Goal: Task Accomplishment & Management: Use online tool/utility

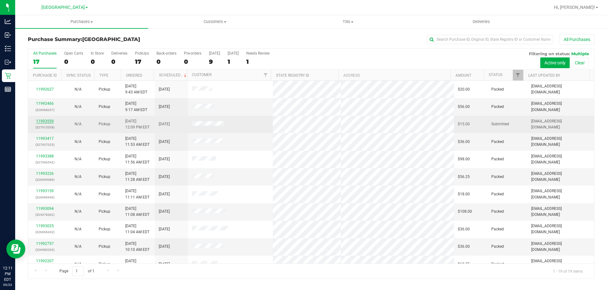
click at [48, 122] on link "11993559" at bounding box center [45, 121] width 18 height 4
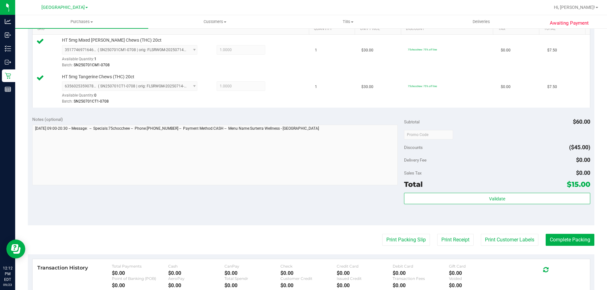
scroll to position [190, 0]
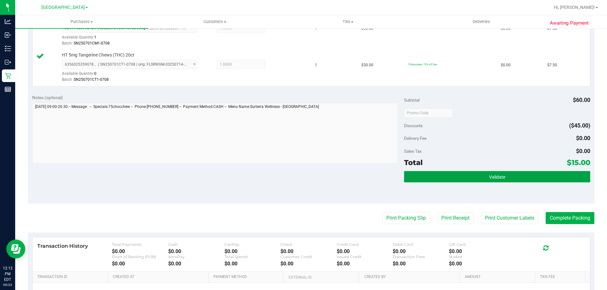
click at [452, 177] on button "Validate" at bounding box center [497, 176] width 186 height 11
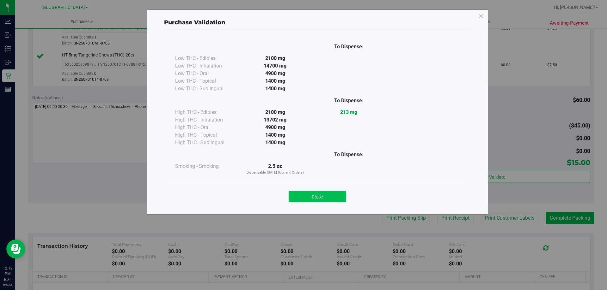
click at [338, 195] on button "Close" at bounding box center [318, 196] width 58 height 11
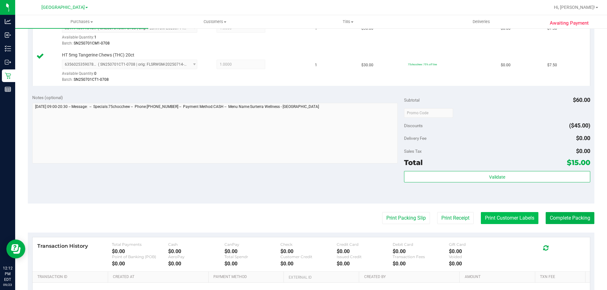
click at [489, 217] on button "Print Customer Labels" at bounding box center [510, 218] width 58 height 12
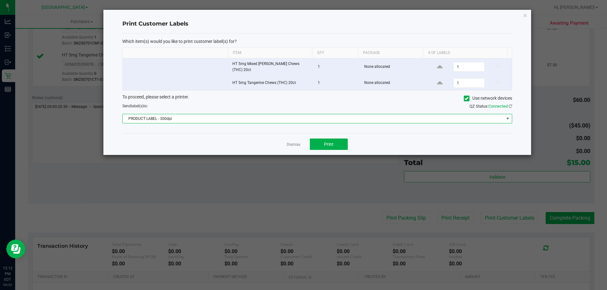
click at [317, 118] on span "PRODUCT LABEL - 300dpi" at bounding box center [313, 118] width 381 height 9
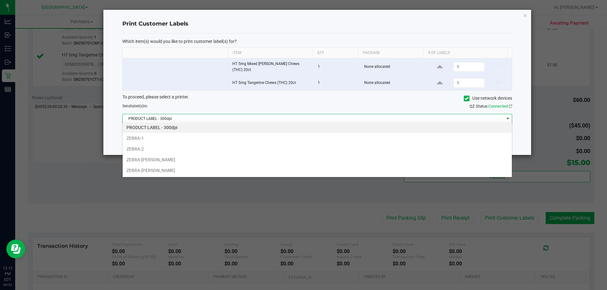
scroll to position [9, 389]
click at [180, 156] on li "ZEBRA-DAVID-COOK" at bounding box center [317, 160] width 389 height 11
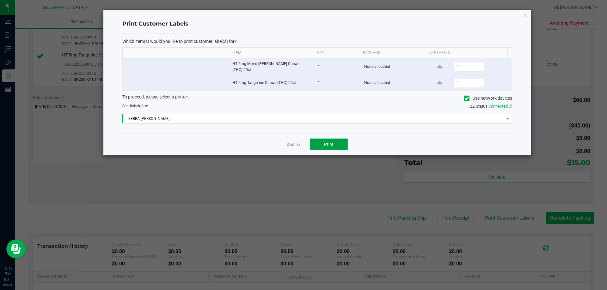
click at [327, 144] on span "Print" at bounding box center [328, 144] width 9 height 5
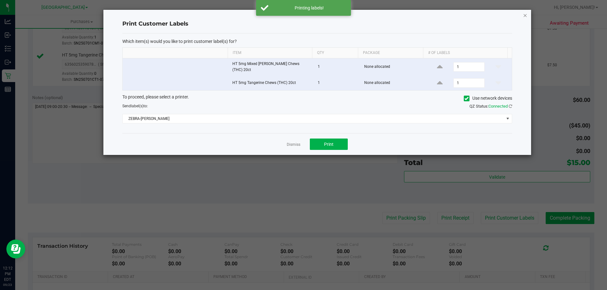
click at [524, 16] on icon "button" at bounding box center [525, 15] width 4 height 8
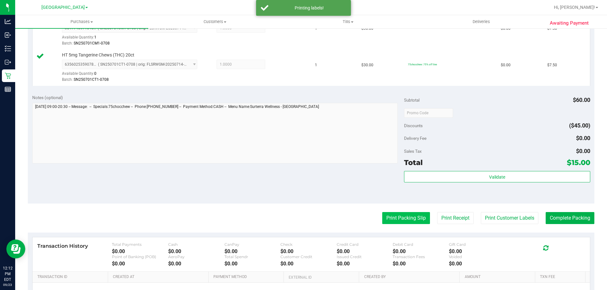
click at [412, 216] on button "Print Packing Slip" at bounding box center [406, 218] width 48 height 12
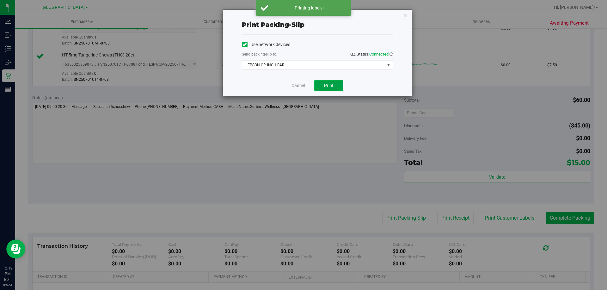
click at [327, 88] on span "Print" at bounding box center [328, 85] width 9 height 5
click at [405, 15] on icon "button" at bounding box center [406, 15] width 4 height 8
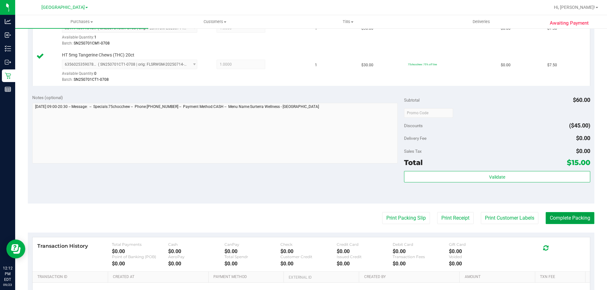
click at [566, 218] on button "Complete Packing" at bounding box center [570, 218] width 49 height 12
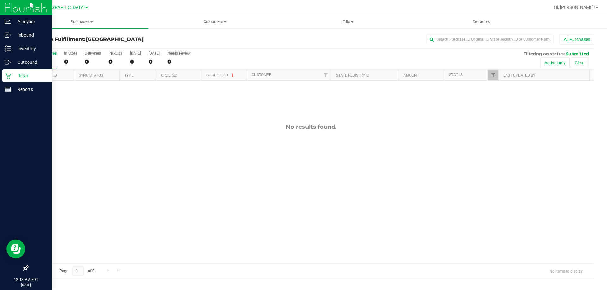
click at [7, 75] on icon at bounding box center [8, 76] width 6 height 6
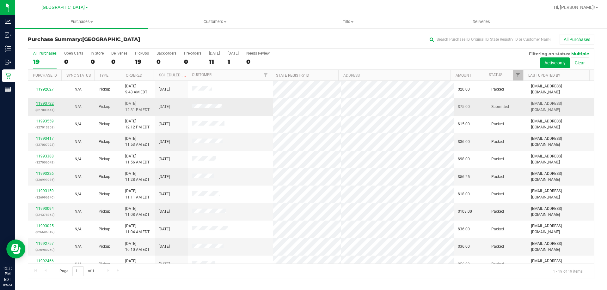
click at [48, 104] on link "11993722" at bounding box center [45, 103] width 18 height 4
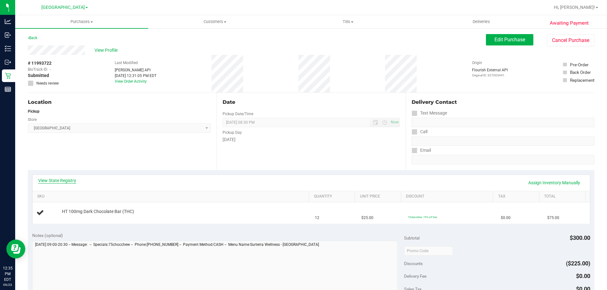
click at [51, 182] on link "View State Registry" at bounding box center [57, 181] width 38 height 6
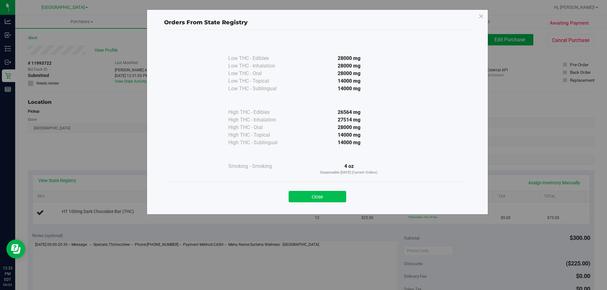
click at [311, 197] on button "Close" at bounding box center [318, 196] width 58 height 11
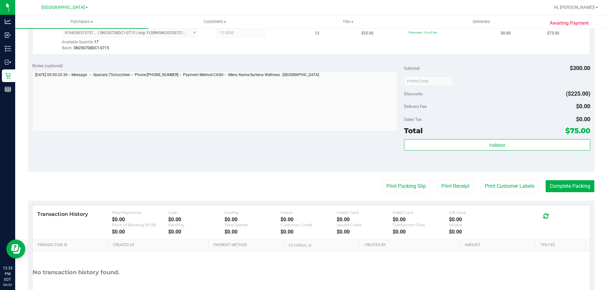
scroll to position [196, 0]
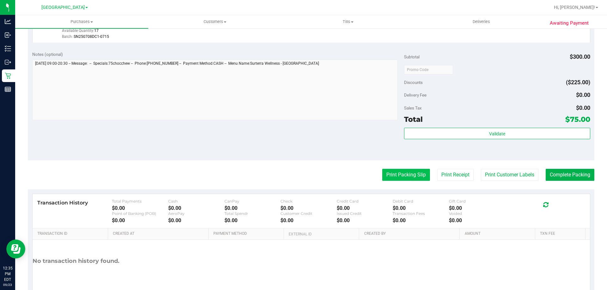
click at [396, 175] on button "Print Packing Slip" at bounding box center [406, 175] width 48 height 12
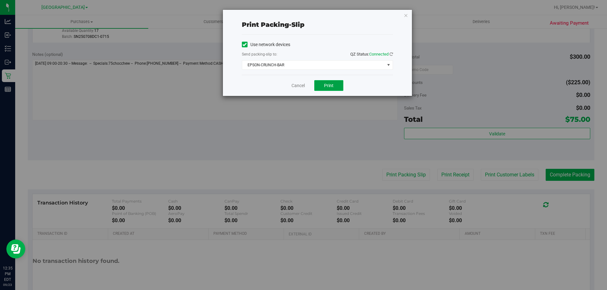
click at [332, 87] on span "Print" at bounding box center [328, 85] width 9 height 5
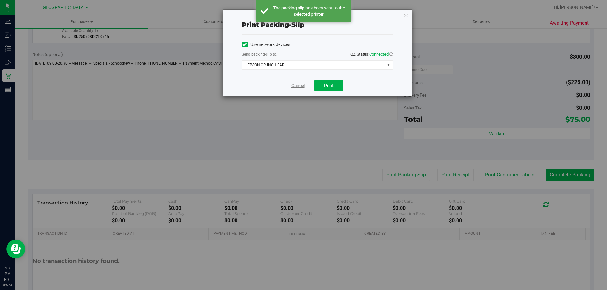
click at [294, 87] on link "Cancel" at bounding box center [297, 85] width 13 height 7
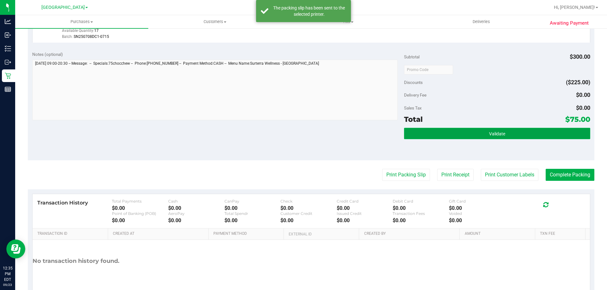
click at [426, 137] on button "Validate" at bounding box center [497, 133] width 186 height 11
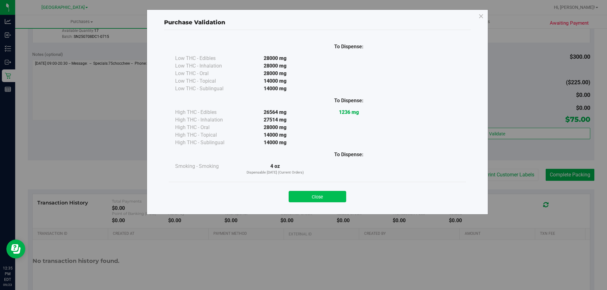
click at [315, 193] on button "Close" at bounding box center [318, 196] width 58 height 11
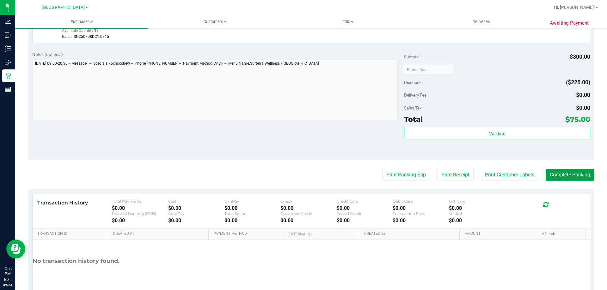
click at [560, 171] on button "Complete Packing" at bounding box center [570, 175] width 49 height 12
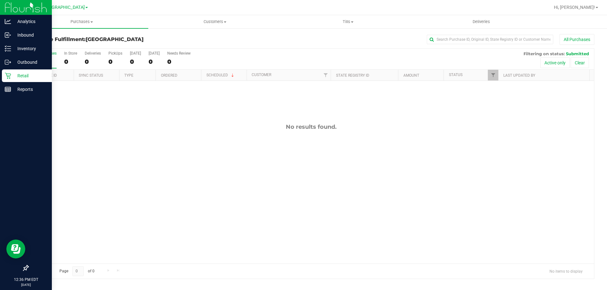
click at [26, 75] on p "Retail" at bounding box center [30, 76] width 38 height 8
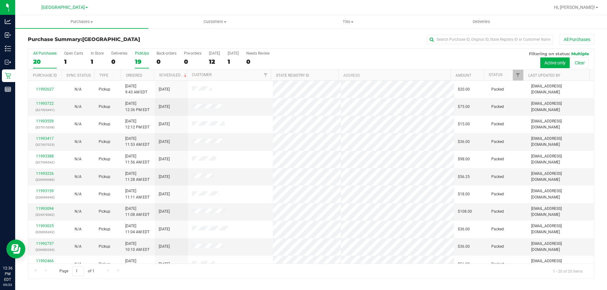
click at [146, 58] on div "19" at bounding box center [142, 61] width 14 height 7
click at [0, 0] on input "PickUps 19" at bounding box center [0, 0] width 0 height 0
click at [35, 61] on div "20" at bounding box center [44, 61] width 23 height 7
click at [0, 0] on input "All Purchases 20" at bounding box center [0, 0] width 0 height 0
click at [137, 59] on div "19" at bounding box center [142, 61] width 14 height 7
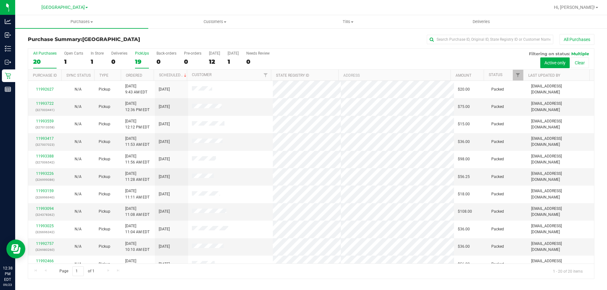
click at [0, 0] on input "PickUps 19" at bounding box center [0, 0] width 0 height 0
click at [47, 58] on div "19" at bounding box center [44, 61] width 23 height 7
click at [0, 0] on input "All Purchases 19" at bounding box center [0, 0] width 0 height 0
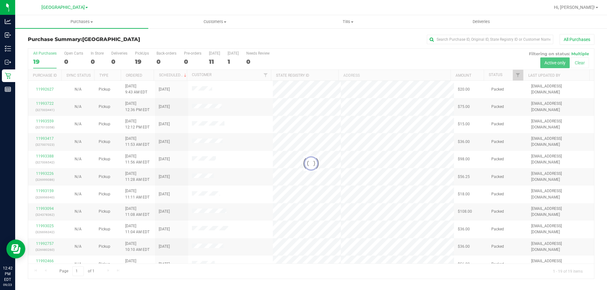
click at [141, 61] on div at bounding box center [311, 164] width 566 height 230
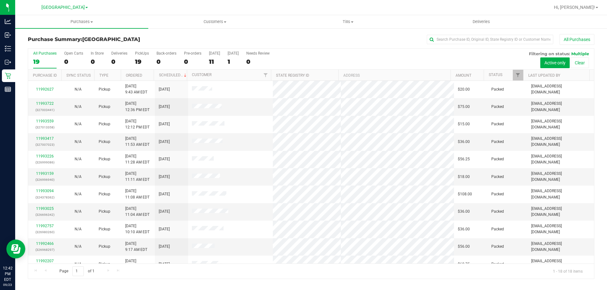
click at [141, 61] on div "19" at bounding box center [142, 61] width 14 height 7
click at [0, 0] on input "PickUps 19" at bounding box center [0, 0] width 0 height 0
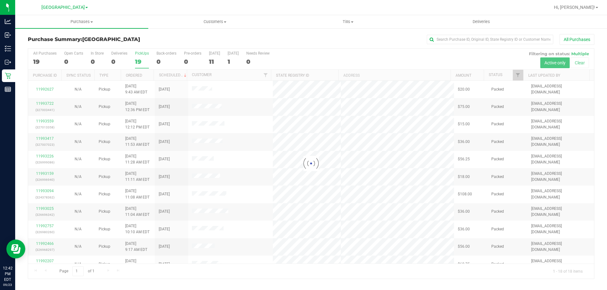
click at [141, 61] on div at bounding box center [311, 164] width 566 height 230
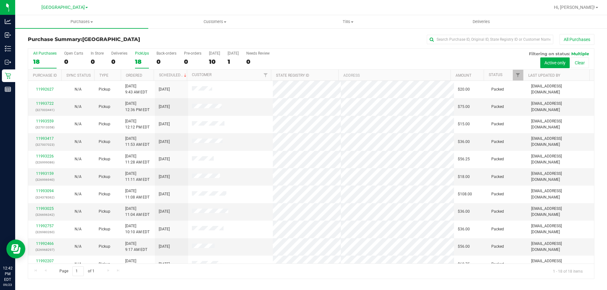
click at [50, 58] on div "18" at bounding box center [44, 61] width 23 height 7
click at [0, 0] on input "All Purchases 18" at bounding box center [0, 0] width 0 height 0
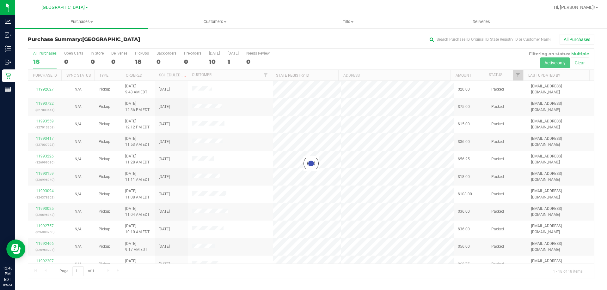
click at [138, 56] on div at bounding box center [311, 164] width 566 height 230
click at [142, 65] on div at bounding box center [311, 164] width 566 height 230
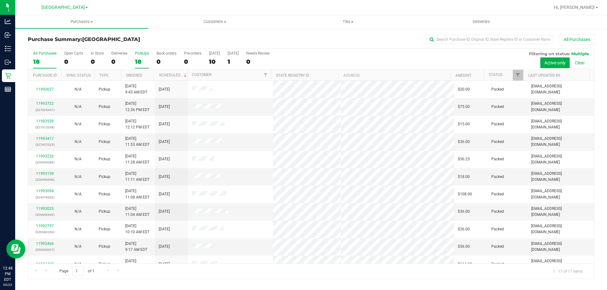
click at [143, 61] on div "18" at bounding box center [142, 61] width 14 height 7
click at [0, 0] on input "PickUps 18" at bounding box center [0, 0] width 0 height 0
click at [42, 62] on div "17" at bounding box center [44, 61] width 23 height 7
click at [0, 0] on input "All Purchases 17" at bounding box center [0, 0] width 0 height 0
click at [169, 39] on h3 "Purchase Summary: North Port WC" at bounding box center [122, 40] width 189 height 6
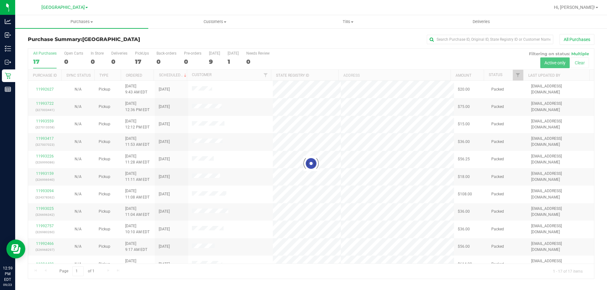
click at [149, 62] on div at bounding box center [311, 164] width 566 height 230
click at [142, 59] on div at bounding box center [311, 164] width 566 height 230
click at [135, 67] on div at bounding box center [311, 164] width 566 height 230
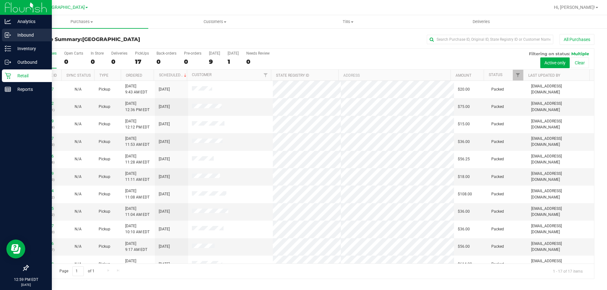
click at [19, 36] on p "Inbound" at bounding box center [30, 35] width 38 height 8
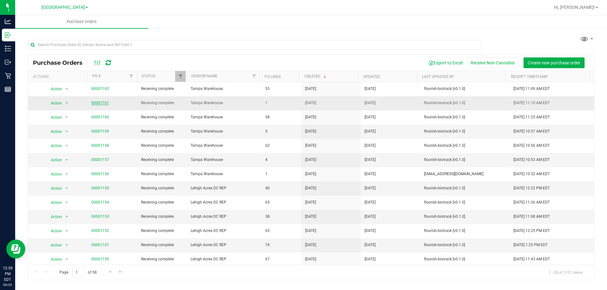
click at [97, 103] on link "00001161" at bounding box center [100, 103] width 18 height 4
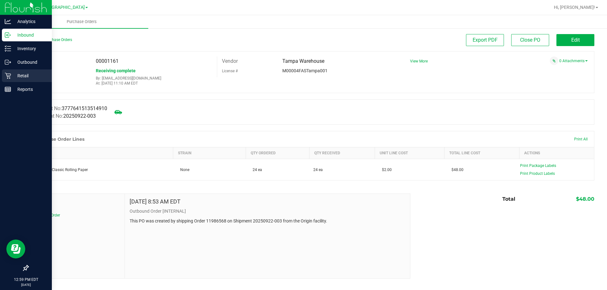
click at [9, 71] on div "Retail" at bounding box center [27, 76] width 50 height 13
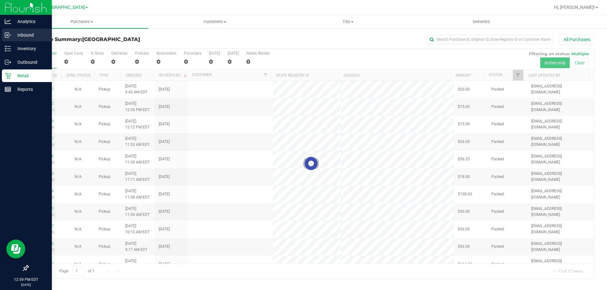
click at [32, 36] on p "Inbound" at bounding box center [30, 35] width 38 height 8
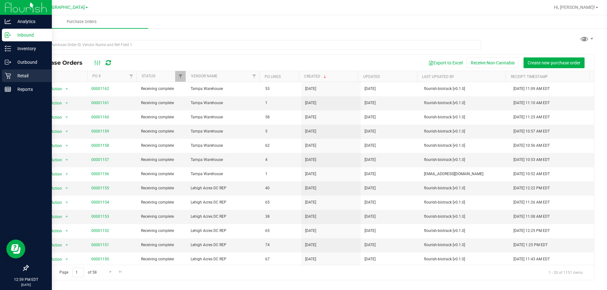
click at [8, 78] on icon at bounding box center [8, 76] width 6 height 6
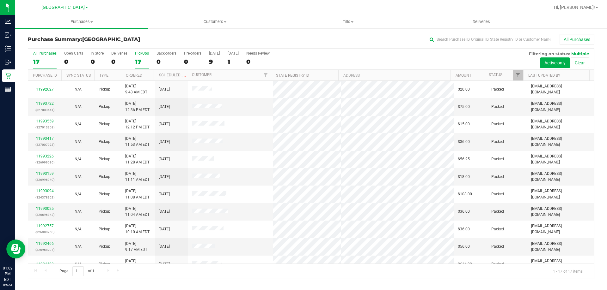
click at [146, 53] on div "PickUps" at bounding box center [142, 53] width 14 height 4
click at [0, 0] on input "PickUps 17" at bounding box center [0, 0] width 0 height 0
click at [38, 57] on label "All Purchases 17" at bounding box center [44, 59] width 23 height 17
click at [0, 0] on input "All Purchases 17" at bounding box center [0, 0] width 0 height 0
click at [140, 62] on div "17" at bounding box center [142, 61] width 14 height 7
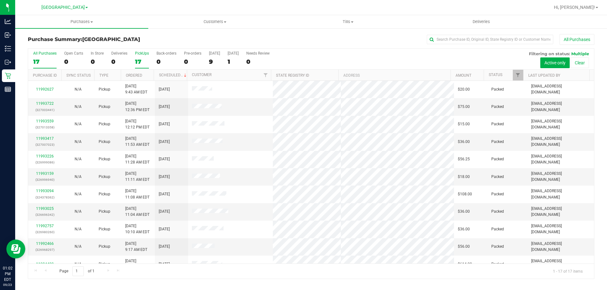
click at [0, 0] on input "PickUps 17" at bounding box center [0, 0] width 0 height 0
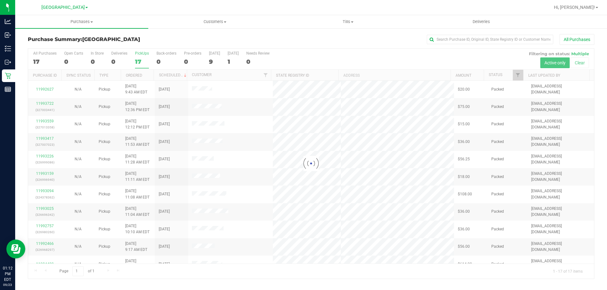
click at [143, 57] on div at bounding box center [311, 164] width 566 height 230
click at [139, 66] on div at bounding box center [311, 164] width 566 height 230
click at [30, 58] on div at bounding box center [311, 164] width 566 height 230
click at [40, 61] on div at bounding box center [311, 164] width 566 height 230
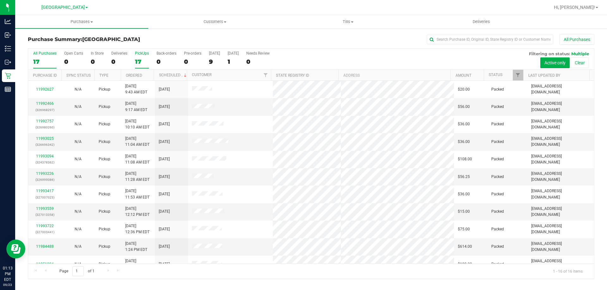
click at [46, 65] on label "All Purchases 17" at bounding box center [44, 59] width 23 height 17
click at [0, 0] on input "All Purchases 17" at bounding box center [0, 0] width 0 height 0
click at [140, 59] on div "16" at bounding box center [142, 61] width 14 height 7
click at [0, 0] on input "PickUps 16" at bounding box center [0, 0] width 0 height 0
click at [44, 56] on label "All Purchases 15" at bounding box center [44, 59] width 23 height 17
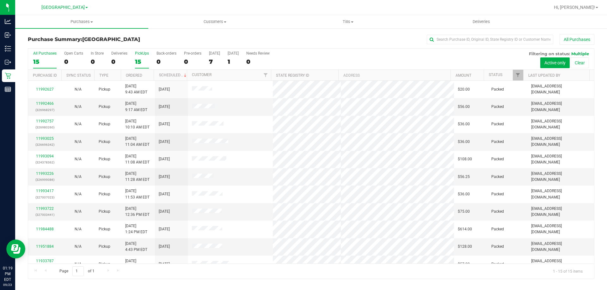
click at [0, 0] on input "All Purchases 15" at bounding box center [0, 0] width 0 height 0
click at [142, 54] on div "PickUps" at bounding box center [142, 53] width 14 height 4
click at [0, 0] on input "PickUps 15" at bounding box center [0, 0] width 0 height 0
click at [41, 60] on div "15" at bounding box center [44, 61] width 23 height 7
click at [0, 0] on input "All Purchases 15" at bounding box center [0, 0] width 0 height 0
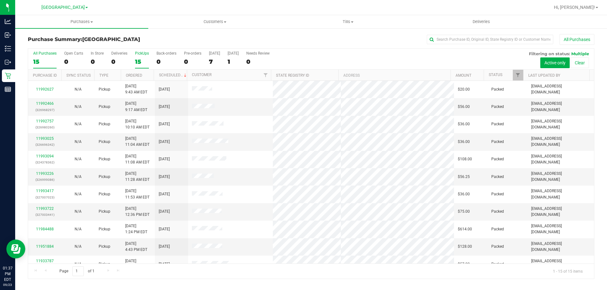
click at [138, 57] on label "PickUps 15" at bounding box center [142, 59] width 14 height 17
click at [0, 0] on input "PickUps 15" at bounding box center [0, 0] width 0 height 0
click at [50, 63] on div "15" at bounding box center [44, 61] width 23 height 7
click at [0, 0] on input "All Purchases 15" at bounding box center [0, 0] width 0 height 0
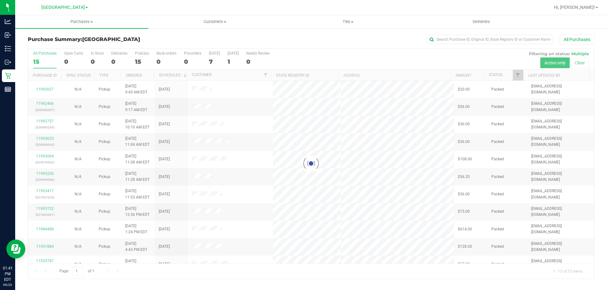
click at [139, 57] on div at bounding box center [311, 164] width 566 height 230
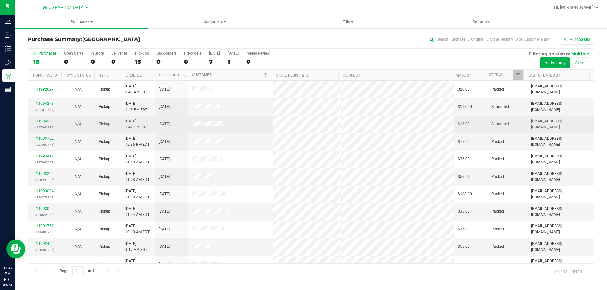
click at [45, 119] on link "11994253" at bounding box center [45, 121] width 18 height 4
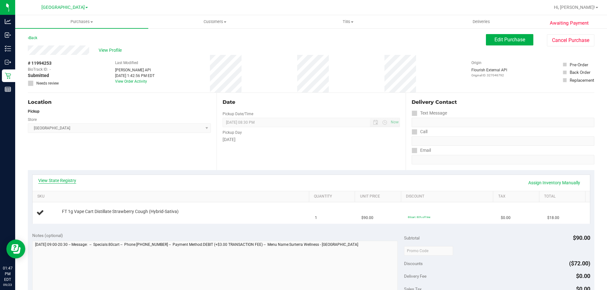
click at [57, 181] on link "View State Registry" at bounding box center [57, 181] width 38 height 6
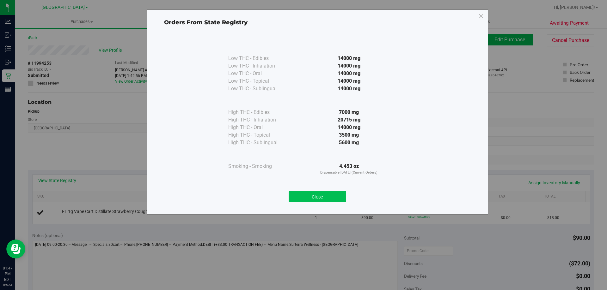
click at [309, 193] on button "Close" at bounding box center [318, 196] width 58 height 11
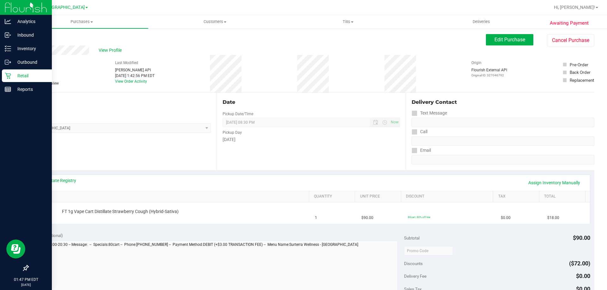
click at [12, 79] on p "Retail" at bounding box center [30, 76] width 38 height 8
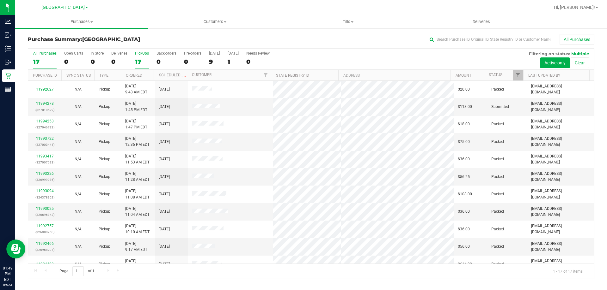
click at [144, 63] on div "17" at bounding box center [142, 61] width 14 height 7
click at [0, 0] on input "PickUps 17" at bounding box center [0, 0] width 0 height 0
click at [48, 58] on label "All Purchases 17" at bounding box center [44, 59] width 23 height 17
click at [0, 0] on input "All Purchases 17" at bounding box center [0, 0] width 0 height 0
click at [142, 58] on div "17" at bounding box center [142, 61] width 14 height 7
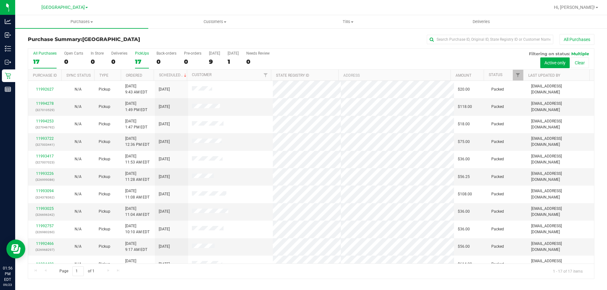
click at [0, 0] on input "PickUps 17" at bounding box center [0, 0] width 0 height 0
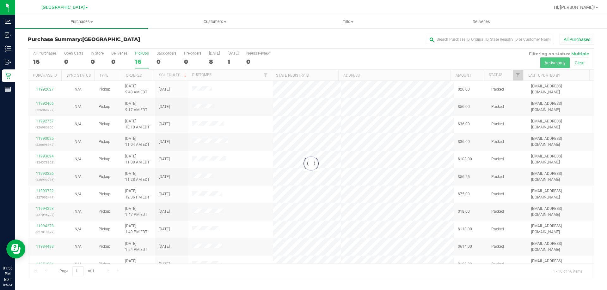
click at [43, 60] on div at bounding box center [311, 164] width 566 height 230
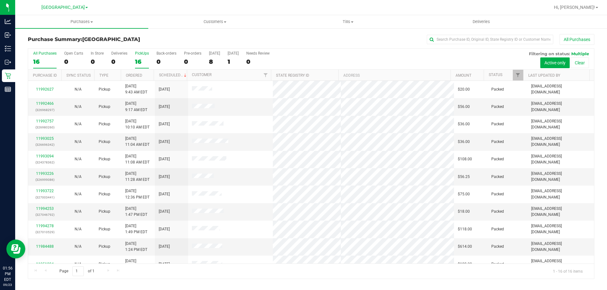
click at [39, 54] on div "All Purchases" at bounding box center [44, 53] width 23 height 4
click at [0, 0] on input "All Purchases 16" at bounding box center [0, 0] width 0 height 0
click at [140, 60] on div "16" at bounding box center [142, 61] width 14 height 7
click at [0, 0] on input "PickUps 16" at bounding box center [0, 0] width 0 height 0
click at [38, 60] on div "15" at bounding box center [44, 61] width 23 height 7
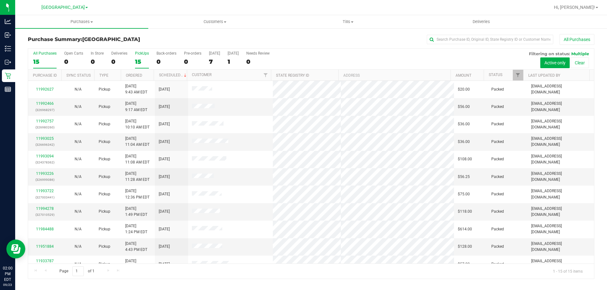
click at [0, 0] on input "All Purchases 15" at bounding box center [0, 0] width 0 height 0
click at [36, 58] on div "15" at bounding box center [44, 61] width 23 height 7
click at [0, 0] on input "All Purchases 15" at bounding box center [0, 0] width 0 height 0
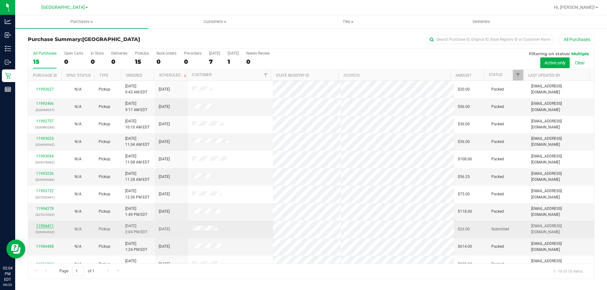
click at [52, 228] on link "11994411" at bounding box center [45, 226] width 18 height 4
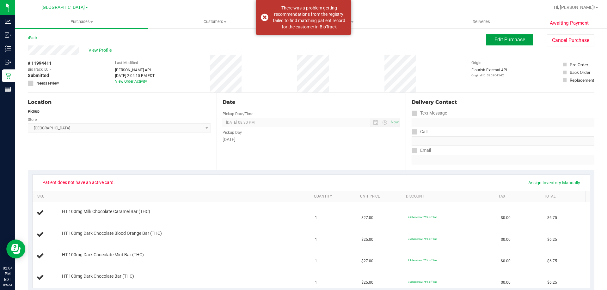
click at [489, 45] on button "Edit Purchase" at bounding box center [509, 39] width 47 height 11
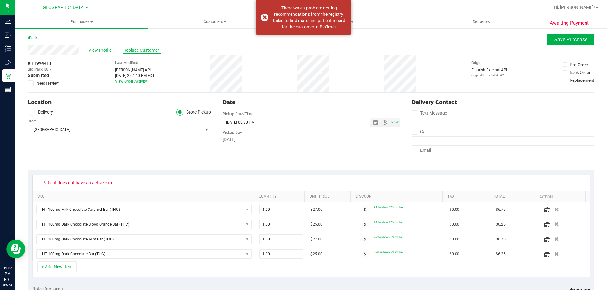
click at [154, 49] on span "Replace Customer" at bounding box center [142, 50] width 38 height 7
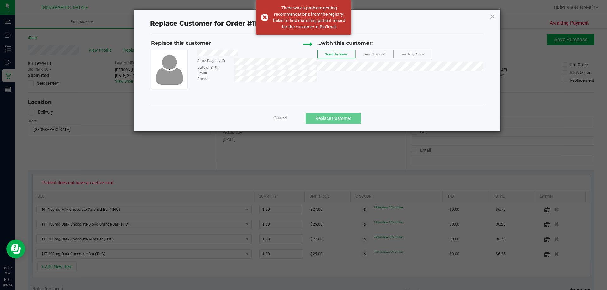
click at [198, 54] on div at bounding box center [254, 54] width 125 height 8
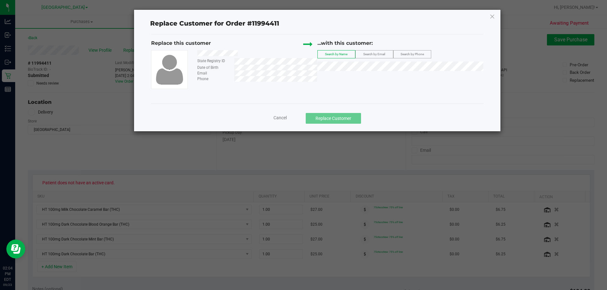
click at [279, 119] on span "Cancel" at bounding box center [279, 117] width 13 height 5
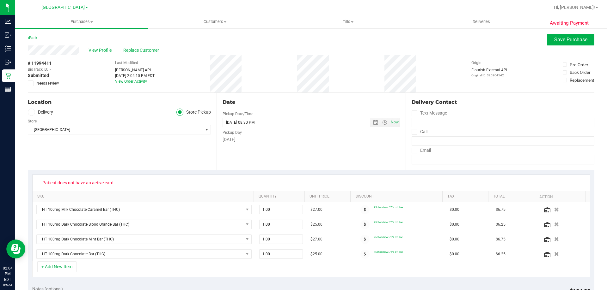
click at [62, 70] on div "# 11994411 BioTrack ID: - Submitted Needs review Last Modified Jane API Sep 23,…" at bounding box center [311, 74] width 566 height 38
click at [102, 50] on span "View Profile" at bounding box center [100, 50] width 25 height 7
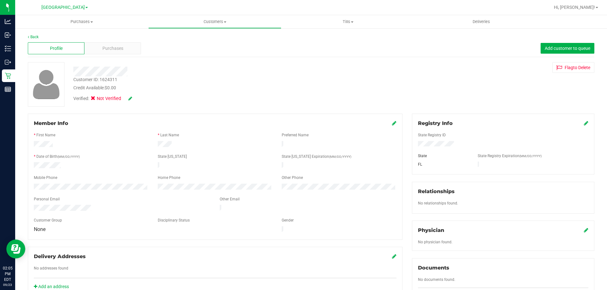
click at [584, 123] on icon at bounding box center [586, 123] width 4 height 5
click at [583, 124] on icon at bounding box center [586, 123] width 6 height 5
click at [130, 98] on icon at bounding box center [130, 98] width 4 height 4
click at [93, 98] on span at bounding box center [95, 100] width 6 height 6
click at [94, 100] on icon at bounding box center [95, 100] width 4 height 0
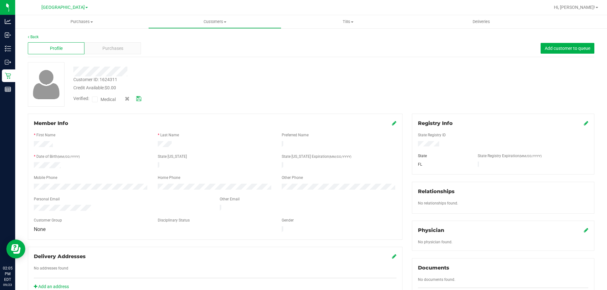
click at [0, 0] on input "Medical" at bounding box center [0, 0] width 0 height 0
click at [142, 98] on div "Verified: Medical" at bounding box center [117, 99] width 96 height 8
click at [141, 99] on icon at bounding box center [138, 99] width 5 height 4
click at [392, 124] on icon at bounding box center [394, 123] width 4 height 5
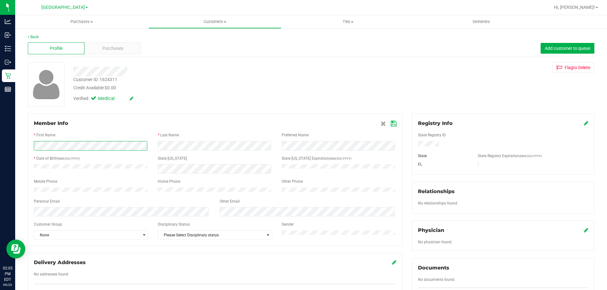
click at [26, 145] on div "Member Info * First Name * Last Name Preferred Name * Date of Birth (MM/DD/YYYY…" at bounding box center [215, 209] width 384 height 190
click at [391, 125] on icon at bounding box center [394, 123] width 6 height 5
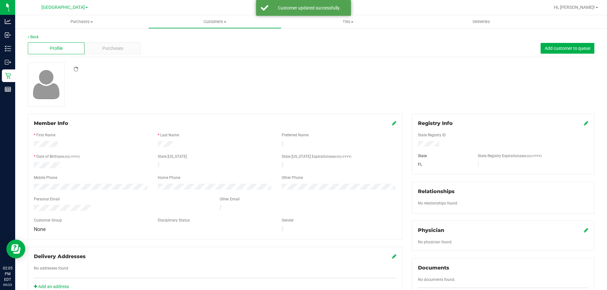
click at [288, 87] on div at bounding box center [311, 84] width 576 height 45
click at [113, 50] on span "Purchases" at bounding box center [112, 48] width 21 height 7
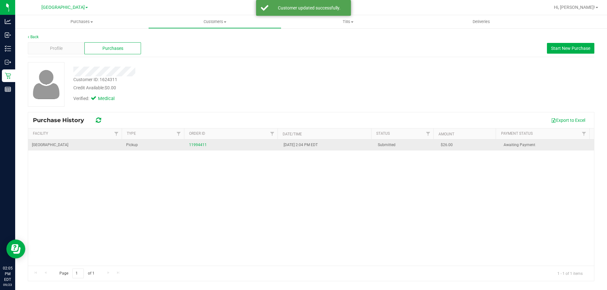
click at [199, 140] on td "11994411" at bounding box center [232, 145] width 94 height 11
click at [199, 144] on link "11994411" at bounding box center [198, 145] width 18 height 4
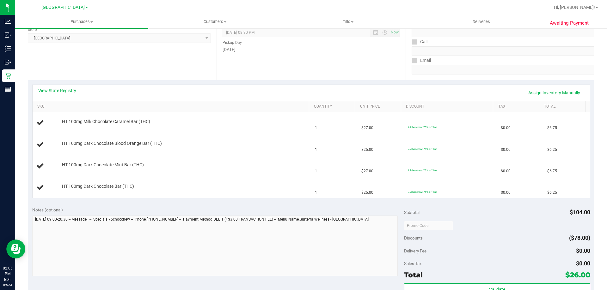
scroll to position [91, 0]
click at [60, 90] on link "View State Registry" at bounding box center [57, 90] width 38 height 6
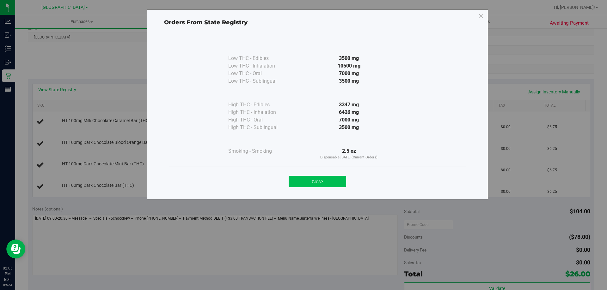
click at [302, 182] on button "Close" at bounding box center [318, 181] width 58 height 11
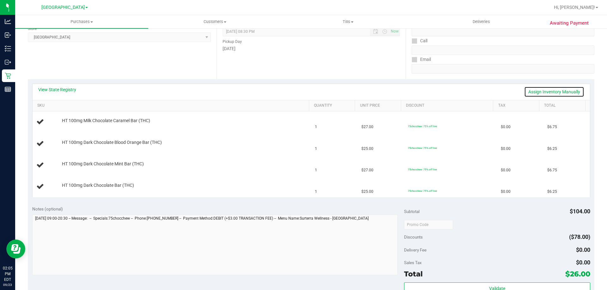
click at [546, 87] on link "Assign Inventory Manually" at bounding box center [554, 92] width 60 height 11
click at [558, 91] on link "Save & Exit" at bounding box center [569, 92] width 30 height 11
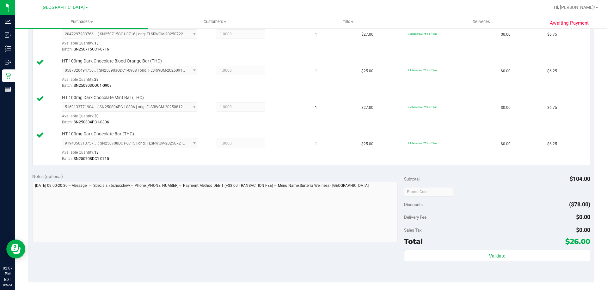
scroll to position [251, 0]
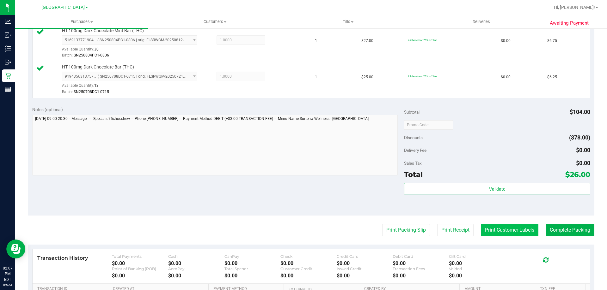
click at [504, 233] on button "Print Customer Labels" at bounding box center [510, 230] width 58 height 12
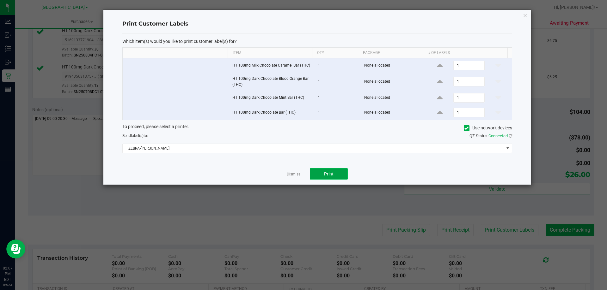
click at [324, 179] on button "Print" at bounding box center [329, 173] width 38 height 11
click at [295, 174] on link "Dismiss" at bounding box center [294, 174] width 14 height 5
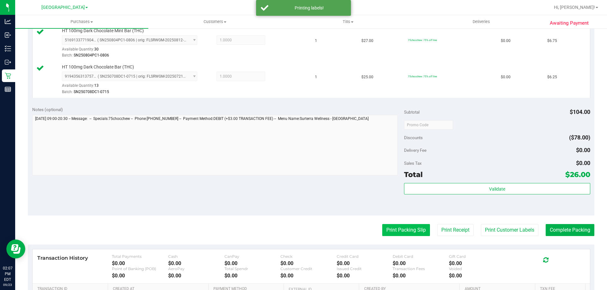
click at [382, 232] on button "Print Packing Slip" at bounding box center [406, 230] width 48 height 12
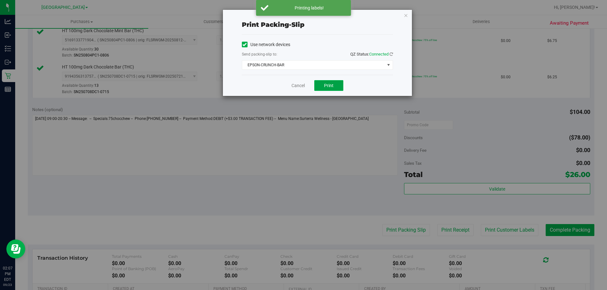
click at [337, 86] on button "Print" at bounding box center [328, 85] width 29 height 11
click at [298, 84] on link "Cancel" at bounding box center [297, 85] width 13 height 7
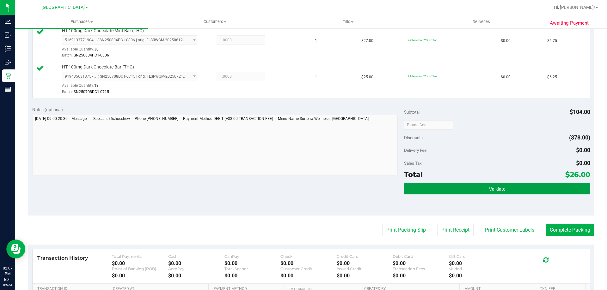
click at [444, 194] on button "Validate" at bounding box center [497, 188] width 186 height 11
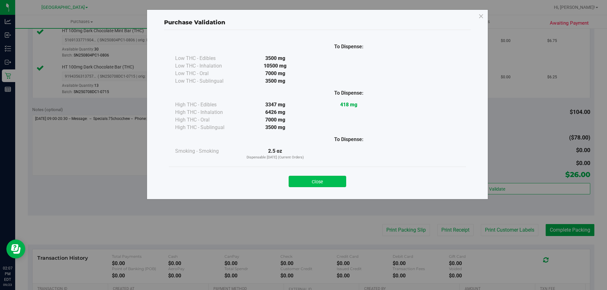
click at [326, 184] on button "Close" at bounding box center [318, 181] width 58 height 11
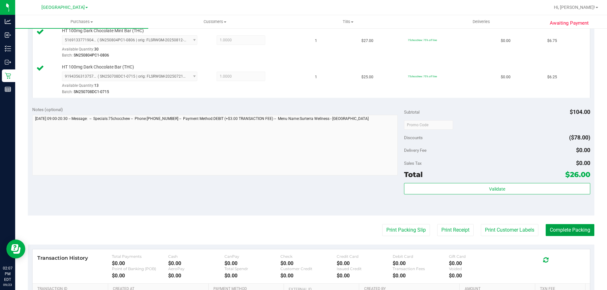
click at [556, 226] on button "Complete Packing" at bounding box center [570, 230] width 49 height 12
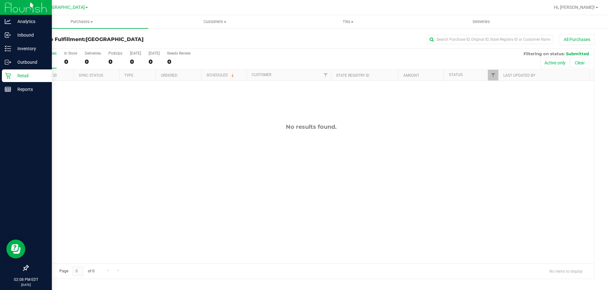
click at [6, 75] on icon at bounding box center [8, 76] width 6 height 6
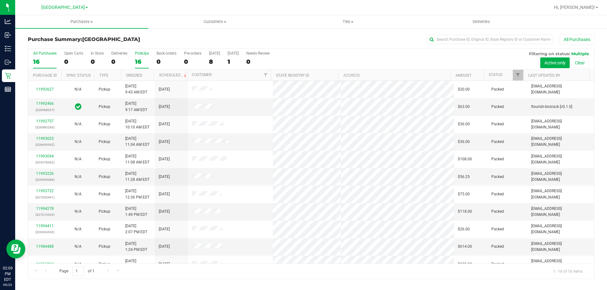
click at [139, 57] on label "PickUps 16" at bounding box center [142, 59] width 14 height 17
click at [0, 0] on input "PickUps 16" at bounding box center [0, 0] width 0 height 0
click at [46, 62] on div "15" at bounding box center [44, 61] width 23 height 7
click at [0, 0] on input "All Purchases 15" at bounding box center [0, 0] width 0 height 0
click at [140, 63] on div "15" at bounding box center [142, 61] width 14 height 7
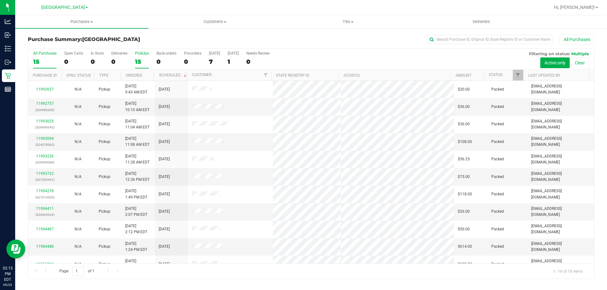
click at [0, 0] on input "PickUps 15" at bounding box center [0, 0] width 0 height 0
click at [42, 58] on div "16" at bounding box center [44, 61] width 23 height 7
click at [0, 0] on input "All Purchases 16" at bounding box center [0, 0] width 0 height 0
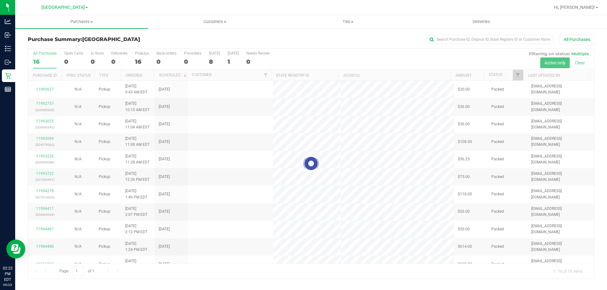
click at [138, 58] on div at bounding box center [311, 164] width 566 height 230
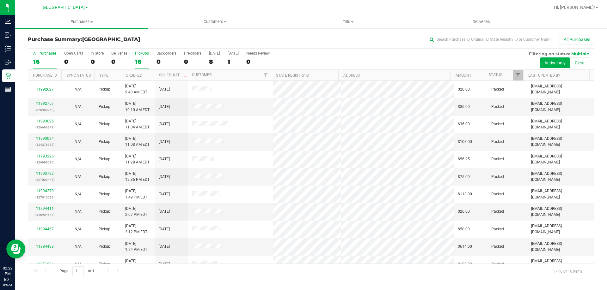
click at [142, 59] on div "16" at bounding box center [142, 61] width 14 height 7
click at [0, 0] on input "PickUps 16" at bounding box center [0, 0] width 0 height 0
click at [44, 59] on div "16" at bounding box center [44, 61] width 23 height 7
click at [0, 0] on input "All Purchases 16" at bounding box center [0, 0] width 0 height 0
click at [51, 121] on link "11994582" at bounding box center [45, 121] width 18 height 4
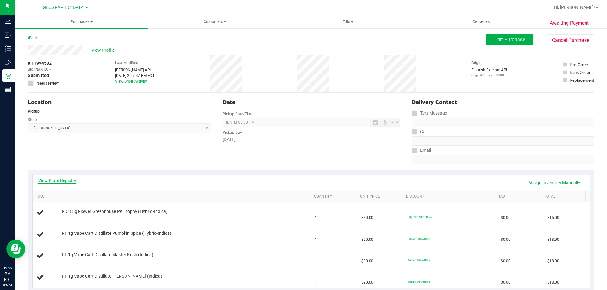
click at [56, 178] on link "View State Registry" at bounding box center [57, 181] width 38 height 6
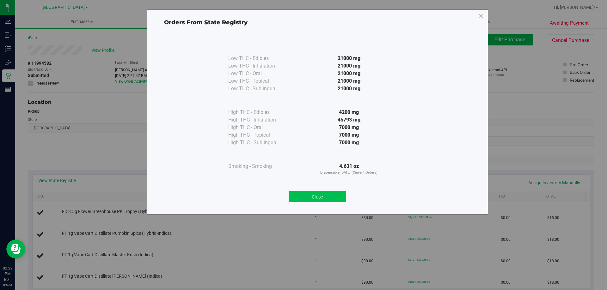
click at [315, 194] on button "Close" at bounding box center [318, 196] width 58 height 11
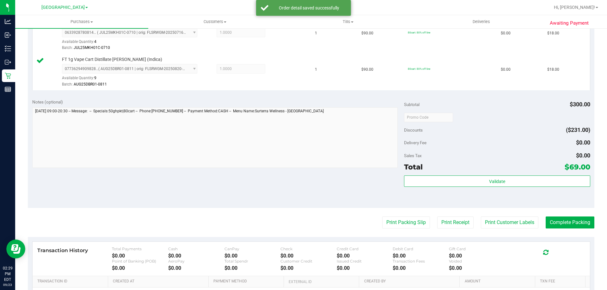
scroll to position [289, 0]
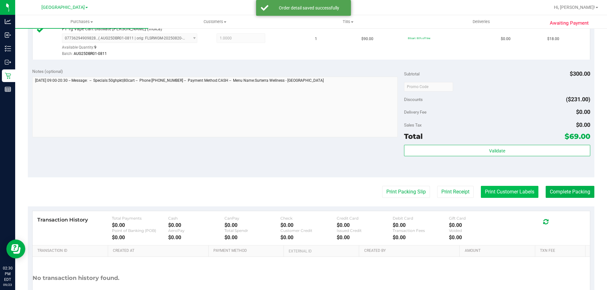
click at [511, 193] on button "Print Customer Labels" at bounding box center [510, 192] width 58 height 12
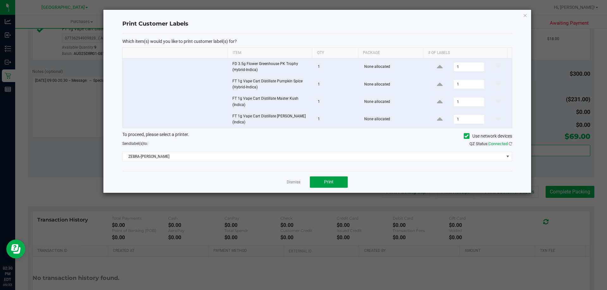
click at [318, 183] on button "Print" at bounding box center [329, 182] width 38 height 11
click at [287, 180] on link "Dismiss" at bounding box center [294, 182] width 14 height 5
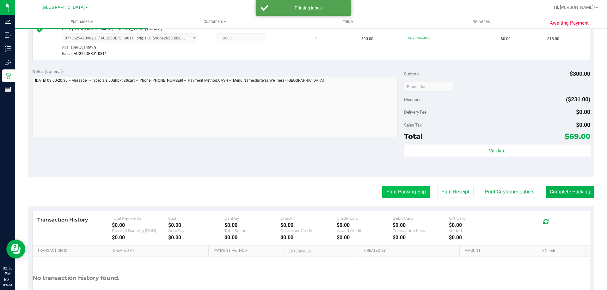
click at [394, 188] on button "Print Packing Slip" at bounding box center [406, 192] width 48 height 12
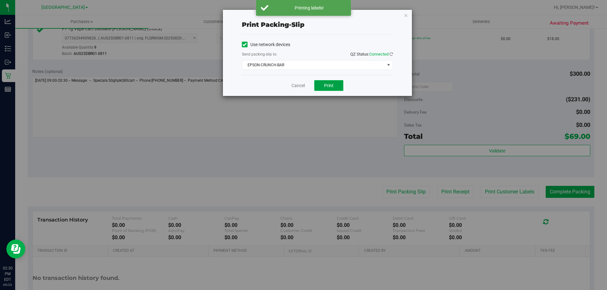
click at [340, 85] on button "Print" at bounding box center [328, 85] width 29 height 11
click at [298, 85] on link "Cancel" at bounding box center [297, 85] width 13 height 7
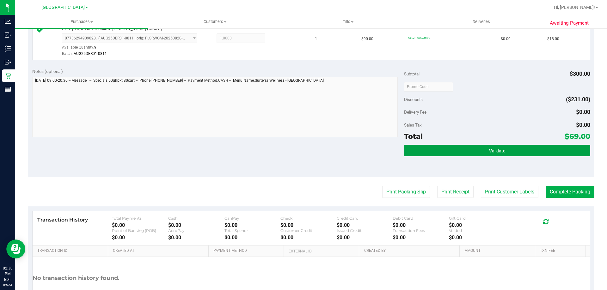
click at [436, 153] on button "Validate" at bounding box center [497, 150] width 186 height 11
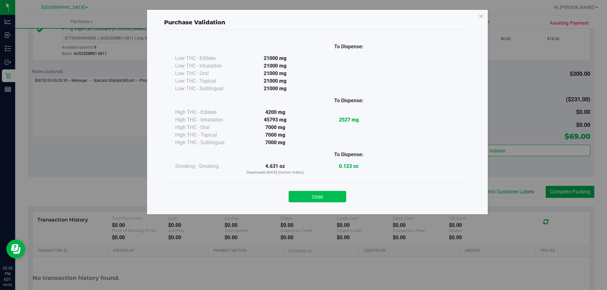
click at [319, 198] on button "Close" at bounding box center [318, 196] width 58 height 11
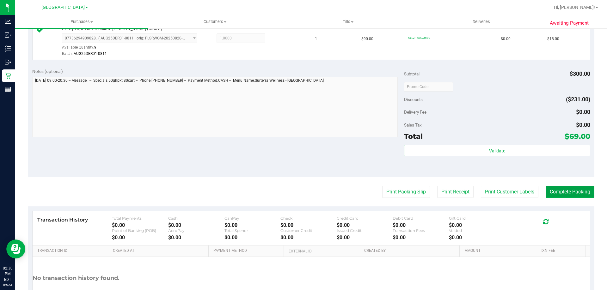
click at [573, 194] on button "Complete Packing" at bounding box center [570, 192] width 49 height 12
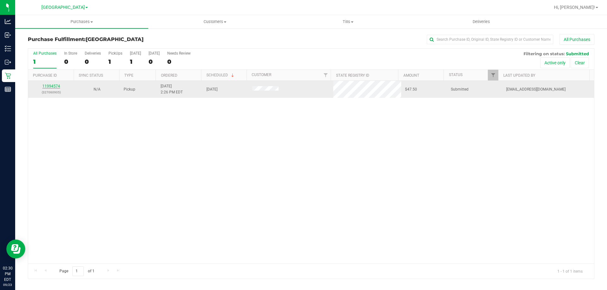
click at [55, 86] on link "11994574" at bounding box center [51, 86] width 18 height 4
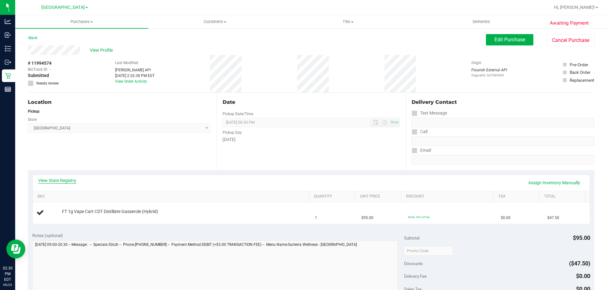
click at [60, 182] on link "View State Registry" at bounding box center [57, 181] width 38 height 6
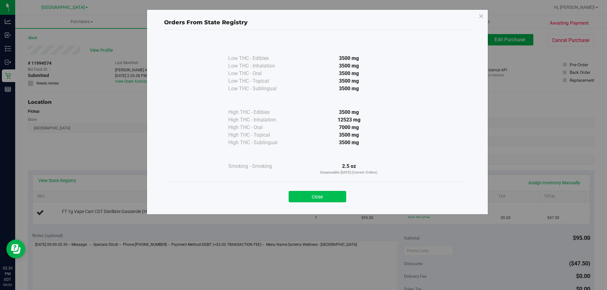
click at [315, 193] on button "Close" at bounding box center [318, 196] width 58 height 11
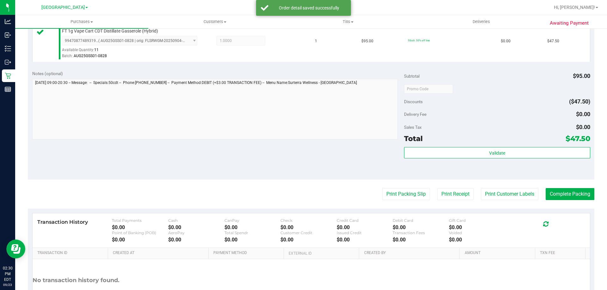
scroll to position [182, 0]
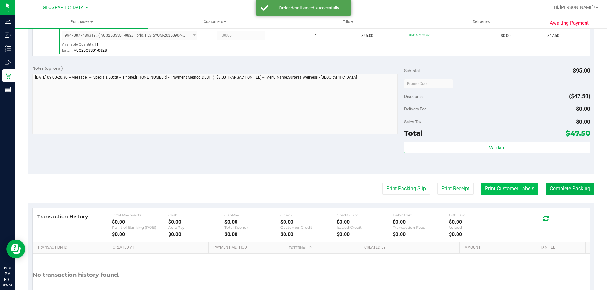
click at [514, 194] on button "Print Customer Labels" at bounding box center [510, 189] width 58 height 12
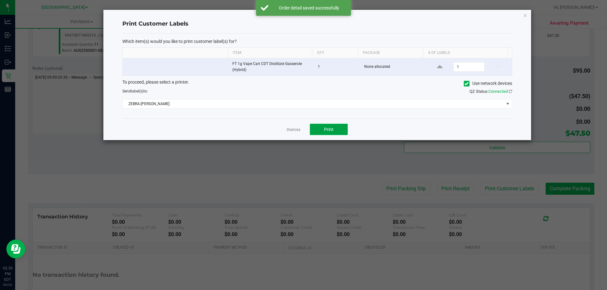
click at [332, 129] on span "Print" at bounding box center [328, 129] width 9 height 5
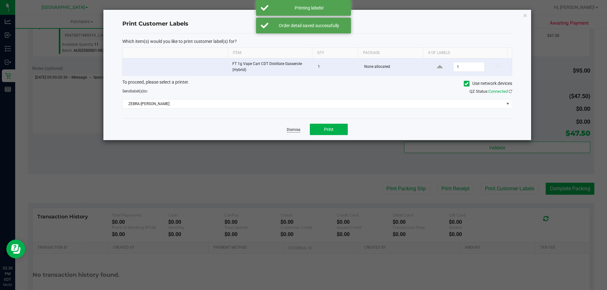
click at [289, 130] on link "Dismiss" at bounding box center [294, 129] width 14 height 5
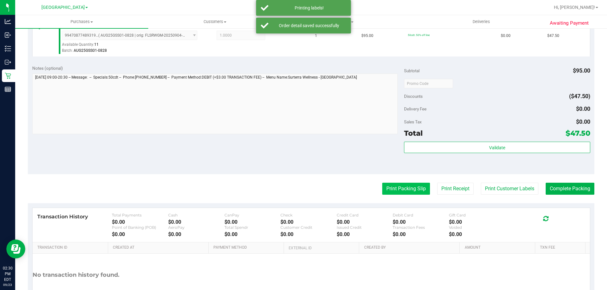
click at [387, 189] on button "Print Packing Slip" at bounding box center [406, 189] width 48 height 12
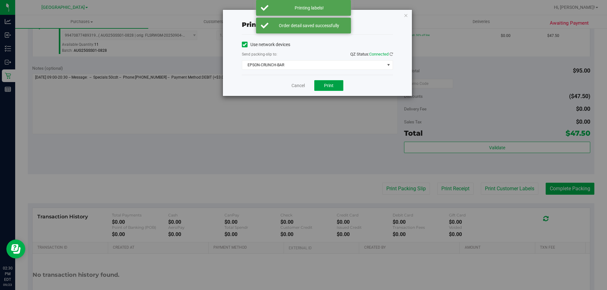
click at [332, 88] on button "Print" at bounding box center [328, 85] width 29 height 11
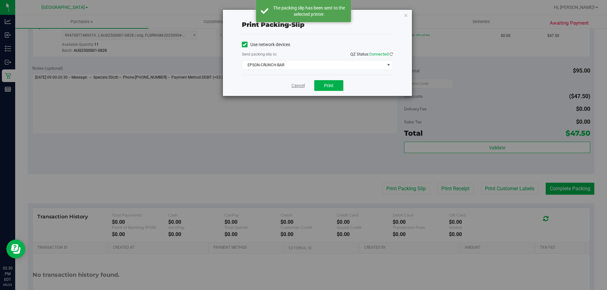
click at [301, 83] on link "Cancel" at bounding box center [297, 85] width 13 height 7
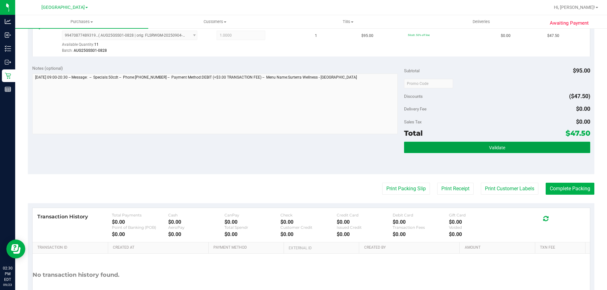
click at [440, 149] on button "Validate" at bounding box center [497, 147] width 186 height 11
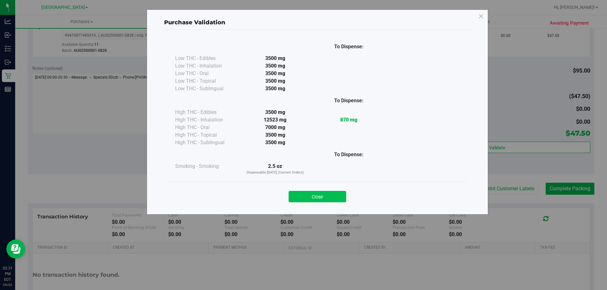
click at [323, 193] on button "Close" at bounding box center [318, 196] width 58 height 11
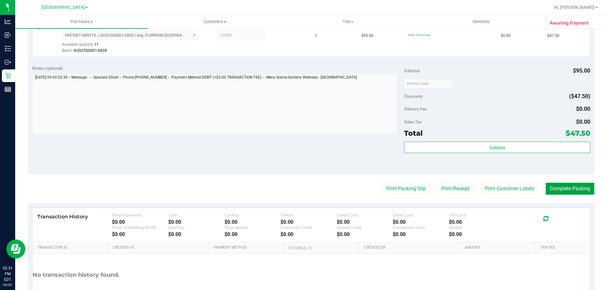
click at [578, 189] on button "Complete Packing" at bounding box center [570, 189] width 49 height 12
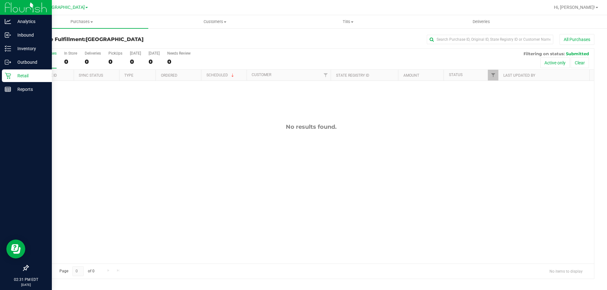
click at [17, 75] on p "Retail" at bounding box center [30, 76] width 38 height 8
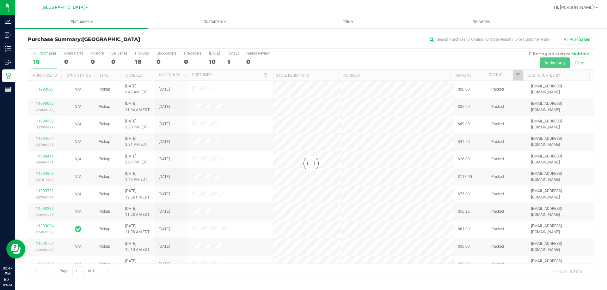
click at [142, 62] on div at bounding box center [311, 164] width 566 height 230
click at [140, 61] on div at bounding box center [311, 164] width 566 height 230
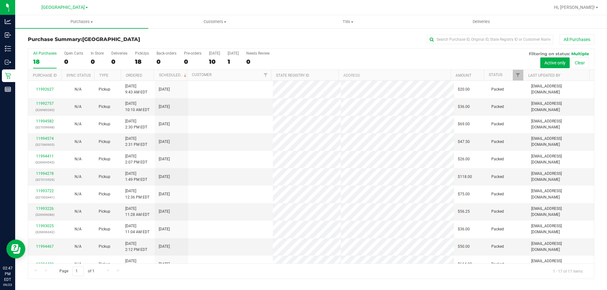
click at [140, 61] on div "18" at bounding box center [142, 61] width 14 height 7
click at [0, 0] on input "PickUps 18" at bounding box center [0, 0] width 0 height 0
click at [42, 60] on div "17" at bounding box center [44, 61] width 23 height 7
click at [0, 0] on input "All Purchases 17" at bounding box center [0, 0] width 0 height 0
click at [148, 51] on div "PickUps" at bounding box center [142, 53] width 14 height 4
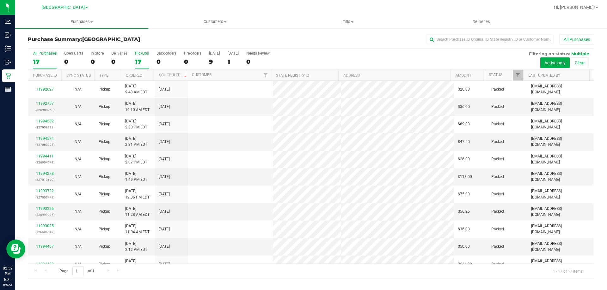
click at [0, 0] on input "PickUps 17" at bounding box center [0, 0] width 0 height 0
click at [41, 58] on div "17" at bounding box center [44, 61] width 23 height 7
click at [0, 0] on input "All Purchases 17" at bounding box center [0, 0] width 0 height 0
click at [221, 43] on div "All Purchases" at bounding box center [406, 39] width 378 height 11
click at [52, 121] on link "11994920" at bounding box center [45, 121] width 18 height 4
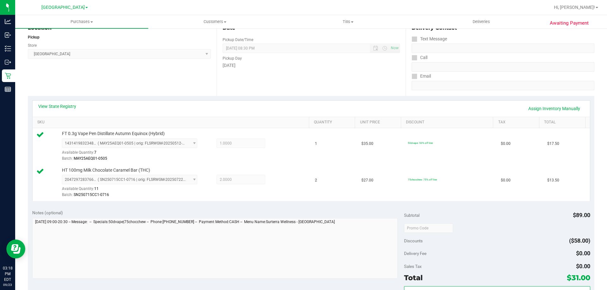
scroll to position [139, 0]
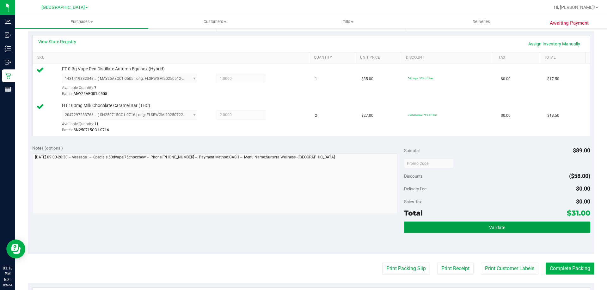
click at [484, 225] on button "Validate" at bounding box center [497, 227] width 186 height 11
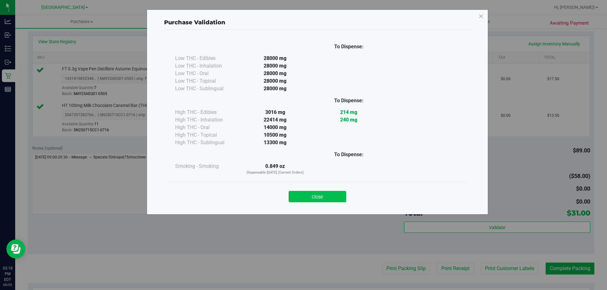
click at [320, 198] on button "Close" at bounding box center [318, 196] width 58 height 11
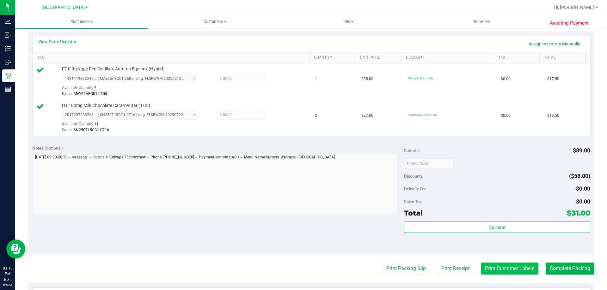
click at [501, 266] on button "Print Customer Labels" at bounding box center [510, 269] width 58 height 12
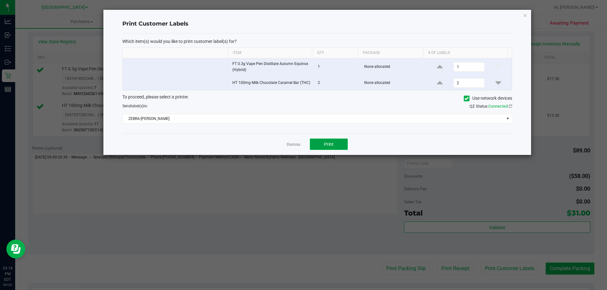
click at [327, 142] on span "Print" at bounding box center [328, 144] width 9 height 5
click at [299, 145] on link "Dismiss" at bounding box center [294, 144] width 14 height 5
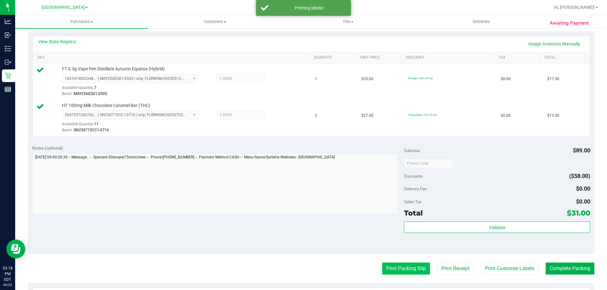
click at [402, 264] on button "Print Packing Slip" at bounding box center [406, 269] width 48 height 12
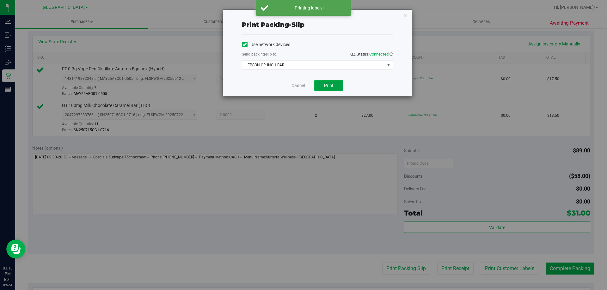
click at [332, 82] on button "Print" at bounding box center [328, 85] width 29 height 11
click at [294, 95] on div "Cancel Print" at bounding box center [317, 85] width 151 height 21
click at [294, 88] on link "Cancel" at bounding box center [297, 85] width 13 height 7
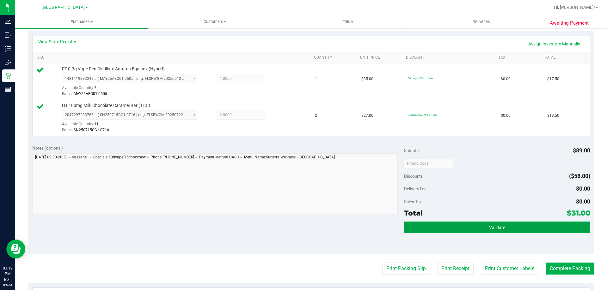
click at [462, 229] on button "Validate" at bounding box center [497, 227] width 186 height 11
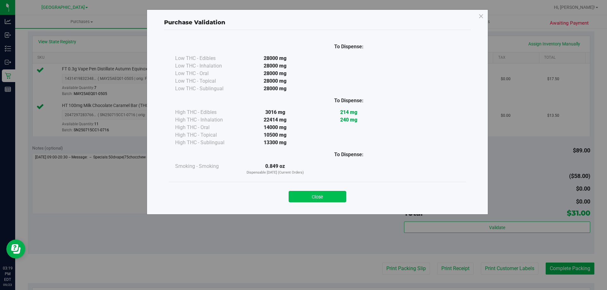
click at [324, 197] on button "Close" at bounding box center [318, 196] width 58 height 11
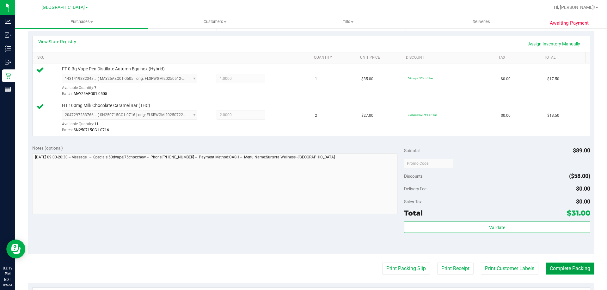
click at [566, 274] on button "Complete Packing" at bounding box center [570, 269] width 49 height 12
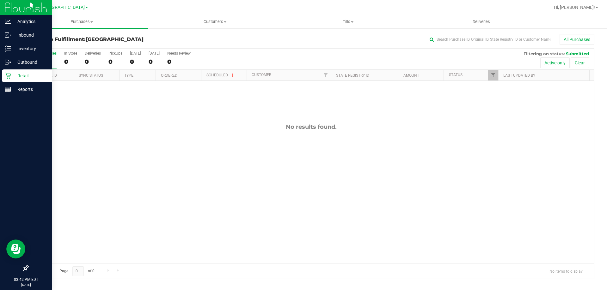
click at [10, 75] on icon at bounding box center [8, 76] width 6 height 6
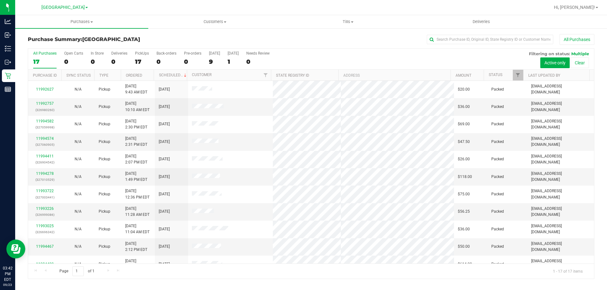
drag, startPoint x: 461, startPoint y: 4, endPoint x: 339, endPoint y: 47, distance: 129.2
click at [340, 48] on div "All Purchases 17 Open Carts 0 In Store 0 Deliveries 0 PickUps 17 Back-orders 0 …" at bounding box center [311, 163] width 566 height 231
click at [145, 55] on div "PickUps" at bounding box center [142, 53] width 14 height 4
click at [0, 0] on input "PickUps 17" at bounding box center [0, 0] width 0 height 0
click at [38, 56] on label "All Purchases 17" at bounding box center [44, 59] width 23 height 17
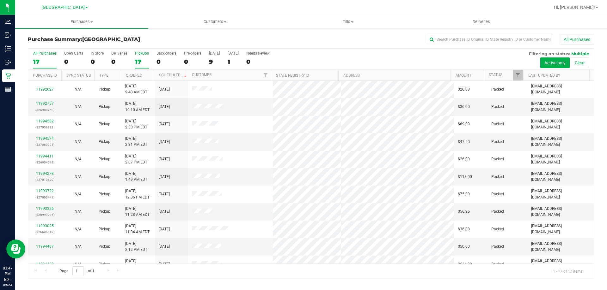
click at [0, 0] on input "All Purchases 17" at bounding box center [0, 0] width 0 height 0
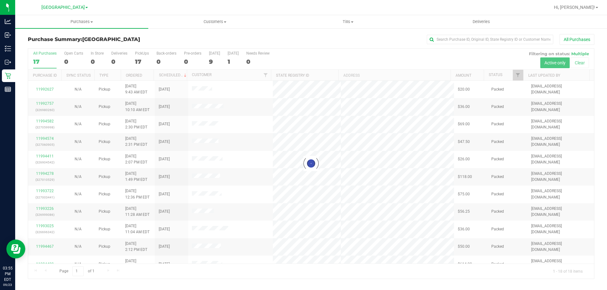
click at [137, 61] on div at bounding box center [311, 164] width 566 height 230
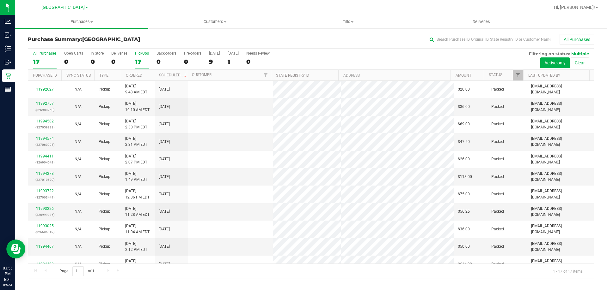
click at [140, 56] on label "PickUps 17" at bounding box center [142, 59] width 14 height 17
click at [0, 0] on input "PickUps 17" at bounding box center [0, 0] width 0 height 0
click at [139, 59] on div "17" at bounding box center [142, 61] width 14 height 7
click at [0, 0] on input "PickUps 17" at bounding box center [0, 0] width 0 height 0
click at [44, 61] on div "17" at bounding box center [44, 61] width 23 height 7
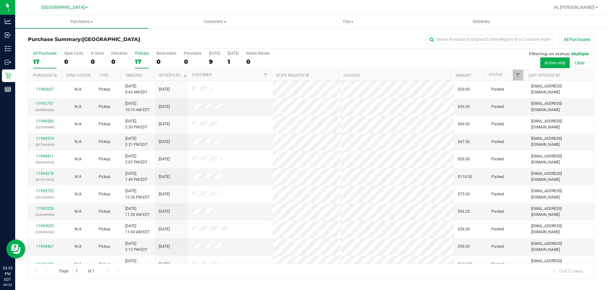
click at [0, 0] on input "All Purchases 17" at bounding box center [0, 0] width 0 height 0
click at [143, 54] on div "PickUps" at bounding box center [142, 53] width 14 height 4
click at [0, 0] on input "PickUps 17" at bounding box center [0, 0] width 0 height 0
click at [42, 60] on div "18" at bounding box center [44, 61] width 23 height 7
click at [0, 0] on input "All Purchases 18" at bounding box center [0, 0] width 0 height 0
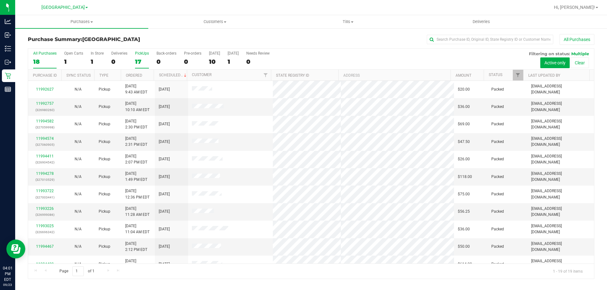
click at [143, 56] on label "PickUps 17" at bounding box center [142, 59] width 14 height 17
click at [0, 0] on input "PickUps 17" at bounding box center [0, 0] width 0 height 0
click at [41, 60] on div "18" at bounding box center [44, 61] width 23 height 7
click at [0, 0] on input "All Purchases 18" at bounding box center [0, 0] width 0 height 0
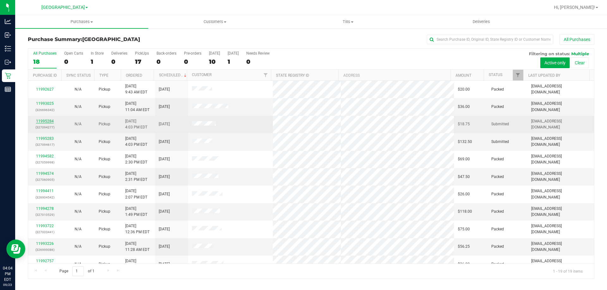
click at [48, 120] on link "11995284" at bounding box center [45, 121] width 18 height 4
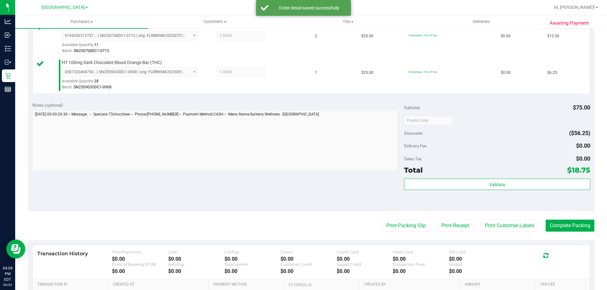
scroll to position [183, 0]
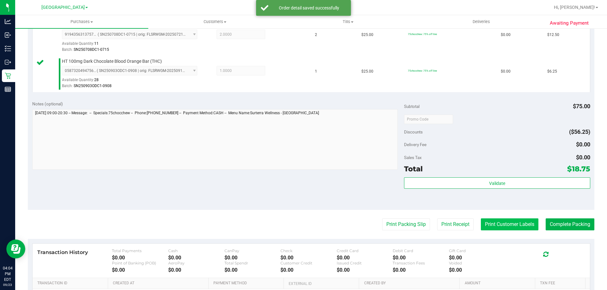
click at [500, 221] on button "Print Customer Labels" at bounding box center [510, 225] width 58 height 12
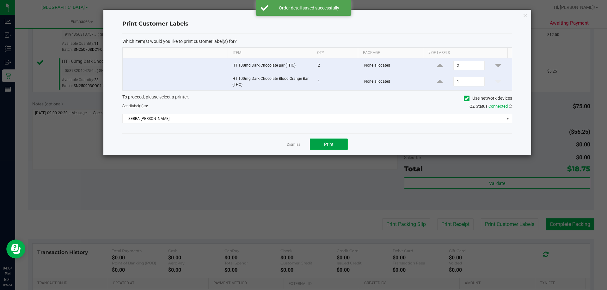
click at [339, 140] on button "Print" at bounding box center [329, 144] width 38 height 11
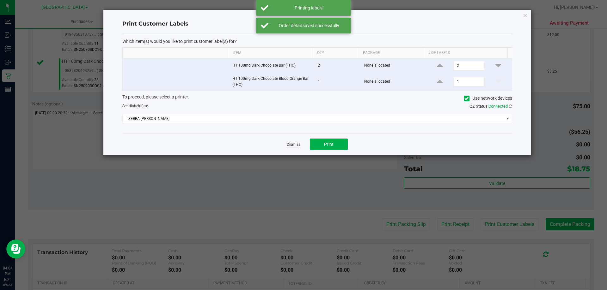
click at [297, 144] on link "Dismiss" at bounding box center [294, 144] width 14 height 5
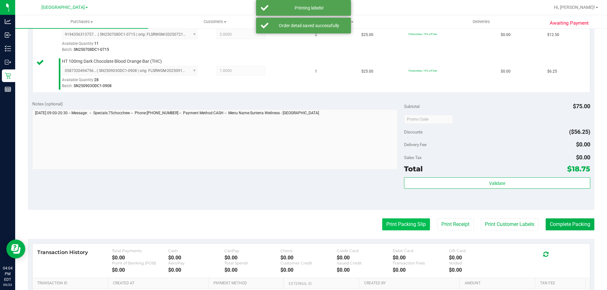
click at [394, 224] on button "Print Packing Slip" at bounding box center [406, 225] width 48 height 12
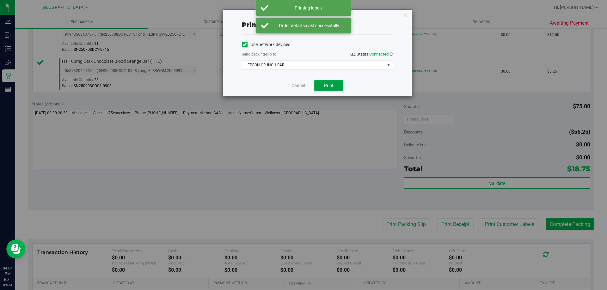
click at [333, 87] on span "Print" at bounding box center [328, 85] width 9 height 5
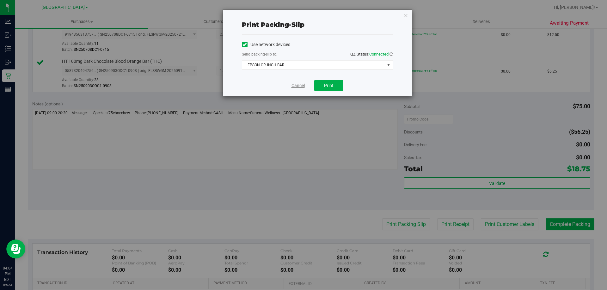
click at [296, 88] on link "Cancel" at bounding box center [297, 85] width 13 height 7
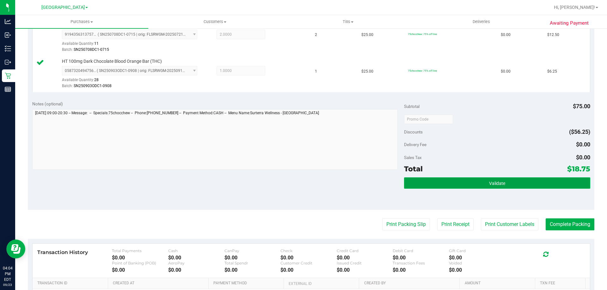
click at [461, 187] on button "Validate" at bounding box center [497, 183] width 186 height 11
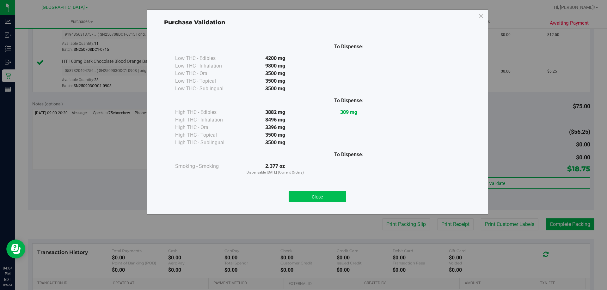
click at [314, 194] on button "Close" at bounding box center [318, 196] width 58 height 11
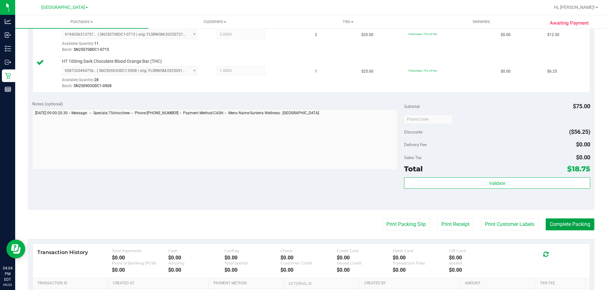
click at [569, 227] on button "Complete Packing" at bounding box center [570, 225] width 49 height 12
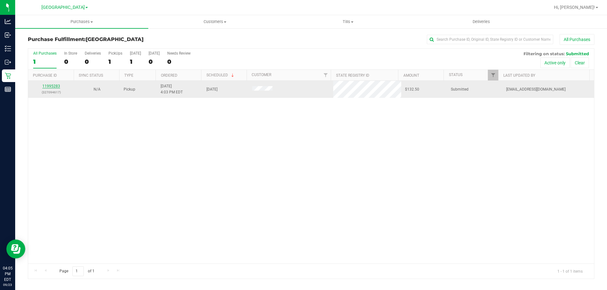
click at [52, 85] on link "11995283" at bounding box center [51, 86] width 18 height 4
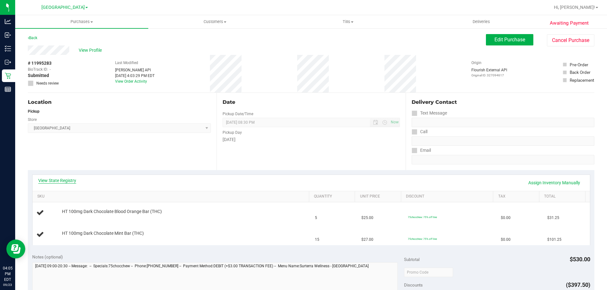
click at [63, 181] on link "View State Registry" at bounding box center [57, 181] width 38 height 6
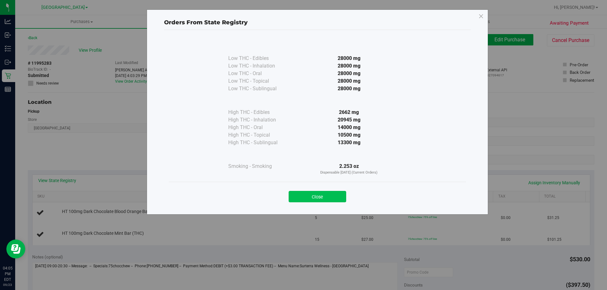
click at [325, 196] on button "Close" at bounding box center [318, 196] width 58 height 11
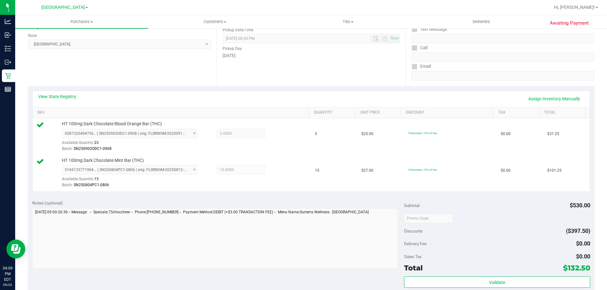
scroll to position [137, 0]
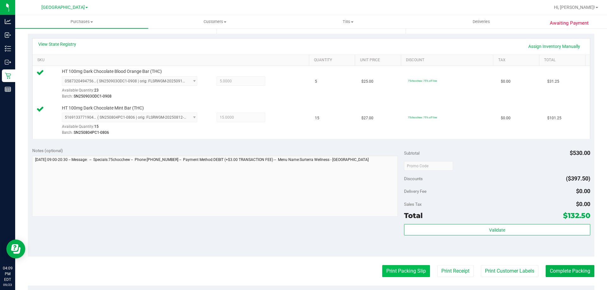
click at [401, 272] on button "Print Packing Slip" at bounding box center [406, 271] width 48 height 12
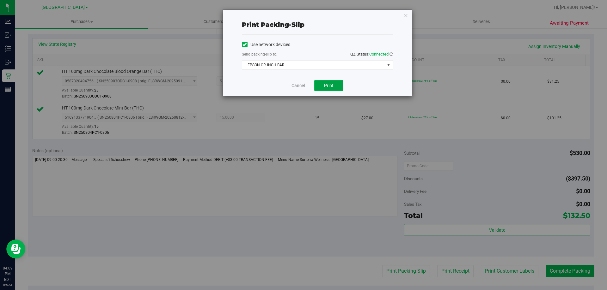
click at [337, 83] on button "Print" at bounding box center [328, 85] width 29 height 11
click at [296, 84] on link "Cancel" at bounding box center [295, 85] width 13 height 7
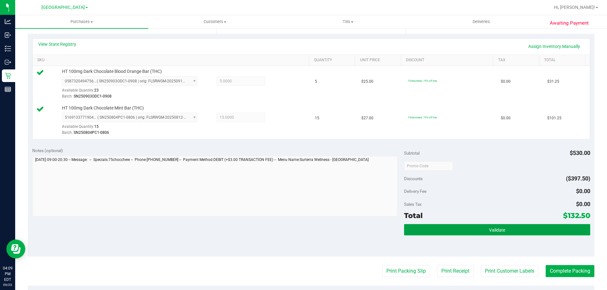
click at [440, 226] on button "Validate" at bounding box center [497, 229] width 186 height 11
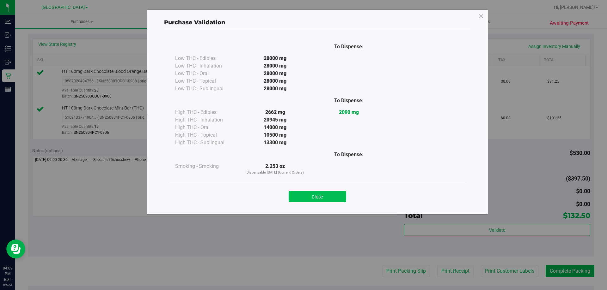
click at [333, 198] on button "Close" at bounding box center [318, 196] width 58 height 11
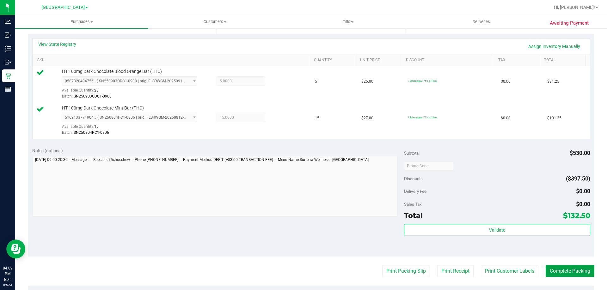
click at [562, 275] on button "Complete Packing" at bounding box center [570, 271] width 49 height 12
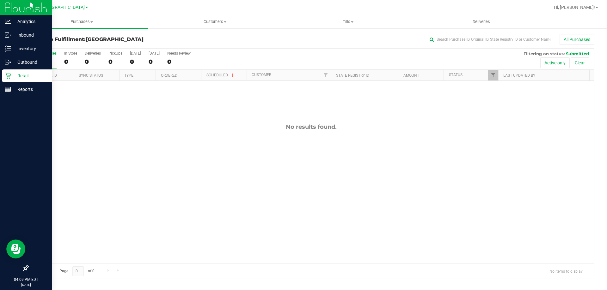
click at [5, 72] on div "Retail" at bounding box center [27, 76] width 50 height 13
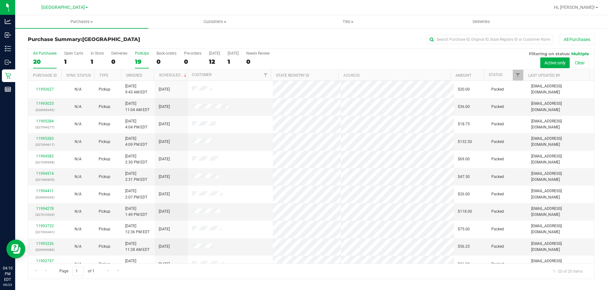
click at [138, 59] on div "19" at bounding box center [142, 61] width 14 height 7
click at [0, 0] on input "PickUps 19" at bounding box center [0, 0] width 0 height 0
click at [43, 61] on div "19" at bounding box center [44, 61] width 23 height 7
click at [0, 0] on input "All Purchases 19" at bounding box center [0, 0] width 0 height 0
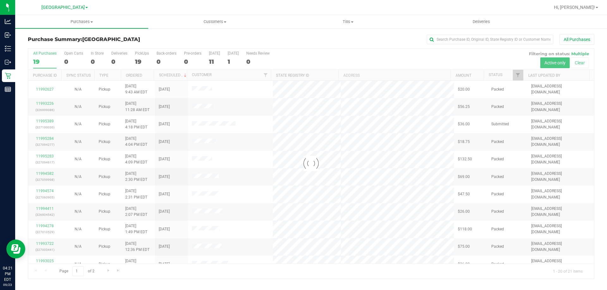
click at [149, 54] on div at bounding box center [311, 164] width 566 height 230
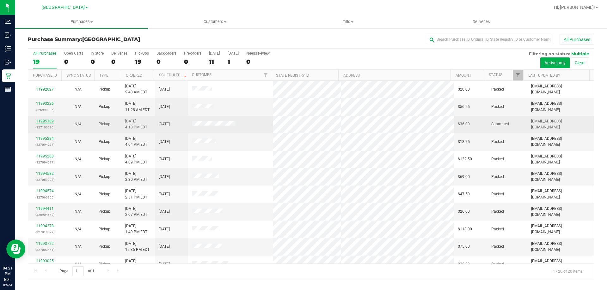
click at [47, 122] on link "11995389" at bounding box center [45, 121] width 18 height 4
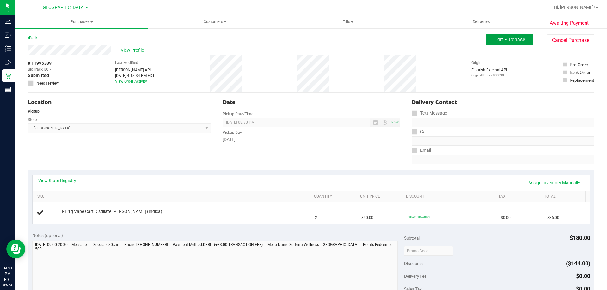
click at [501, 40] on span "Edit Purchase" at bounding box center [509, 40] width 31 height 6
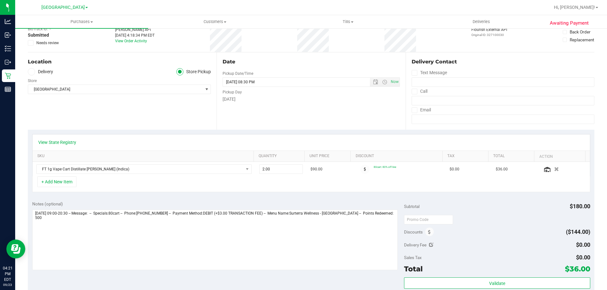
scroll to position [76, 0]
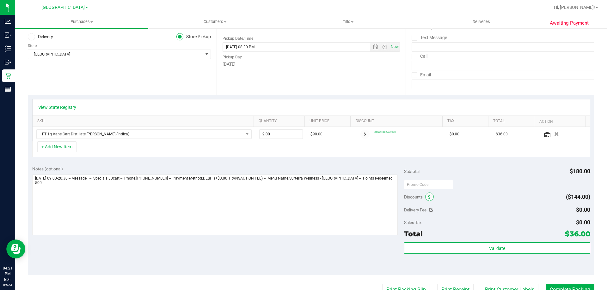
click at [428, 196] on icon at bounding box center [429, 197] width 3 height 4
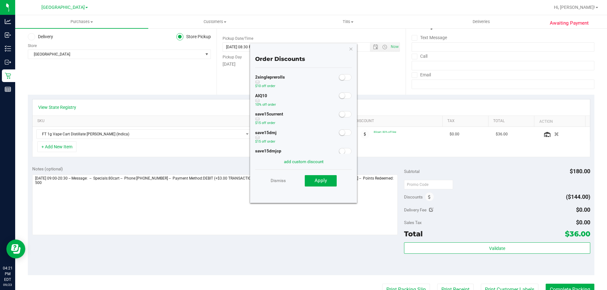
click at [343, 97] on span at bounding box center [345, 96] width 13 height 6
click at [321, 182] on span "Apply" at bounding box center [320, 181] width 12 height 6
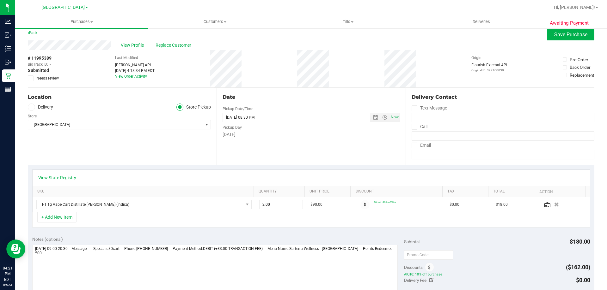
scroll to position [0, 0]
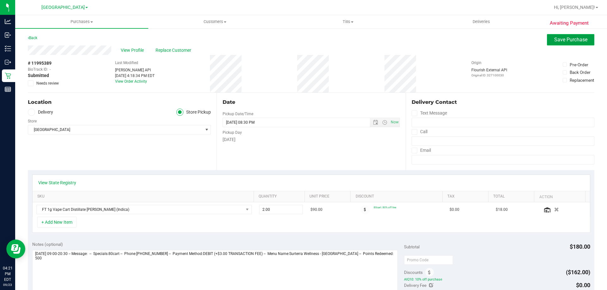
click at [551, 43] on button "Save Purchase" at bounding box center [570, 39] width 47 height 11
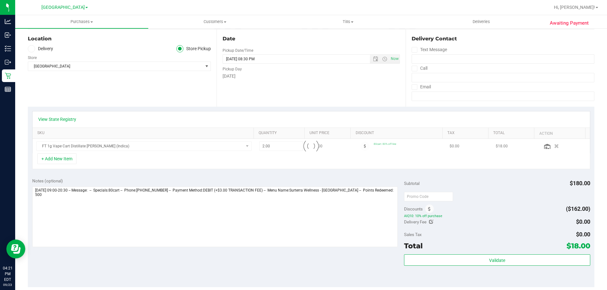
scroll to position [65, 0]
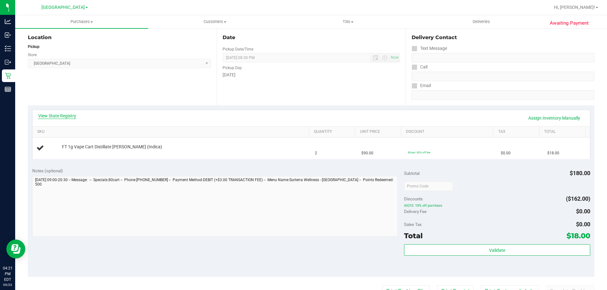
click at [47, 117] on link "View State Registry" at bounding box center [57, 116] width 38 height 6
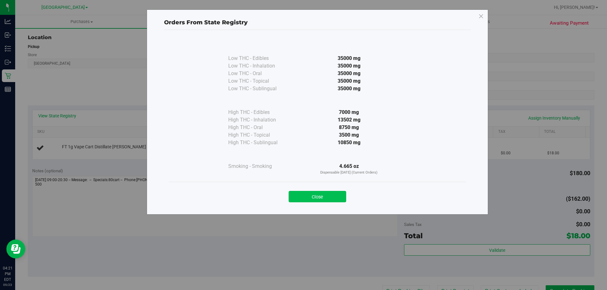
click at [311, 202] on button "Close" at bounding box center [318, 196] width 58 height 11
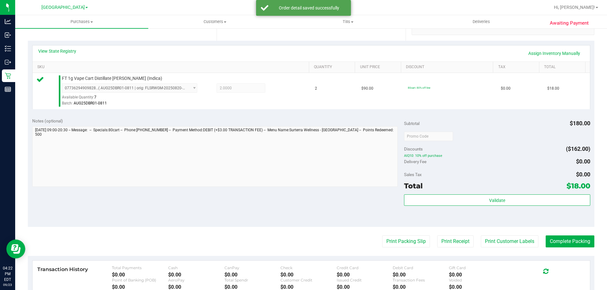
scroll to position [226, 0]
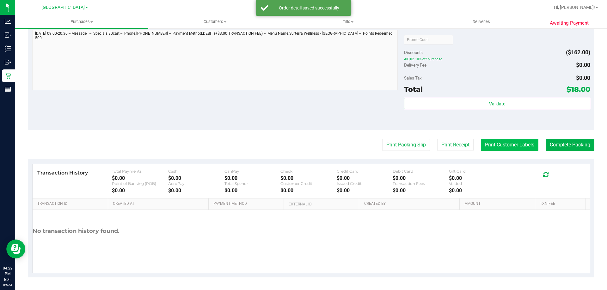
click at [505, 145] on button "Print Customer Labels" at bounding box center [510, 145] width 58 height 12
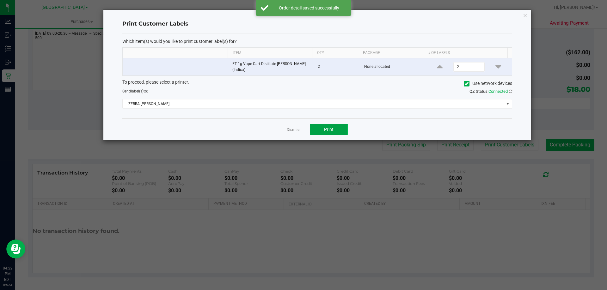
click at [327, 133] on button "Print" at bounding box center [329, 129] width 38 height 11
click at [292, 130] on link "Dismiss" at bounding box center [294, 129] width 14 height 5
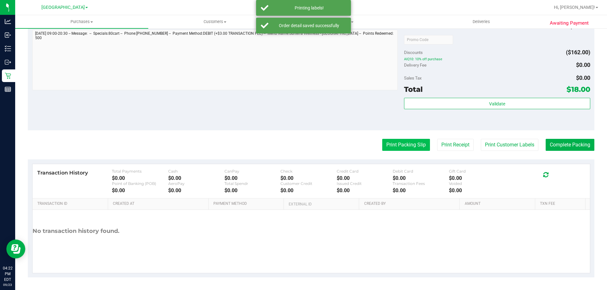
click at [393, 142] on button "Print Packing Slip" at bounding box center [406, 145] width 48 height 12
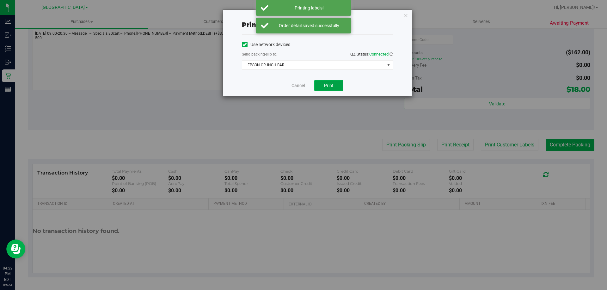
click at [332, 89] on button "Print" at bounding box center [328, 85] width 29 height 11
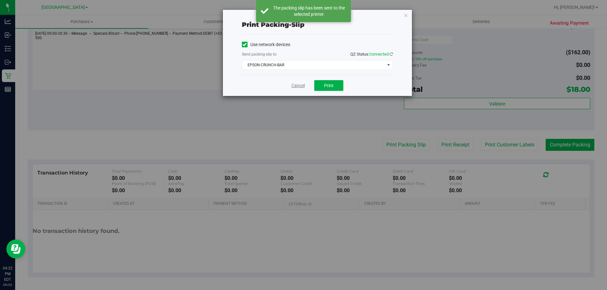
click at [296, 87] on link "Cancel" at bounding box center [297, 85] width 13 height 7
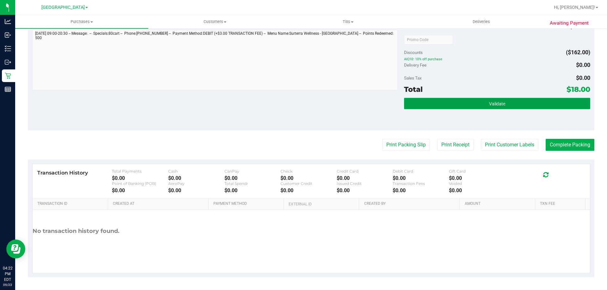
click at [449, 107] on button "Validate" at bounding box center [497, 103] width 186 height 11
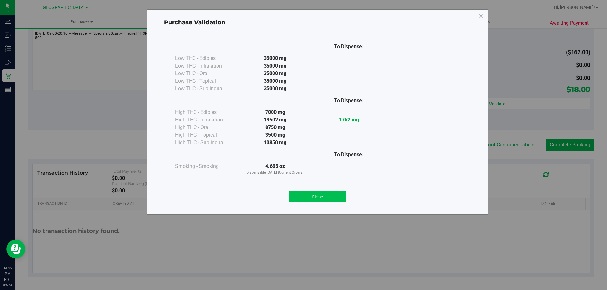
click at [314, 201] on button "Close" at bounding box center [318, 196] width 58 height 11
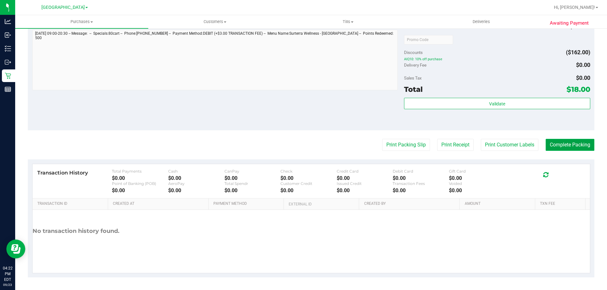
click at [572, 149] on button "Complete Packing" at bounding box center [570, 145] width 49 height 12
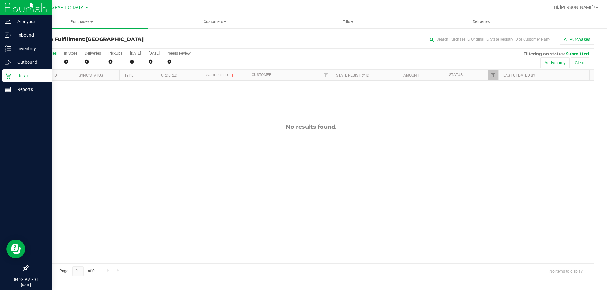
click at [16, 80] on div "Retail" at bounding box center [27, 76] width 50 height 13
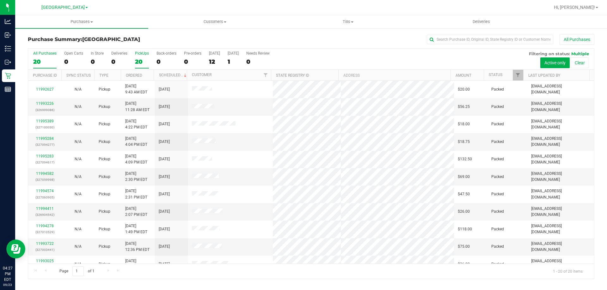
click at [136, 63] on div "20" at bounding box center [142, 61] width 14 height 7
click at [0, 0] on input "PickUps 20" at bounding box center [0, 0] width 0 height 0
click at [39, 58] on label "All Purchases 20" at bounding box center [44, 59] width 23 height 17
click at [0, 0] on input "All Purchases 20" at bounding box center [0, 0] width 0 height 0
click at [149, 62] on div "All Purchases 20 Open Carts 0 In Store 0 Deliveries 0 PickUps 20 Back-orders 0 …" at bounding box center [311, 59] width 566 height 21
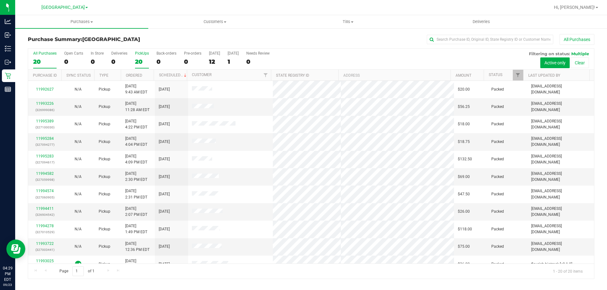
click at [143, 60] on div "20" at bounding box center [142, 61] width 14 height 7
click at [0, 0] on input "PickUps 20" at bounding box center [0, 0] width 0 height 0
click at [41, 58] on label "All Purchases 19" at bounding box center [44, 59] width 23 height 17
click at [0, 0] on input "All Purchases 19" at bounding box center [0, 0] width 0 height 0
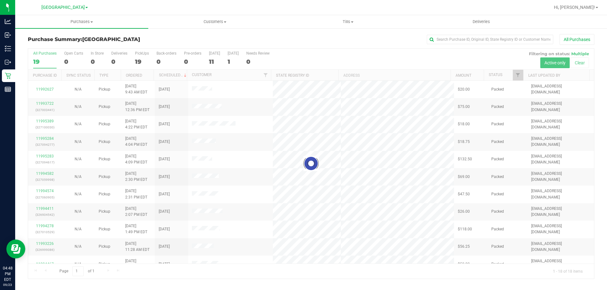
click at [140, 59] on div at bounding box center [311, 164] width 566 height 230
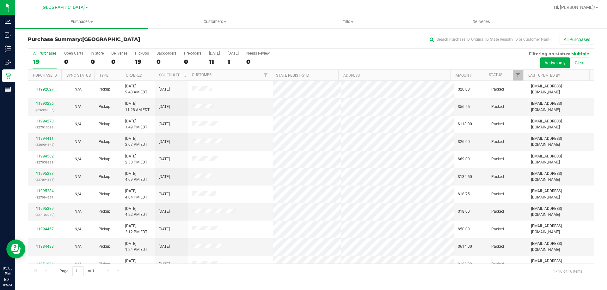
click at [140, 61] on div "19" at bounding box center [142, 61] width 14 height 7
click at [0, 0] on input "PickUps 19" at bounding box center [0, 0] width 0 height 0
click at [41, 63] on div "16" at bounding box center [44, 61] width 23 height 7
click at [0, 0] on input "All Purchases 16" at bounding box center [0, 0] width 0 height 0
click at [142, 63] on div "16" at bounding box center [142, 61] width 14 height 7
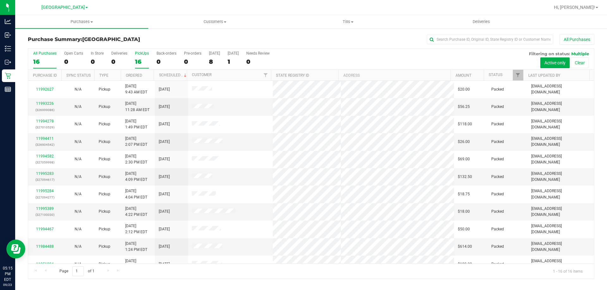
click at [0, 0] on input "PickUps 16" at bounding box center [0, 0] width 0 height 0
click at [40, 59] on div "16" at bounding box center [44, 61] width 23 height 7
click at [0, 0] on input "All Purchases 16" at bounding box center [0, 0] width 0 height 0
click at [140, 58] on div "16" at bounding box center [142, 61] width 14 height 7
click at [0, 0] on input "PickUps 16" at bounding box center [0, 0] width 0 height 0
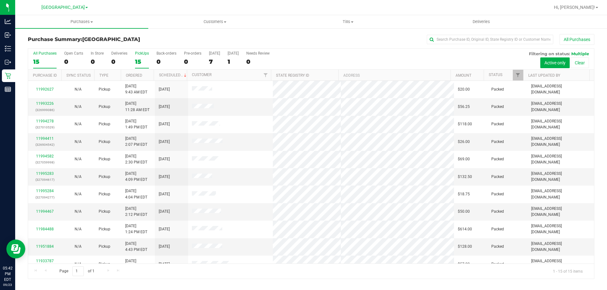
click at [47, 55] on div "All Purchases" at bounding box center [44, 53] width 23 height 4
click at [0, 0] on input "All Purchases 15" at bounding box center [0, 0] width 0 height 0
click at [139, 59] on div "15" at bounding box center [142, 61] width 14 height 7
click at [0, 0] on input "PickUps 15" at bounding box center [0, 0] width 0 height 0
click at [48, 64] on div "14" at bounding box center [44, 61] width 23 height 7
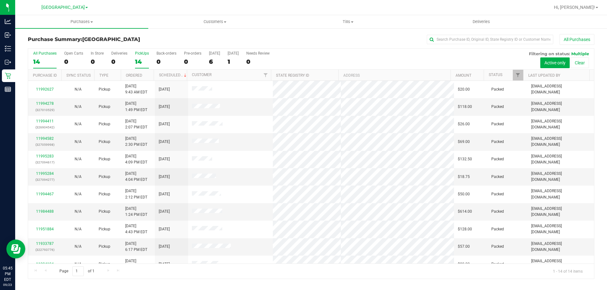
click at [0, 0] on input "All Purchases 14" at bounding box center [0, 0] width 0 height 0
click at [143, 58] on label "PickUps 14" at bounding box center [142, 59] width 14 height 17
click at [0, 0] on input "PickUps 14" at bounding box center [0, 0] width 0 height 0
click at [42, 53] on div "All Purchases" at bounding box center [44, 53] width 23 height 4
click at [0, 0] on input "All Purchases 13" at bounding box center [0, 0] width 0 height 0
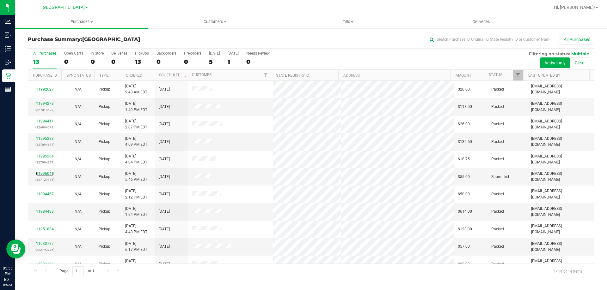
click at [46, 175] on link "11996043" at bounding box center [45, 174] width 18 height 4
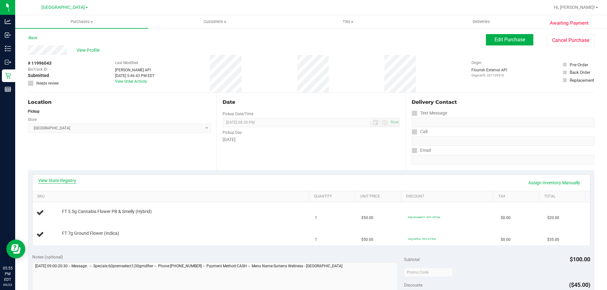
click at [56, 182] on link "View State Registry" at bounding box center [57, 181] width 38 height 6
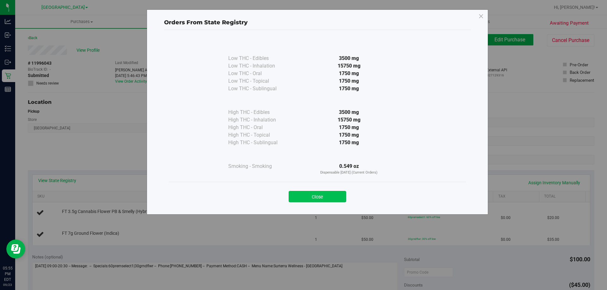
click at [329, 198] on button "Close" at bounding box center [318, 196] width 58 height 11
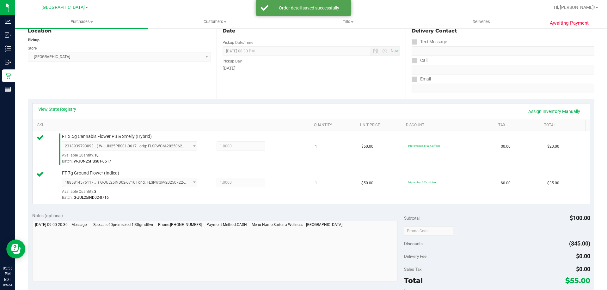
scroll to position [177, 0]
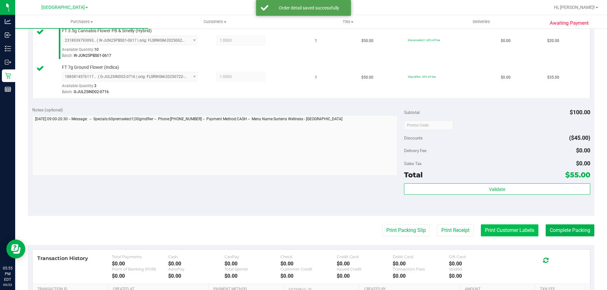
click at [496, 233] on button "Print Customer Labels" at bounding box center [510, 231] width 58 height 12
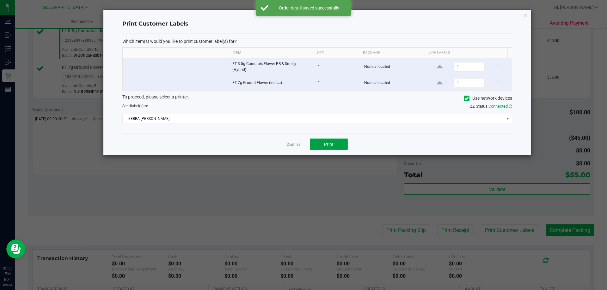
click at [334, 148] on button "Print" at bounding box center [329, 144] width 38 height 11
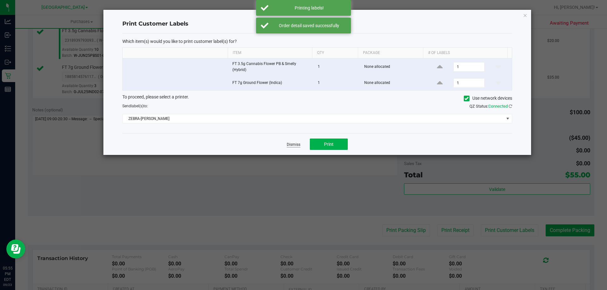
click at [291, 146] on link "Dismiss" at bounding box center [294, 144] width 14 height 5
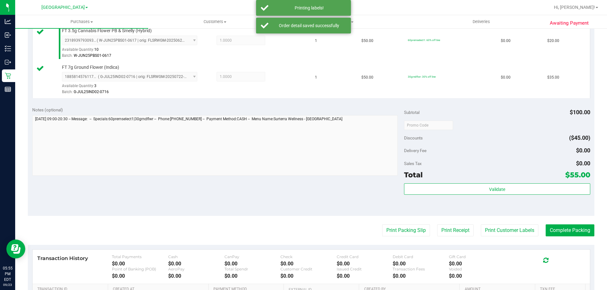
click at [393, 219] on purchase-details "Back Edit Purchase Cancel Purchase View Profile # 11996043 BioTrack ID: - Submi…" at bounding box center [311, 110] width 566 height 507
click at [396, 235] on button "Print Packing Slip" at bounding box center [406, 231] width 48 height 12
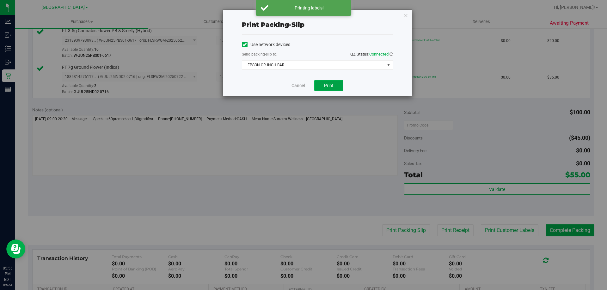
click at [329, 85] on span "Print" at bounding box center [328, 85] width 9 height 5
click at [301, 86] on link "Cancel" at bounding box center [297, 85] width 13 height 7
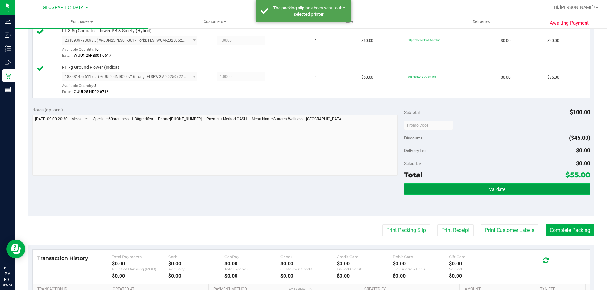
click at [440, 185] on button "Validate" at bounding box center [497, 189] width 186 height 11
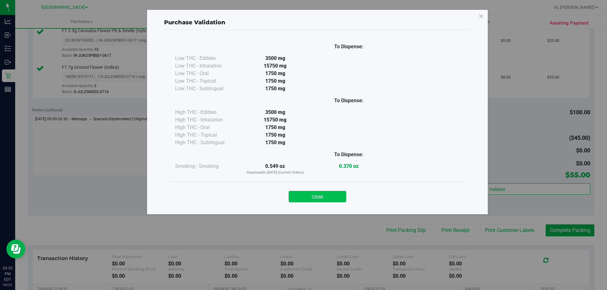
click at [324, 194] on button "Close" at bounding box center [318, 196] width 58 height 11
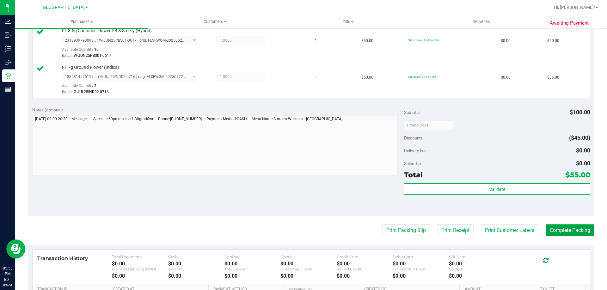
click at [557, 229] on button "Complete Packing" at bounding box center [570, 231] width 49 height 12
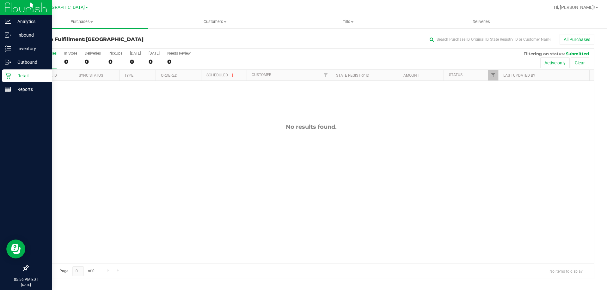
click at [17, 71] on div "Retail" at bounding box center [27, 76] width 50 height 13
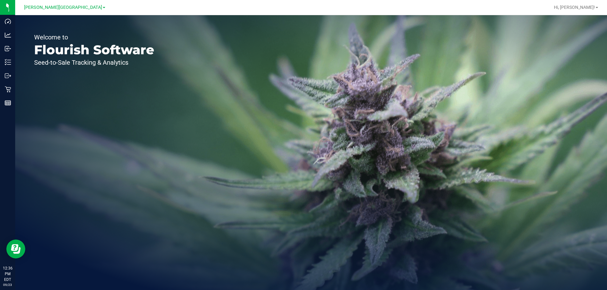
click at [73, 2] on div "[PERSON_NAME][GEOGRAPHIC_DATA]" at bounding box center [65, 7] width 95 height 12
click at [69, 7] on span "[PERSON_NAME][GEOGRAPHIC_DATA]" at bounding box center [63, 8] width 78 height 6
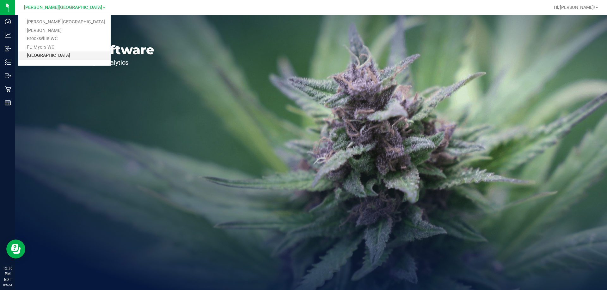
click at [61, 55] on link "[GEOGRAPHIC_DATA]" at bounding box center [64, 56] width 92 height 9
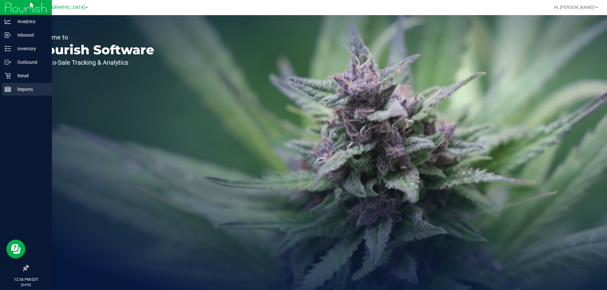
click at [17, 93] on p "Reports" at bounding box center [30, 90] width 38 height 8
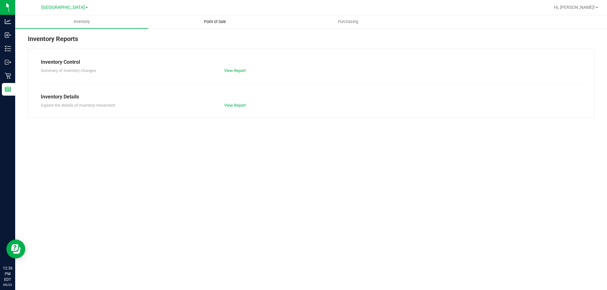
click at [219, 18] on uib-tab-heading "Point of Sale" at bounding box center [215, 21] width 132 height 13
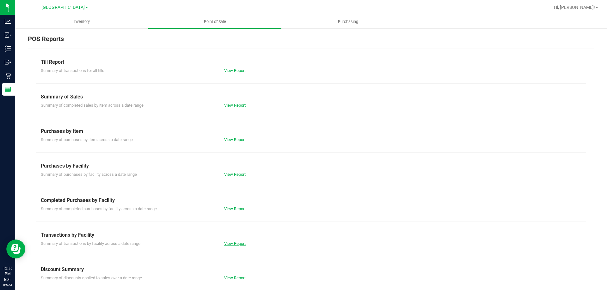
click at [237, 242] on link "View Report" at bounding box center [234, 243] width 21 height 5
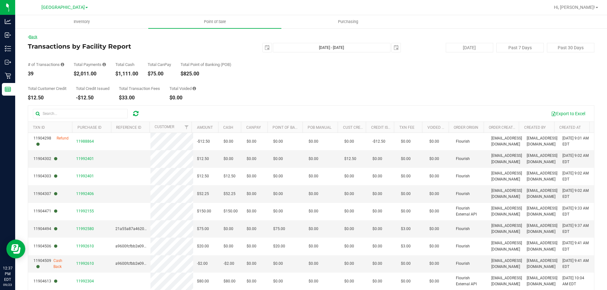
click at [36, 35] on link "Back" at bounding box center [32, 37] width 9 height 4
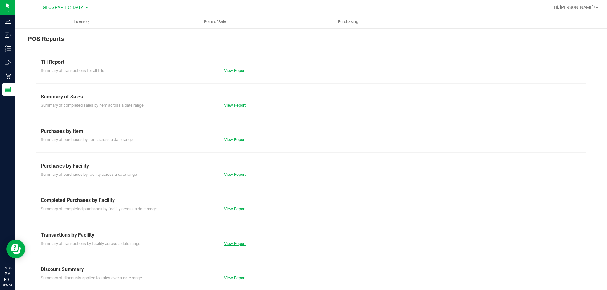
click at [236, 241] on link "View Report" at bounding box center [234, 243] width 21 height 5
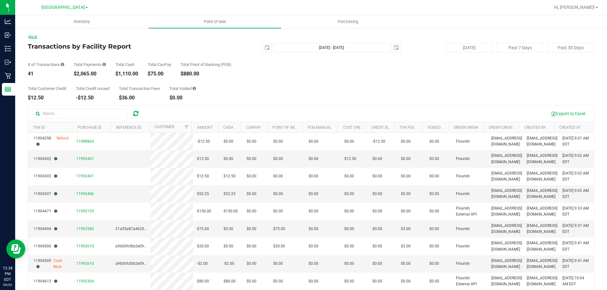
click at [37, 38] on link "Back" at bounding box center [32, 37] width 9 height 4
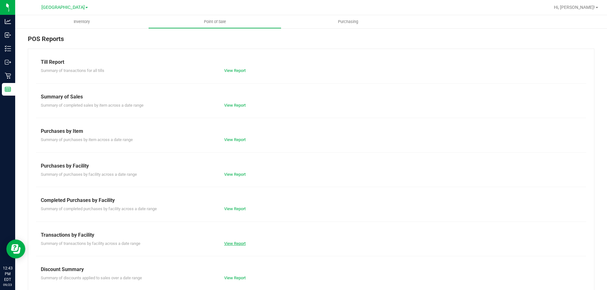
click at [237, 242] on link "View Report" at bounding box center [234, 243] width 21 height 5
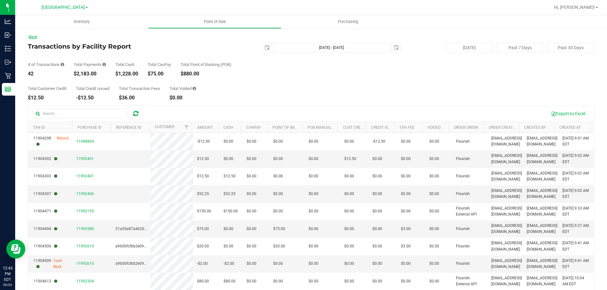
click at [33, 36] on link "Back" at bounding box center [32, 37] width 9 height 4
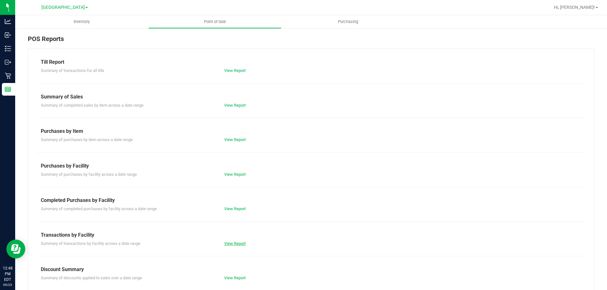
click at [234, 241] on link "View Report" at bounding box center [234, 243] width 21 height 5
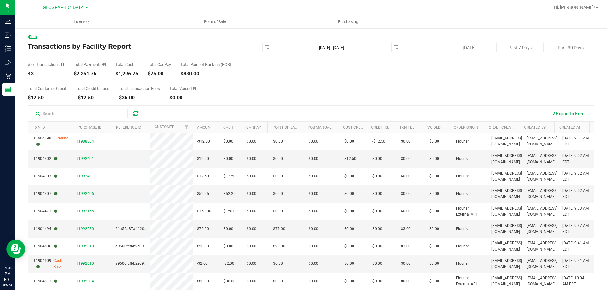
click at [36, 37] on link "Back" at bounding box center [32, 37] width 9 height 4
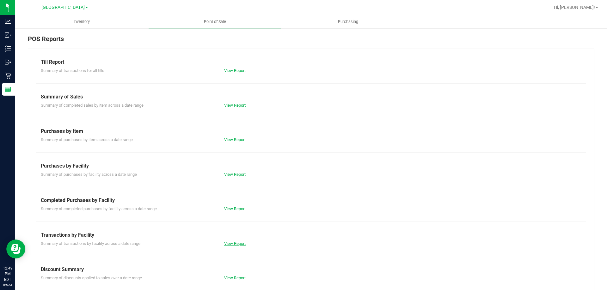
click at [233, 246] on link "View Report" at bounding box center [234, 243] width 21 height 5
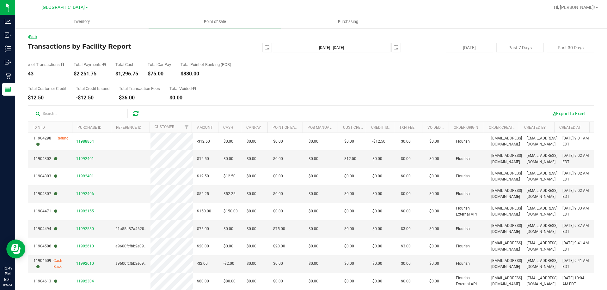
click at [34, 37] on link "Back" at bounding box center [32, 37] width 9 height 4
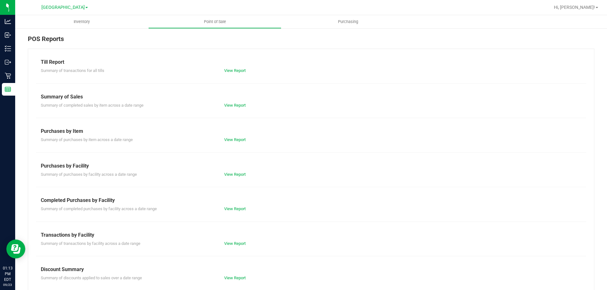
click at [228, 241] on div "View Report" at bounding box center [265, 244] width 92 height 6
click at [228, 242] on link "View Report" at bounding box center [234, 243] width 21 height 5
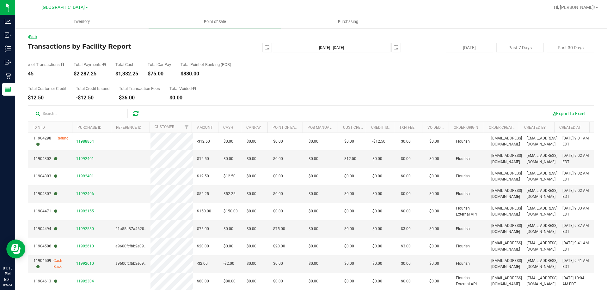
click at [36, 38] on link "Back" at bounding box center [32, 37] width 9 height 4
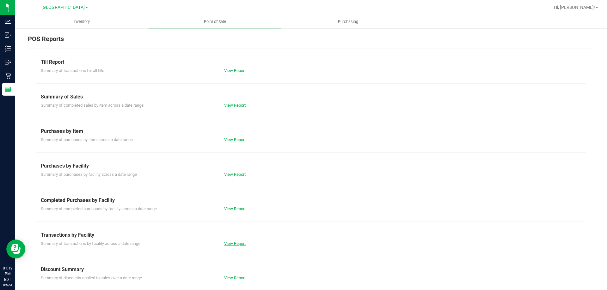
click at [238, 242] on link "View Report" at bounding box center [234, 243] width 21 height 5
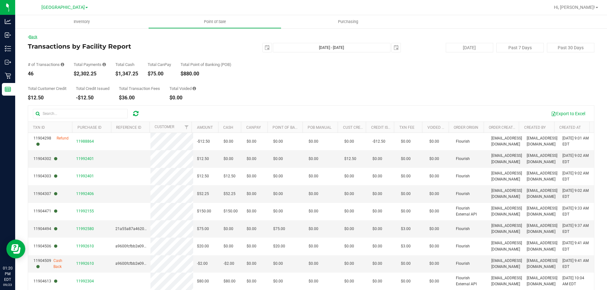
click at [37, 37] on link "Back" at bounding box center [32, 37] width 9 height 4
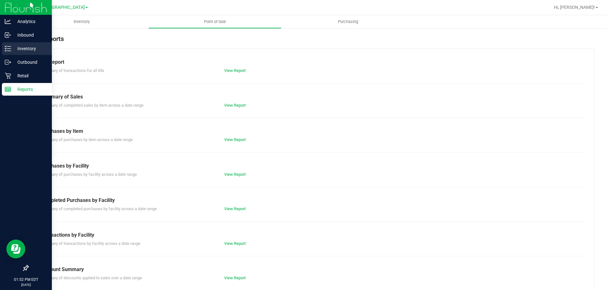
click at [2, 49] on div "Inventory" at bounding box center [27, 48] width 50 height 13
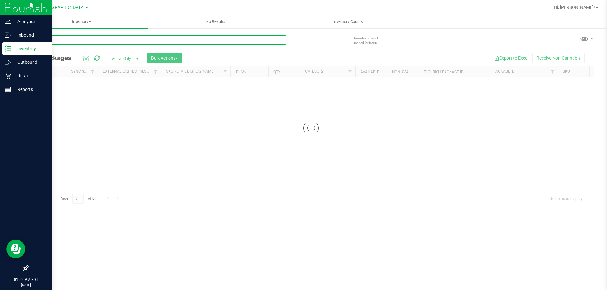
paste input "FT 1g Vape Cart Distillate Strawberry Cough (Hybrid-Sativa)"
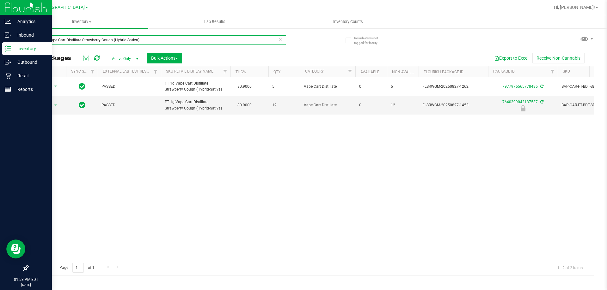
type input "FT 1g Vape Cart Distillate Strawberry Cough (Hybrid-Sativa)"
click at [11, 90] on rect at bounding box center [8, 89] width 6 height 4
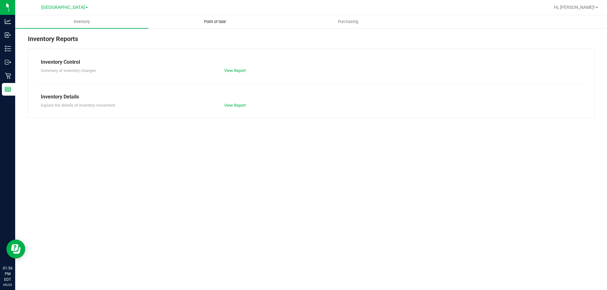
click at [211, 21] on span "Point of Sale" at bounding box center [214, 22] width 39 height 6
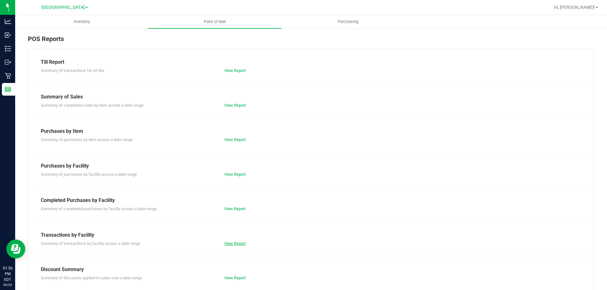
click at [241, 245] on link "View Report" at bounding box center [234, 243] width 21 height 5
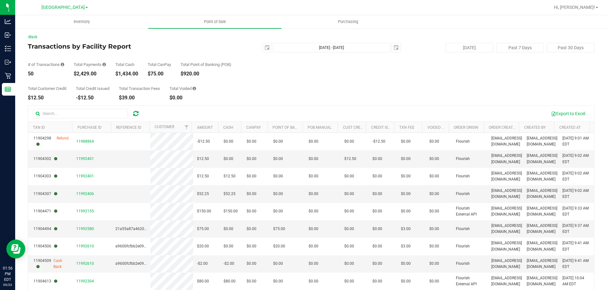
click at [36, 40] on div "Back Transactions by Facility Report 2025-09-23 Sep 23, 2025 - Sep 23, 2025 202…" at bounding box center [311, 182] width 566 height 297
click at [36, 38] on link "Back" at bounding box center [32, 37] width 9 height 4
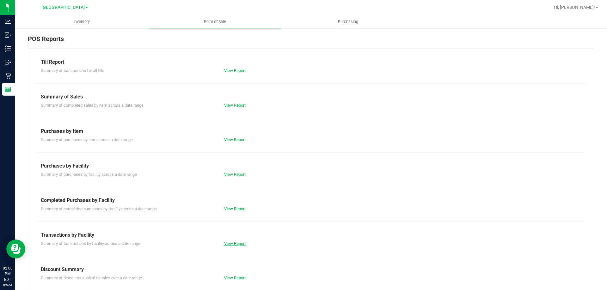
click at [242, 242] on link "View Report" at bounding box center [234, 243] width 21 height 5
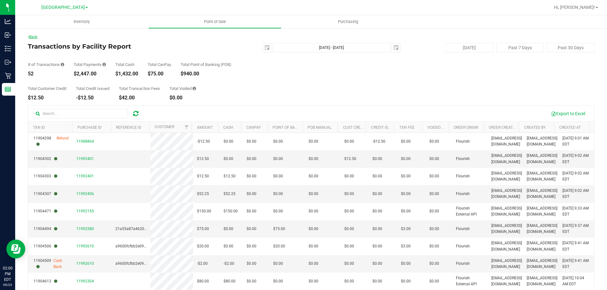
click at [36, 36] on link "Back" at bounding box center [32, 37] width 9 height 4
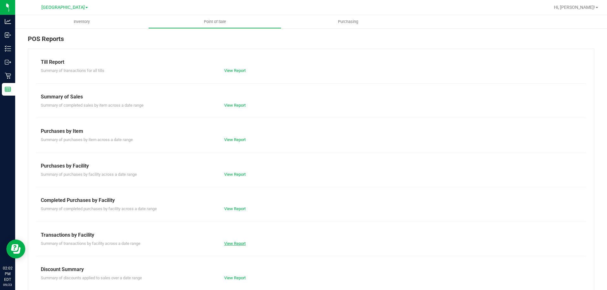
click at [237, 243] on link "View Report" at bounding box center [234, 243] width 21 height 5
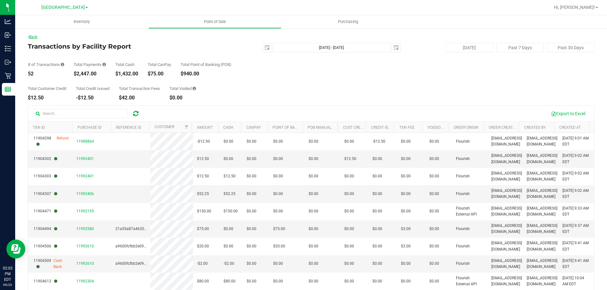
click at [34, 37] on link "Back" at bounding box center [32, 37] width 9 height 4
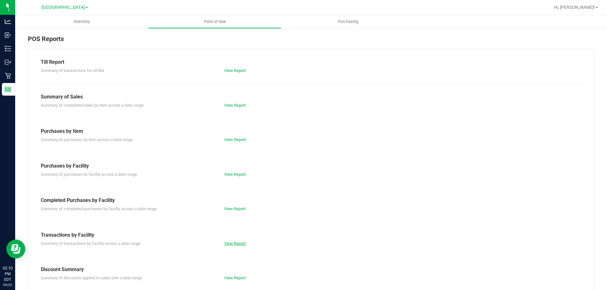
click at [234, 242] on link "View Report" at bounding box center [234, 243] width 21 height 5
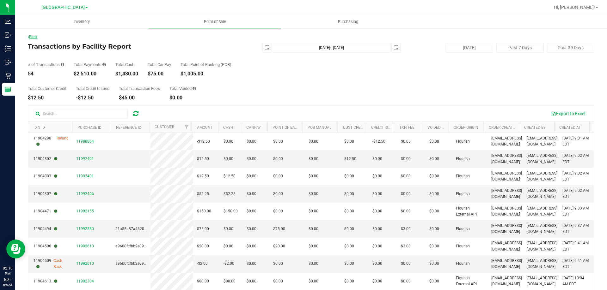
click at [37, 37] on link "Back" at bounding box center [32, 37] width 9 height 4
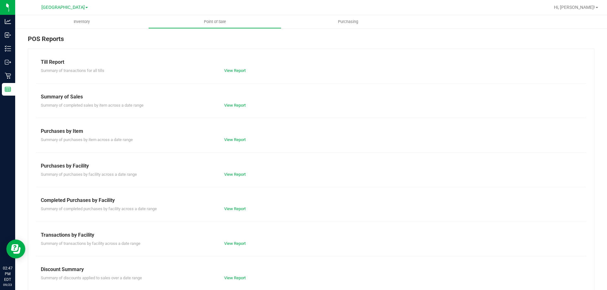
click at [230, 241] on div "View Report" at bounding box center [265, 244] width 92 height 6
click at [230, 242] on link "View Report" at bounding box center [234, 243] width 21 height 5
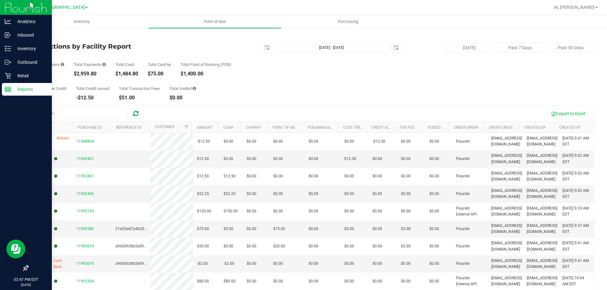
click at [19, 90] on p "Reports" at bounding box center [30, 90] width 38 height 8
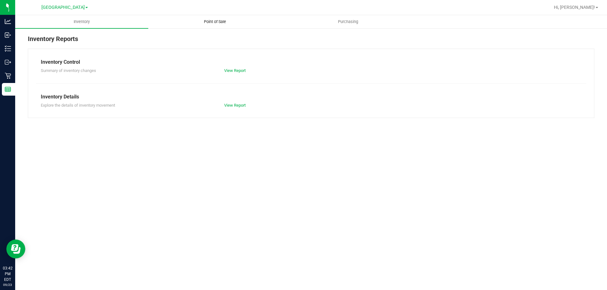
click at [209, 24] on span "Point of Sale" at bounding box center [214, 22] width 39 height 6
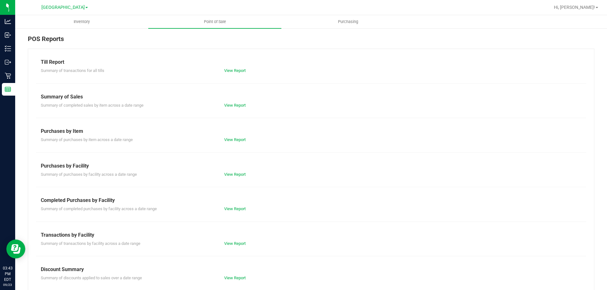
click at [232, 241] on div "View Report" at bounding box center [265, 244] width 92 height 6
click at [232, 243] on link "View Report" at bounding box center [234, 243] width 21 height 5
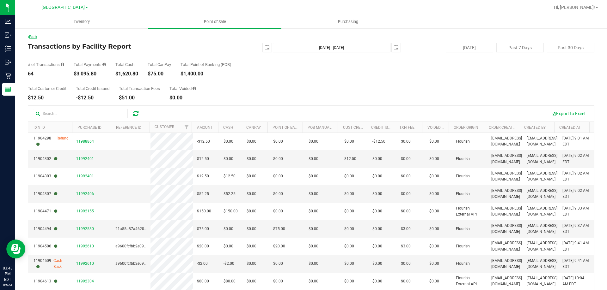
click at [36, 37] on link "Back" at bounding box center [32, 37] width 9 height 4
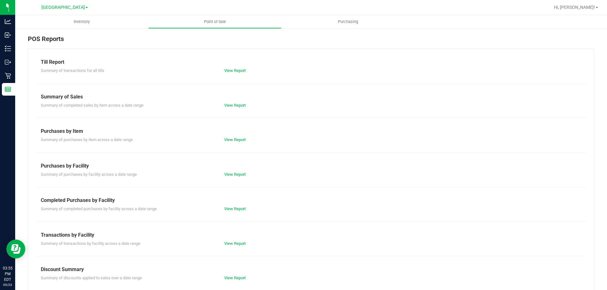
click at [235, 247] on div "Till Report Summary of transactions for all tills View Report Summary of Sales …" at bounding box center [311, 187] width 566 height 277
click at [235, 244] on link "View Report" at bounding box center [234, 243] width 21 height 5
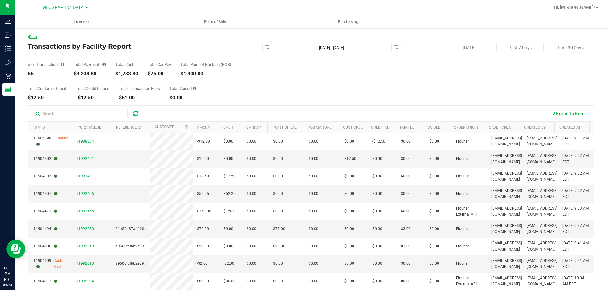
click at [36, 37] on link "Back" at bounding box center [32, 37] width 9 height 4
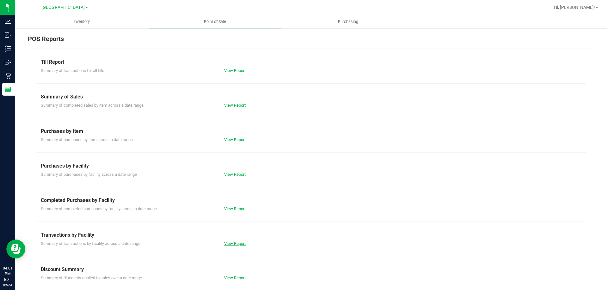
click at [235, 242] on link "View Report" at bounding box center [234, 243] width 21 height 5
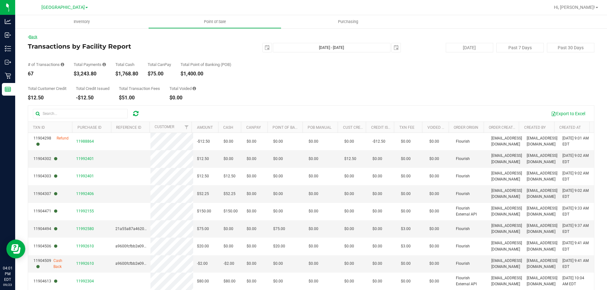
click at [37, 37] on link "Back" at bounding box center [32, 37] width 9 height 4
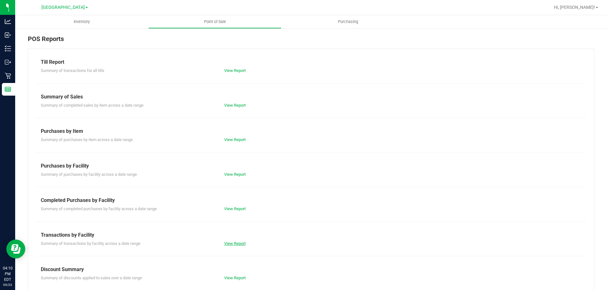
click at [235, 244] on link "View Report" at bounding box center [234, 243] width 21 height 5
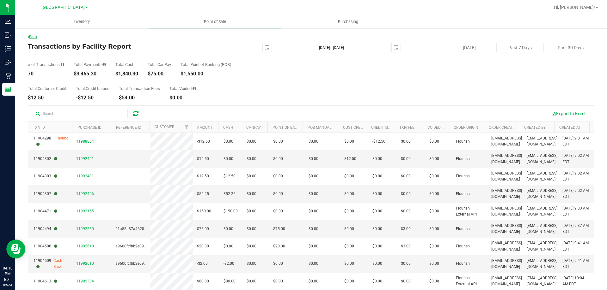
click at [37, 35] on link "Back" at bounding box center [32, 37] width 9 height 4
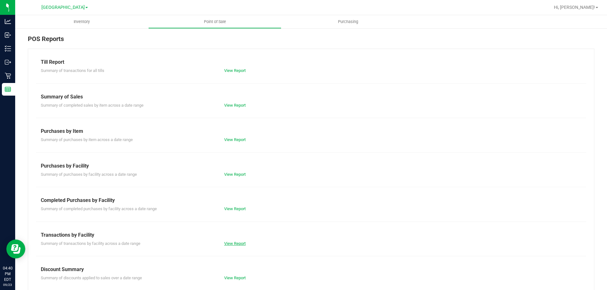
click at [240, 242] on link "View Report" at bounding box center [234, 243] width 21 height 5
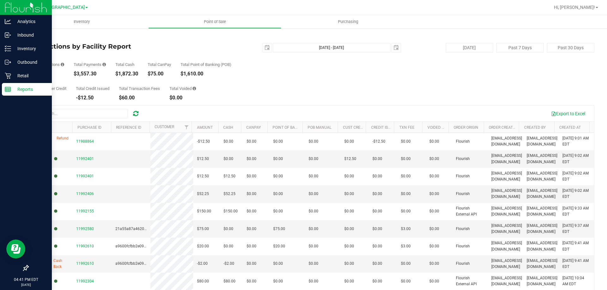
click at [42, 92] on p "Reports" at bounding box center [30, 90] width 38 height 8
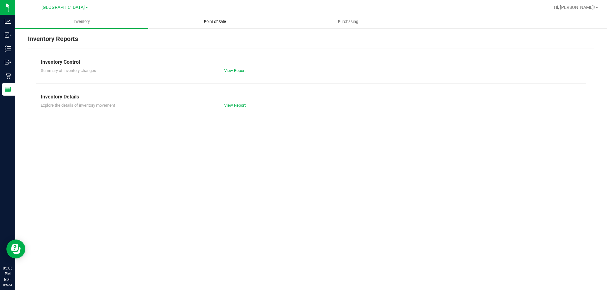
click at [213, 21] on span "Point of Sale" at bounding box center [214, 22] width 39 height 6
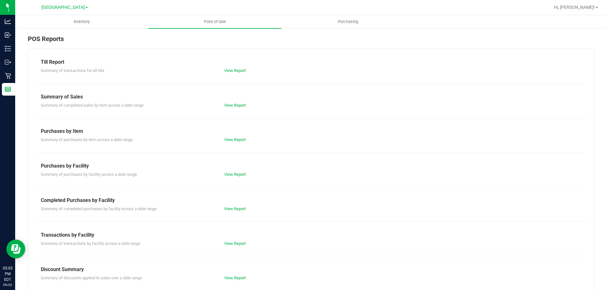
click at [235, 241] on div "View Report" at bounding box center [265, 244] width 92 height 6
click at [233, 244] on link "View Report" at bounding box center [234, 243] width 21 height 5
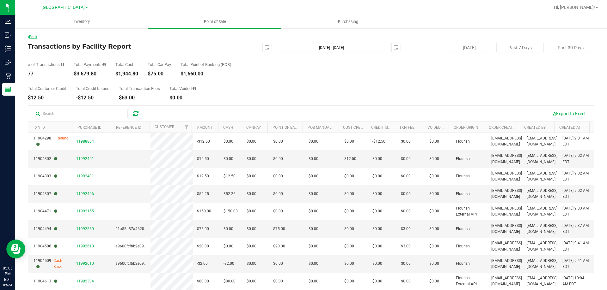
click at [34, 39] on link "Back" at bounding box center [32, 37] width 9 height 4
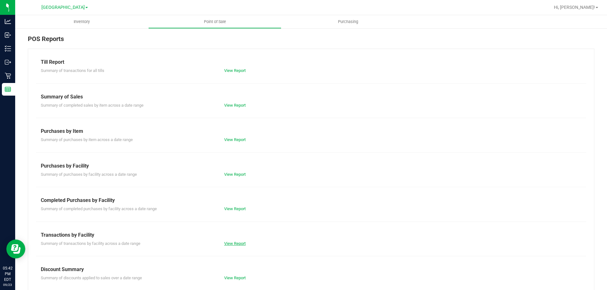
click at [227, 242] on link "View Report" at bounding box center [234, 243] width 21 height 5
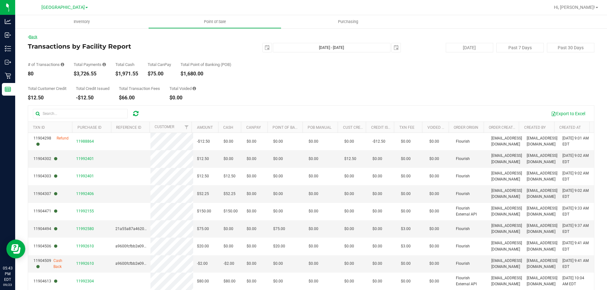
click at [36, 36] on link "Back" at bounding box center [32, 37] width 9 height 4
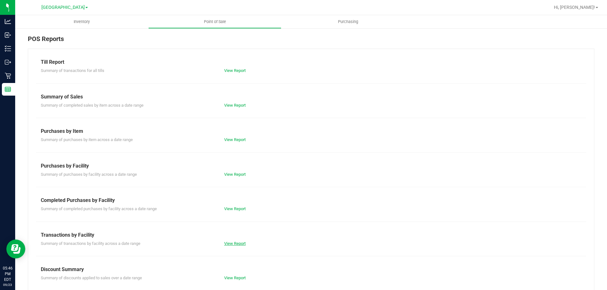
click at [237, 244] on link "View Report" at bounding box center [234, 243] width 21 height 5
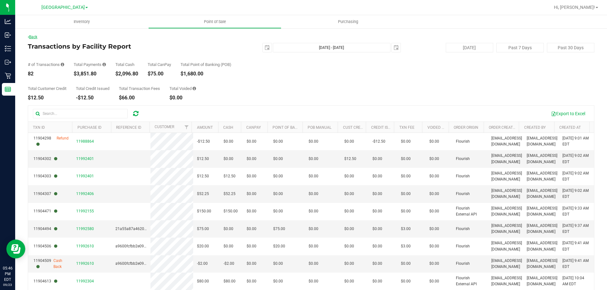
click at [35, 35] on link "Back" at bounding box center [32, 37] width 9 height 4
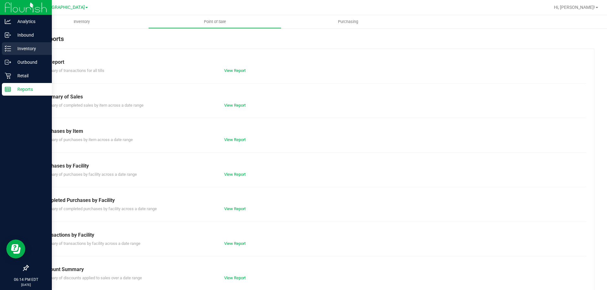
click at [6, 48] on icon at bounding box center [8, 49] width 6 height 6
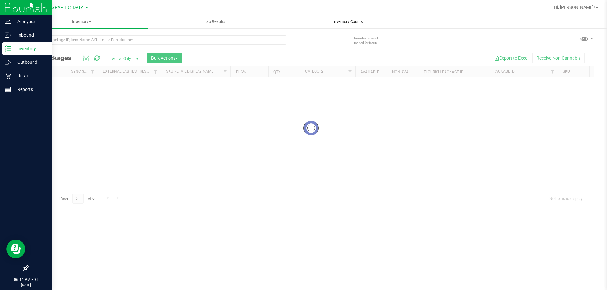
click at [342, 20] on span "Inventory Counts" at bounding box center [348, 22] width 47 height 6
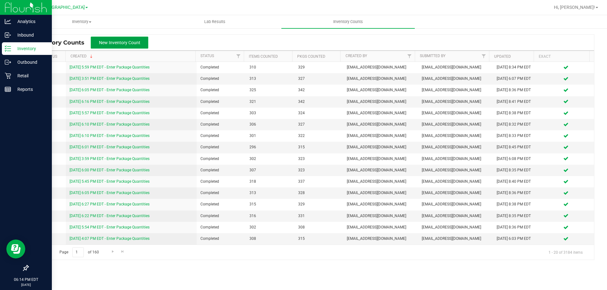
click at [122, 39] on button "New Inventory Count" at bounding box center [120, 43] width 58 height 12
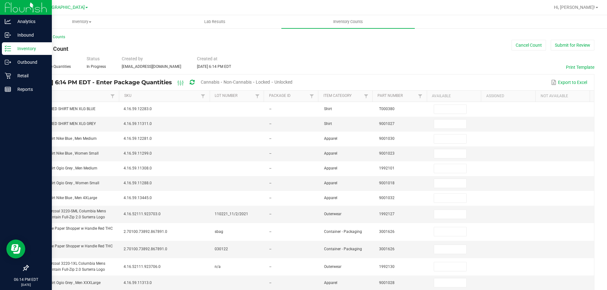
drag, startPoint x: 307, startPoint y: 82, endPoint x: 284, endPoint y: 83, distance: 22.8
click at [292, 82] on span "Unlocked" at bounding box center [283, 82] width 18 height 5
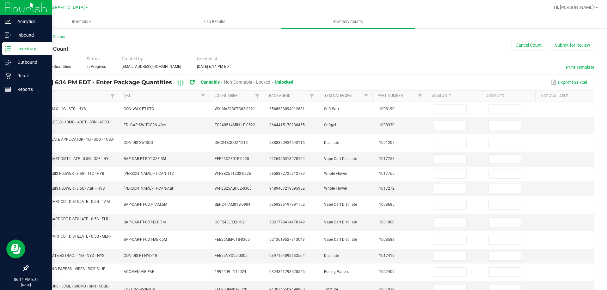
click at [90, 95] on link "Item" at bounding box center [71, 96] width 75 height 5
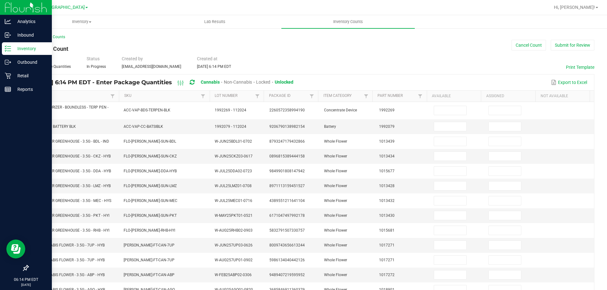
click at [75, 94] on link "Item" at bounding box center [71, 96] width 75 height 5
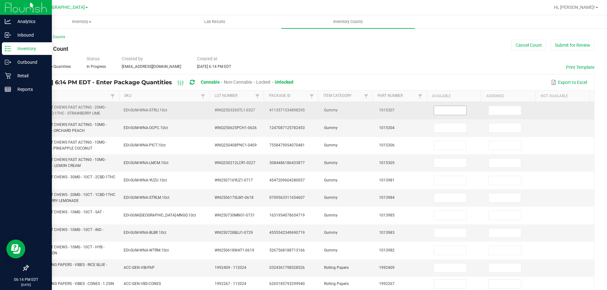
click at [439, 109] on input at bounding box center [450, 110] width 32 height 9
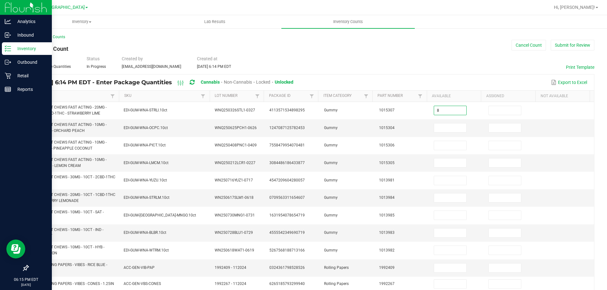
type input "8"
type input "0"
type input "8"
type input "0"
type input "3"
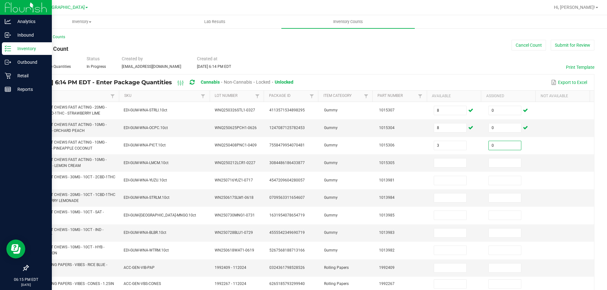
type input "0"
click at [436, 166] on input at bounding box center [450, 163] width 32 height 9
type input "7"
type input "0"
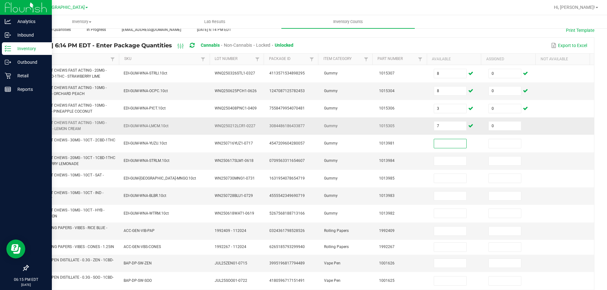
scroll to position [49, 0]
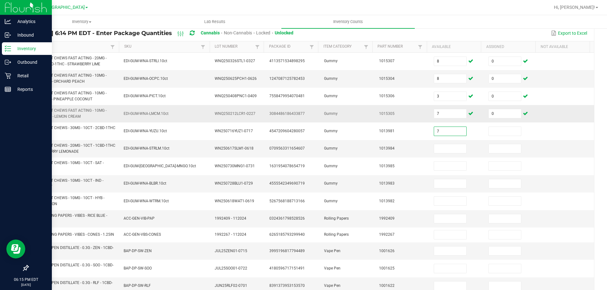
type input "7"
type input "0"
type input "8"
type input "0"
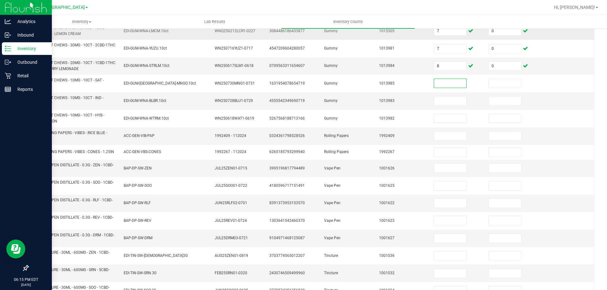
scroll to position [137, 0]
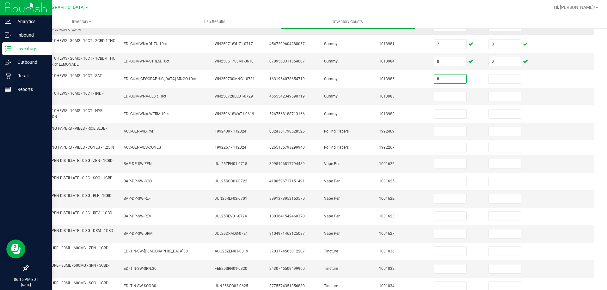
type input "8"
type input "0"
type input "8"
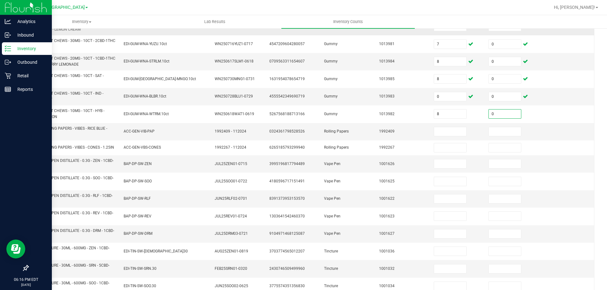
type input "0"
click at [75, 127] on span "VBS - ROLLING PAPERS - VIBES - RICE BLUE - 1.25IN" at bounding box center [69, 131] width 75 height 10
copy span "VBS - ROLLING PAPERS - VIBES - RICE BLUE - 1.25IN"
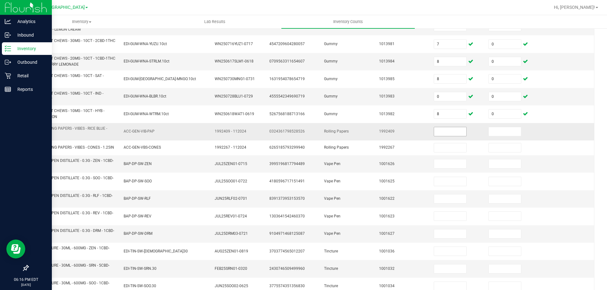
click at [445, 131] on input at bounding box center [450, 131] width 32 height 9
type input "25"
click at [492, 131] on input at bounding box center [505, 131] width 32 height 9
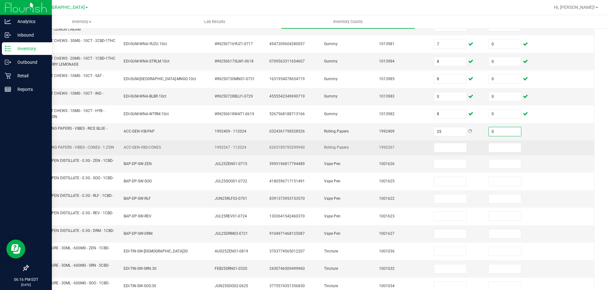
type input "0"
click at [57, 145] on span "VBS - ROLLING PAPERS - VIBES - CONES - 1.25IN" at bounding box center [73, 147] width 82 height 4
copy span "VBS - ROLLING PAPERS - VIBES - CONES - 1.25IN"
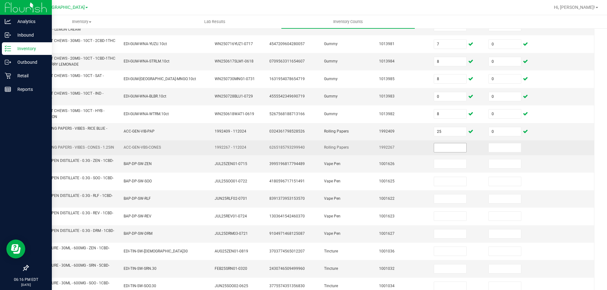
click at [436, 145] on input at bounding box center [450, 147] width 32 height 9
type input "18"
drag, startPoint x: 497, startPoint y: 149, endPoint x: 451, endPoint y: 157, distance: 46.2
click at [496, 149] on input at bounding box center [505, 147] width 32 height 9
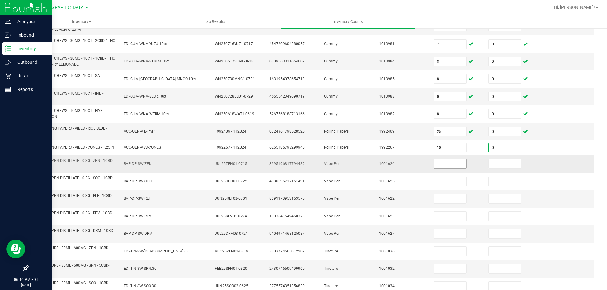
type input "0"
drag, startPoint x: 444, startPoint y: 167, endPoint x: 435, endPoint y: 171, distance: 10.5
click at [443, 168] on input at bounding box center [450, 164] width 32 height 9
type input "20"
type input "0"
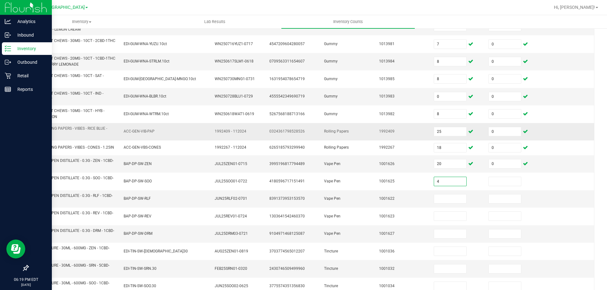
type input "4"
type input "0"
type input "18"
type input "0"
type input "107"
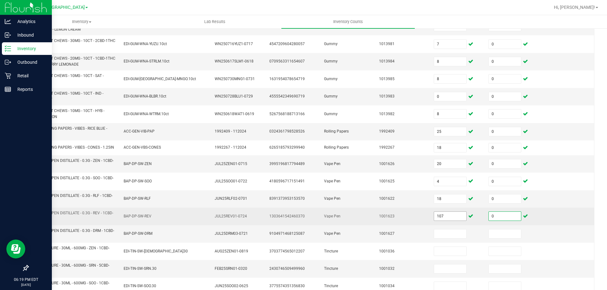
type input "0"
click at [446, 220] on input "107" at bounding box center [450, 216] width 32 height 9
type input "17"
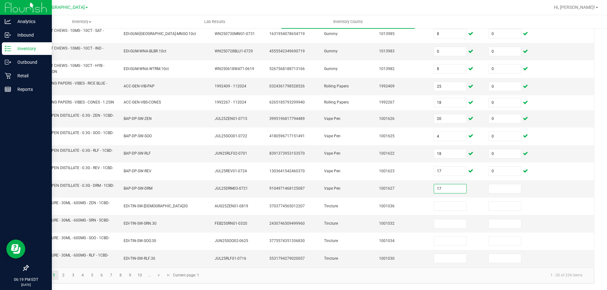
type input "17"
type input "0"
click at [439, 207] on input at bounding box center [450, 206] width 32 height 9
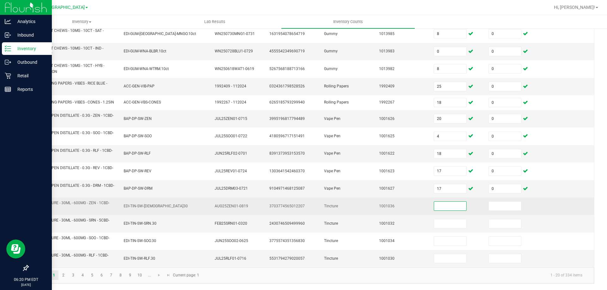
click at [434, 204] on input at bounding box center [450, 206] width 32 height 9
type input "7"
type input "0"
type input "9"
type input "0"
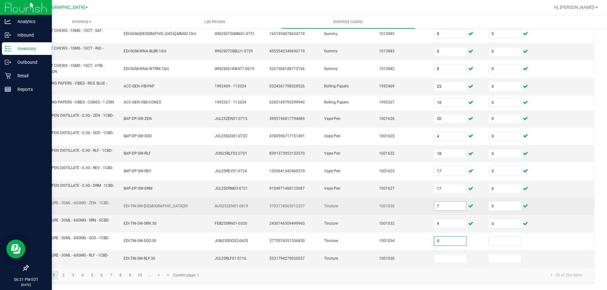
type input "5"
type input "0"
type input "3"
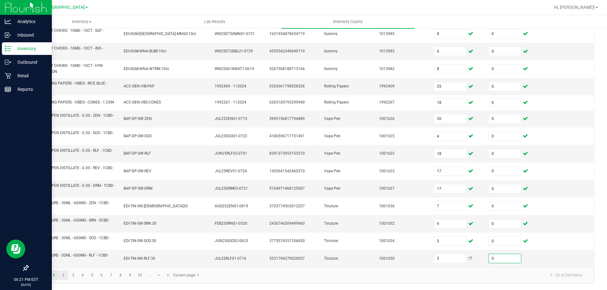
type input "0"
click at [64, 278] on link "2" at bounding box center [63, 275] width 9 height 9
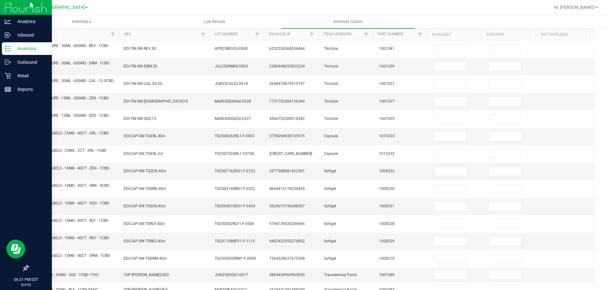
scroll to position [0, 0]
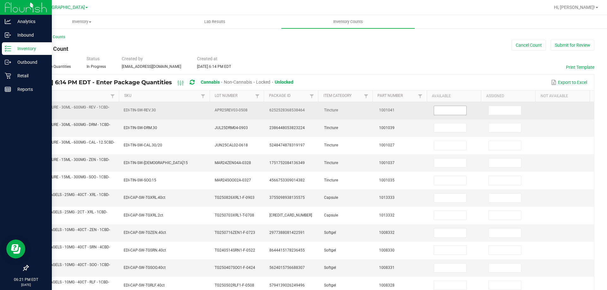
click at [439, 109] on input at bounding box center [450, 110] width 32 height 9
type input "7"
type input "0"
type input "5"
type input "0"
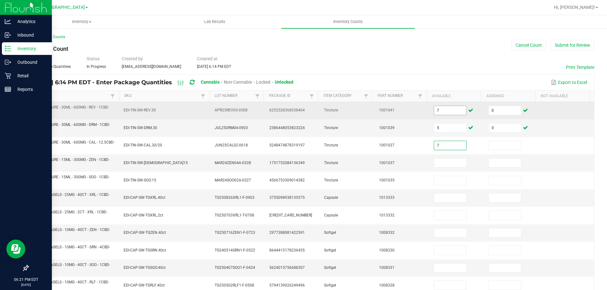
type input "7"
type input "0"
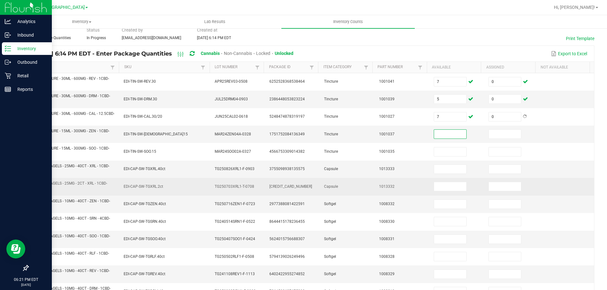
scroll to position [51, 0]
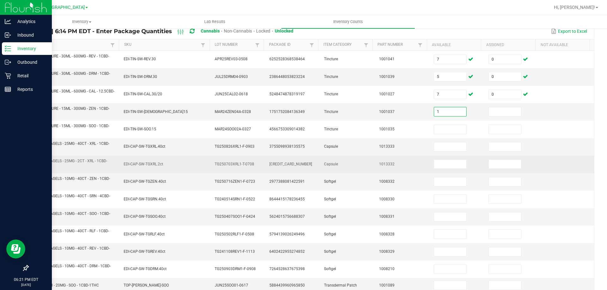
type input "1"
type input "0"
type input "8"
type input "0"
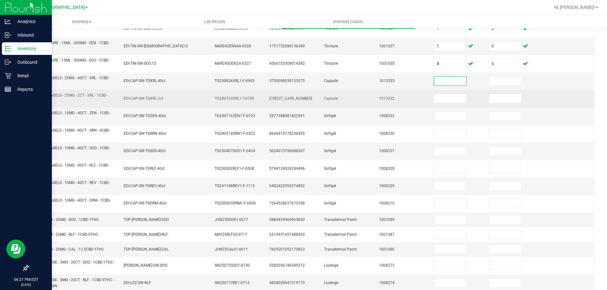
scroll to position [119, 0]
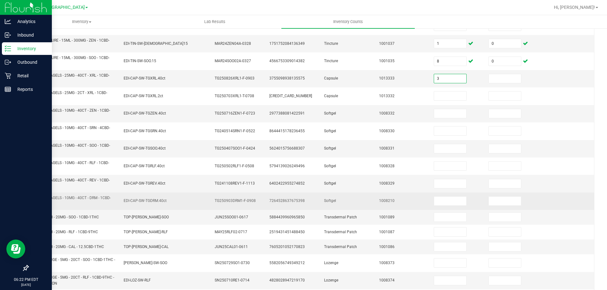
type input "3"
type input "0"
type input "2"
type input "0"
type input "4"
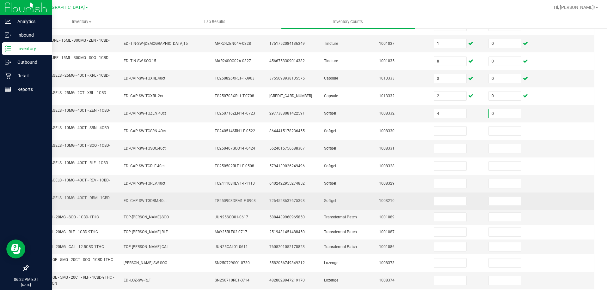
type input "0"
type input "3"
type input "0"
type input "3"
type input "0"
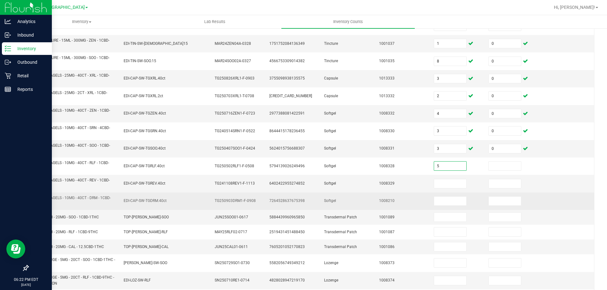
type input "5"
type input "0"
type input "1"
type input "0"
type input "6"
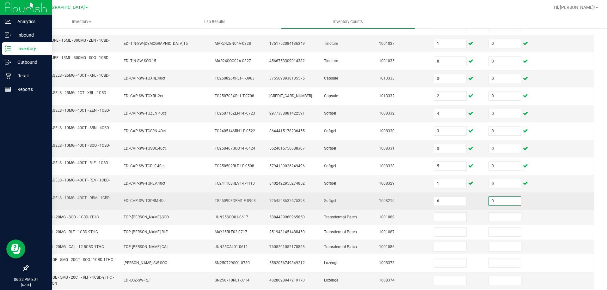
type input "0"
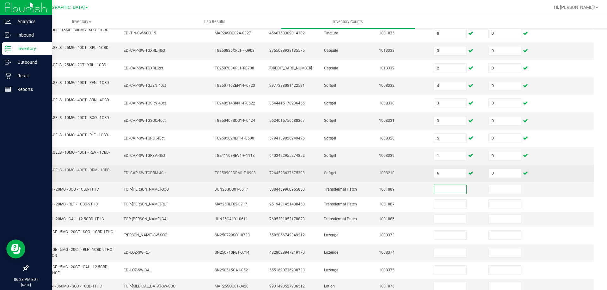
scroll to position [153, 0]
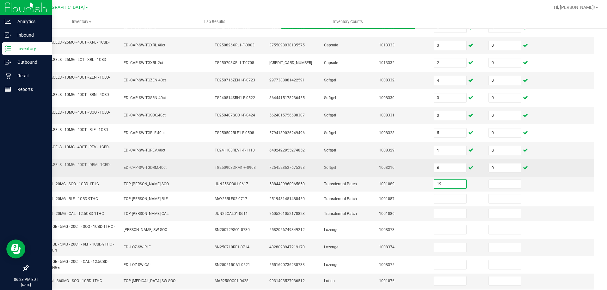
type input "19"
type input "0"
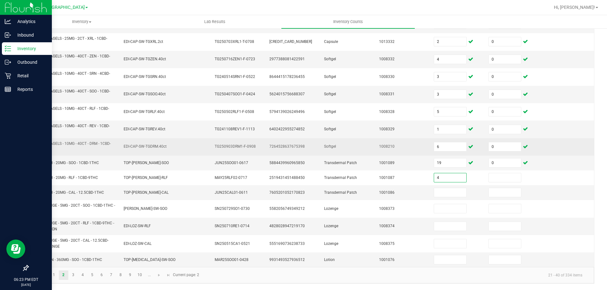
type input "4"
type input "0"
type input "11"
type input "0"
type input "1"
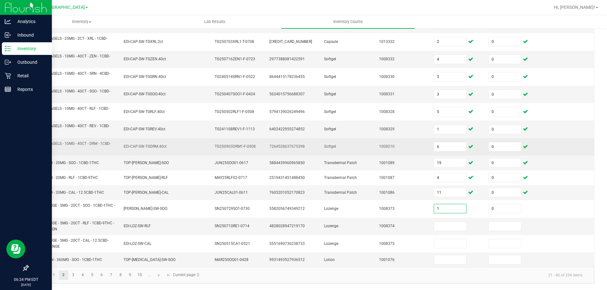
type input "0"
type input "8"
type input "0"
type input "5"
type input "0"
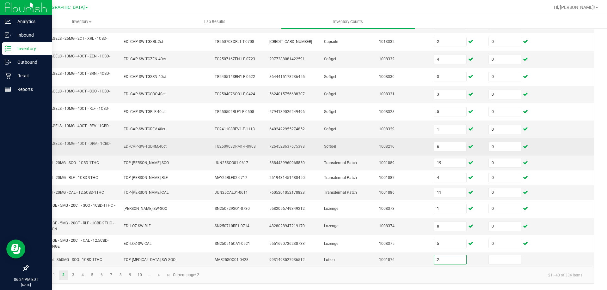
type input "2"
type input "0"
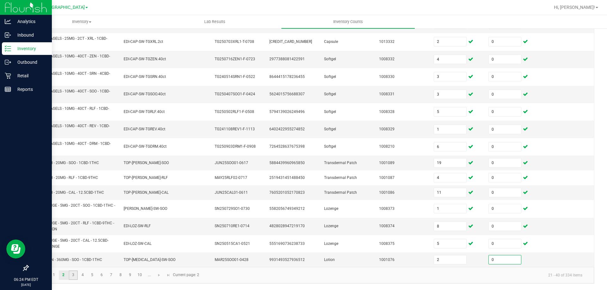
click at [73, 275] on link "3" at bounding box center [73, 275] width 9 height 9
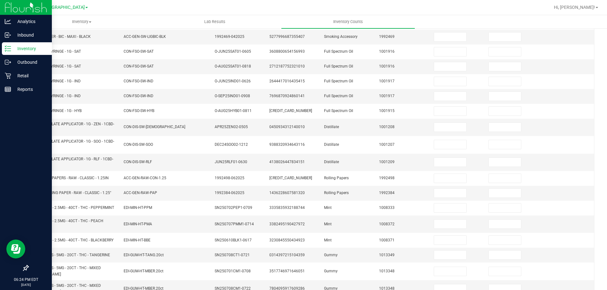
scroll to position [0, 0]
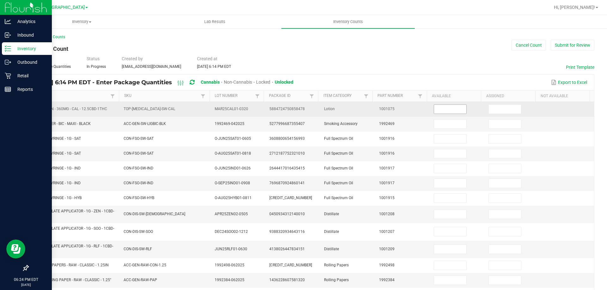
click at [446, 109] on input at bounding box center [450, 109] width 32 height 9
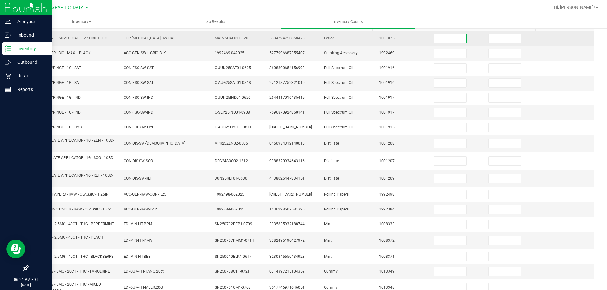
scroll to position [142, 0]
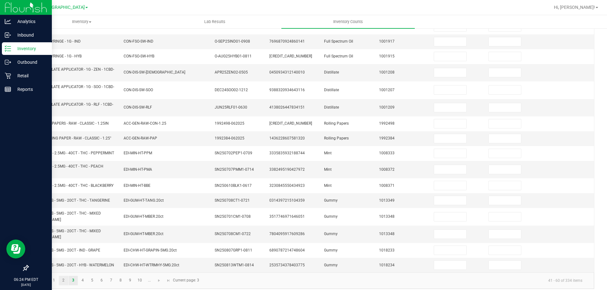
click at [64, 276] on link "2" at bounding box center [63, 280] width 9 height 9
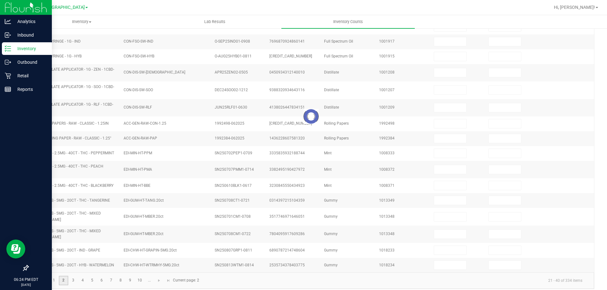
type input "7"
type input "5"
type input "7"
type input "1"
type input "8"
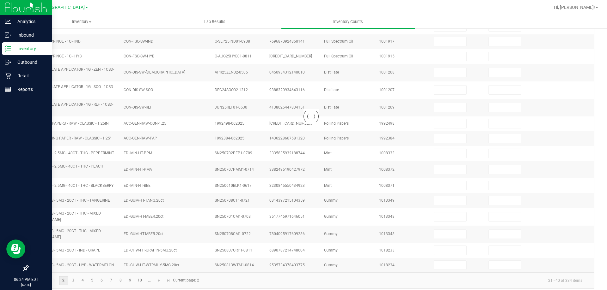
type input "3"
type input "2"
type input "4"
type input "3"
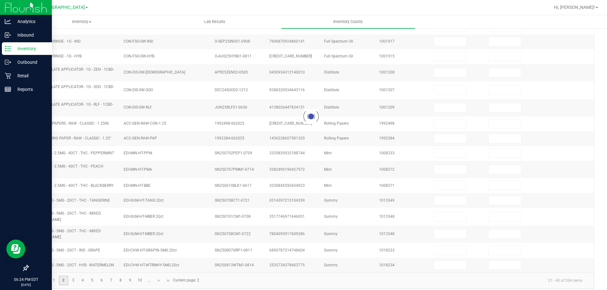
type input "5"
type input "1"
type input "6"
type input "19"
type input "4"
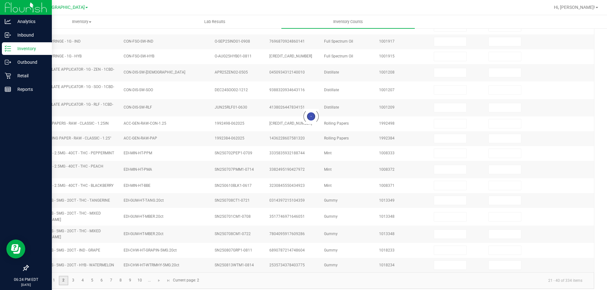
type input "11"
type input "1"
type input "8"
type input "5"
type input "2"
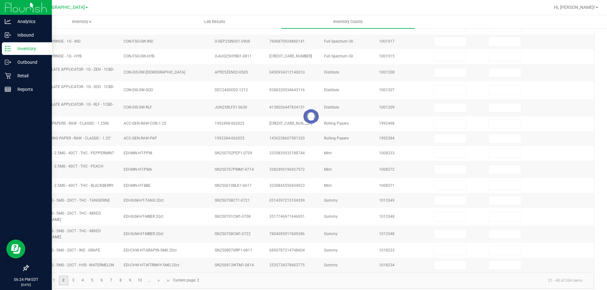
type input "0"
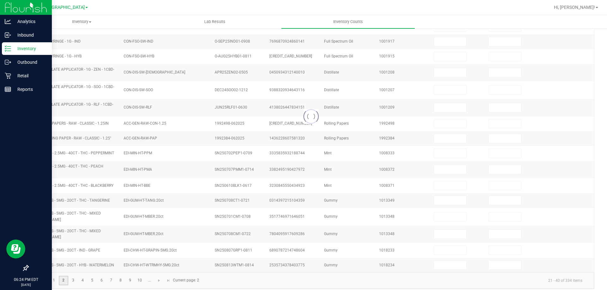
type input "0"
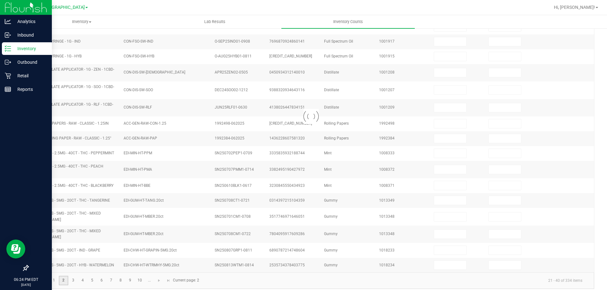
type input "0"
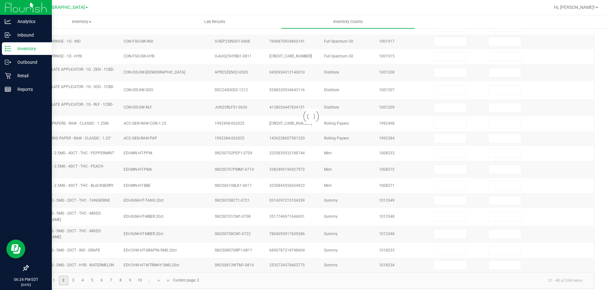
type input "0"
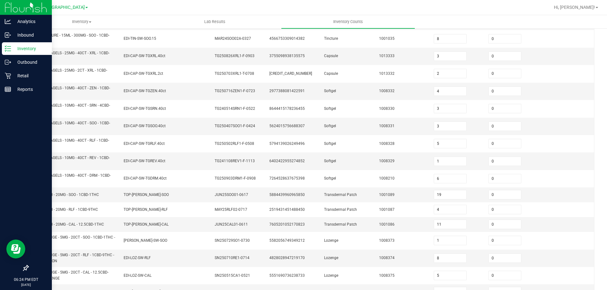
scroll to position [174, 0]
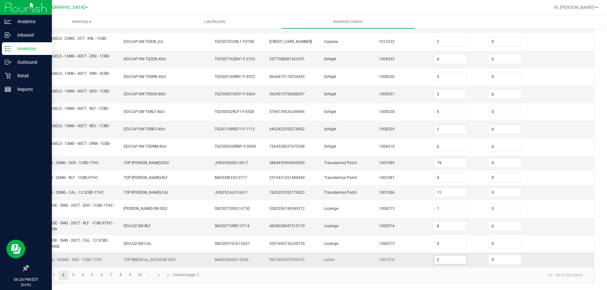
click at [451, 260] on input "2" at bounding box center [450, 260] width 32 height 9
click at [73, 275] on link "3" at bounding box center [73, 275] width 9 height 9
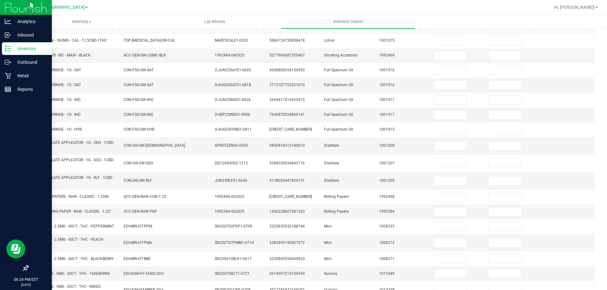
scroll to position [0, 0]
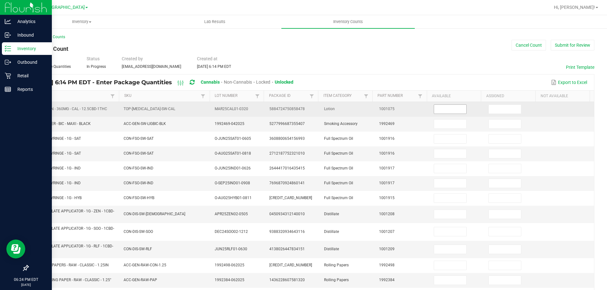
click at [447, 109] on input at bounding box center [450, 109] width 32 height 9
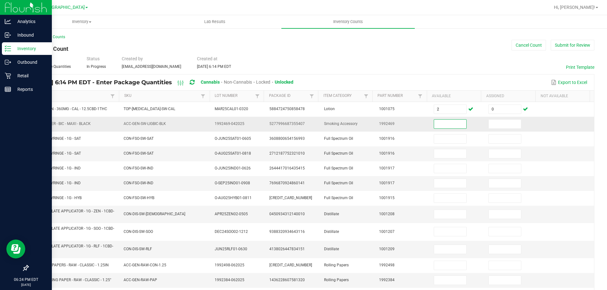
click at [57, 127] on span "SW - LIGHTER - BIC - MAXI - BLACK" at bounding box center [61, 124] width 58 height 6
click at [58, 125] on span "SW - LIGHTER - BIC - MAXI - BLACK" at bounding box center [61, 124] width 58 height 4
copy span "SW - LIGHTER - BIC - MAXI - BLACK"
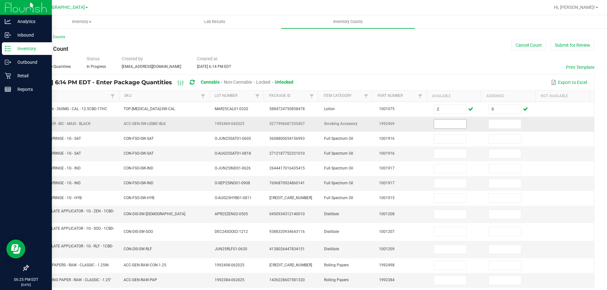
click at [456, 126] on input at bounding box center [450, 124] width 32 height 9
click at [493, 124] on input at bounding box center [505, 124] width 32 height 9
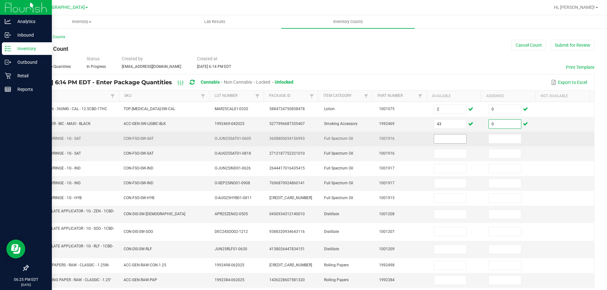
click at [439, 135] on input at bounding box center [450, 139] width 32 height 9
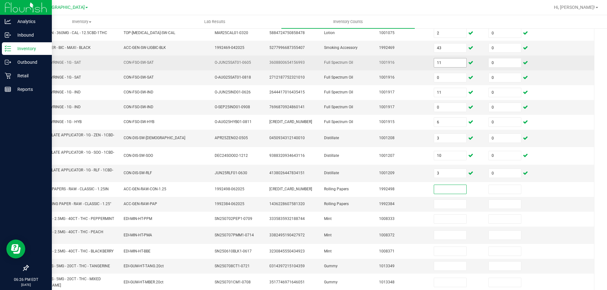
scroll to position [107, 0]
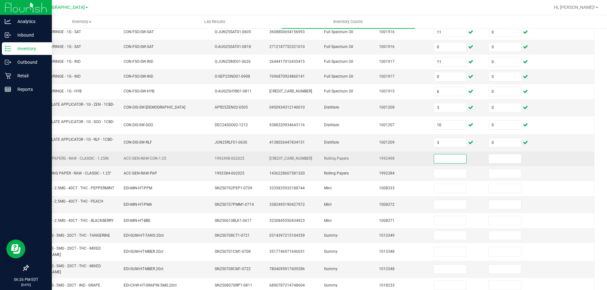
click at [82, 156] on span "RW - CONE PAPERS - RAW - CLASSIC - 1.25IN" at bounding box center [70, 159] width 76 height 6
click at [84, 157] on span "RW - CONE PAPERS - RAW - CLASSIC - 1.25IN" at bounding box center [70, 158] width 76 height 4
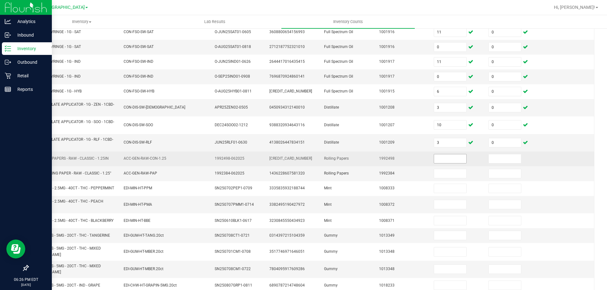
click at [451, 159] on input at bounding box center [450, 159] width 32 height 9
click at [490, 159] on input at bounding box center [505, 159] width 32 height 9
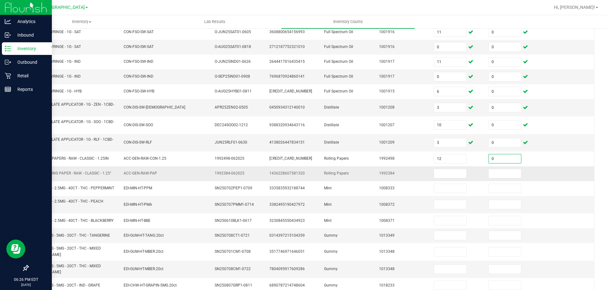
click at [81, 173] on span "RAW - ROLLING PAPER - RAW - CLASSIC - 1.25"" at bounding box center [71, 173] width 79 height 4
copy span "RAW - ROLLING PAPER - RAW - CLASSIC - 1.25""
click at [447, 173] on input at bounding box center [450, 173] width 32 height 9
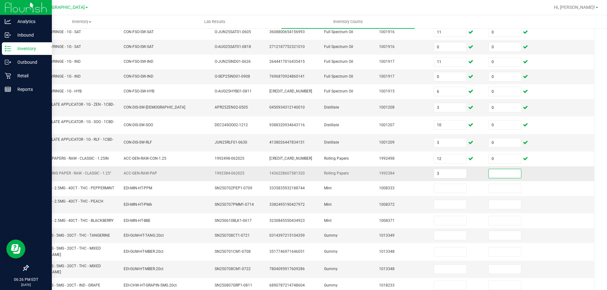
click at [493, 175] on input at bounding box center [505, 173] width 32 height 9
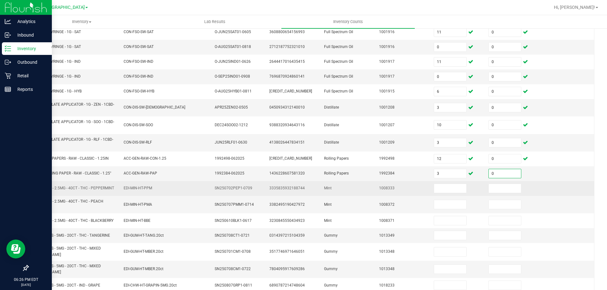
click at [326, 189] on span "Mint" at bounding box center [328, 188] width 8 height 4
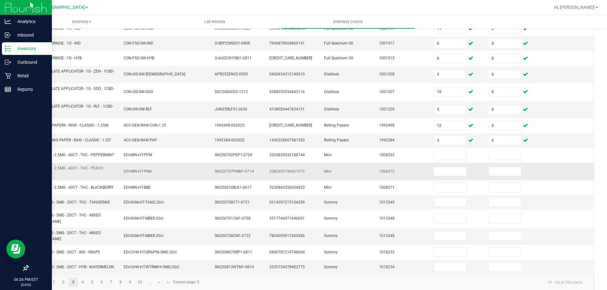
scroll to position [142, 0]
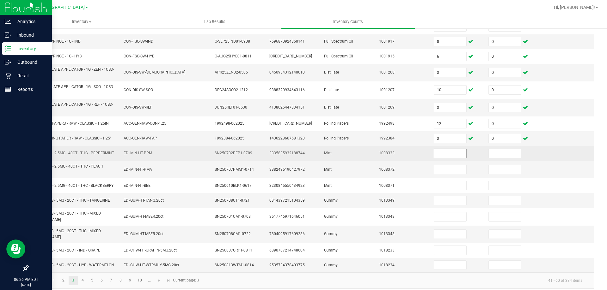
click at [438, 150] on input at bounding box center [450, 153] width 32 height 9
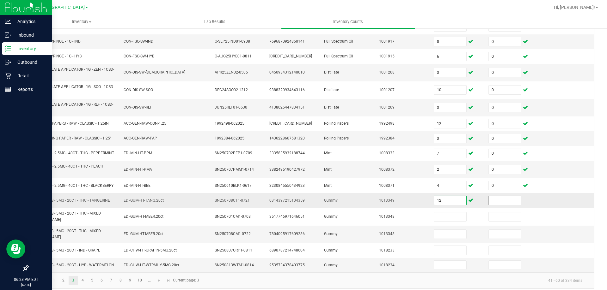
click at [503, 199] on input at bounding box center [505, 200] width 32 height 9
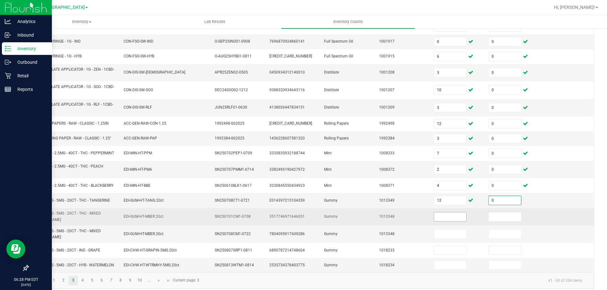
click at [434, 217] on input at bounding box center [450, 217] width 32 height 9
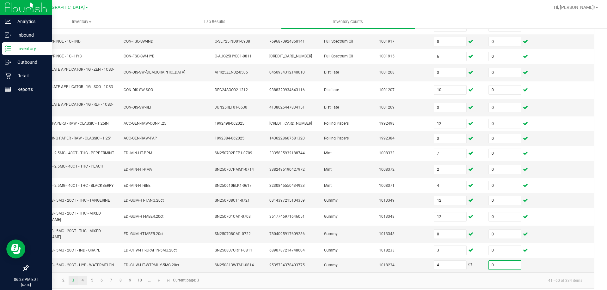
click at [81, 278] on link "4" at bounding box center [82, 280] width 9 height 9
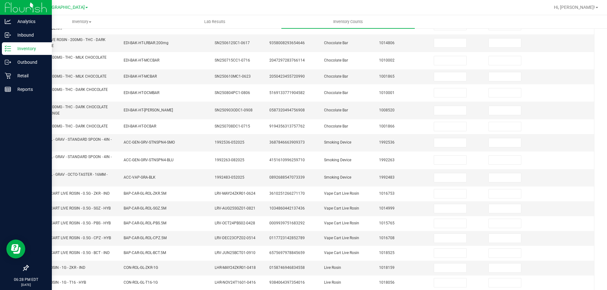
scroll to position [0, 0]
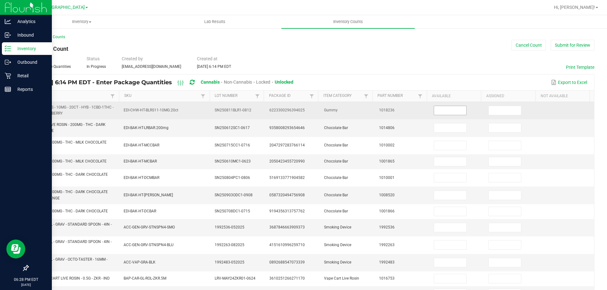
click at [443, 110] on input at bounding box center [450, 110] width 32 height 9
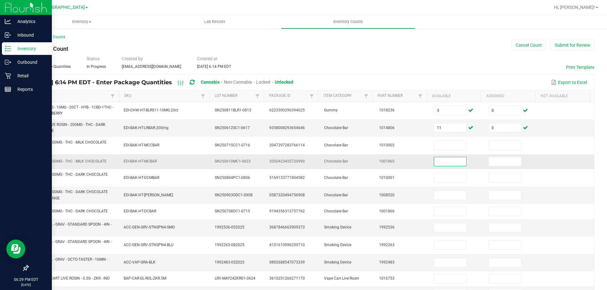
click at [436, 159] on input at bounding box center [450, 161] width 32 height 9
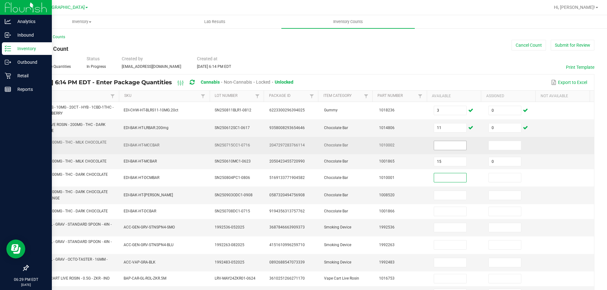
click at [430, 150] on td at bounding box center [457, 145] width 55 height 17
click at [430, 146] on td at bounding box center [457, 145] width 55 height 17
drag, startPoint x: 430, startPoint y: 144, endPoint x: 410, endPoint y: 143, distance: 20.6
click at [434, 144] on input at bounding box center [450, 145] width 32 height 9
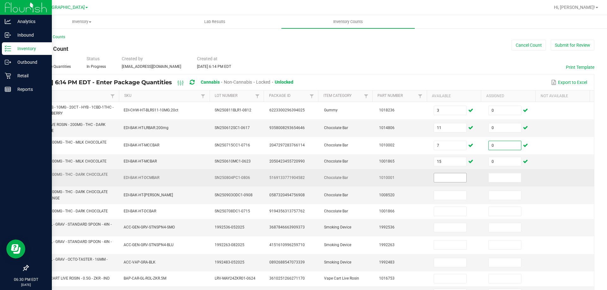
click at [445, 177] on input at bounding box center [450, 178] width 32 height 9
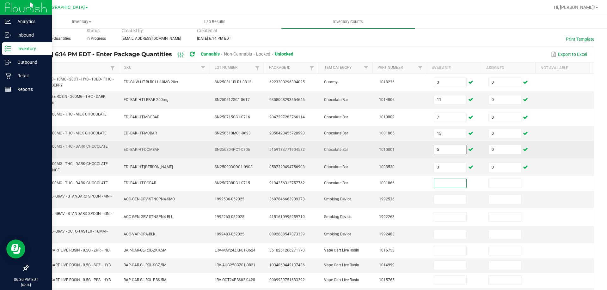
scroll to position [27, 0]
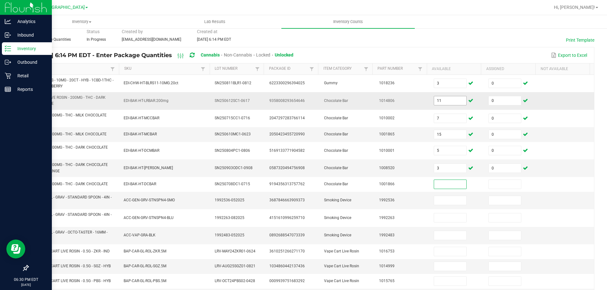
click at [442, 101] on input "11" at bounding box center [450, 100] width 32 height 9
click at [440, 194] on td at bounding box center [457, 200] width 55 height 17
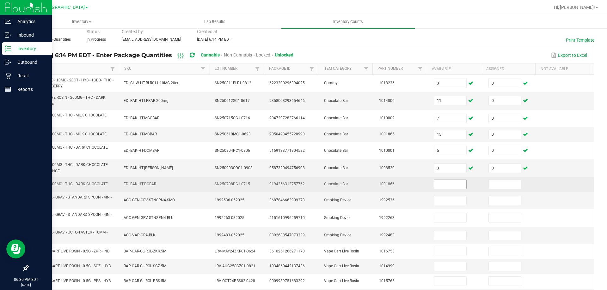
click at [440, 186] on input at bounding box center [450, 184] width 32 height 9
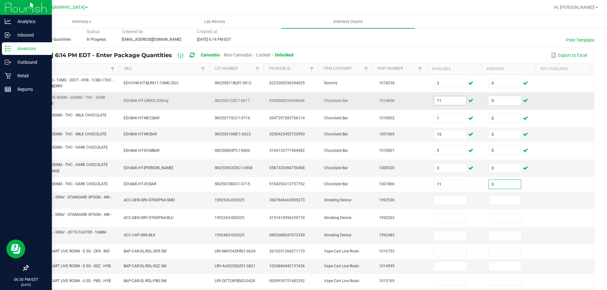
click at [439, 101] on input "11" at bounding box center [450, 100] width 32 height 9
click at [442, 203] on input at bounding box center [450, 200] width 32 height 9
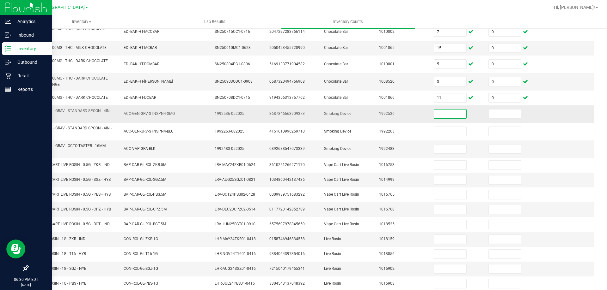
scroll to position [119, 0]
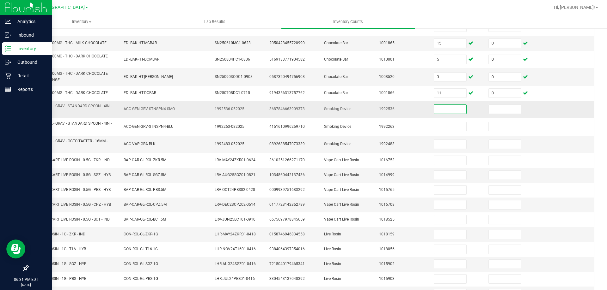
click at [51, 104] on span "GRV - BOWL - GRAV - STANDARD SPOON - 4IN - SMOKE" at bounding box center [71, 109] width 79 height 10
click at [51, 105] on span "GRV - BOWL - GRAV - STANDARD SPOON - 4IN - SMOKE" at bounding box center [71, 109] width 79 height 10
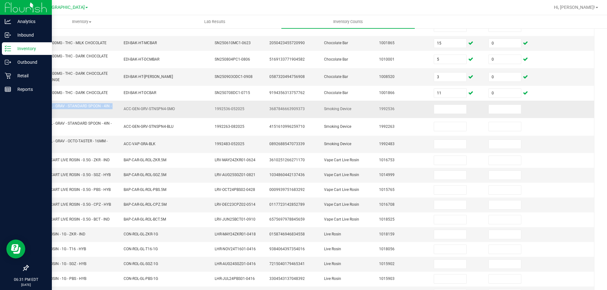
copy span "GRV - BOWL - GRAV - STANDARD SPOON - 4IN - SMOKE"
click at [434, 108] on input at bounding box center [450, 109] width 32 height 9
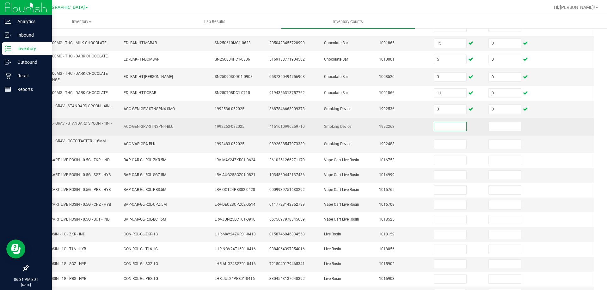
click at [74, 122] on span "GRV - BOWL - GRAV - STANDARD SPOON - 4IN - BLUE" at bounding box center [71, 126] width 79 height 10
copy span "GRV - BOWL - GRAV - STANDARD SPOON - 4IN - BLUE"
click at [453, 130] on input at bounding box center [450, 126] width 32 height 9
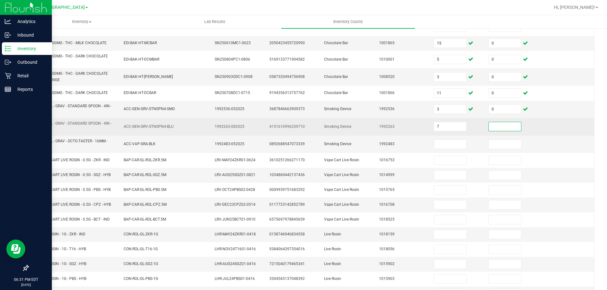
click at [489, 127] on input at bounding box center [505, 126] width 32 height 9
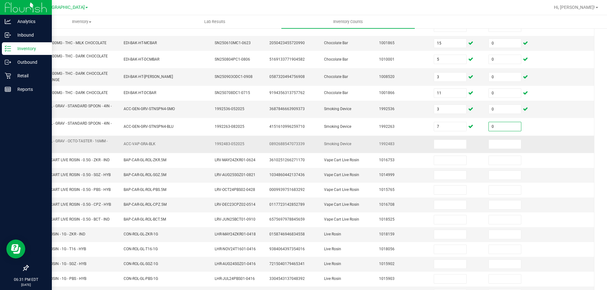
click at [74, 139] on span "GRV - BOWL - GRAV - OCTO-TASTER - 16MM - BLACK" at bounding box center [69, 144] width 75 height 10
copy span "GRV - BOWL - GRAV - OCTO-TASTER - 16MM - BLACK"
click at [436, 142] on input at bounding box center [450, 144] width 32 height 9
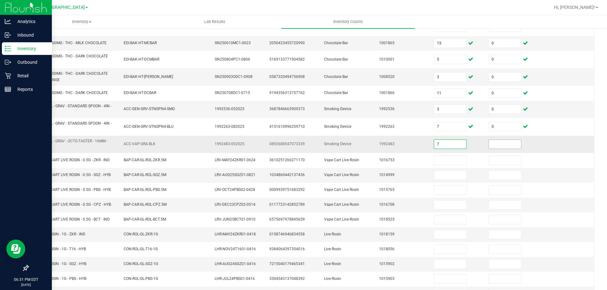
click at [504, 148] on input at bounding box center [505, 144] width 32 height 9
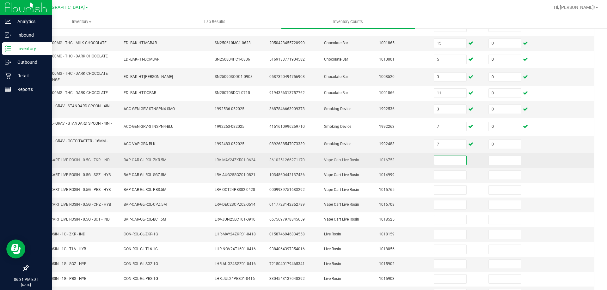
click at [453, 160] on input at bounding box center [450, 160] width 32 height 9
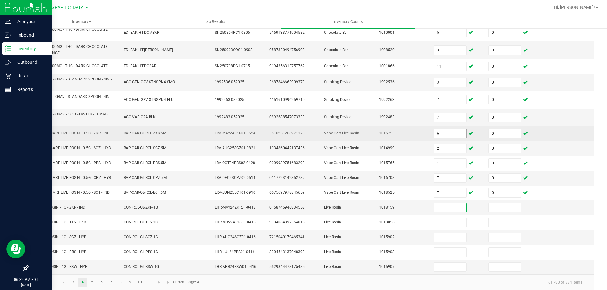
scroll to position [153, 0]
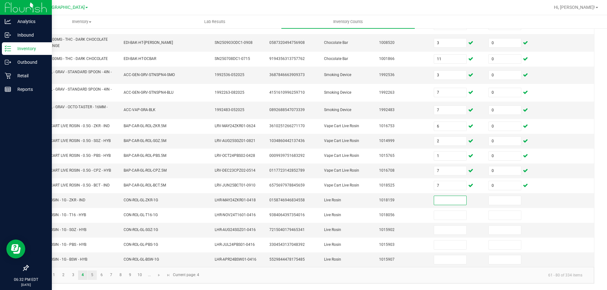
click at [92, 275] on link "5" at bounding box center [92, 275] width 9 height 9
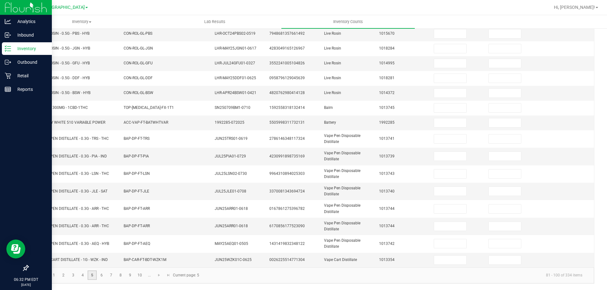
scroll to position [150, 0]
click at [70, 122] on span "FT BATTERY WHITE 510 VARIABLE POWER" at bounding box center [68, 122] width 73 height 4
copy span "FT BATTERY WHITE 510 VARIABLE POWER"
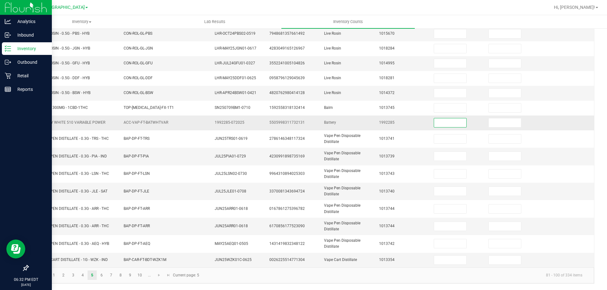
click at [441, 121] on input at bounding box center [450, 123] width 32 height 9
click at [489, 125] on input at bounding box center [505, 123] width 32 height 9
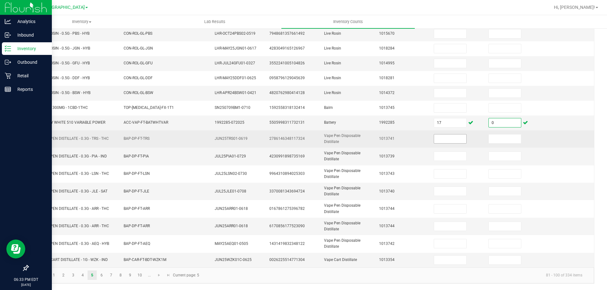
click at [448, 138] on input at bounding box center [450, 139] width 32 height 9
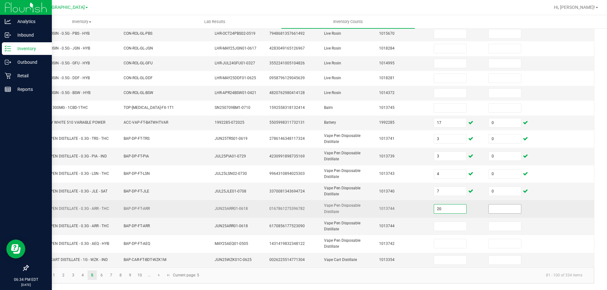
click at [503, 209] on input at bounding box center [505, 209] width 32 height 9
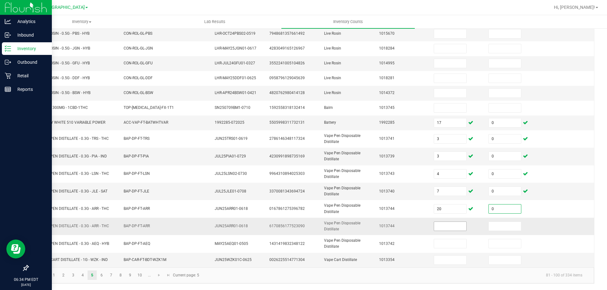
click at [438, 225] on input at bounding box center [450, 226] width 32 height 9
click at [101, 275] on link "6" at bounding box center [101, 275] width 9 height 9
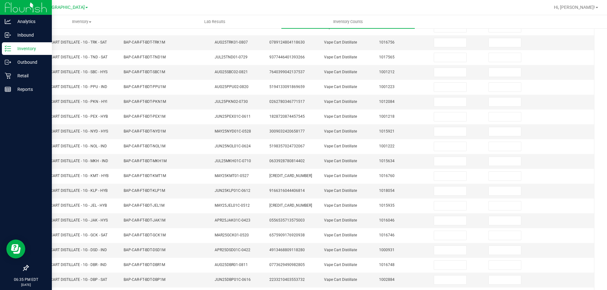
scroll to position [0, 0]
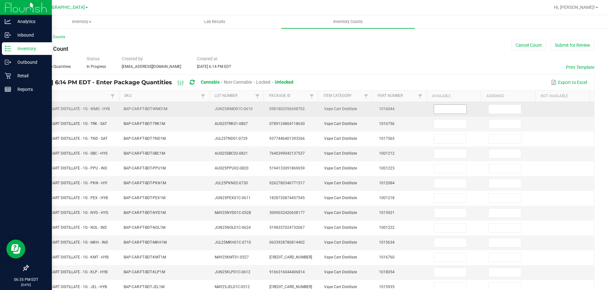
click at [445, 111] on input at bounding box center [450, 109] width 32 height 9
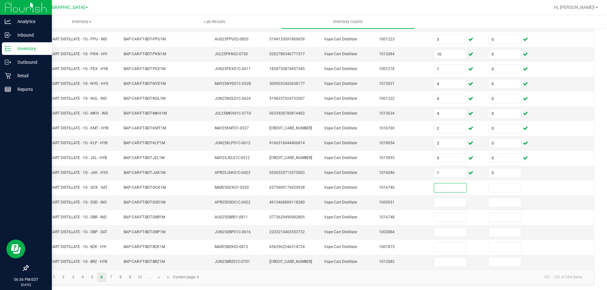
scroll to position [131, 0]
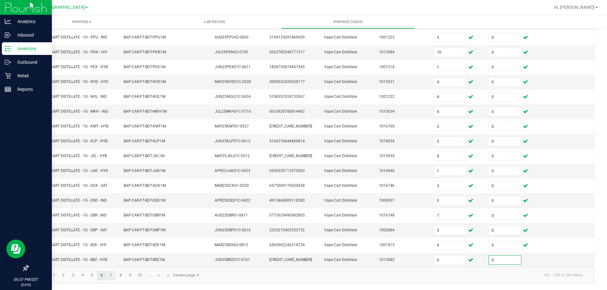
click at [111, 276] on link "7" at bounding box center [111, 275] width 9 height 9
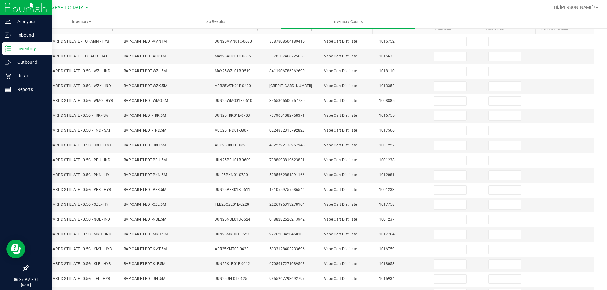
scroll to position [0, 0]
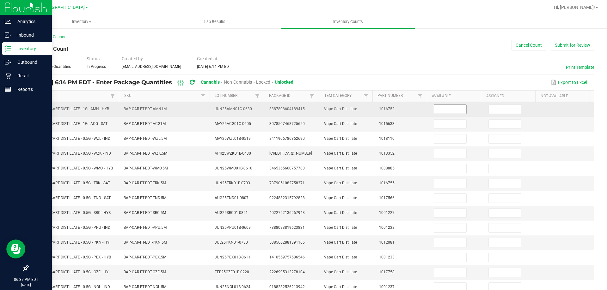
click at [443, 109] on input at bounding box center [450, 109] width 32 height 9
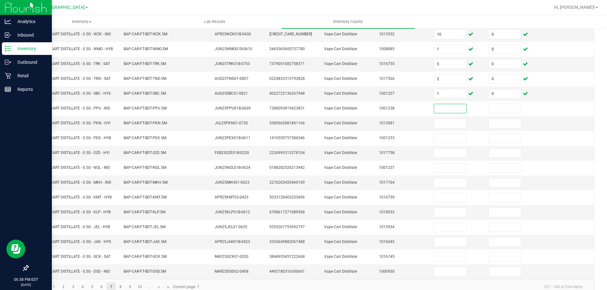
scroll to position [124, 0]
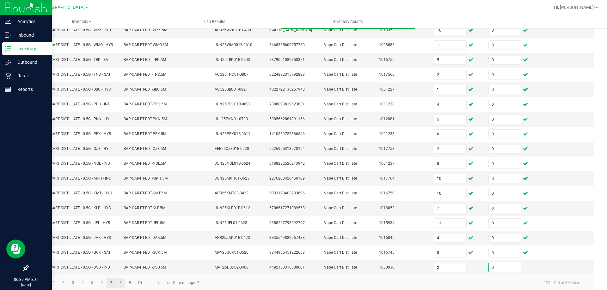
click at [121, 283] on link "8" at bounding box center [120, 283] width 9 height 9
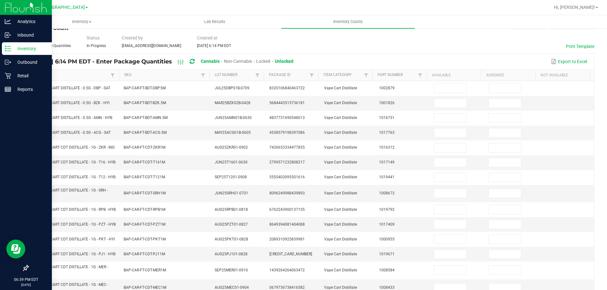
scroll to position [0, 0]
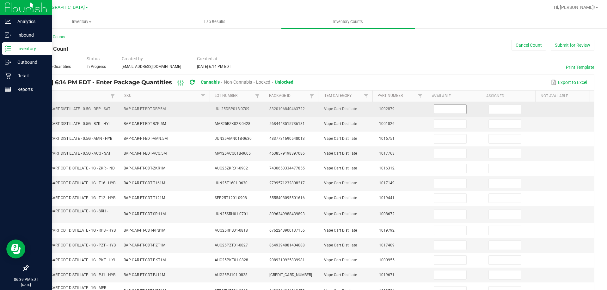
click at [445, 109] on input at bounding box center [450, 109] width 32 height 9
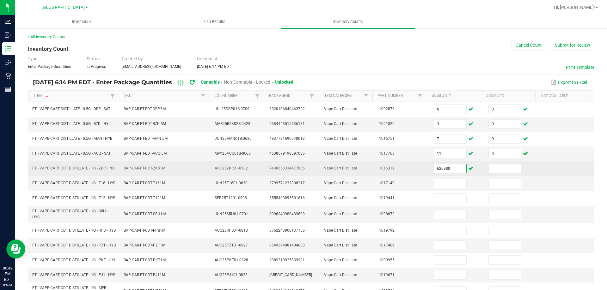
click at [449, 166] on input "620380" at bounding box center [450, 168] width 32 height 9
drag, startPoint x: 427, startPoint y: 169, endPoint x: 391, endPoint y: 176, distance: 36.8
click at [391, 176] on tr "FT - VAPE CART CDT DISTILLATE - 1G - ZKR - IND BAP-CAR-FT-CDT-ZKR1M AUG25ZKR01-…" at bounding box center [311, 169] width 566 height 15
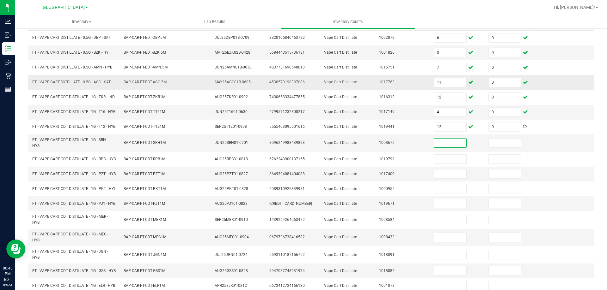
scroll to position [79, 0]
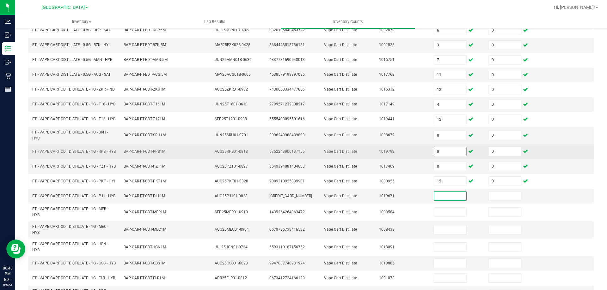
click at [446, 156] on input "0" at bounding box center [450, 151] width 32 height 9
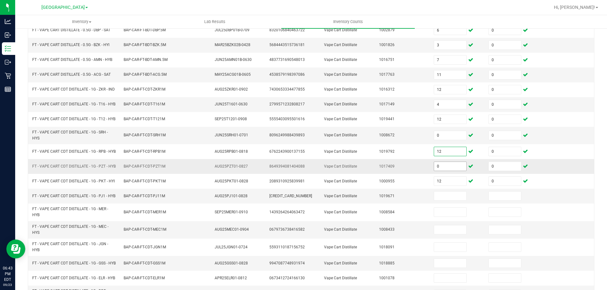
click at [447, 171] on input "0" at bounding box center [450, 166] width 32 height 9
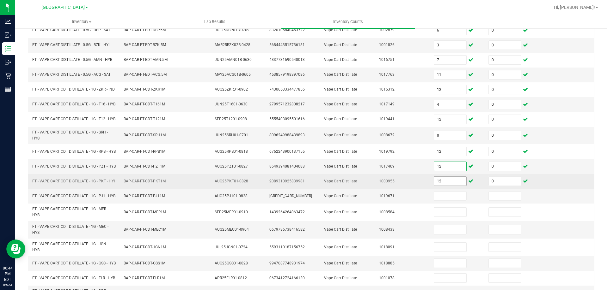
click at [453, 186] on input "12" at bounding box center [450, 181] width 32 height 9
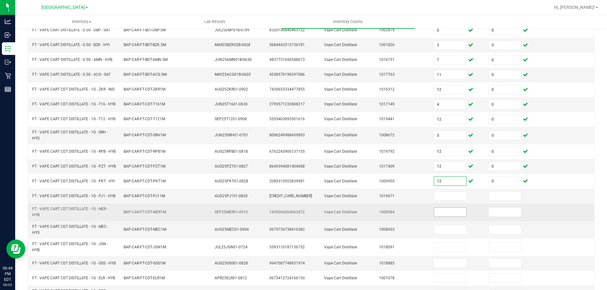
click at [447, 217] on input at bounding box center [450, 212] width 32 height 9
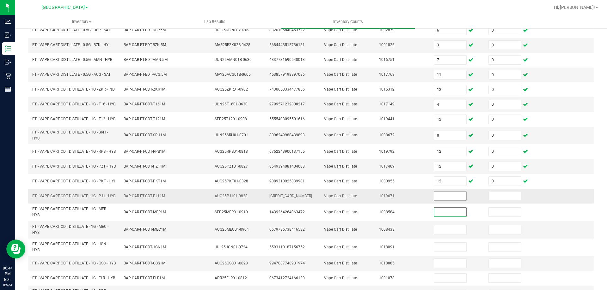
click at [446, 201] on input at bounding box center [450, 196] width 32 height 9
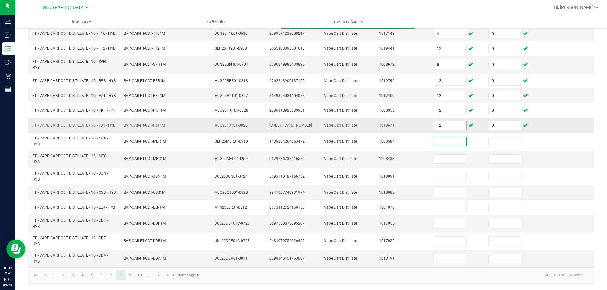
scroll to position [171, 0]
click at [130, 276] on link "9" at bounding box center [129, 275] width 9 height 9
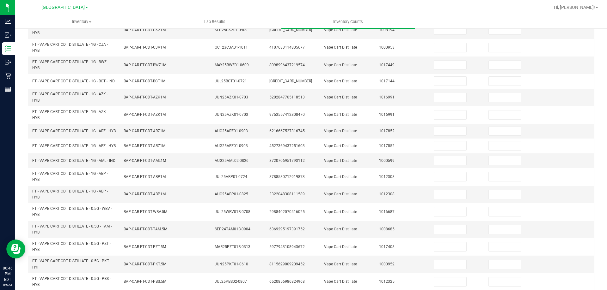
scroll to position [0, 0]
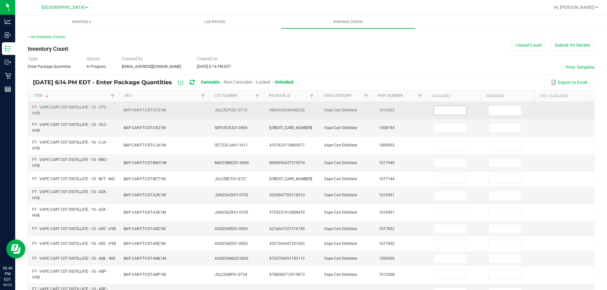
click at [441, 112] on input at bounding box center [450, 110] width 32 height 9
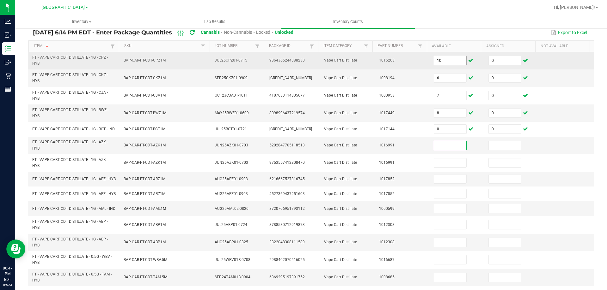
scroll to position [53, 0]
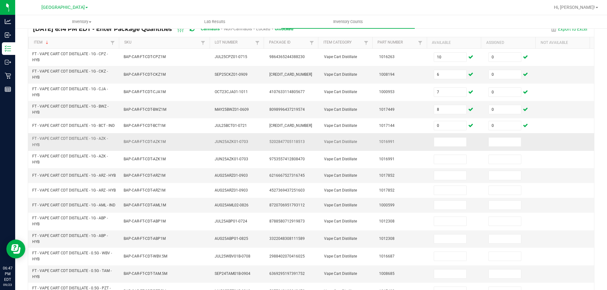
click at [76, 143] on span "FT - VAPE CART CDT DISTILLATE - 1G - AZK - HYB" at bounding box center [70, 142] width 76 height 10
drag, startPoint x: 77, startPoint y: 143, endPoint x: 81, endPoint y: 143, distance: 4.1
copy span "FT - VAPE CART CDT DISTILLATE - 1G - AZK - HYB"
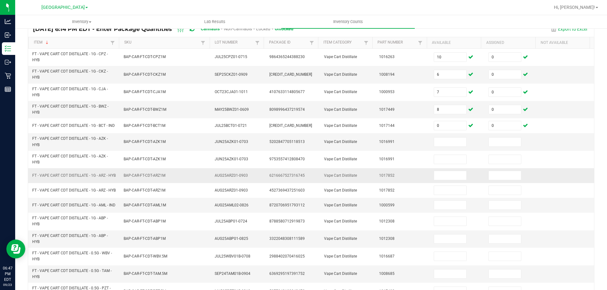
click at [68, 178] on span "FT - VAPE CART CDT DISTILLATE - 1G - ARZ - HYB" at bounding box center [73, 176] width 83 height 4
copy span "FT - VAPE CART CDT DISTILLATE - 1G - ARZ - HYB"
click at [448, 142] on input at bounding box center [450, 142] width 32 height 9
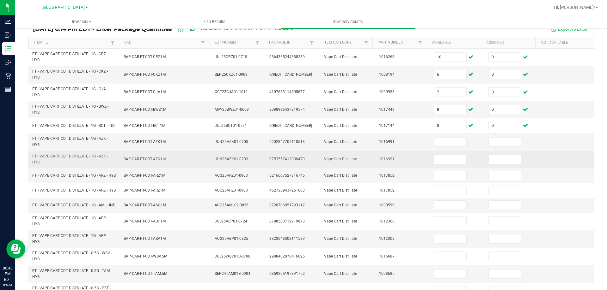
click at [375, 156] on td "1016991" at bounding box center [402, 159] width 55 height 17
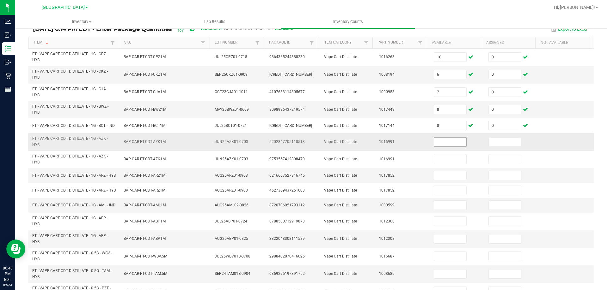
click at [444, 143] on input at bounding box center [450, 142] width 32 height 9
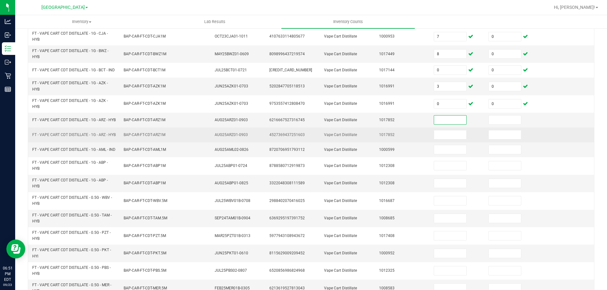
scroll to position [117, 0]
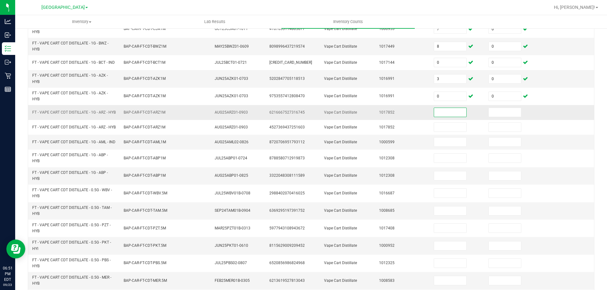
click at [90, 114] on span "FT - VAPE CART CDT DISTILLATE - 1G - ARZ - HYB" at bounding box center [73, 112] width 83 height 4
click at [89, 114] on span "FT - VAPE CART CDT DISTILLATE - 1G - ARZ - HYB" at bounding box center [73, 112] width 83 height 4
click at [442, 117] on input at bounding box center [450, 112] width 32 height 9
click at [95, 144] on span "FT - VAPE CART CDT DISTILLATE - 1G - AML - IND" at bounding box center [73, 142] width 83 height 4
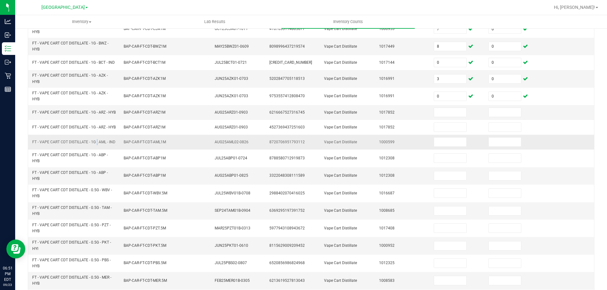
click at [95, 144] on span "FT - VAPE CART CDT DISTILLATE - 1G - AML - IND" at bounding box center [73, 142] width 83 height 4
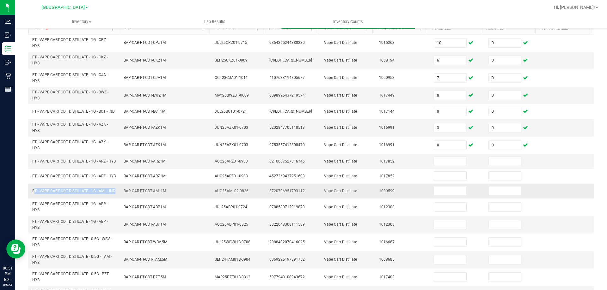
scroll to position [65, 0]
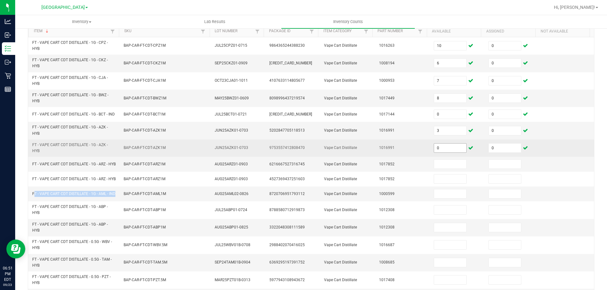
click at [444, 149] on input "0" at bounding box center [450, 148] width 32 height 9
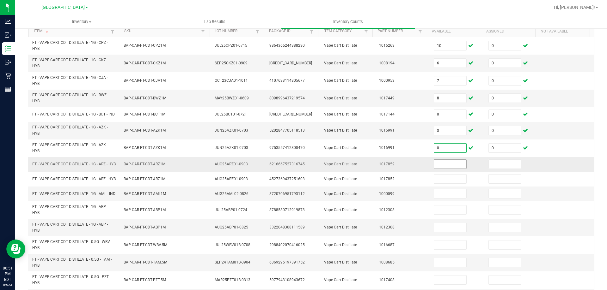
click at [436, 169] on input at bounding box center [450, 164] width 32 height 9
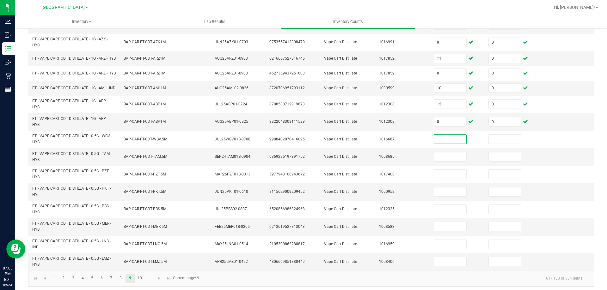
scroll to position [184, 0]
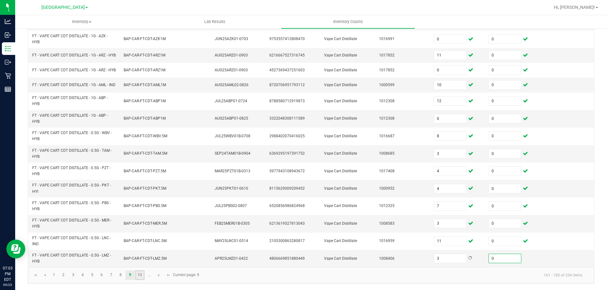
click at [141, 278] on link "10" at bounding box center [139, 275] width 9 height 9
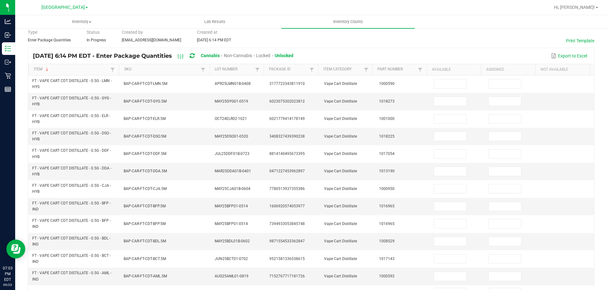
scroll to position [0, 0]
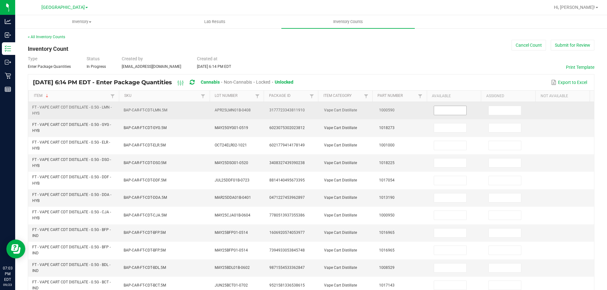
click at [442, 112] on input at bounding box center [450, 110] width 32 height 9
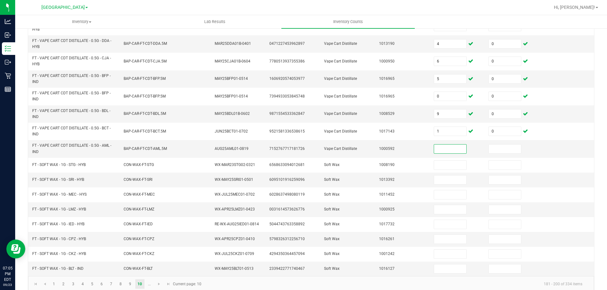
scroll to position [161, 0]
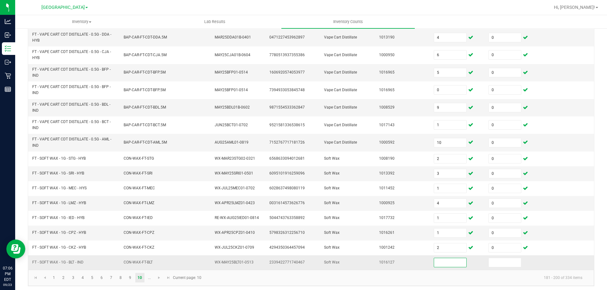
click at [61, 264] on span "FT - SOFT WAX - 1G - BLT - IND" at bounding box center [57, 262] width 51 height 4
click at [62, 264] on span "FT - SOFT WAX - 1G - BLT - IND" at bounding box center [57, 262] width 51 height 4
click at [452, 264] on input at bounding box center [450, 263] width 32 height 9
drag, startPoint x: 265, startPoint y: 281, endPoint x: 255, endPoint y: 280, distance: 9.8
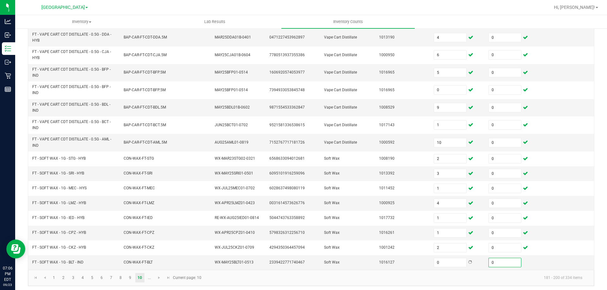
click at [264, 280] on kendo-pager-info "181 - 200 of 334 items" at bounding box center [396, 278] width 382 height 10
click at [159, 276] on span "Go to the next page" at bounding box center [158, 278] width 5 height 5
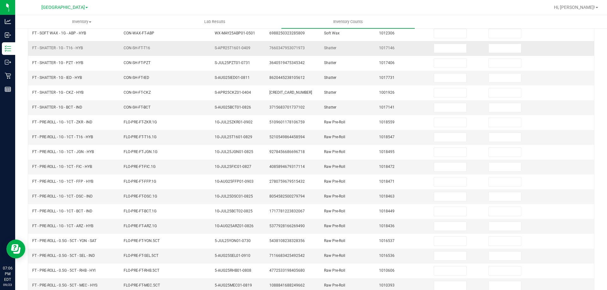
scroll to position [0, 0]
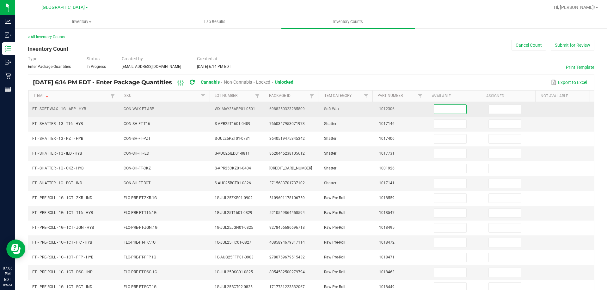
click at [445, 111] on input at bounding box center [450, 109] width 32 height 9
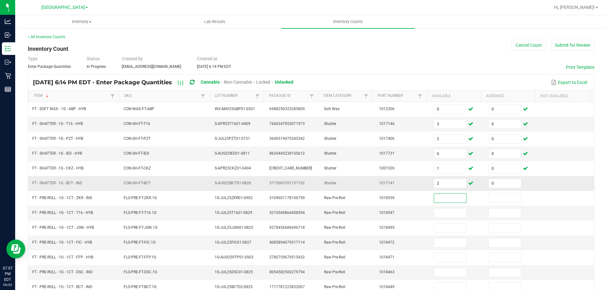
click at [301, 180] on td "3715683701737102" at bounding box center [292, 183] width 55 height 15
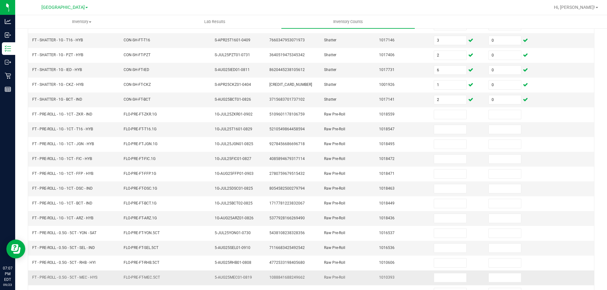
scroll to position [131, 0]
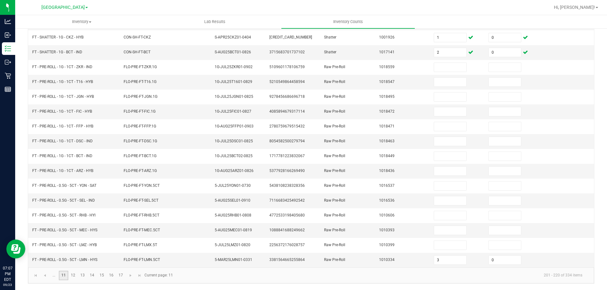
click at [63, 274] on link "11" at bounding box center [63, 275] width 9 height 9
click at [61, 277] on link "11" at bounding box center [63, 275] width 9 height 9
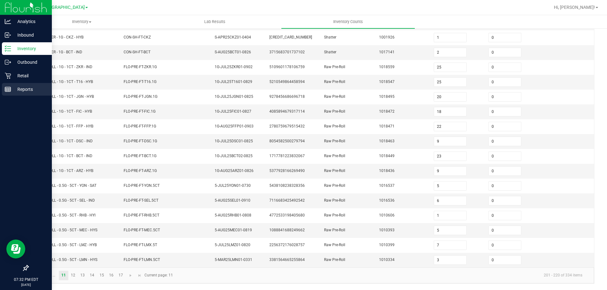
click at [5, 90] on rect at bounding box center [8, 89] width 6 height 4
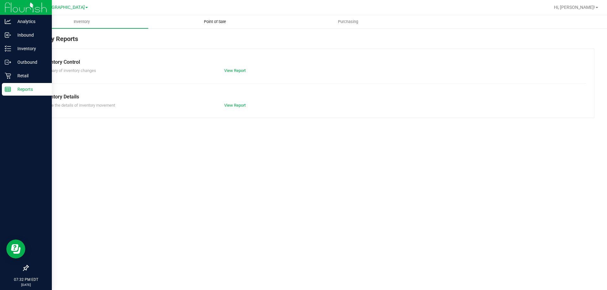
click at [223, 24] on span "Point of Sale" at bounding box center [214, 22] width 39 height 6
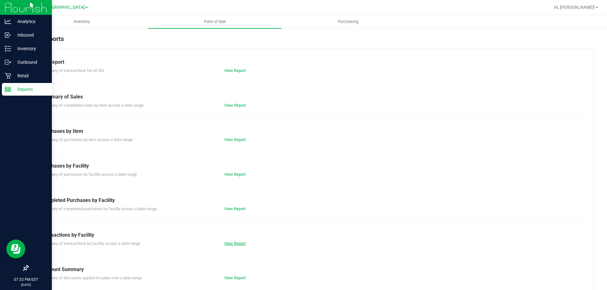
click at [231, 244] on link "View Report" at bounding box center [234, 243] width 21 height 5
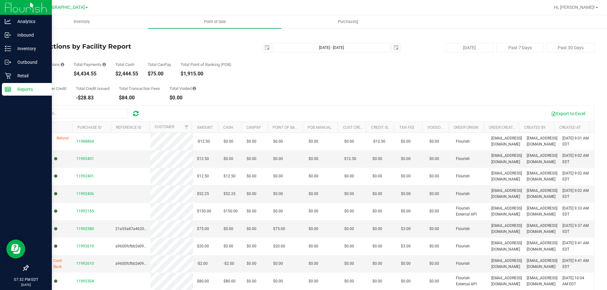
click at [37, 36] on link "Back" at bounding box center [32, 37] width 9 height 4
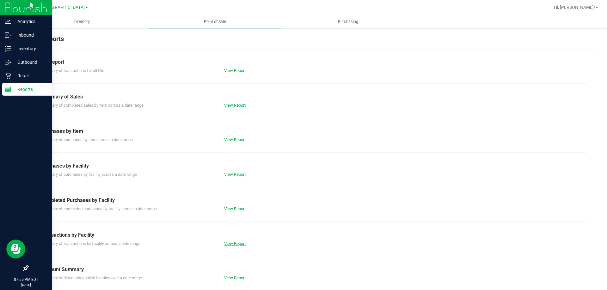
click at [235, 243] on link "View Report" at bounding box center [234, 243] width 21 height 5
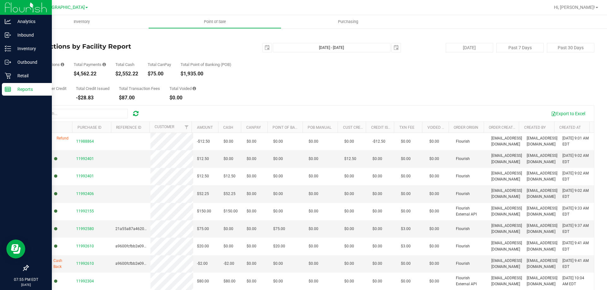
click at [37, 37] on link "Back" at bounding box center [32, 37] width 9 height 4
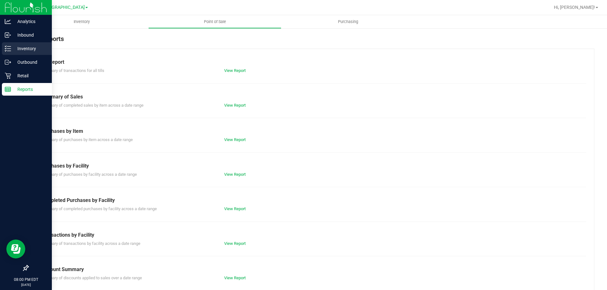
click at [13, 51] on p "Inventory" at bounding box center [30, 49] width 38 height 8
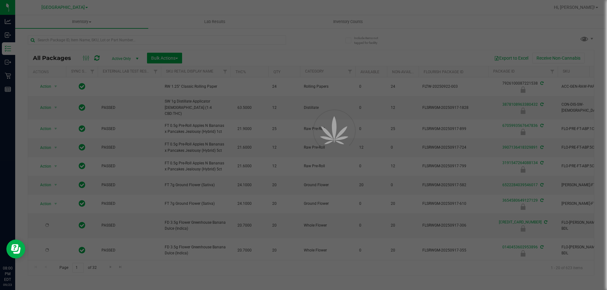
click at [352, 20] on div at bounding box center [303, 145] width 607 height 290
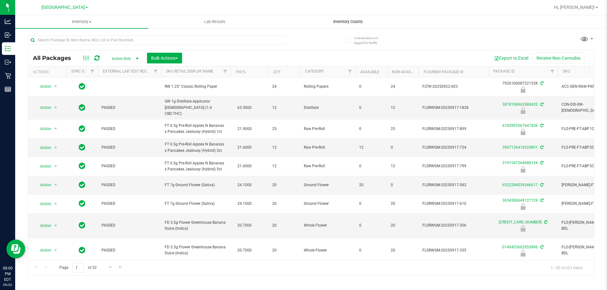
click at [351, 24] on span "Inventory Counts" at bounding box center [348, 22] width 47 height 6
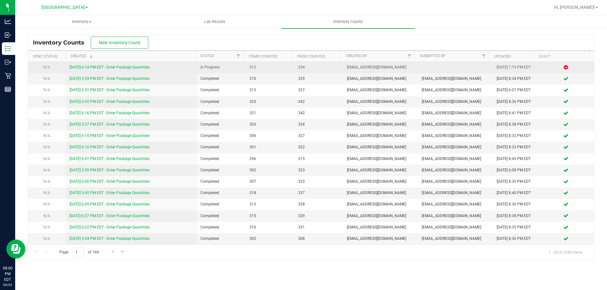
click at [103, 67] on link "[DATE] 6:14 PM EDT - Enter Package Quantities" at bounding box center [110, 67] width 80 height 4
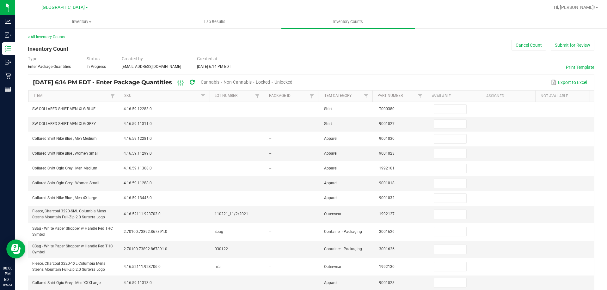
click at [292, 81] on span "Unlocked" at bounding box center [283, 82] width 18 height 5
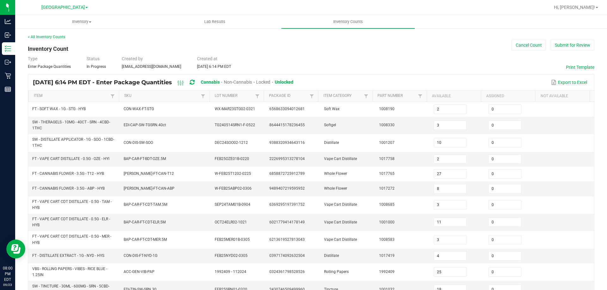
click at [79, 93] on th "Item" at bounding box center [73, 96] width 90 height 11
click at [73, 98] on link "Item" at bounding box center [71, 96] width 75 height 5
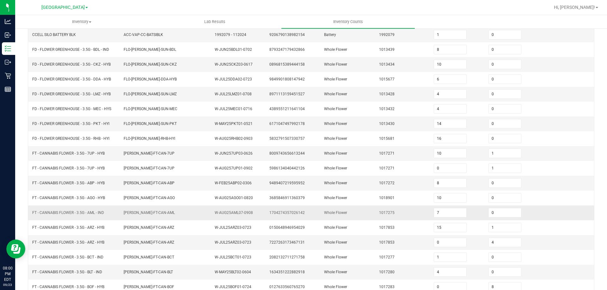
scroll to position [134, 0]
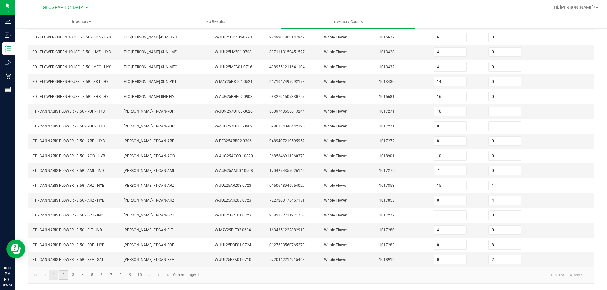
click at [63, 275] on link "2" at bounding box center [63, 275] width 9 height 9
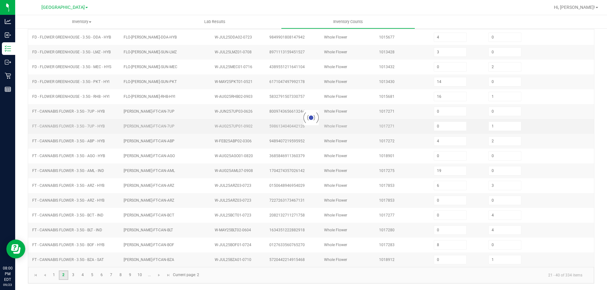
scroll to position [131, 0]
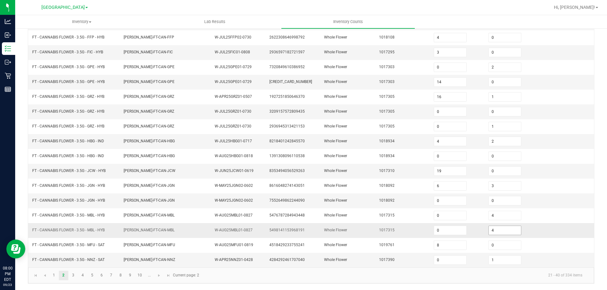
click at [494, 229] on input "4" at bounding box center [505, 230] width 32 height 9
click at [367, 229] on td "Whole Flower" at bounding box center [347, 230] width 55 height 15
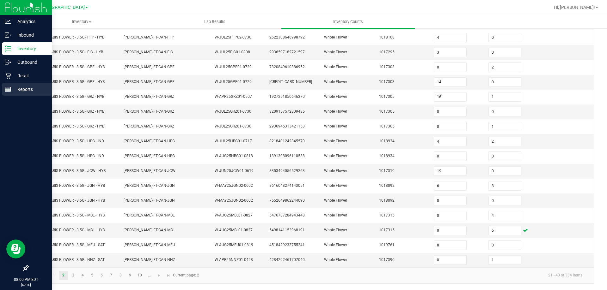
click at [5, 94] on div "Reports" at bounding box center [27, 89] width 50 height 13
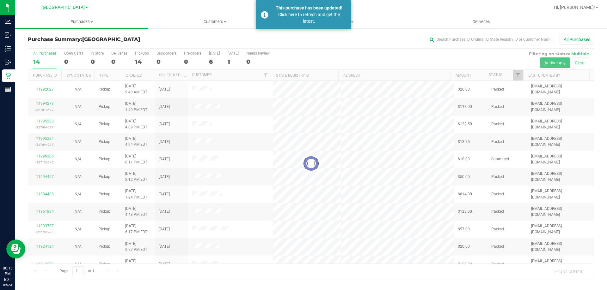
click at [143, 60] on div at bounding box center [311, 164] width 566 height 230
click at [140, 61] on div at bounding box center [311, 164] width 566 height 230
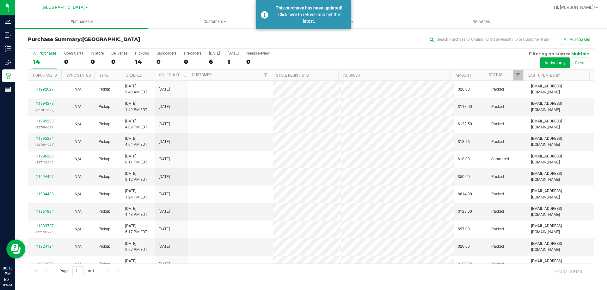
click at [140, 61] on div "14" at bounding box center [142, 61] width 14 height 7
click at [0, 0] on input "PickUps 14" at bounding box center [0, 0] width 0 height 0
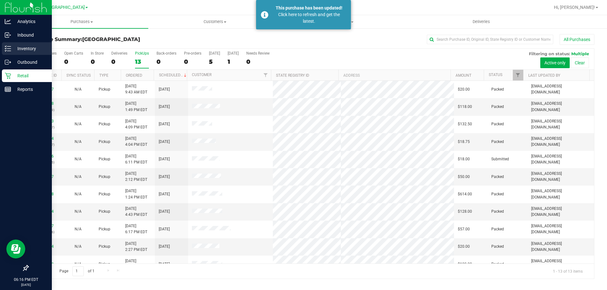
click at [3, 45] on div "Inventory" at bounding box center [27, 48] width 50 height 13
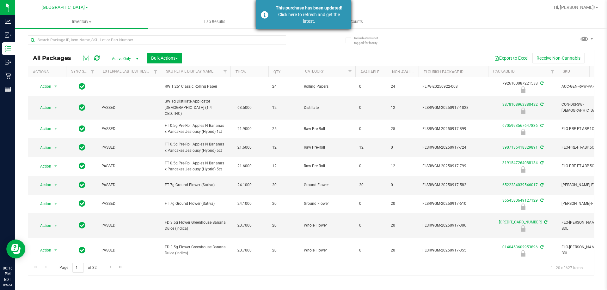
click at [307, 16] on div "Click here to refresh and get the latest." at bounding box center [309, 17] width 74 height 13
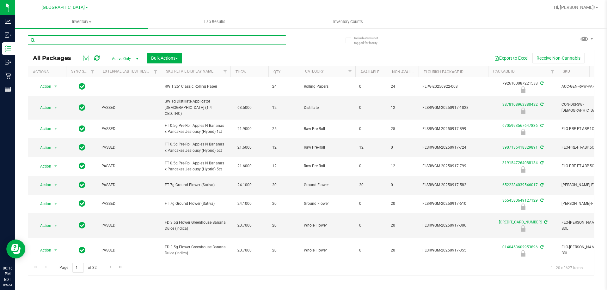
paste input "VBS - ROLLING PAPERS - VIBES - RICE BLUE - 1.25IN"
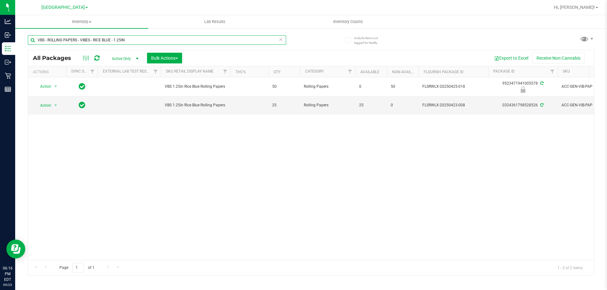
click at [92, 36] on input "VBS - ROLLING PAPERS - VIBES - RICE BLUE - 1.25IN" at bounding box center [157, 39] width 258 height 9
click at [92, 39] on input "VBS - ROLLING PAPERS - VIBES - RICE BLUE - 1.25IN" at bounding box center [157, 39] width 258 height 9
paste input "CONES"
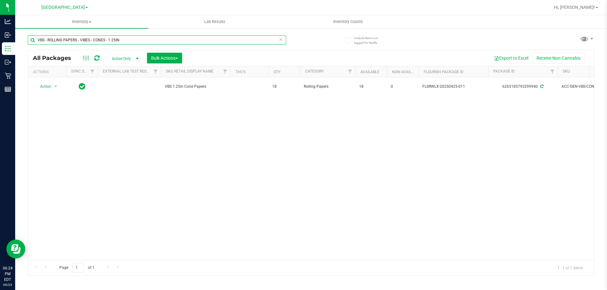
click at [75, 41] on input "VBS - ROLLING PAPERS - VIBES - CONES - 1.25IN" at bounding box center [157, 39] width 258 height 9
paste input "SW - LIGHTER - BIC - MAXI - BLACK"
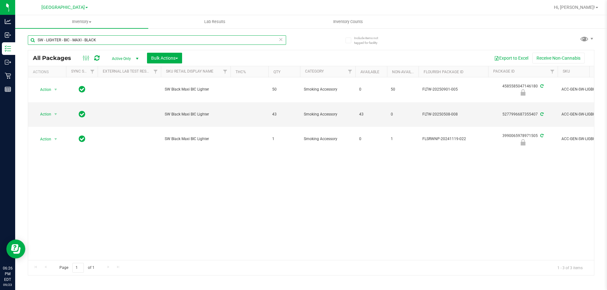
click at [82, 37] on input "SW - LIGHTER - BIC - MAXI - BLACK" at bounding box center [157, 39] width 258 height 9
paste input "RW - CONE PAPERS - RAW - CLASSIC - 1.25IN"
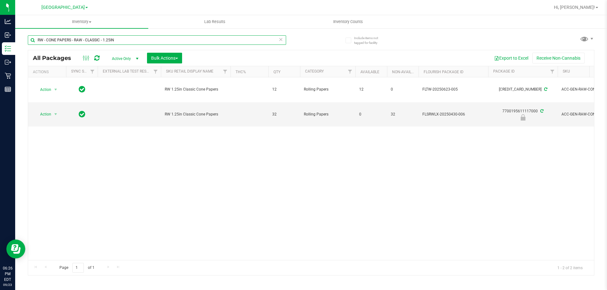
click at [89, 41] on input "RW - CONE PAPERS - RAW - CLASSIC - 1.25IN" at bounding box center [157, 39] width 258 height 9
paste input "AW - ROLLING PAPER - RAW - CLASSIC - 1.25""
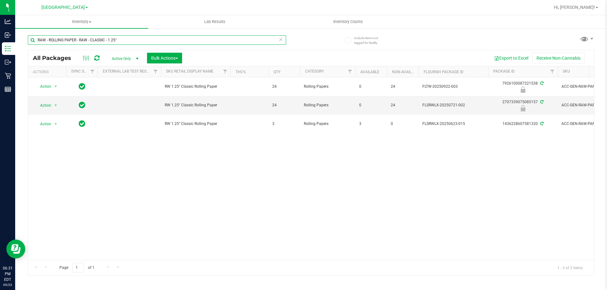
click at [100, 42] on input "RAW - ROLLING PAPER - RAW - CLASSIC - 1.25"" at bounding box center [157, 39] width 258 height 9
paste input "GRV - BOWL - GRAV - STANDARD SPOON - 4IN - SMOKE"
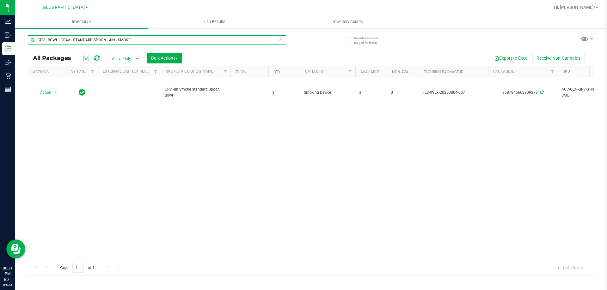
click at [99, 44] on input "GRV - BOWL - GRAV - STANDARD SPOON - 4IN - SMOKE" at bounding box center [157, 39] width 258 height 9
paste input "BLU"
click at [105, 38] on input "GRV - BOWL - GRAV - STANDARD SPOON - 4IN - BLUE" at bounding box center [157, 39] width 258 height 9
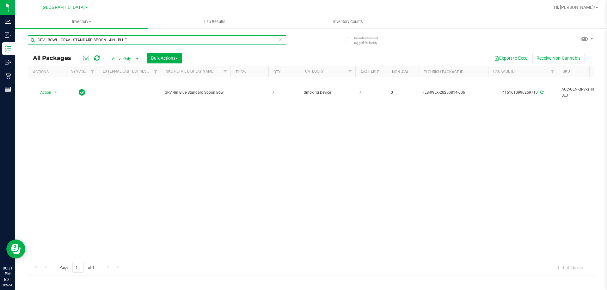
click at [105, 38] on input "GRV - BOWL - GRAV - STANDARD SPOON - 4IN - BLUE" at bounding box center [157, 39] width 258 height 9
paste input "OCTO-TASTER - 16MM - BLACK"
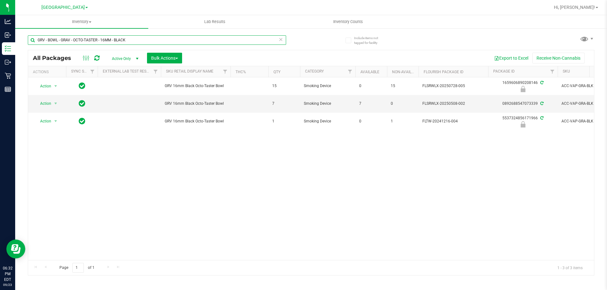
click at [87, 38] on input "GRV - BOWL - GRAV - OCTO-TASTER - 16MM - BLACK" at bounding box center [157, 39] width 258 height 9
paste input "FT BATTERY WHITE 510 VARIABLE POWER"
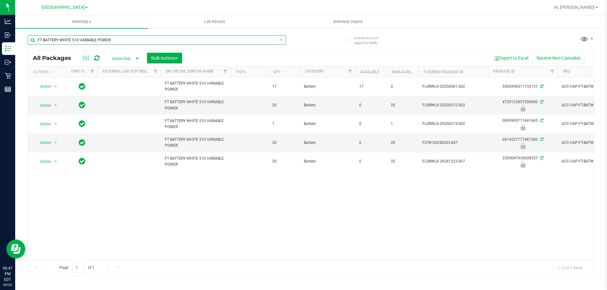
click at [75, 42] on input "FT BATTERY WHITE 510 VARIABLE POWER" at bounding box center [157, 39] width 258 height 9
paste input "- VAPE CART CDT DISTILLATE - 1G - AZK - HYB"
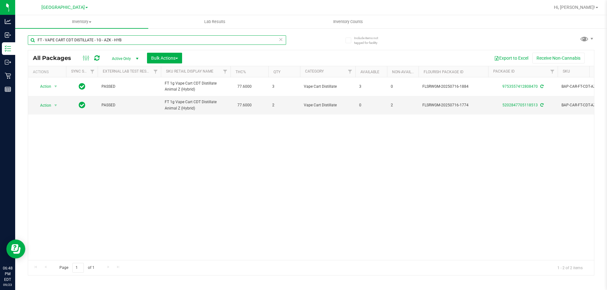
click at [102, 39] on input "FT - VAPE CART CDT DISTILLATE - 1G - AZK - HYB" at bounding box center [157, 39] width 258 height 9
paste input "RZ"
click at [103, 39] on input "FT - VAPE CART CDT DISTILLATE - 1G - ARZ - HYB" at bounding box center [157, 39] width 258 height 9
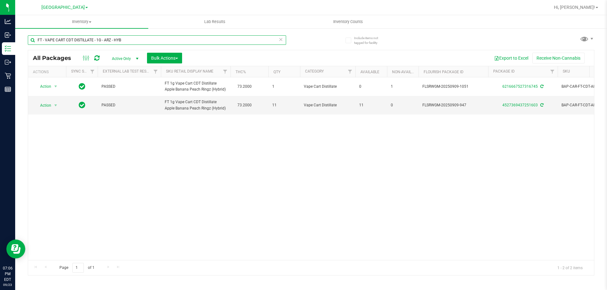
click at [103, 39] on input "FT - VAPE CART CDT DISTILLATE - 1G - ARZ - HYB" at bounding box center [157, 39] width 258 height 9
paste input "SOFT WAX - 1G - BLT - IND"
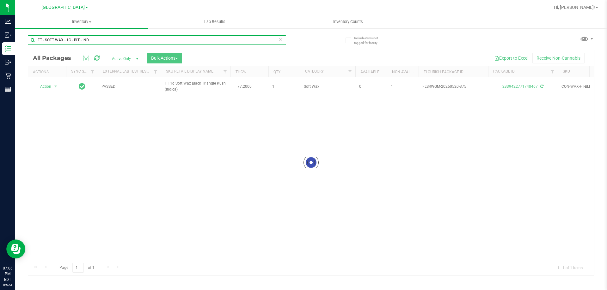
type input "FT - SOFT WAX - 1G - BLT - IND"
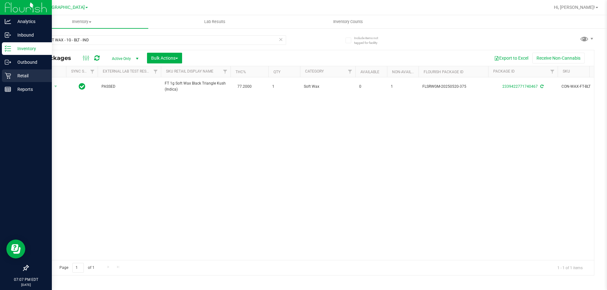
click at [6, 76] on icon at bounding box center [8, 76] width 6 height 6
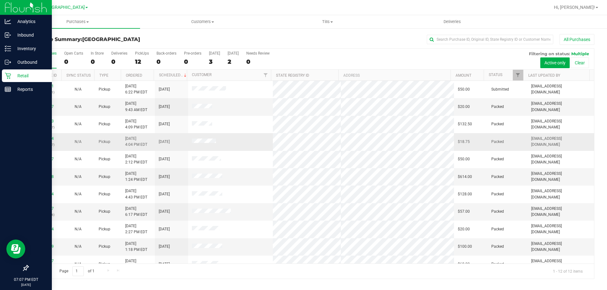
click at [144, 138] on span "9/23/2025 4:04 PM EDT" at bounding box center [136, 142] width 22 height 12
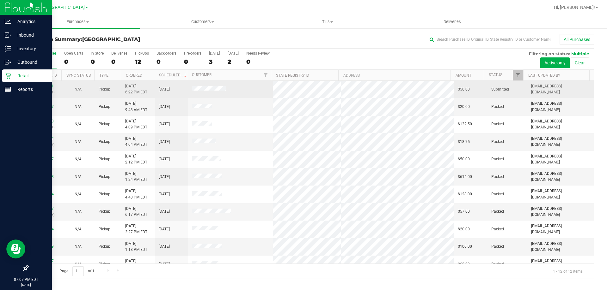
click at [44, 86] on link "11996291" at bounding box center [45, 86] width 18 height 4
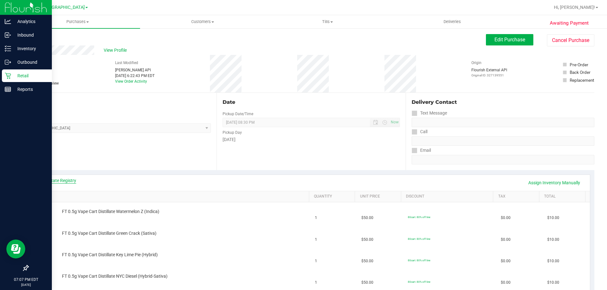
click at [47, 179] on link "View State Registry" at bounding box center [57, 181] width 38 height 6
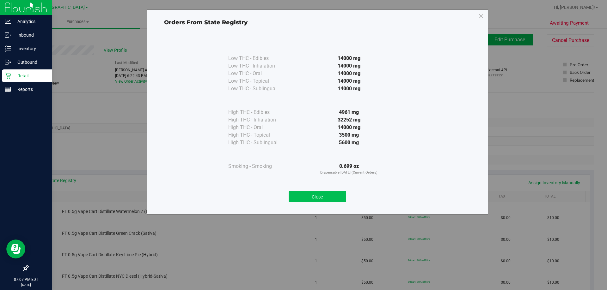
click at [310, 198] on button "Close" at bounding box center [318, 196] width 58 height 11
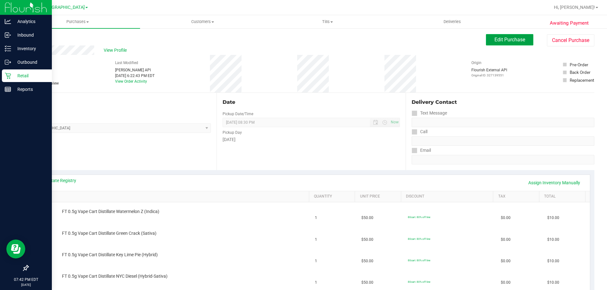
click at [494, 40] on span "Edit Purchase" at bounding box center [509, 40] width 31 height 6
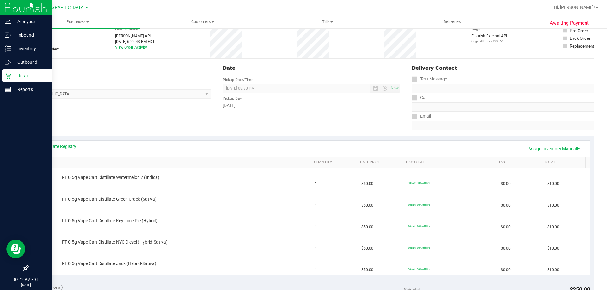
scroll to position [95, 0]
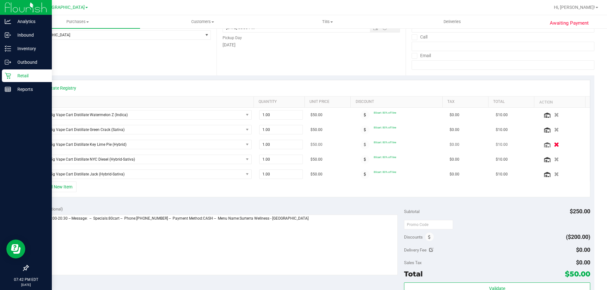
click at [554, 144] on icon "button" at bounding box center [556, 145] width 5 height 5
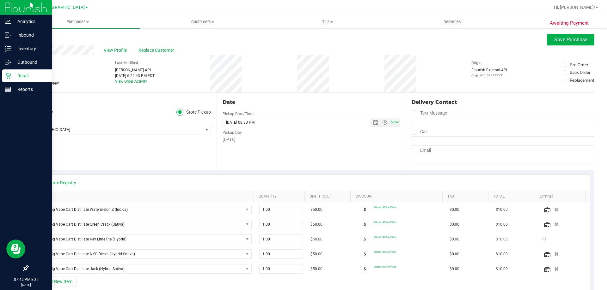
click at [564, 41] on span "Save Purchase" at bounding box center [570, 40] width 33 height 6
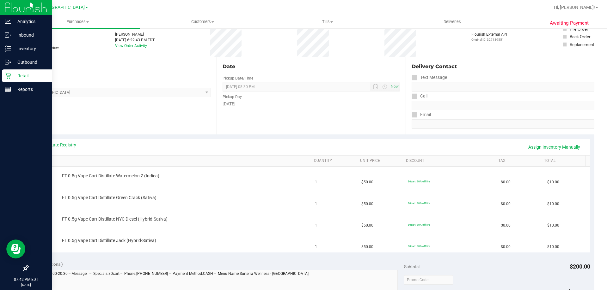
scroll to position [37, 0]
click at [559, 147] on link "Assign Inventory Manually" at bounding box center [554, 146] width 60 height 11
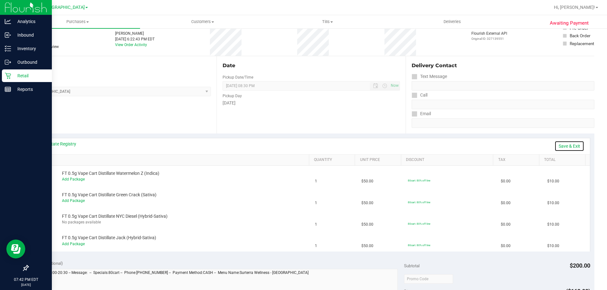
click at [569, 146] on link "Save & Exit" at bounding box center [569, 146] width 30 height 11
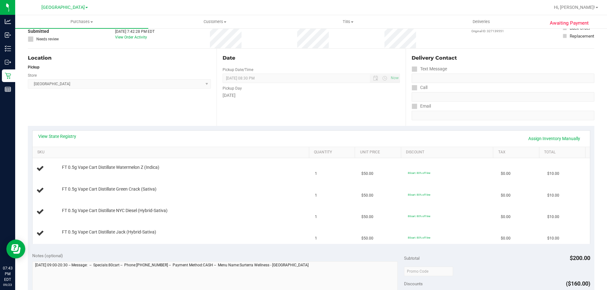
scroll to position [62, 0]
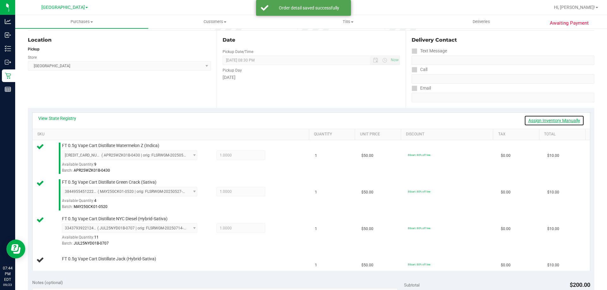
click at [548, 119] on link "Assign Inventory Manually" at bounding box center [554, 120] width 60 height 11
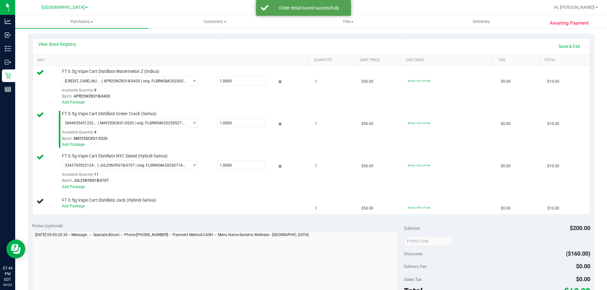
scroll to position [189, 0]
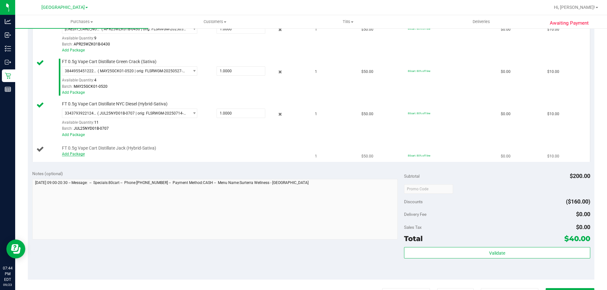
click at [77, 156] on link "Add Package" at bounding box center [73, 154] width 23 height 4
click at [107, 166] on div "Notes (optional) Subtotal $200.00 Discounts ($160.00) Delivery Fee $0.00 Sales …" at bounding box center [311, 223] width 566 height 114
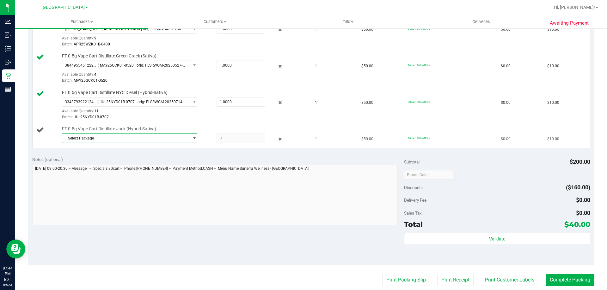
click at [139, 137] on span "Select Package" at bounding box center [125, 138] width 127 height 9
click at [152, 167] on li "3335649882067488 ( APR25JAK01B-0423 | orig: FLSRWGM-20250429-1629 )" at bounding box center [128, 164] width 132 height 9
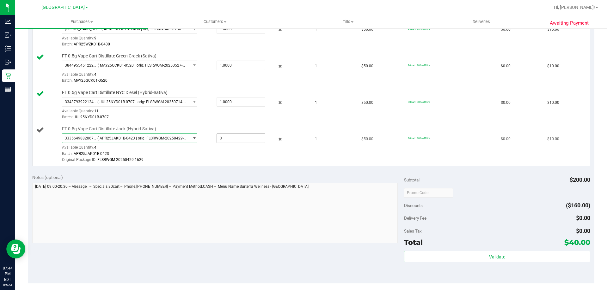
click at [230, 142] on span at bounding box center [241, 138] width 49 height 9
type input "1"
type input "1.0000"
click at [227, 152] on div "Batch: APR25JAK01B-0423" at bounding box center [184, 154] width 244 height 6
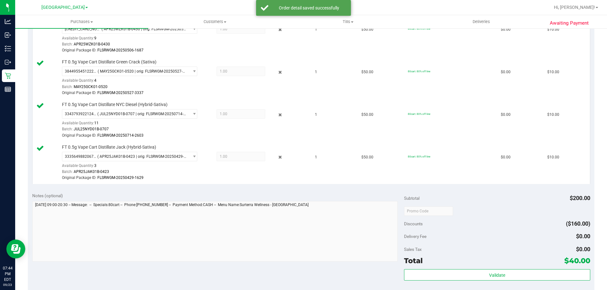
scroll to position [0, 0]
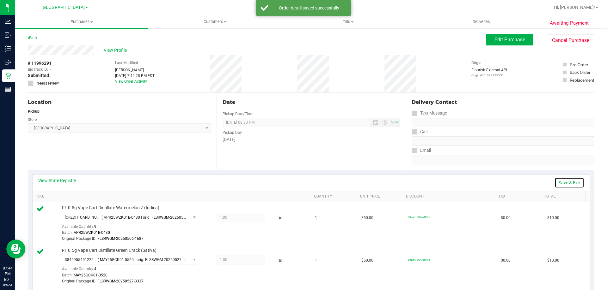
click at [561, 186] on link "Save & Exit" at bounding box center [569, 183] width 30 height 11
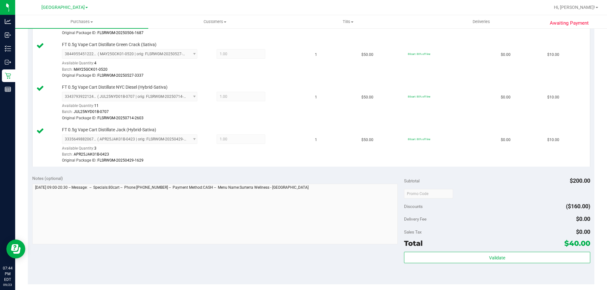
scroll to position [253, 0]
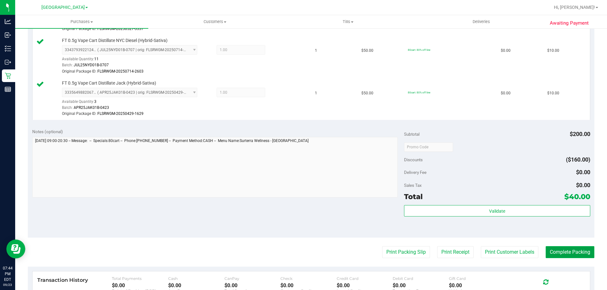
click at [546, 248] on button "Complete Packing" at bounding box center [570, 253] width 49 height 12
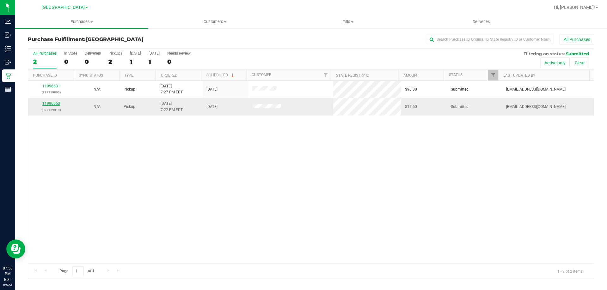
click at [58, 102] on link "11996663" at bounding box center [51, 103] width 18 height 4
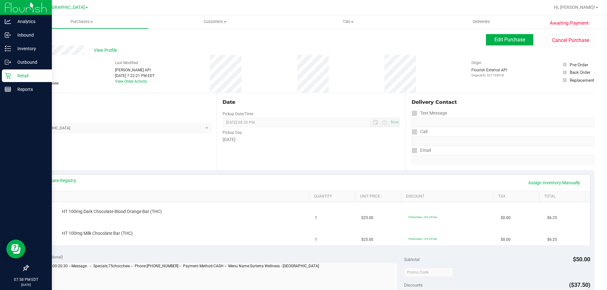
click at [11, 73] on p "Retail" at bounding box center [30, 76] width 38 height 8
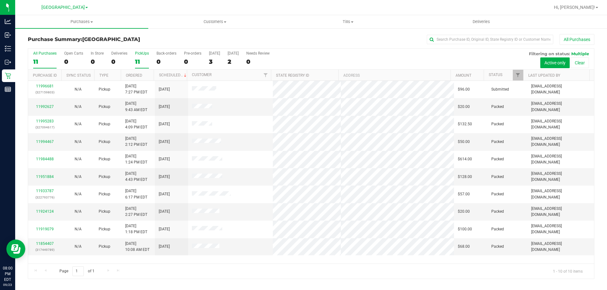
click at [135, 59] on div "11" at bounding box center [142, 61] width 14 height 7
click at [0, 0] on input "PickUps 11" at bounding box center [0, 0] width 0 height 0
click at [45, 106] on link "11992627" at bounding box center [45, 107] width 18 height 4
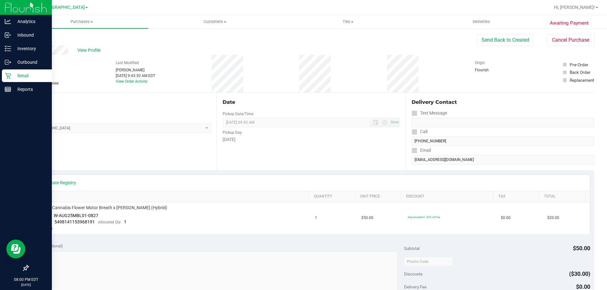
click at [8, 81] on div "Retail" at bounding box center [27, 76] width 50 height 13
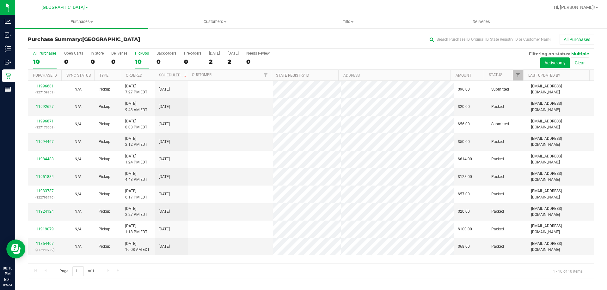
click at [140, 64] on div "10" at bounding box center [142, 61] width 14 height 7
click at [0, 0] on input "PickUps 10" at bounding box center [0, 0] width 0 height 0
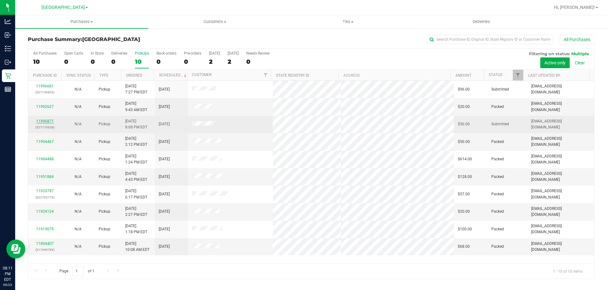
click at [45, 122] on link "11996871" at bounding box center [45, 121] width 18 height 4
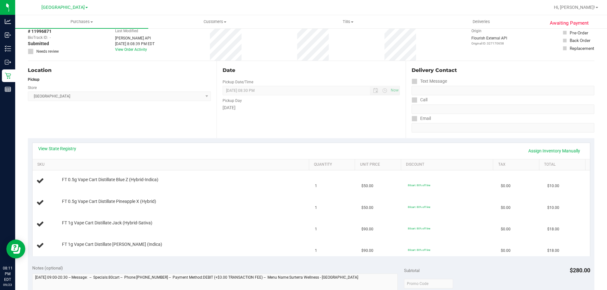
scroll to position [32, 0]
click at [51, 154] on div "View State Registry Assign Inventory Manually" at bounding box center [311, 151] width 546 height 11
click at [52, 150] on link "View State Registry" at bounding box center [57, 149] width 38 height 6
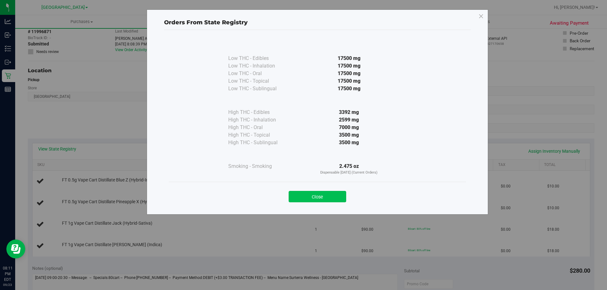
drag, startPoint x: 304, startPoint y: 188, endPoint x: 304, endPoint y: 195, distance: 6.6
click at [304, 188] on div "Close" at bounding box center [318, 195] width 288 height 16
click at [304, 195] on button "Close" at bounding box center [318, 196] width 58 height 11
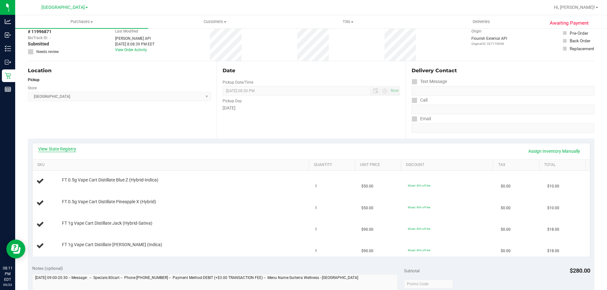
click at [70, 147] on link "View State Registry" at bounding box center [57, 149] width 38 height 6
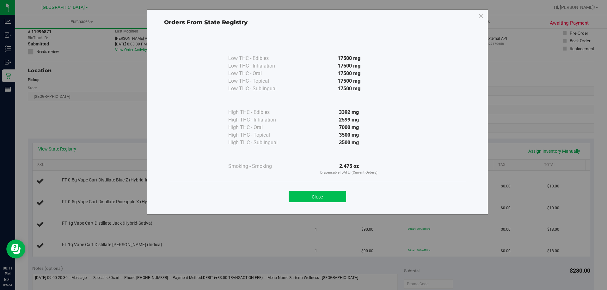
click at [306, 196] on button "Close" at bounding box center [318, 196] width 58 height 11
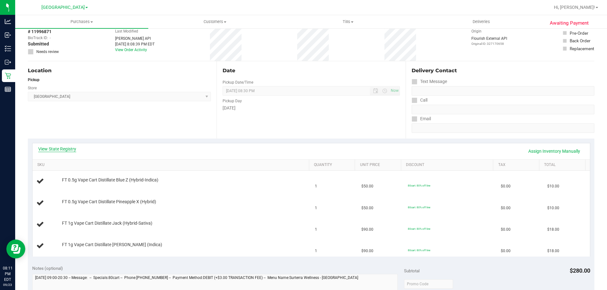
click at [56, 150] on link "View State Registry" at bounding box center [57, 149] width 38 height 6
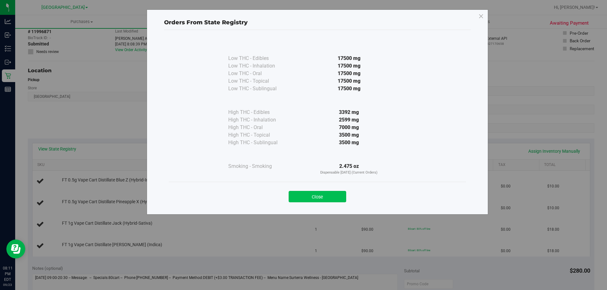
click at [328, 198] on button "Close" at bounding box center [318, 196] width 58 height 11
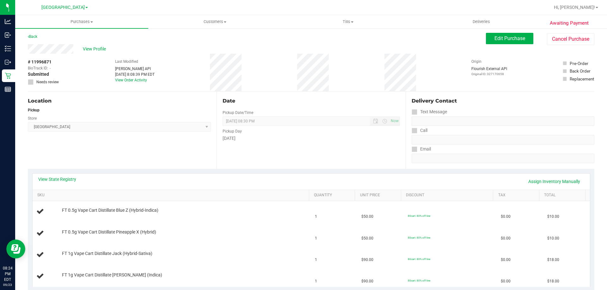
scroll to position [0, 0]
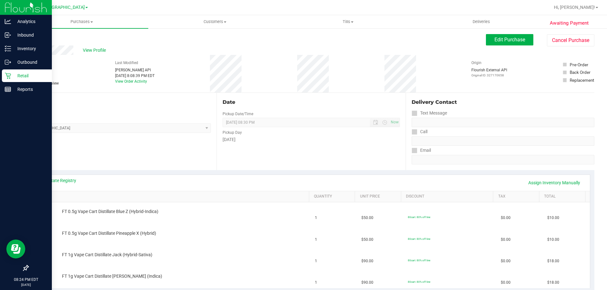
click at [16, 74] on p "Retail" at bounding box center [30, 76] width 38 height 8
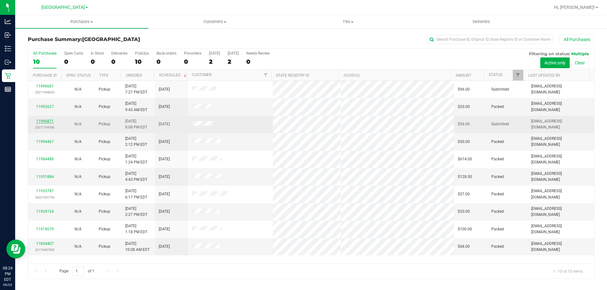
click at [51, 120] on link "11996871" at bounding box center [45, 121] width 18 height 4
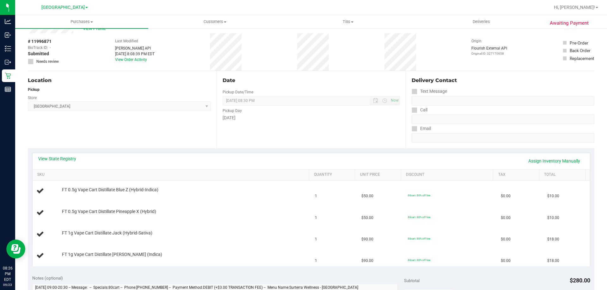
scroll to position [63, 0]
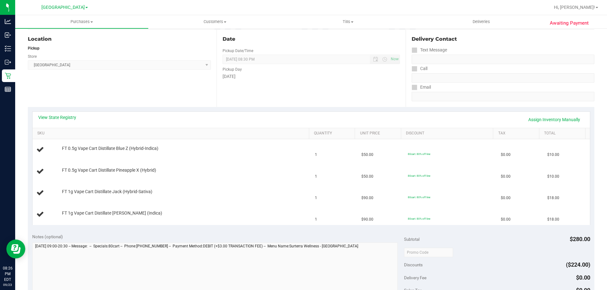
drag, startPoint x: 60, startPoint y: 111, endPoint x: 58, endPoint y: 113, distance: 3.6
click at [60, 111] on div "View State Registry Assign Inventory Manually SKU Quantity Unit Price Discount …" at bounding box center [311, 168] width 566 height 123
click at [52, 125] on div "View State Registry Assign Inventory Manually" at bounding box center [311, 119] width 546 height 11
click at [54, 121] on div "View State Registry Assign Inventory Manually" at bounding box center [311, 119] width 546 height 11
click at [55, 117] on link "View State Registry" at bounding box center [57, 117] width 38 height 6
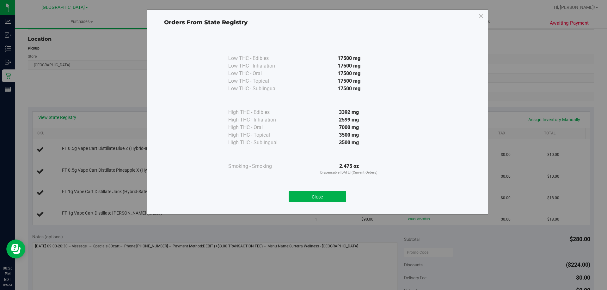
click at [326, 190] on div "Close" at bounding box center [318, 195] width 288 height 16
click at [320, 192] on button "Close" at bounding box center [318, 196] width 58 height 11
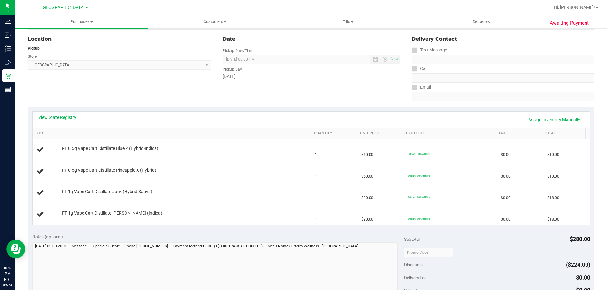
drag, startPoint x: 560, startPoint y: 216, endPoint x: 30, endPoint y: 116, distance: 539.5
click at [30, 116] on div "View State Registry Assign Inventory Manually SKU Quantity Unit Price Discount …" at bounding box center [311, 168] width 566 height 123
click at [31, 115] on div "View State Registry Assign Inventory Manually SKU Quantity Unit Price Discount …" at bounding box center [311, 168] width 566 height 123
drag, startPoint x: 73, startPoint y: 131, endPoint x: 561, endPoint y: 224, distance: 496.4
click at [561, 224] on div "View State Registry Assign Inventory Manually SKU Quantity Unit Price Discount …" at bounding box center [311, 169] width 558 height 114
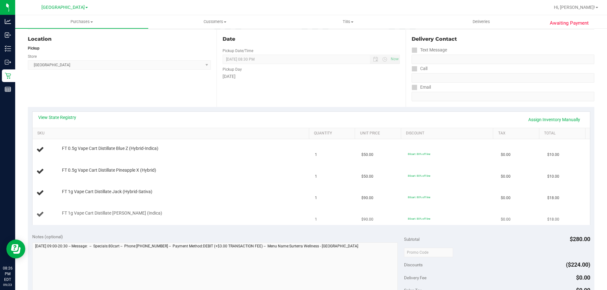
click at [561, 224] on td "$18.00" at bounding box center [566, 214] width 46 height 21
drag, startPoint x: 526, startPoint y: 208, endPoint x: 32, endPoint y: 117, distance: 502.3
click at [33, 118] on div "View State Registry Assign Inventory Manually SKU Quantity Unit Price Discount …" at bounding box center [311, 169] width 558 height 114
click at [27, 105] on div "Awaiting Payment Back Edit Purchase Cancel Purchase View Profile # 11996871 Bio…" at bounding box center [311, 234] width 592 height 539
drag, startPoint x: 39, startPoint y: 110, endPoint x: 568, endPoint y: 221, distance: 540.5
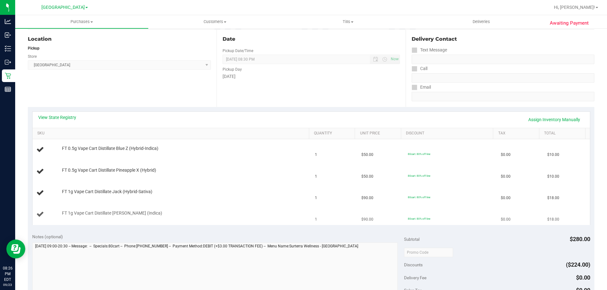
click at [568, 221] on div "View State Registry Assign Inventory Manually SKU Quantity Unit Price Discount …" at bounding box center [311, 168] width 566 height 123
click at [568, 221] on td "$18.00" at bounding box center [566, 214] width 46 height 21
click at [247, 110] on div "View State Registry Assign Inventory Manually SKU Quantity Unit Price Discount …" at bounding box center [311, 168] width 566 height 123
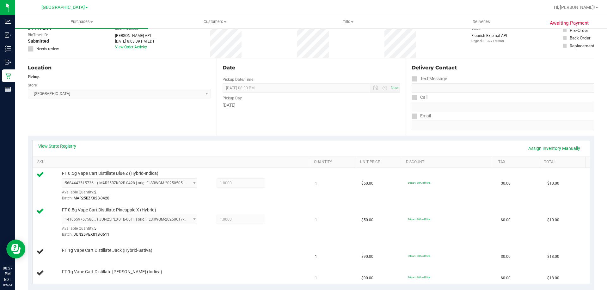
scroll to position [71, 0]
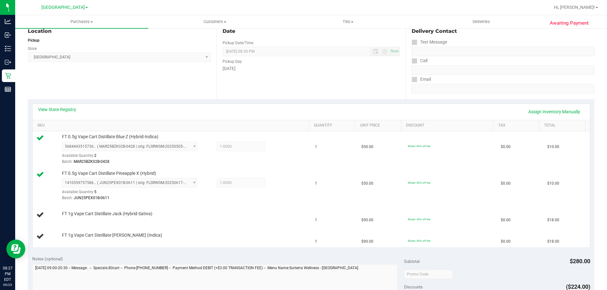
click at [263, 87] on div "Date Pickup Date/Time [DATE] Now [DATE] 08:30 PM Now Pickup Day [DATE]" at bounding box center [311, 60] width 189 height 77
click at [218, 245] on td "FT 1g Vape Cart Distillate [PERSON_NAME] (Indica)" at bounding box center [172, 236] width 279 height 21
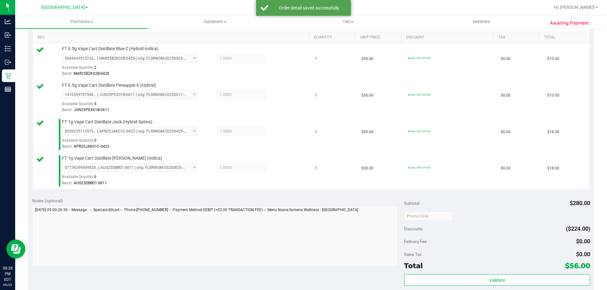
scroll to position [206, 0]
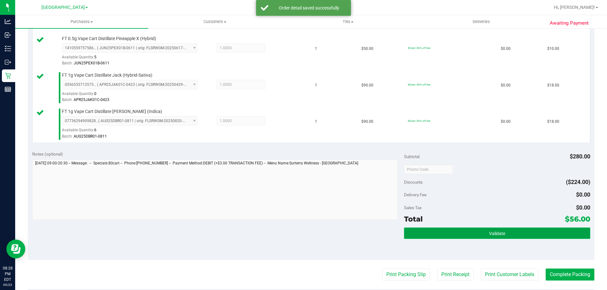
click at [494, 235] on span "Validate" at bounding box center [497, 233] width 16 height 5
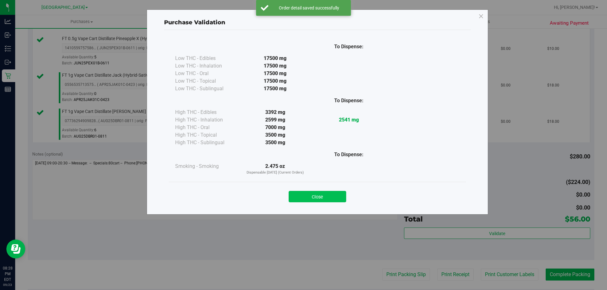
click at [329, 194] on button "Close" at bounding box center [318, 196] width 58 height 11
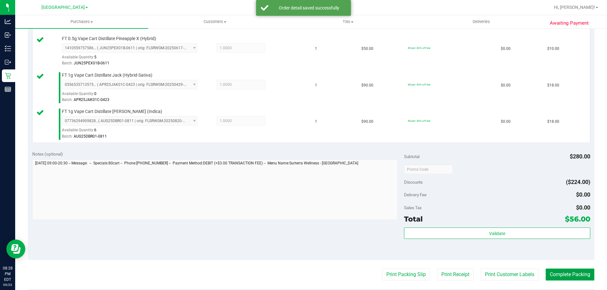
click at [546, 273] on button "Complete Packing" at bounding box center [570, 275] width 49 height 12
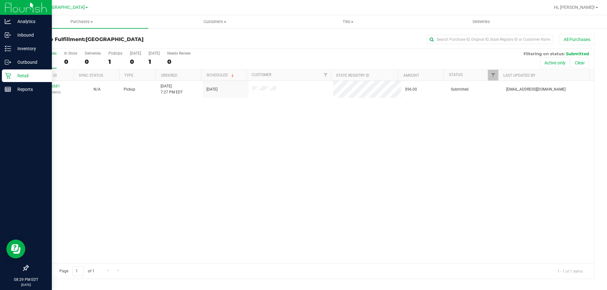
click at [11, 77] on p "Retail" at bounding box center [30, 76] width 38 height 8
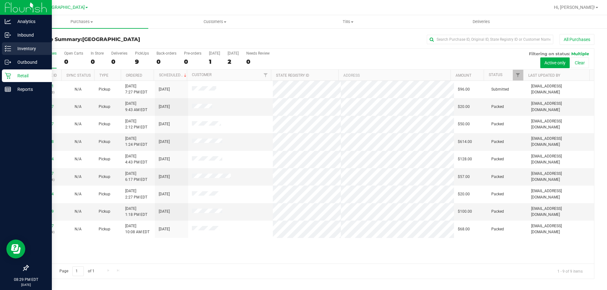
click at [21, 47] on p "Inventory" at bounding box center [30, 49] width 38 height 8
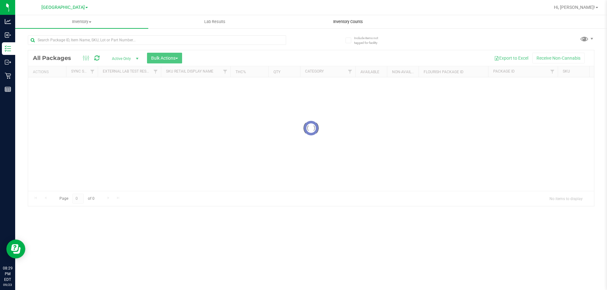
click at [326, 22] on span "Inventory Counts" at bounding box center [348, 22] width 47 height 6
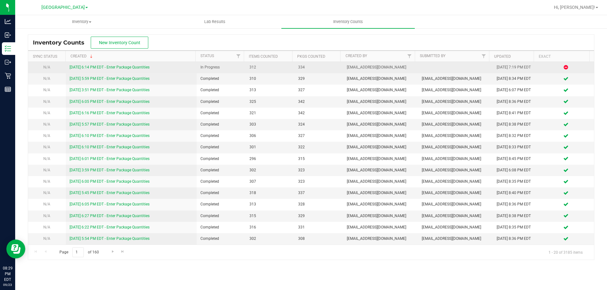
click at [131, 68] on link "[DATE] 6:14 PM EDT - Enter Package Quantities" at bounding box center [110, 67] width 80 height 4
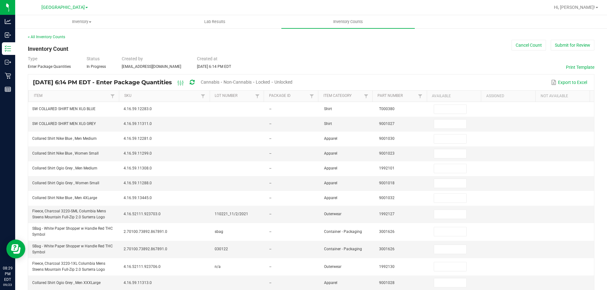
click at [292, 81] on span "Unlocked" at bounding box center [283, 82] width 18 height 5
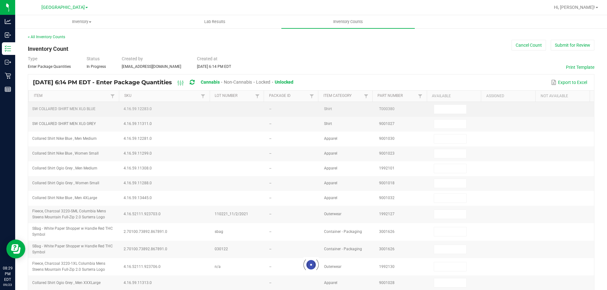
type input "2"
type input "3"
type input "10"
type input "2"
type input "27"
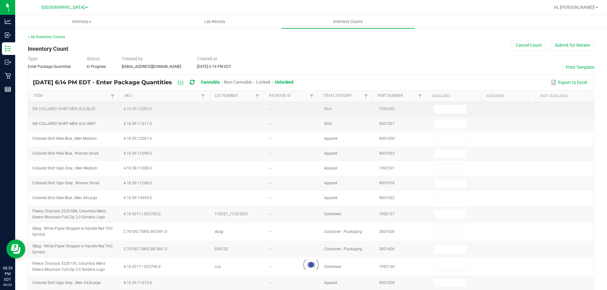
type input "8"
type input "3"
type input "11"
type input "3"
type input "4"
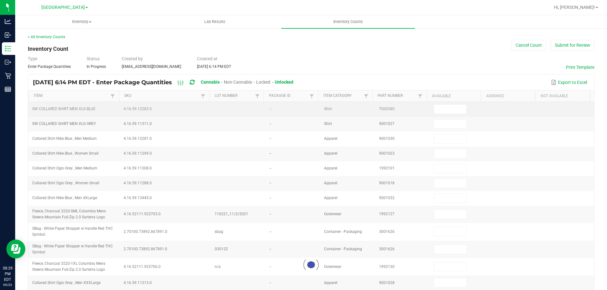
type input "25"
type input "18"
type input "2"
type input "8"
type input "18"
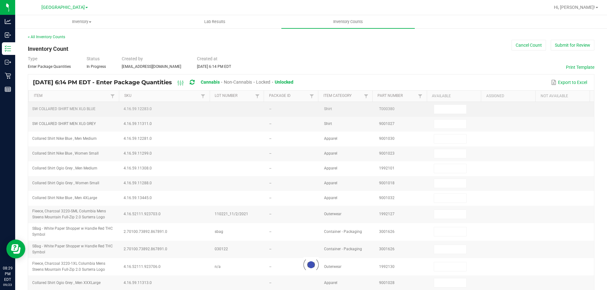
type input "1"
type input "3"
type input "1"
type input "8"
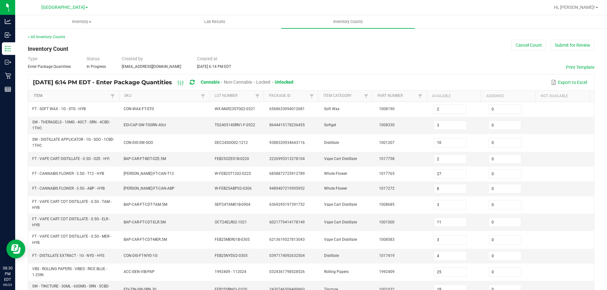
click at [83, 95] on link "Item" at bounding box center [71, 96] width 75 height 5
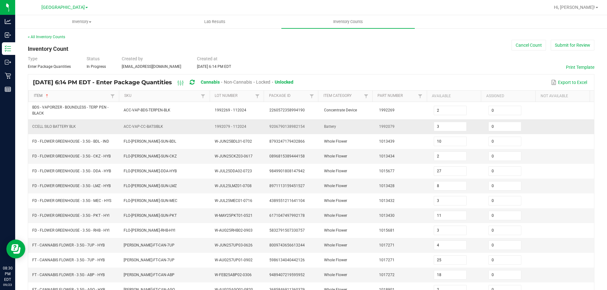
type input "5"
type input "1"
type input "8"
type input "10"
type input "6"
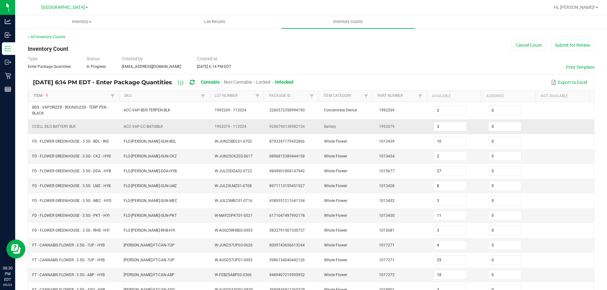
type input "4"
type input "14"
type input "16"
type input "10"
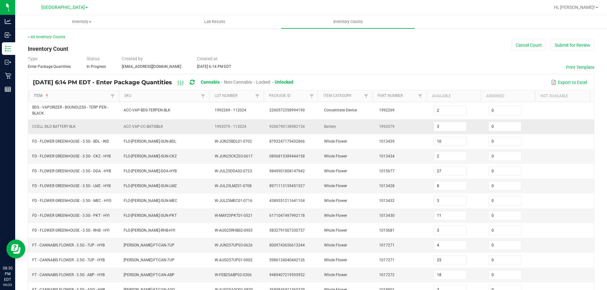
type input "0"
type input "8"
type input "10"
type input "7"
type input "15"
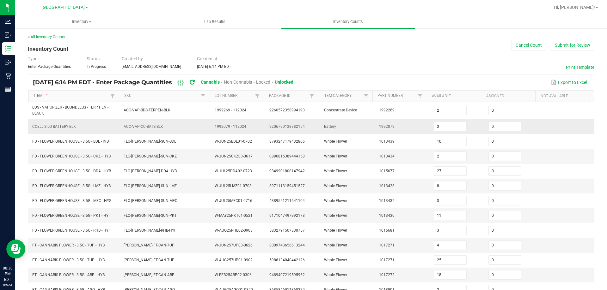
type input "0"
type input "1"
type input "4"
type input "0"
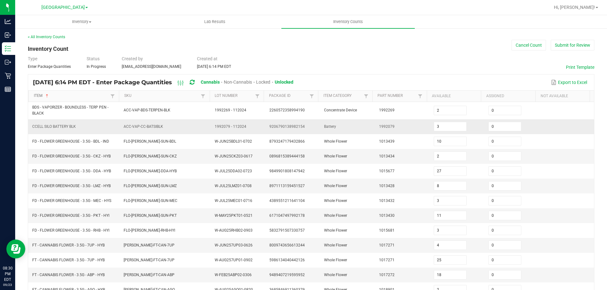
type input "1"
type input "4"
type input "8"
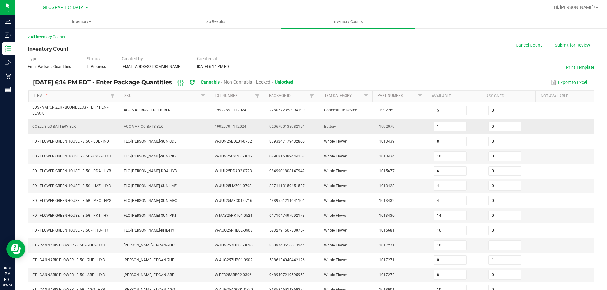
type input "2"
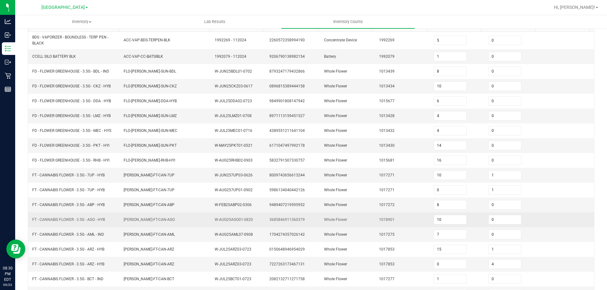
scroll to position [134, 0]
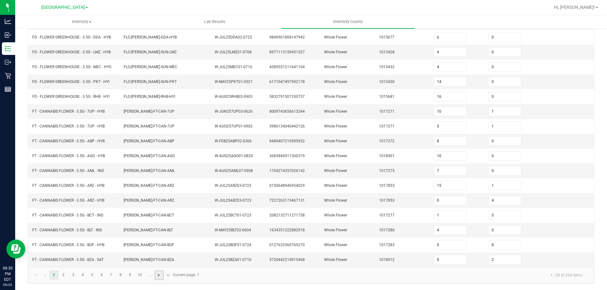
click at [161, 277] on span "Go to the next page" at bounding box center [158, 275] width 5 height 5
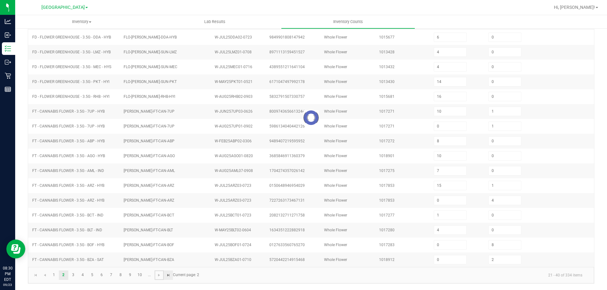
type input "0"
type input "3"
type input "19"
type input "4"
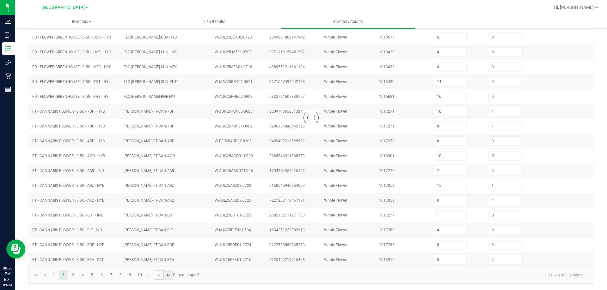
type input "3"
type input "0"
type input "4"
type input "0"
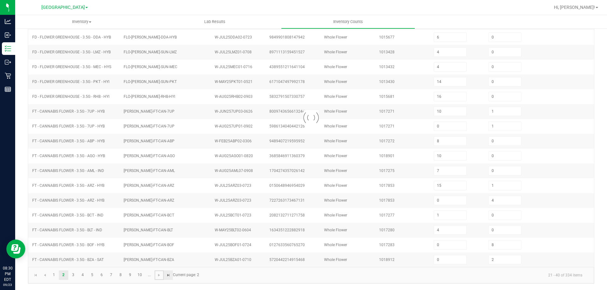
type input "19"
type input "6"
type input "0"
type input "8"
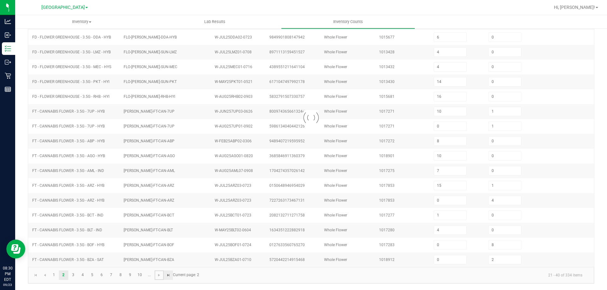
type input "1"
type input "2"
type input "1"
type input "0"
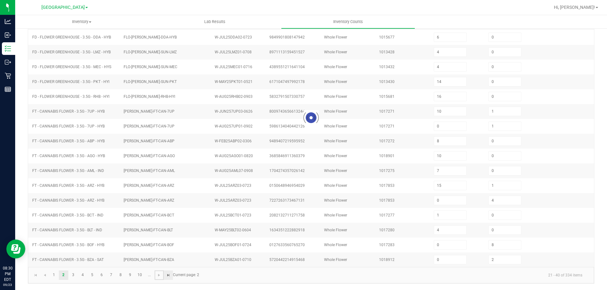
type input "2"
type input "3"
type input "0"
type input "4"
type input "5"
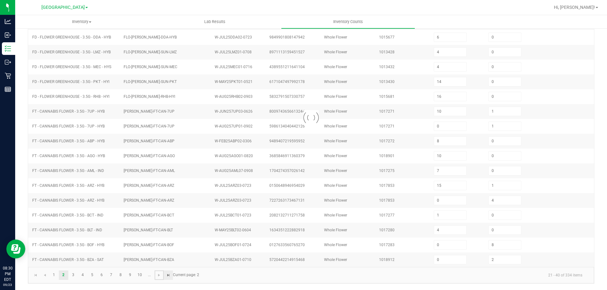
type input "0"
type input "1"
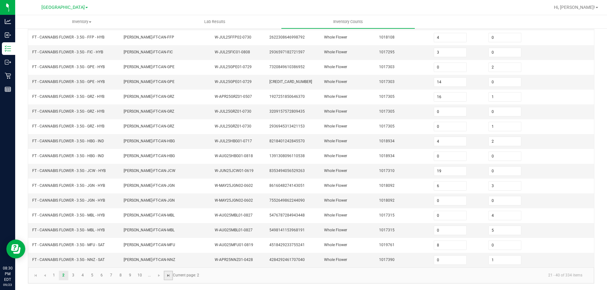
click at [170, 277] on span "Go to the last page" at bounding box center [168, 275] width 5 height 5
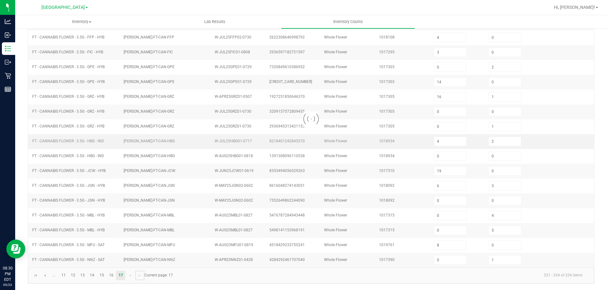
type input "18"
type input "4"
type input "20"
type input "18"
type input "25"
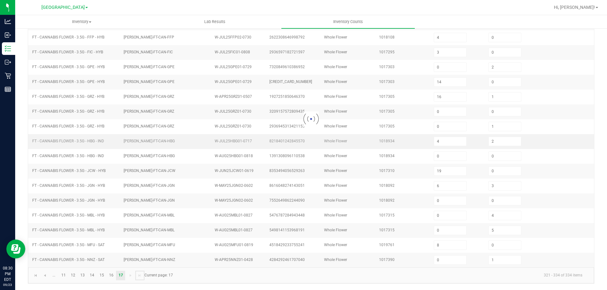
type input "15"
type input "16"
type input "22"
type input "12"
type input "37"
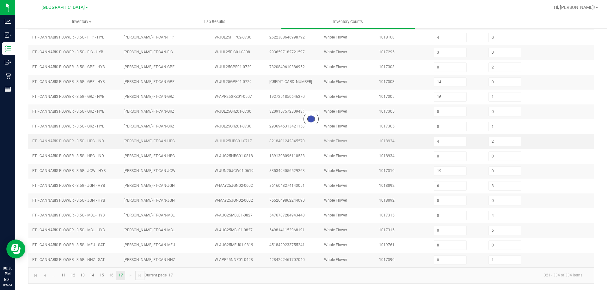
type input "11"
type input "12"
type input "14"
type input "8"
type input "0"
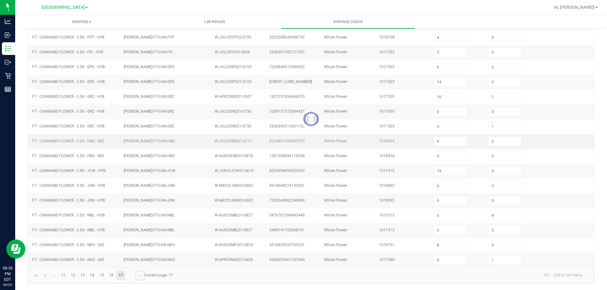
type input "0"
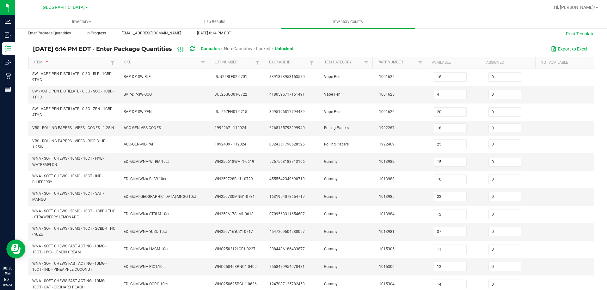
scroll to position [0, 0]
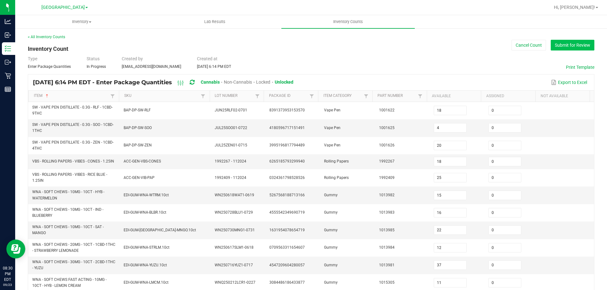
click at [572, 48] on button "Submit for Review" at bounding box center [573, 45] width 44 height 11
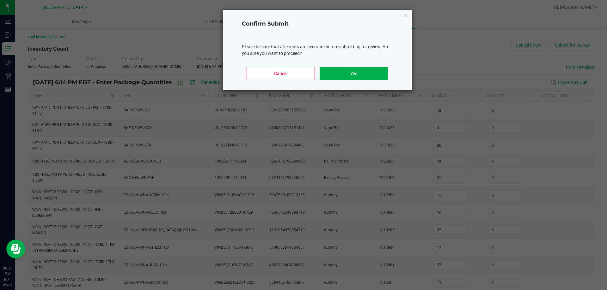
click at [355, 66] on div "Cancel Yes" at bounding box center [317, 76] width 151 height 28
click at [356, 69] on button "Yes" at bounding box center [354, 73] width 68 height 13
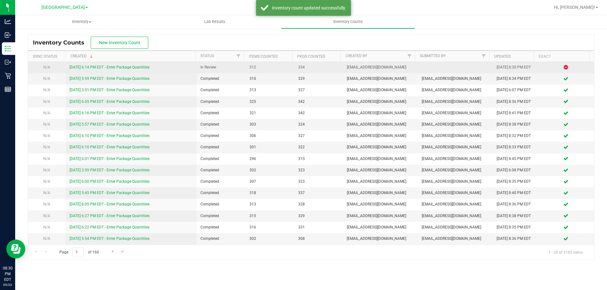
click at [117, 68] on link "[DATE] 6:14 PM EDT - Enter Package Quantities" at bounding box center [110, 67] width 80 height 4
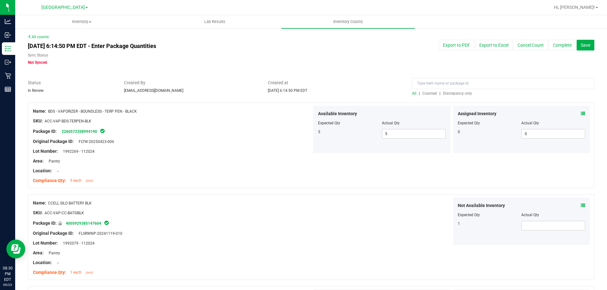
click at [458, 95] on span "Discrepancy only" at bounding box center [457, 93] width 29 height 4
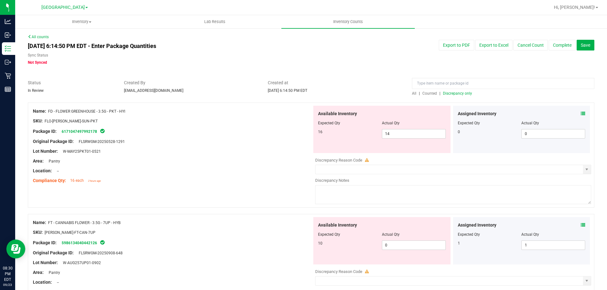
click at [581, 113] on icon at bounding box center [583, 114] width 4 height 4
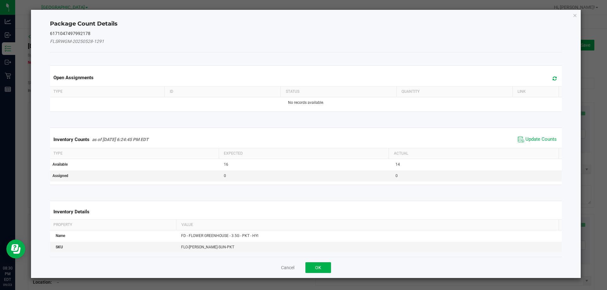
click at [534, 135] on span "Update Counts" at bounding box center [537, 139] width 42 height 9
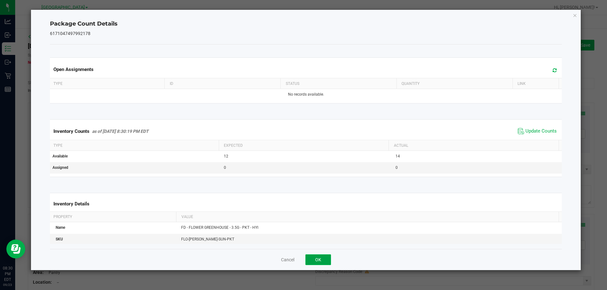
click at [329, 255] on button "OK" at bounding box center [318, 260] width 26 height 11
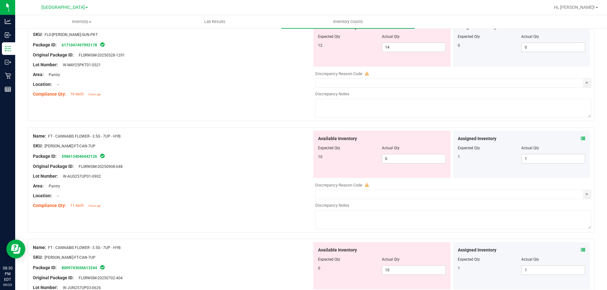
scroll to position [126, 0]
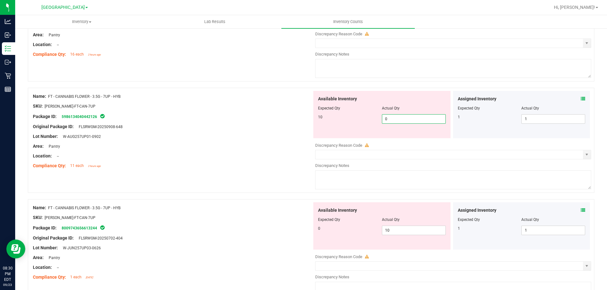
drag, startPoint x: 398, startPoint y: 119, endPoint x: 356, endPoint y: 126, distance: 42.9
click at [366, 124] on div "Available Inventory Expected Qty Actual Qty 10 0 0" at bounding box center [381, 114] width 137 height 47
type input "10"
drag, startPoint x: 274, startPoint y: 146, endPoint x: 322, endPoint y: 164, distance: 51.6
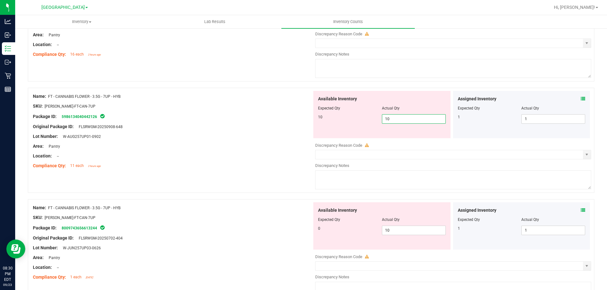
click at [275, 146] on div "Area: Pantry" at bounding box center [172, 146] width 279 height 7
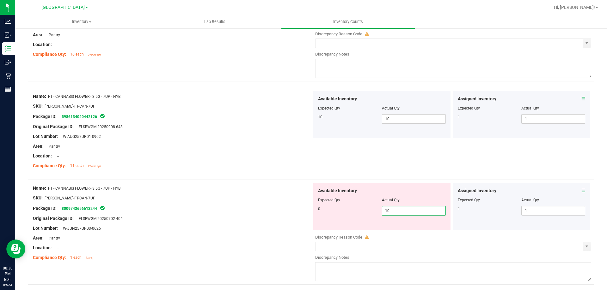
drag, startPoint x: 406, startPoint y: 213, endPoint x: 298, endPoint y: 204, distance: 107.8
click at [355, 213] on div "0 10 10" at bounding box center [382, 210] width 128 height 9
type input "0"
click at [297, 204] on div at bounding box center [172, 203] width 279 height 3
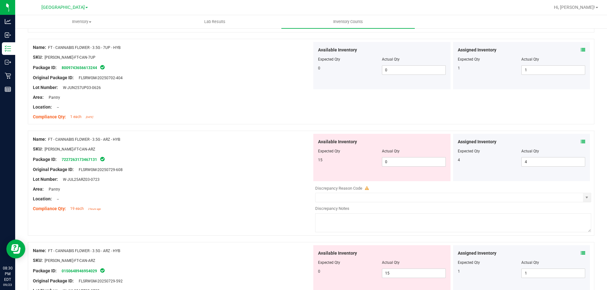
scroll to position [316, 0]
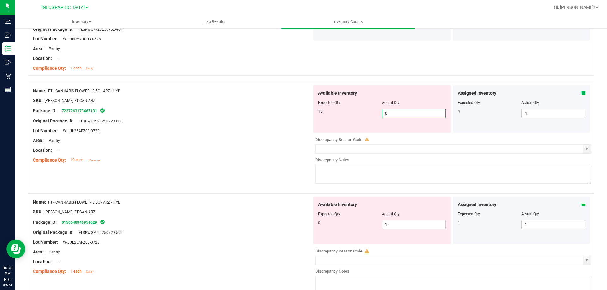
drag, startPoint x: 398, startPoint y: 114, endPoint x: 358, endPoint y: 116, distance: 39.9
click at [359, 116] on div "15 0 0" at bounding box center [382, 113] width 128 height 9
type input "15"
click at [307, 128] on div "Lot Number: W-JUL25ARZ03-0723" at bounding box center [172, 131] width 279 height 7
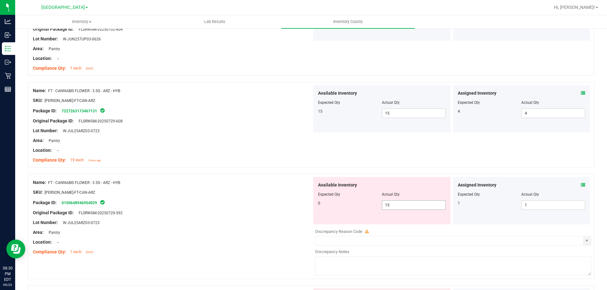
drag, startPoint x: 397, startPoint y: 204, endPoint x: 329, endPoint y: 207, distance: 68.3
click at [342, 207] on div "0 15 15" at bounding box center [382, 205] width 128 height 9
type input "0"
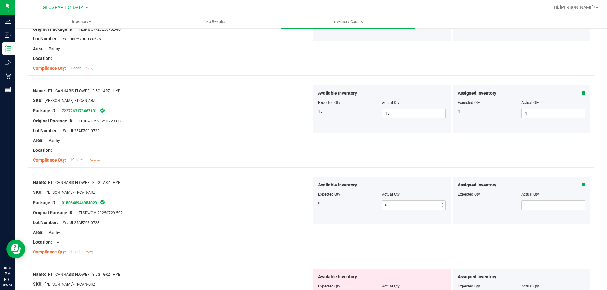
click at [287, 196] on div at bounding box center [172, 197] width 279 height 3
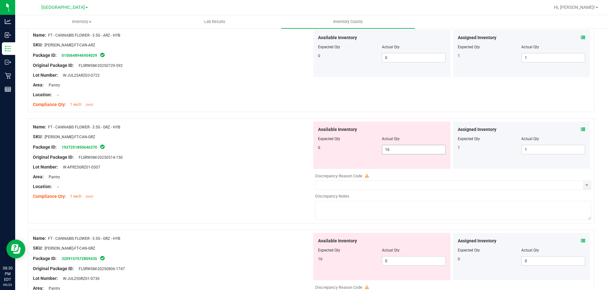
scroll to position [474, 0]
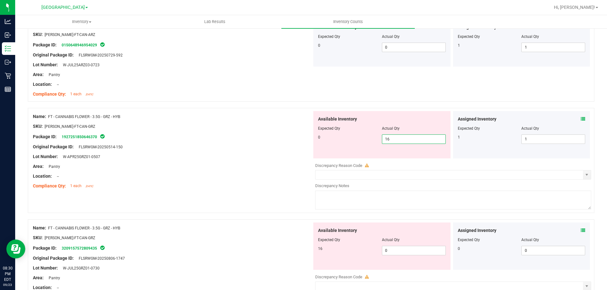
drag, startPoint x: 399, startPoint y: 138, endPoint x: 323, endPoint y: 136, distance: 76.5
click at [339, 136] on div "0 16 16" at bounding box center [382, 139] width 128 height 9
type input "0"
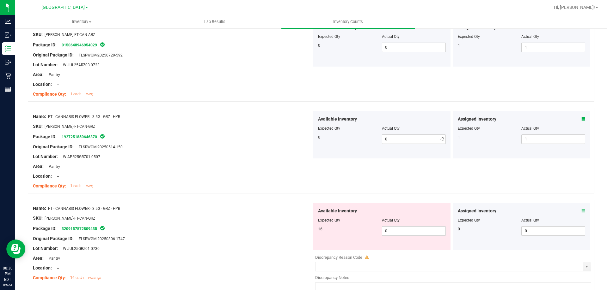
click at [262, 142] on div at bounding box center [172, 142] width 279 height 3
drag, startPoint x: 386, startPoint y: 234, endPoint x: 349, endPoint y: 232, distance: 37.0
click at [353, 233] on div "16 0 0" at bounding box center [382, 231] width 128 height 9
type input "1"
type input "16"
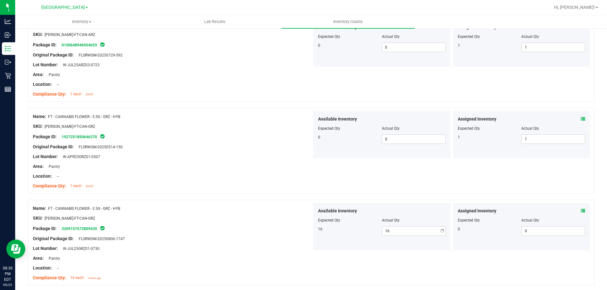
click at [289, 222] on div at bounding box center [172, 223] width 279 height 3
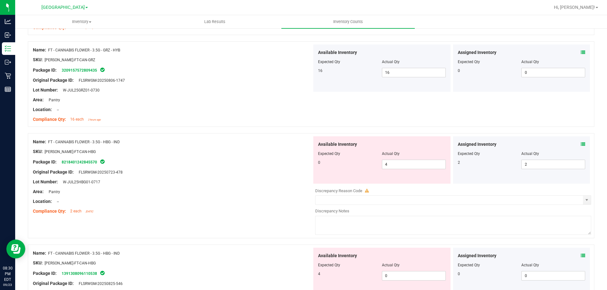
scroll to position [664, 0]
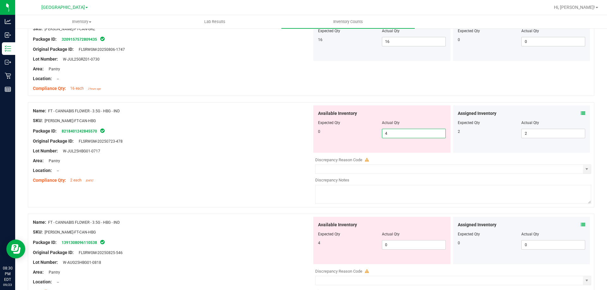
drag, startPoint x: 400, startPoint y: 136, endPoint x: 332, endPoint y: 135, distance: 68.0
click at [339, 135] on div "0 4 4" at bounding box center [382, 133] width 128 height 9
type input "0"
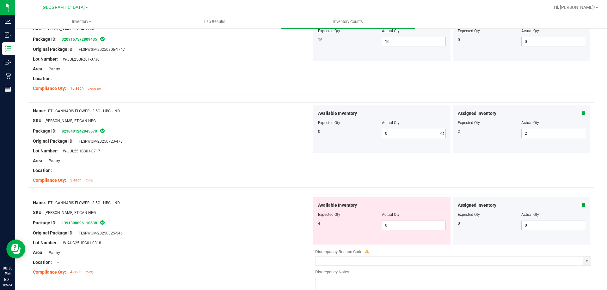
click at [285, 135] on div at bounding box center [172, 136] width 279 height 3
drag, startPoint x: 388, startPoint y: 232, endPoint x: 392, endPoint y: 229, distance: 4.7
click at [388, 231] on div "Available Inventory Expected Qty Actual Qty 4 0 0" at bounding box center [381, 221] width 137 height 47
drag, startPoint x: 393, startPoint y: 229, endPoint x: 288, endPoint y: 218, distance: 105.4
click at [350, 227] on div "4 0 0" at bounding box center [382, 225] width 128 height 9
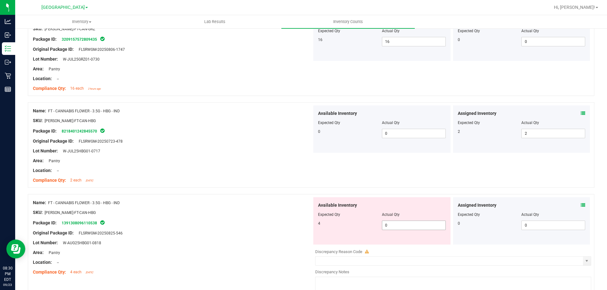
type input "4"
click at [288, 218] on div at bounding box center [172, 217] width 279 height 3
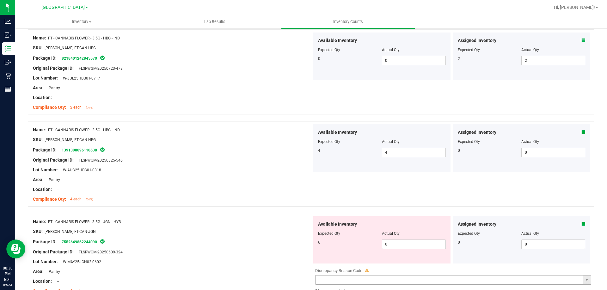
scroll to position [822, 0]
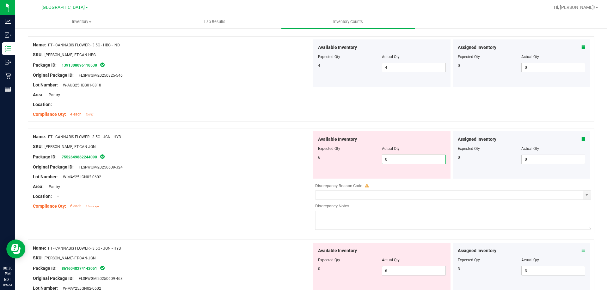
drag, startPoint x: 393, startPoint y: 158, endPoint x: 340, endPoint y: 158, distance: 52.5
click at [350, 158] on div "6 0 0" at bounding box center [382, 159] width 128 height 9
type input "6"
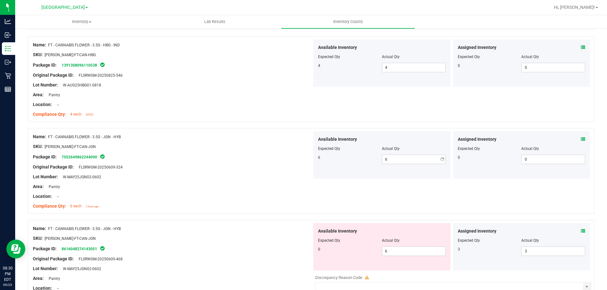
drag, startPoint x: 292, startPoint y: 153, endPoint x: 387, endPoint y: 230, distance: 122.0
click at [295, 153] on div "Package ID: 7552649862244090" at bounding box center [172, 157] width 279 height 8
drag, startPoint x: 394, startPoint y: 251, endPoint x: 293, endPoint y: 228, distance: 103.7
click at [335, 242] on div "Available Inventory Expected Qty Actual Qty 0 6 6" at bounding box center [381, 246] width 137 height 47
type input "0"
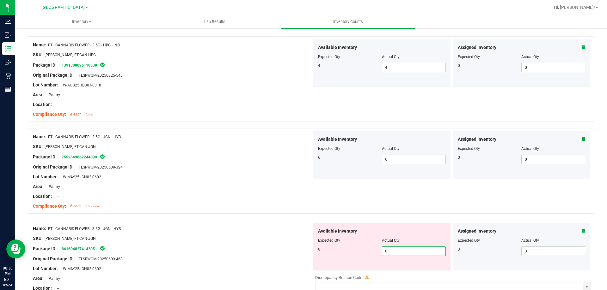
type input "0"
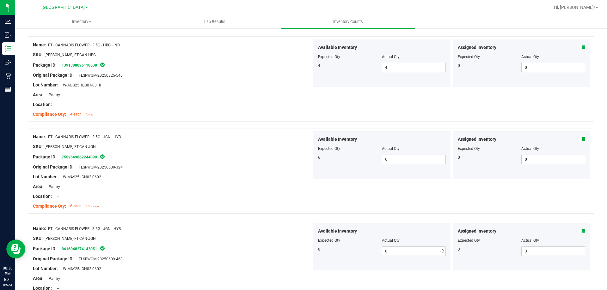
click at [285, 226] on div "Name: FT - CANNABIS FLOWER - 3.5G - JGN - HYB" at bounding box center [172, 229] width 279 height 7
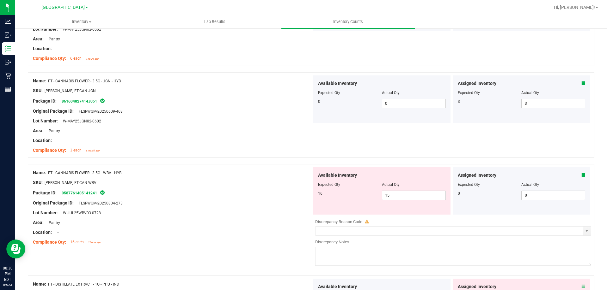
scroll to position [980, 0]
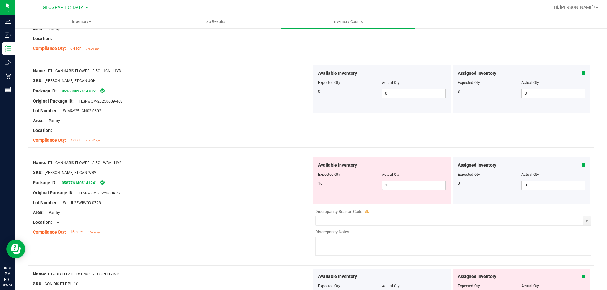
click at [581, 166] on icon at bounding box center [583, 165] width 4 height 4
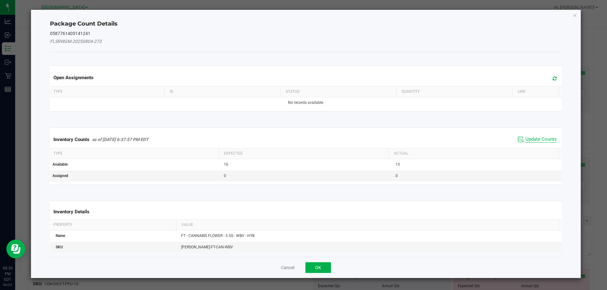
click at [537, 142] on span "Update Counts" at bounding box center [540, 140] width 31 height 6
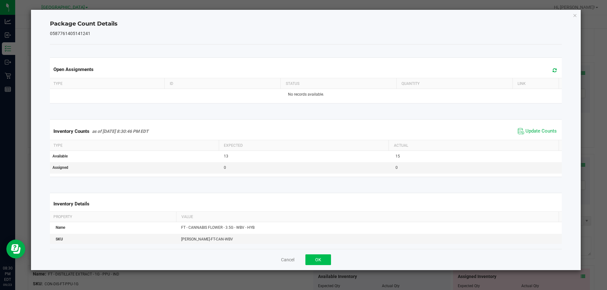
click at [327, 254] on div "Cancel OK" at bounding box center [306, 259] width 512 height 21
click at [325, 256] on button "OK" at bounding box center [318, 260] width 26 height 11
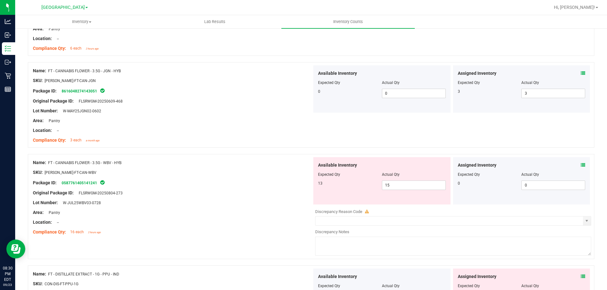
scroll to position [1075, 0]
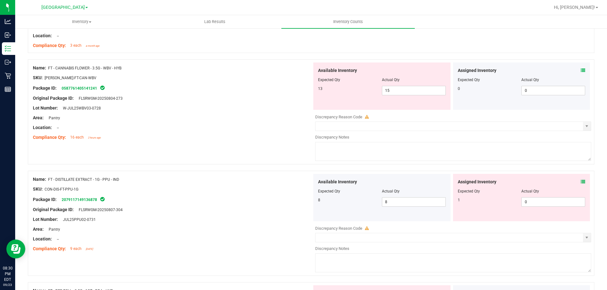
drag, startPoint x: 580, startPoint y: 182, endPoint x: 554, endPoint y: 176, distance: 26.6
click at [580, 182] on div "Assigned Inventory Expected Qty Actual Qty 1 0 0" at bounding box center [521, 197] width 137 height 47
click at [581, 182] on icon at bounding box center [583, 182] width 4 height 4
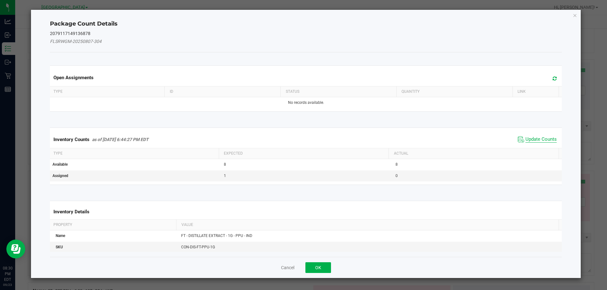
click at [540, 139] on span "Update Counts" at bounding box center [540, 140] width 31 height 6
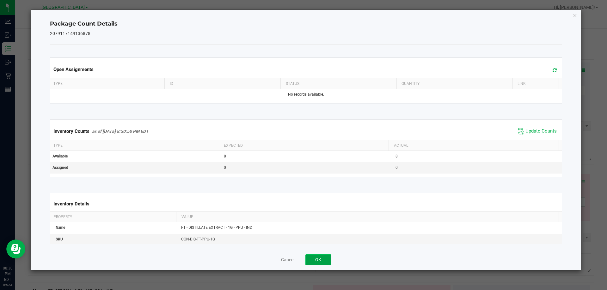
click at [318, 257] on button "OK" at bounding box center [318, 260] width 26 height 11
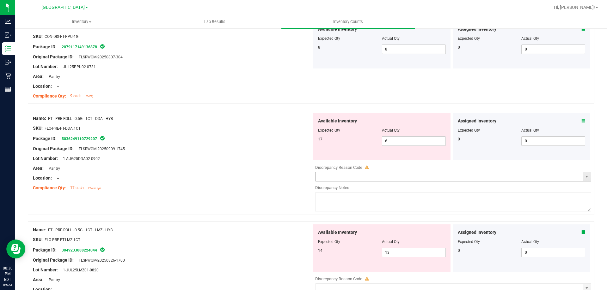
scroll to position [1264, 0]
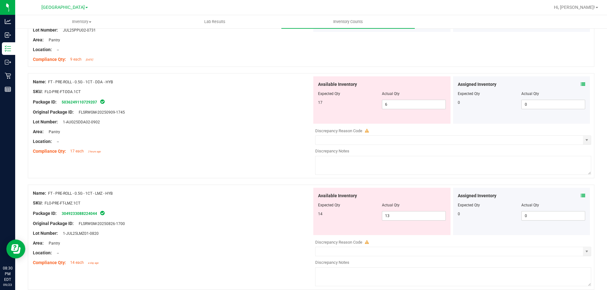
click at [581, 82] on icon at bounding box center [583, 84] width 4 height 4
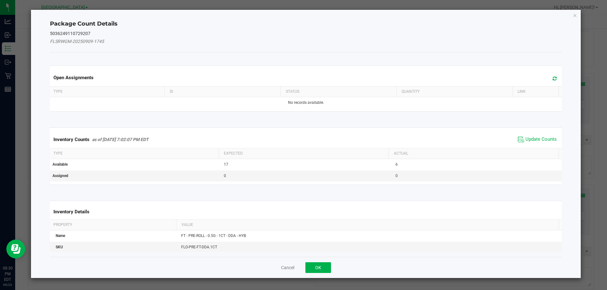
click at [528, 145] on div "Inventory Counts as of [DATE] 7:02:07 PM EDT Update Counts" at bounding box center [306, 139] width 515 height 17
click at [533, 138] on span "Update Counts" at bounding box center [540, 140] width 31 height 6
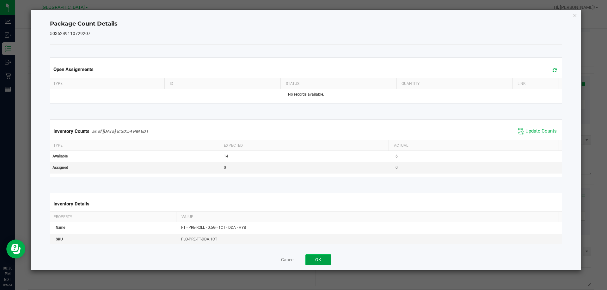
click at [323, 256] on button "OK" at bounding box center [318, 260] width 26 height 11
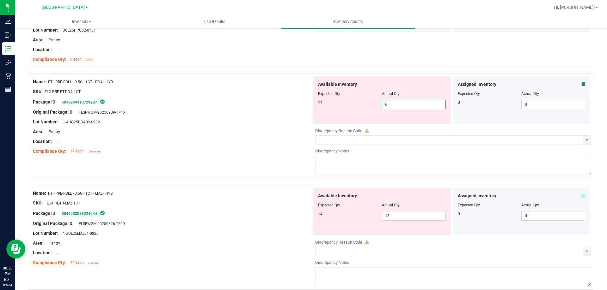
drag, startPoint x: 390, startPoint y: 106, endPoint x: 364, endPoint y: 109, distance: 26.7
click at [366, 109] on div "Available Inventory Expected Qty Actual Qty 14 6 6" at bounding box center [381, 99] width 137 height 47
type input "14"
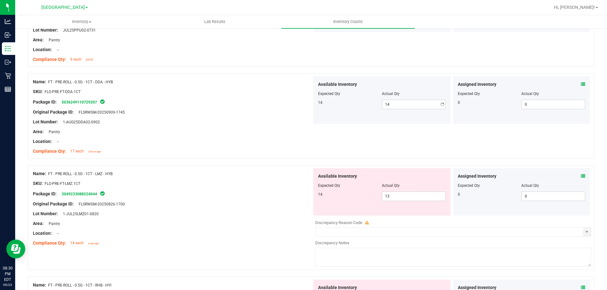
click at [340, 124] on div at bounding box center [451, 124] width 279 height 1
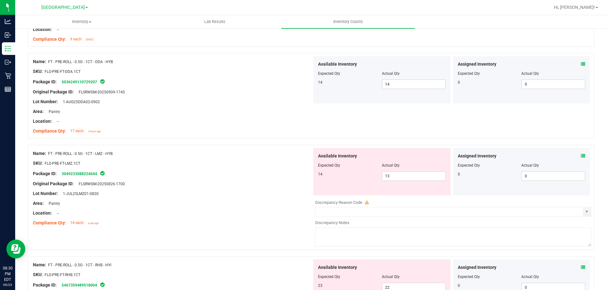
scroll to position [1296, 0]
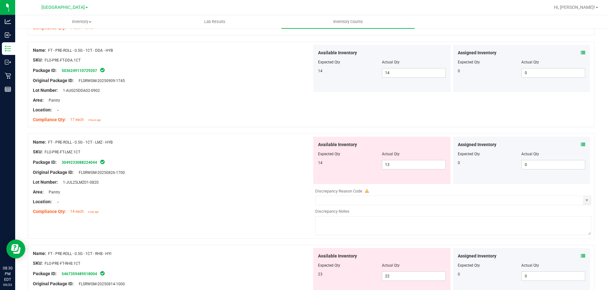
click at [581, 144] on div "Assigned Inventory Expected Qty Actual Qty 0 0 0" at bounding box center [521, 160] width 137 height 47
click at [581, 145] on icon at bounding box center [583, 145] width 4 height 4
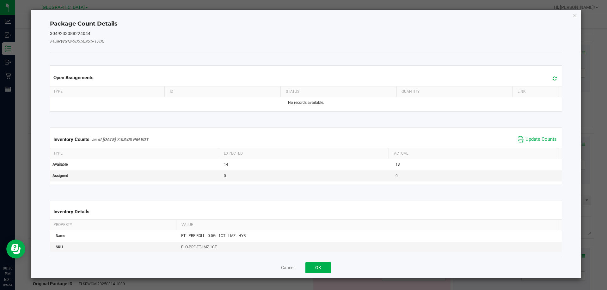
click at [526, 135] on span "Update Counts" at bounding box center [537, 139] width 42 height 9
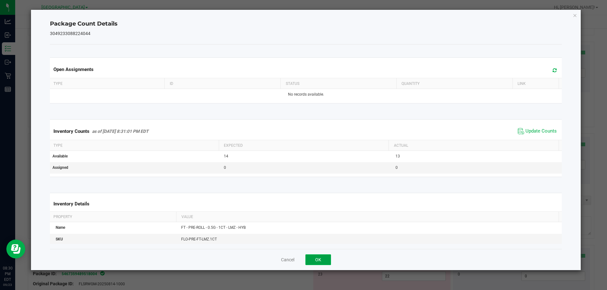
click at [322, 262] on button "OK" at bounding box center [318, 260] width 26 height 11
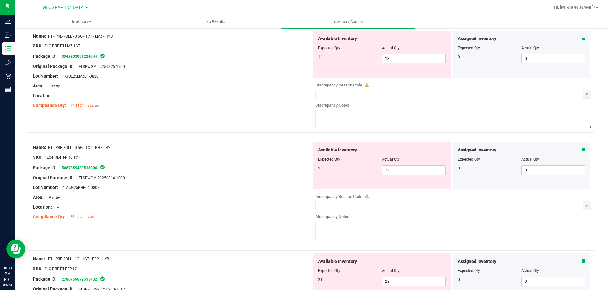
scroll to position [1391, 0]
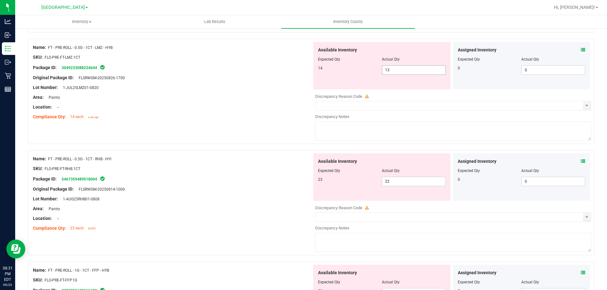
drag, startPoint x: 391, startPoint y: 70, endPoint x: 363, endPoint y: 74, distance: 28.4
click at [364, 74] on div "14 13 13" at bounding box center [382, 69] width 128 height 9
type input "14"
click at [258, 112] on div at bounding box center [172, 112] width 279 height 3
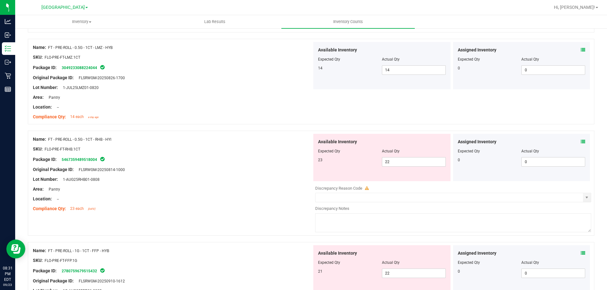
drag, startPoint x: 580, startPoint y: 143, endPoint x: 576, endPoint y: 143, distance: 3.8
click at [579, 143] on div "Assigned Inventory Expected Qty Actual Qty 0 0 0" at bounding box center [521, 157] width 137 height 47
click at [581, 143] on icon at bounding box center [583, 142] width 4 height 4
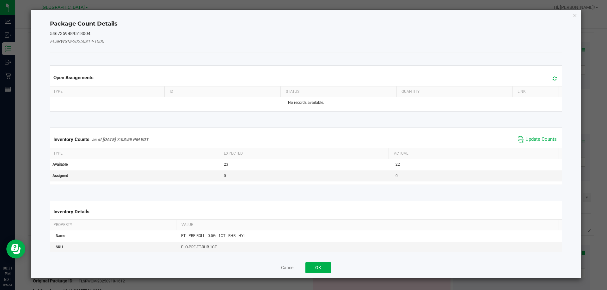
click at [540, 131] on div "Inventory Counts as of [DATE] 7:03:59 PM EDT Update Counts" at bounding box center [306, 139] width 515 height 17
click at [537, 140] on span "Update Counts" at bounding box center [540, 140] width 31 height 6
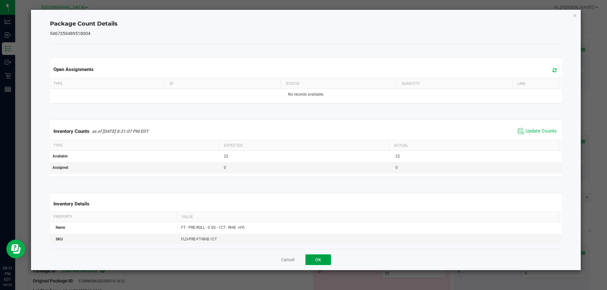
click at [320, 258] on button "OK" at bounding box center [318, 260] width 26 height 11
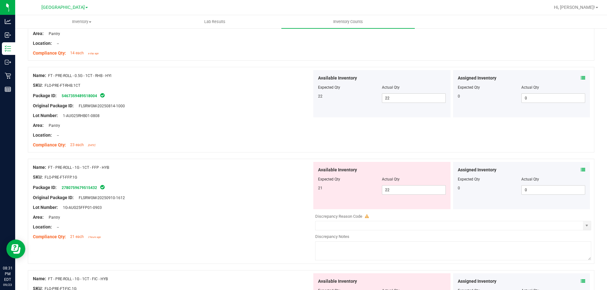
scroll to position [1517, 0]
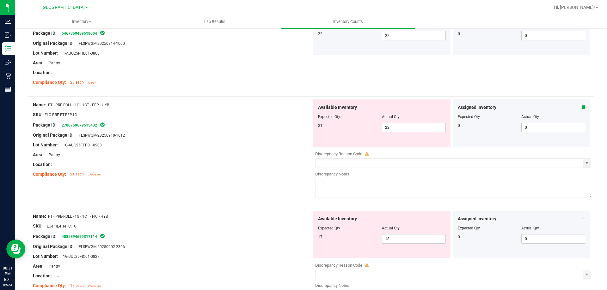
click at [581, 105] on icon at bounding box center [583, 107] width 4 height 4
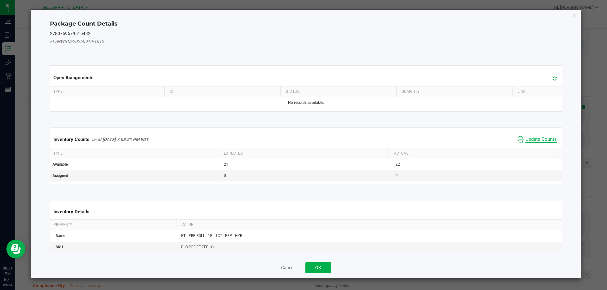
click at [541, 142] on span "Update Counts" at bounding box center [540, 140] width 31 height 6
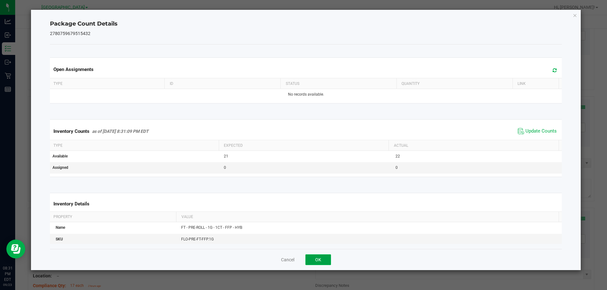
click at [325, 258] on button "OK" at bounding box center [318, 260] width 26 height 11
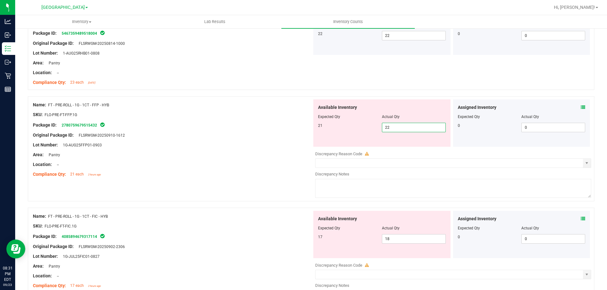
drag, startPoint x: 386, startPoint y: 130, endPoint x: 349, endPoint y: 134, distance: 37.2
click at [362, 133] on div "Available Inventory Expected Qty Actual Qty 21 22 22" at bounding box center [381, 123] width 137 height 47
type input "1"
click at [292, 139] on div at bounding box center [172, 140] width 279 height 3
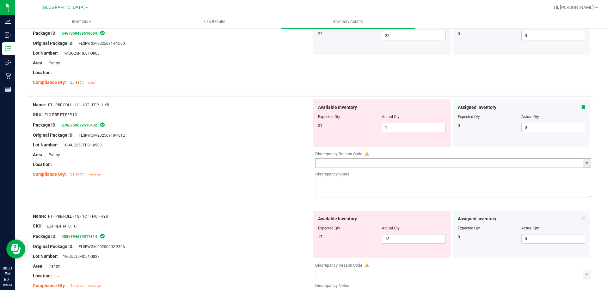
scroll to position [1549, 0]
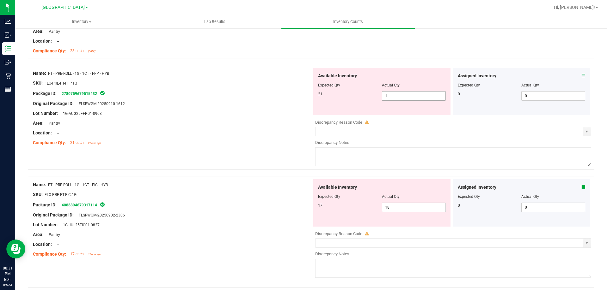
drag, startPoint x: 406, startPoint y: 96, endPoint x: 370, endPoint y: 100, distance: 35.9
click at [374, 99] on div "21 1 1" at bounding box center [382, 95] width 128 height 9
type input "21"
click at [269, 111] on div "Lot Number: 1G-AUG25FFP01-0903" at bounding box center [172, 113] width 279 height 7
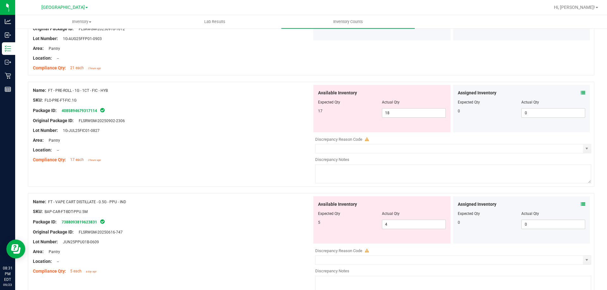
scroll to position [1644, 0]
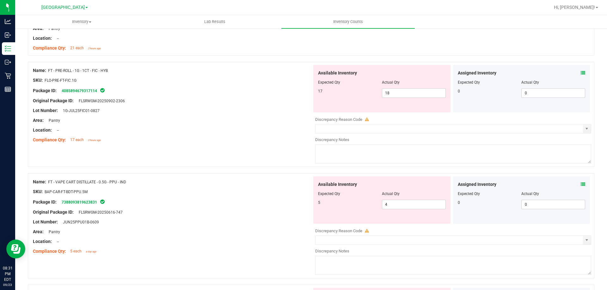
click at [581, 74] on icon at bounding box center [583, 73] width 4 height 4
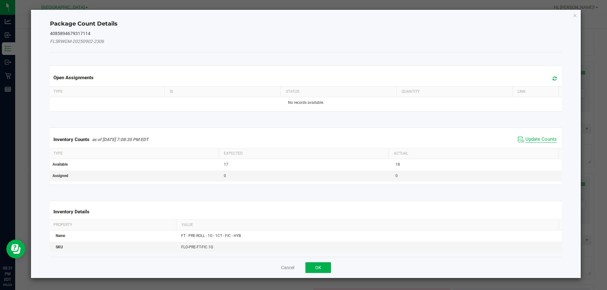
click at [537, 139] on span "Update Counts" at bounding box center [540, 140] width 31 height 6
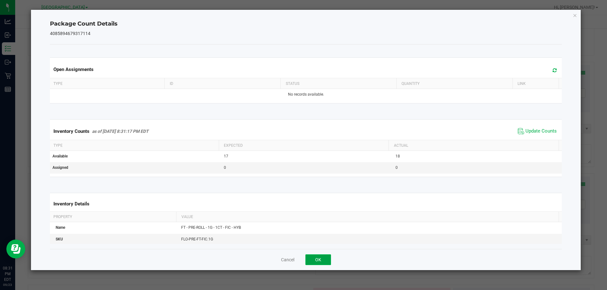
click at [320, 258] on button "OK" at bounding box center [318, 260] width 26 height 11
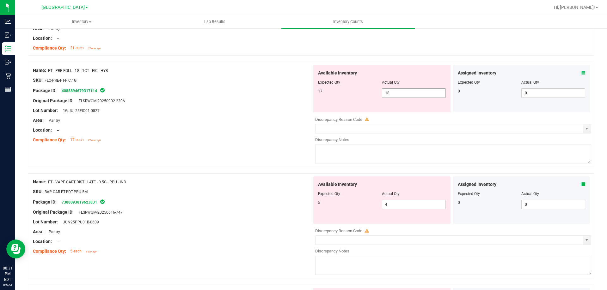
drag, startPoint x: 392, startPoint y: 88, endPoint x: 393, endPoint y: 96, distance: 7.7
click at [391, 91] on span "18 18" at bounding box center [414, 92] width 64 height 9
drag, startPoint x: 393, startPoint y: 96, endPoint x: 321, endPoint y: 117, distance: 75.0
click at [357, 104] on div "Available Inventory Expected Qty Actual Qty 17 18 18" at bounding box center [381, 88] width 137 height 47
type input "17"
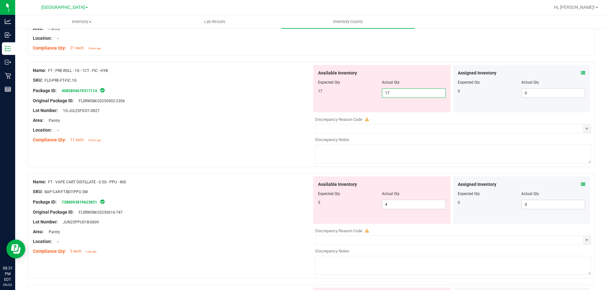
type input "17"
drag, startPoint x: 267, startPoint y: 146, endPoint x: 287, endPoint y: 146, distance: 19.9
click at [267, 147] on div "Name: FT - PRE-ROLL - 1G - 1CT - FIC - HYB SKU: FLO-PRE-FT-FIC.1G Package ID: 4…" at bounding box center [311, 114] width 566 height 105
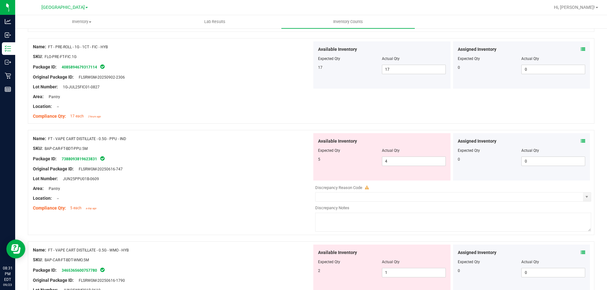
scroll to position [1707, 0]
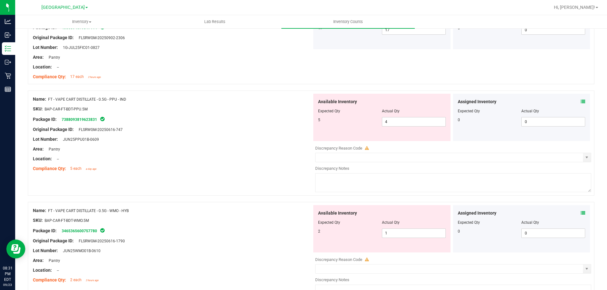
click at [581, 102] on icon at bounding box center [583, 102] width 4 height 4
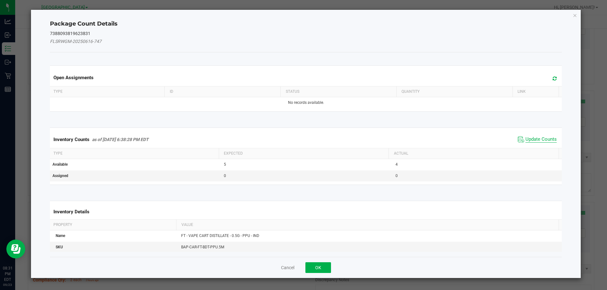
click at [532, 138] on span "Update Counts" at bounding box center [540, 140] width 31 height 6
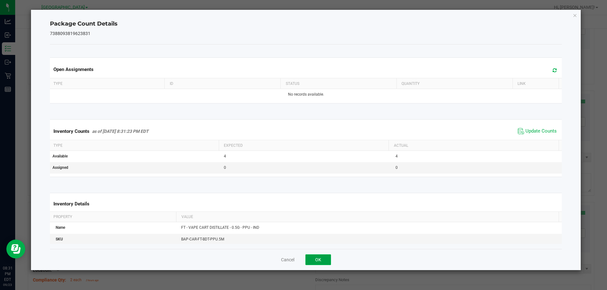
click at [315, 260] on button "OK" at bounding box center [318, 260] width 26 height 11
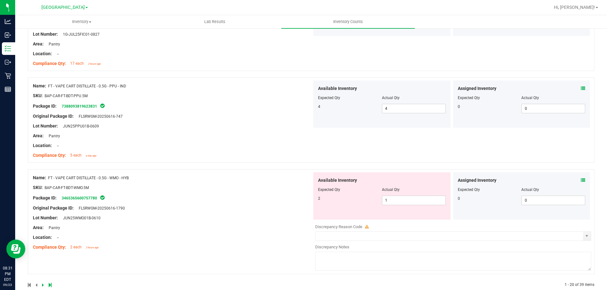
scroll to position [1732, 0]
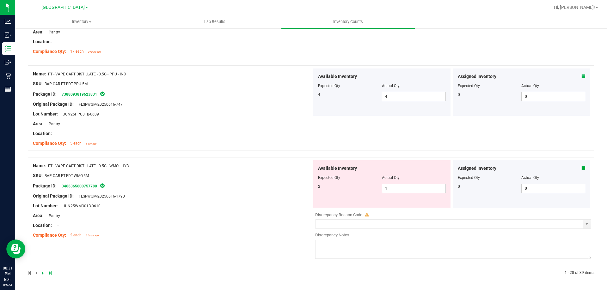
click at [581, 168] on icon at bounding box center [583, 168] width 4 height 4
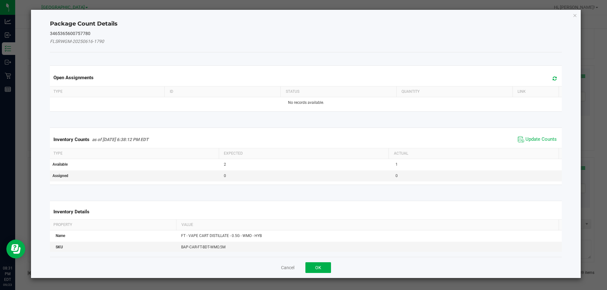
click at [539, 136] on span "Update Counts" at bounding box center [537, 139] width 42 height 9
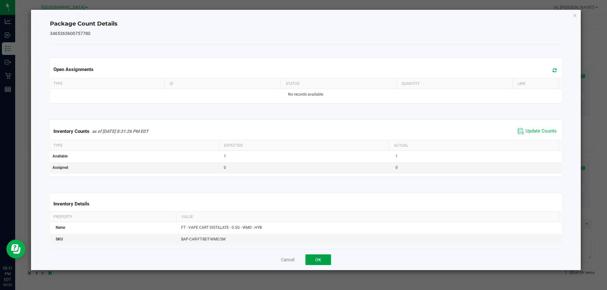
click at [314, 257] on button "OK" at bounding box center [318, 260] width 26 height 11
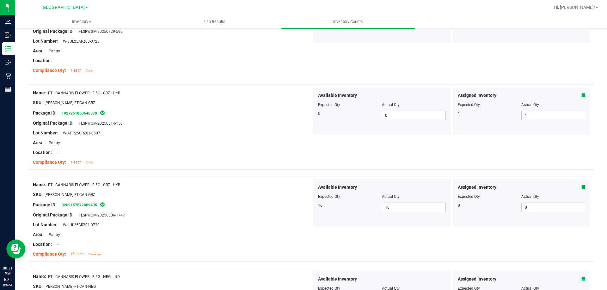
scroll to position [0, 0]
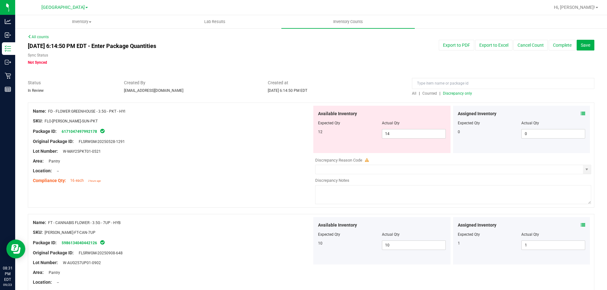
click at [447, 94] on span "Discrepancy only" at bounding box center [457, 93] width 29 height 4
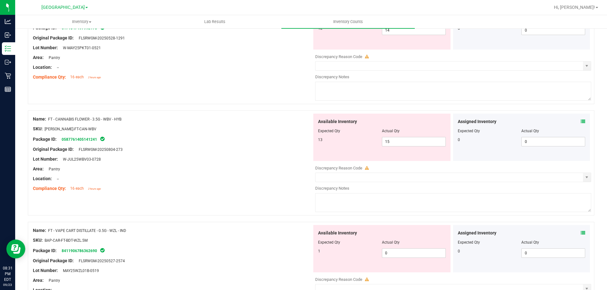
scroll to position [126, 0]
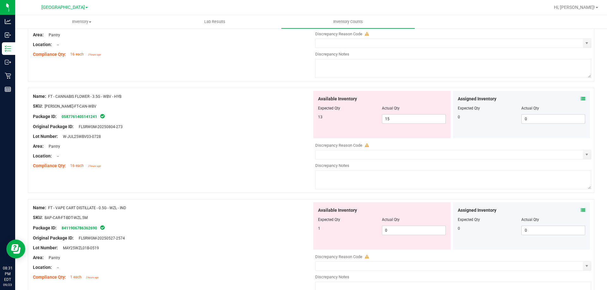
click at [576, 100] on div "Assigned Inventory" at bounding box center [522, 99] width 128 height 7
click at [581, 101] on icon at bounding box center [583, 99] width 4 height 4
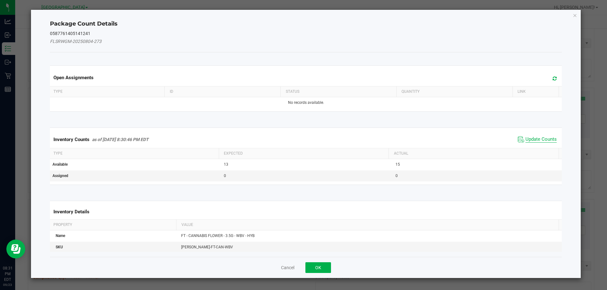
click at [535, 137] on span "Update Counts" at bounding box center [537, 139] width 42 height 9
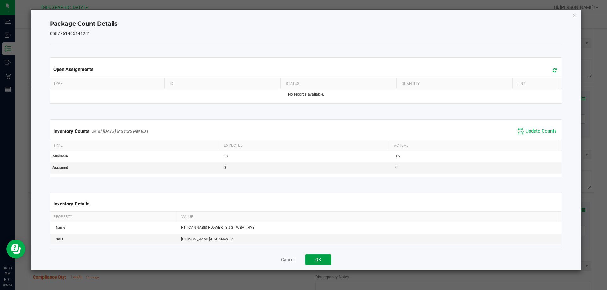
drag, startPoint x: 324, startPoint y: 259, endPoint x: 355, endPoint y: 227, distance: 44.0
click at [326, 258] on button "OK" at bounding box center [318, 260] width 26 height 11
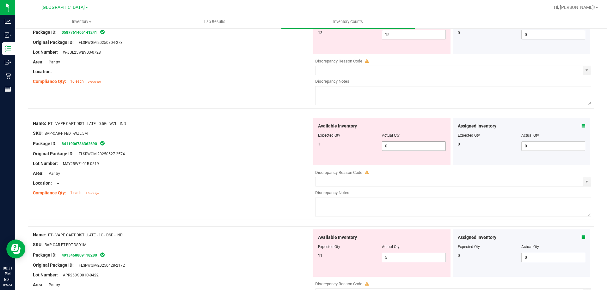
scroll to position [221, 0]
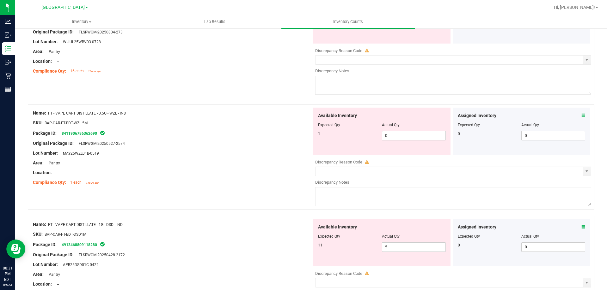
click at [581, 116] on div "Assigned Inventory Expected Qty Actual Qty 0 0 0" at bounding box center [521, 131] width 137 height 47
click at [581, 116] on icon at bounding box center [583, 115] width 4 height 4
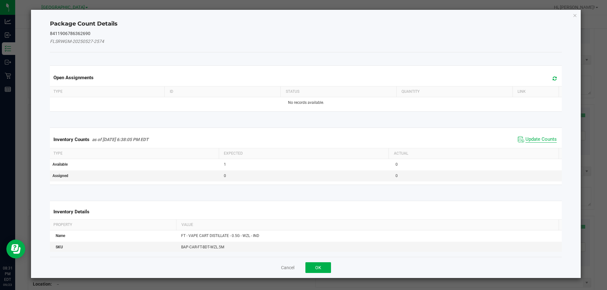
click at [530, 139] on span "Update Counts" at bounding box center [540, 140] width 31 height 6
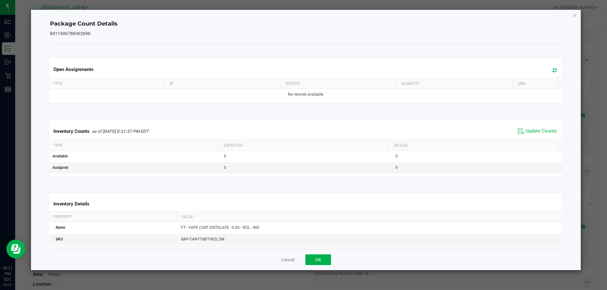
click at [331, 256] on div "Cancel OK" at bounding box center [306, 259] width 512 height 21
click at [332, 261] on div "Cancel OK" at bounding box center [306, 259] width 512 height 21
click at [326, 260] on button "OK" at bounding box center [318, 260] width 26 height 11
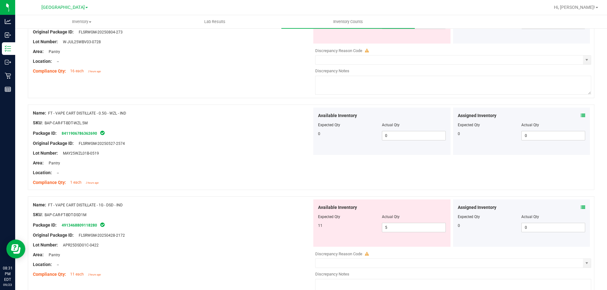
scroll to position [316, 0]
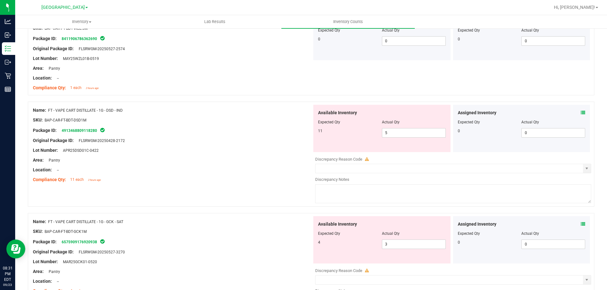
click at [581, 112] on icon at bounding box center [583, 113] width 4 height 4
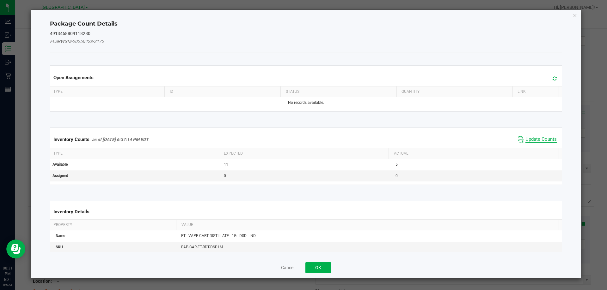
click at [530, 140] on span "Update Counts" at bounding box center [540, 140] width 31 height 6
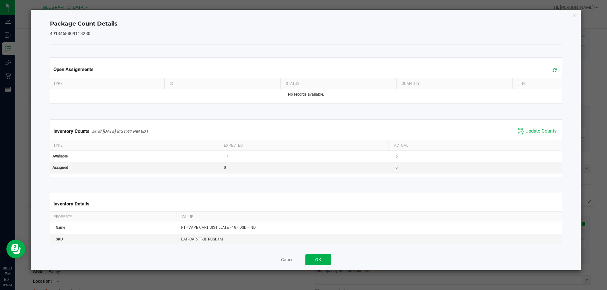
click at [304, 266] on div "Cancel OK" at bounding box center [306, 259] width 512 height 21
click at [312, 262] on button "OK" at bounding box center [318, 260] width 26 height 11
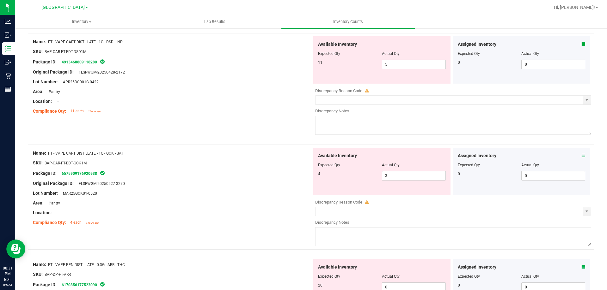
scroll to position [411, 0]
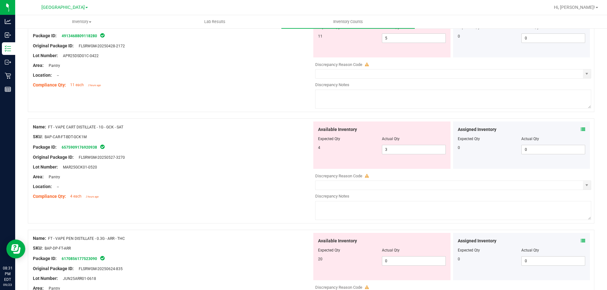
click at [581, 128] on icon at bounding box center [583, 129] width 4 height 4
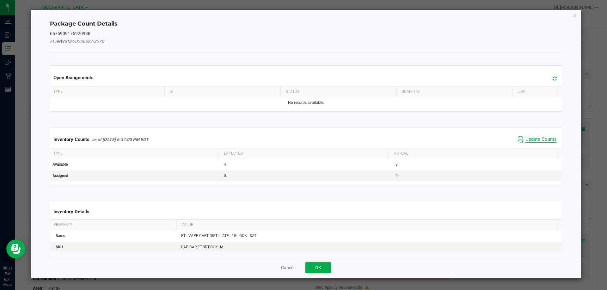
click at [540, 139] on span "Update Counts" at bounding box center [540, 140] width 31 height 6
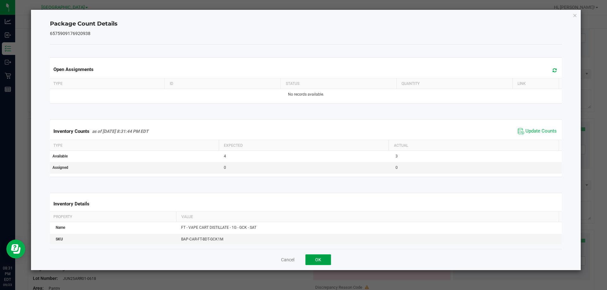
click at [317, 259] on button "OK" at bounding box center [318, 260] width 26 height 11
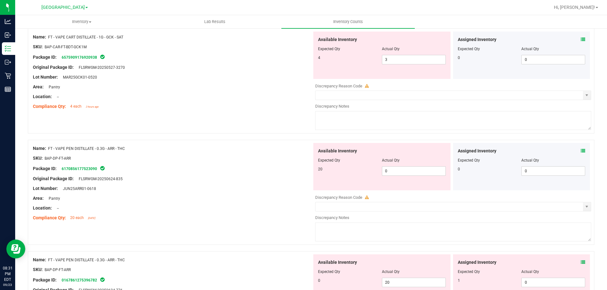
scroll to position [537, 0]
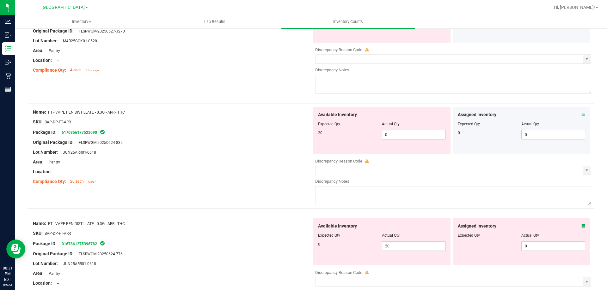
click at [581, 226] on icon at bounding box center [583, 226] width 4 height 4
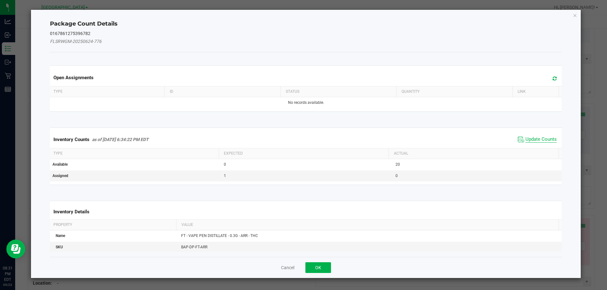
click at [533, 137] on span "Update Counts" at bounding box center [540, 140] width 31 height 6
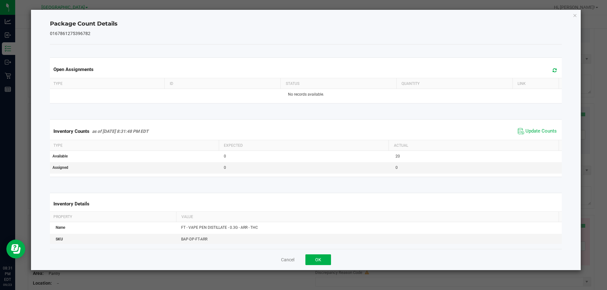
click at [302, 265] on div "Cancel OK" at bounding box center [306, 259] width 512 height 21
click at [309, 263] on button "OK" at bounding box center [318, 260] width 26 height 11
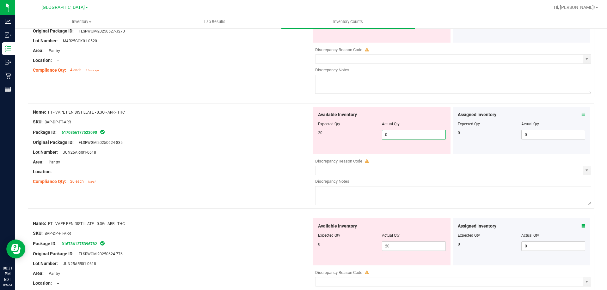
drag, startPoint x: 402, startPoint y: 136, endPoint x: 287, endPoint y: 146, distance: 115.5
click at [314, 144] on div "Available Inventory Expected Qty Actual Qty 20 0 0" at bounding box center [381, 130] width 137 height 47
type input "20"
drag, startPoint x: 286, startPoint y: 146, endPoint x: 377, endPoint y: 200, distance: 105.7
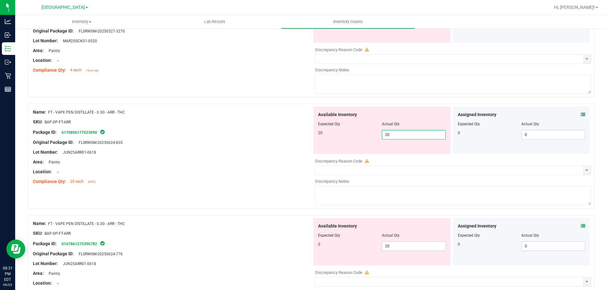
click at [287, 147] on div at bounding box center [172, 147] width 279 height 3
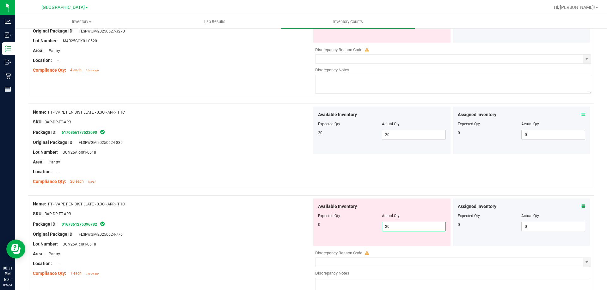
drag, startPoint x: 396, startPoint y: 224, endPoint x: 321, endPoint y: 217, distance: 75.6
click at [335, 221] on div "Available Inventory Expected Qty Actual Qty 0 20 20" at bounding box center [381, 222] width 137 height 47
type input "0"
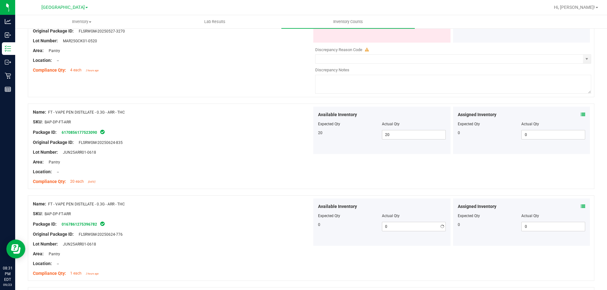
click at [318, 211] on div at bounding box center [382, 211] width 128 height 3
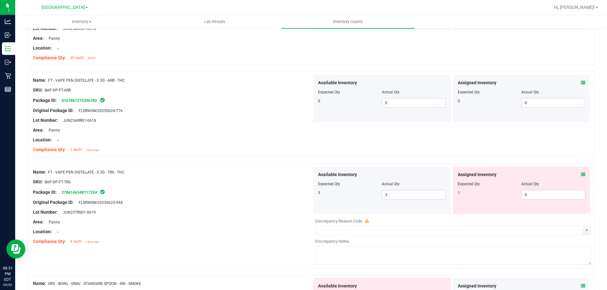
scroll to position [664, 0]
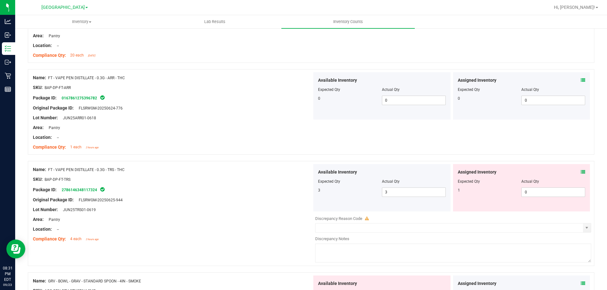
click at [581, 172] on icon at bounding box center [583, 172] width 4 height 4
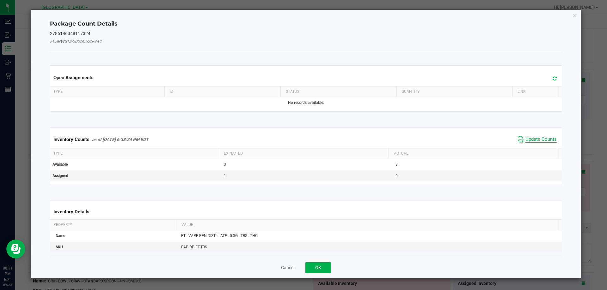
click at [529, 140] on span "Update Counts" at bounding box center [540, 140] width 31 height 6
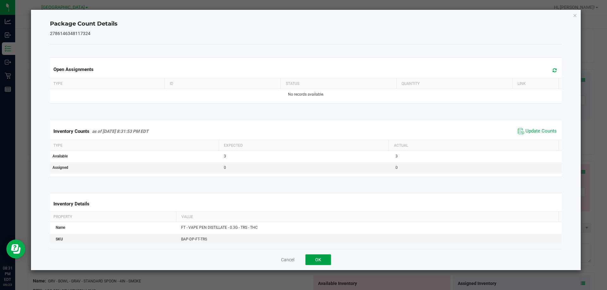
click at [314, 259] on button "OK" at bounding box center [318, 260] width 26 height 11
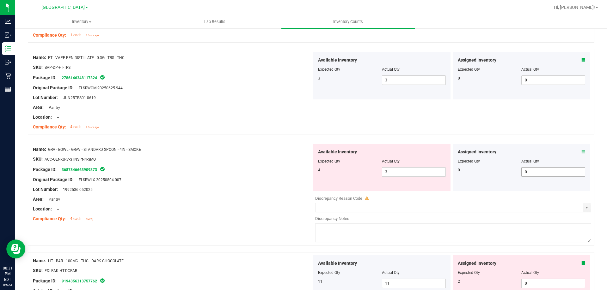
scroll to position [790, 0]
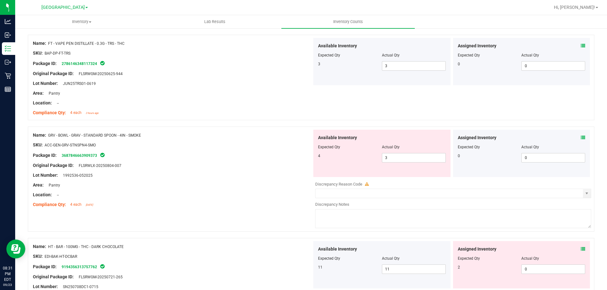
click at [581, 140] on span at bounding box center [583, 138] width 4 height 7
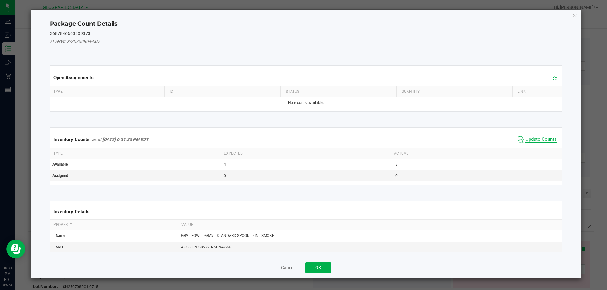
click at [541, 140] on span "Update Counts" at bounding box center [540, 140] width 31 height 6
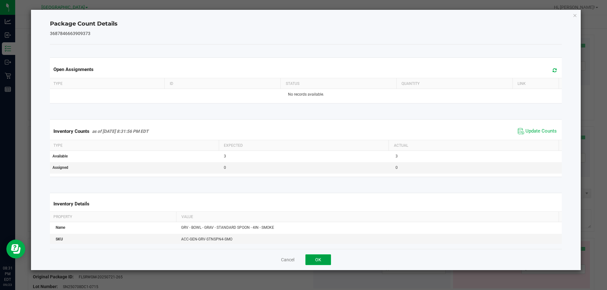
click at [324, 260] on button "OK" at bounding box center [318, 260] width 26 height 11
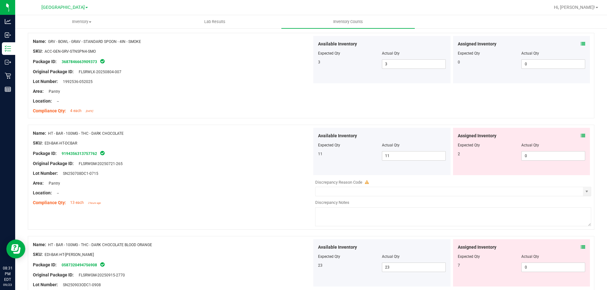
scroll to position [917, 0]
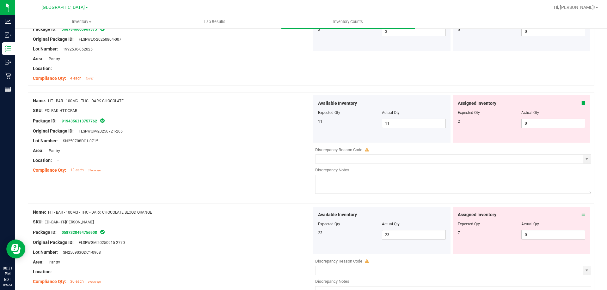
click at [580, 101] on div "Assigned Inventory Expected Qty Actual Qty 2 0 0" at bounding box center [521, 118] width 137 height 47
click at [581, 102] on icon at bounding box center [583, 103] width 4 height 4
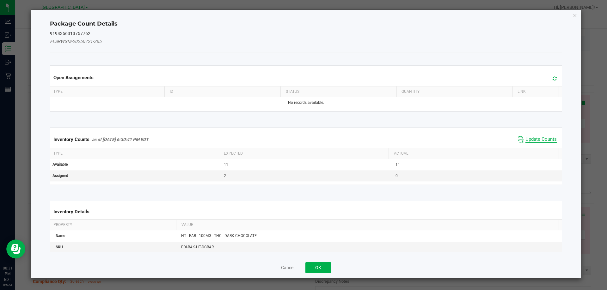
click at [534, 138] on span "Update Counts" at bounding box center [540, 140] width 31 height 6
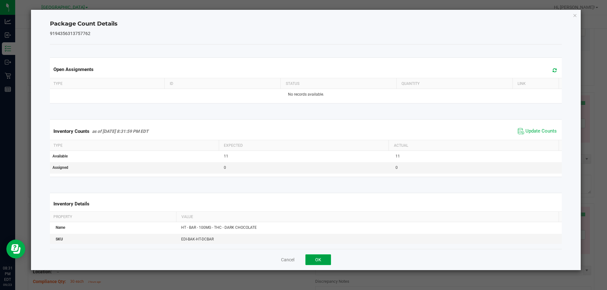
click at [324, 261] on button "OK" at bounding box center [318, 260] width 26 height 11
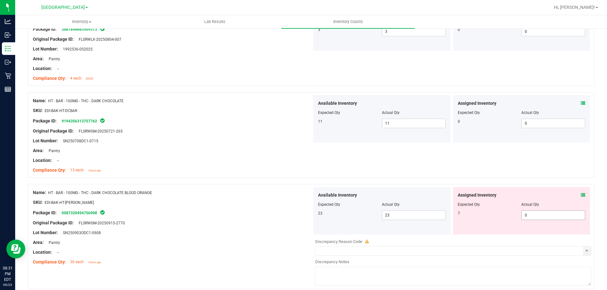
scroll to position [980, 0]
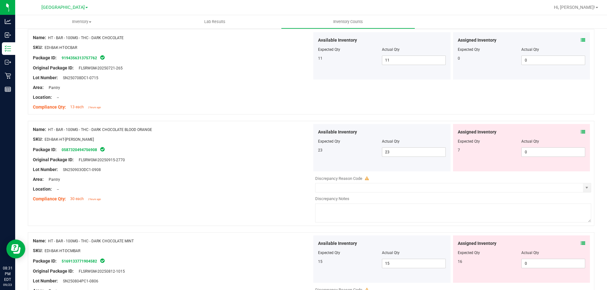
click at [577, 130] on div "Assigned Inventory Expected Qty Actual Qty 7 0 0" at bounding box center [521, 147] width 137 height 47
click at [581, 130] on icon at bounding box center [583, 132] width 4 height 4
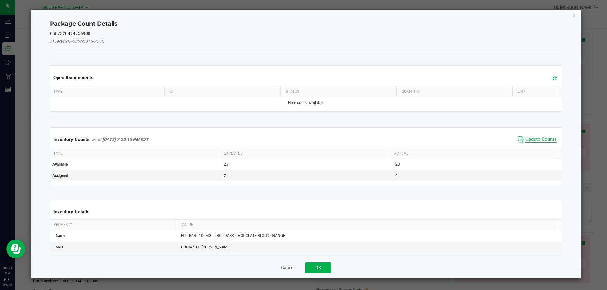
click at [529, 139] on span "Update Counts" at bounding box center [540, 140] width 31 height 6
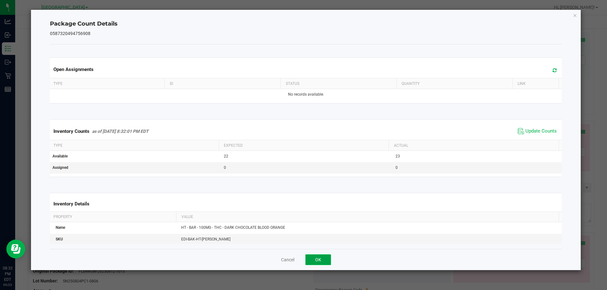
click at [316, 261] on button "OK" at bounding box center [318, 260] width 26 height 11
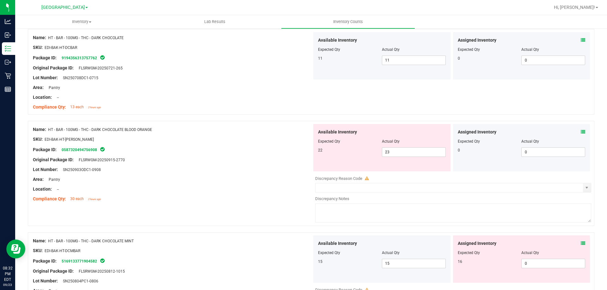
scroll to position [1043, 0]
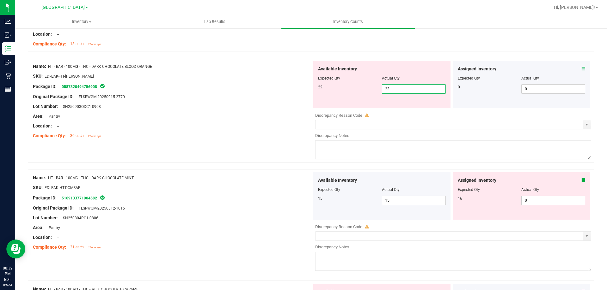
drag, startPoint x: 412, startPoint y: 92, endPoint x: 363, endPoint y: 91, distance: 48.4
click at [375, 90] on div "22 23 23" at bounding box center [382, 88] width 128 height 9
type input "22"
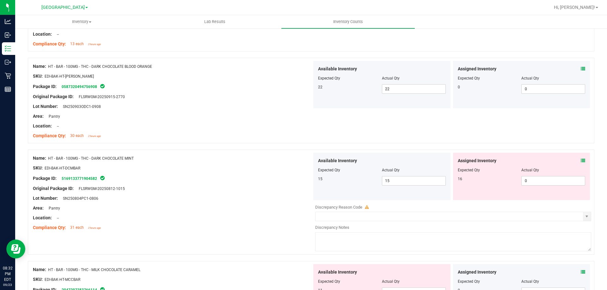
click at [581, 159] on icon at bounding box center [583, 161] width 4 height 4
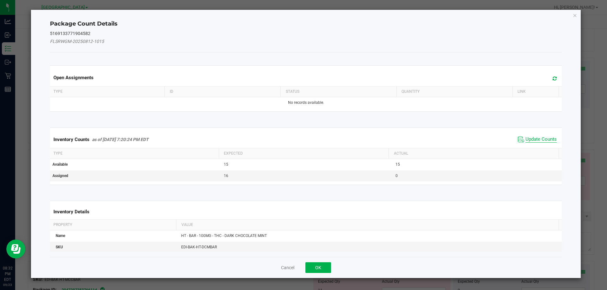
click at [534, 141] on span "Update Counts" at bounding box center [540, 140] width 31 height 6
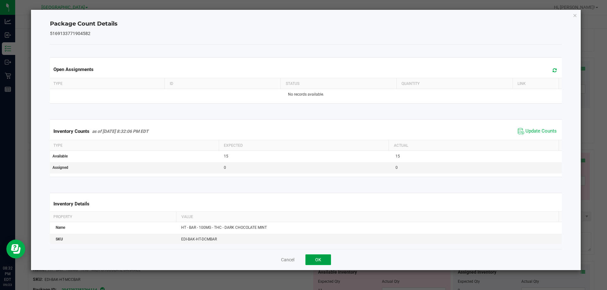
click at [319, 258] on button "OK" at bounding box center [318, 260] width 26 height 11
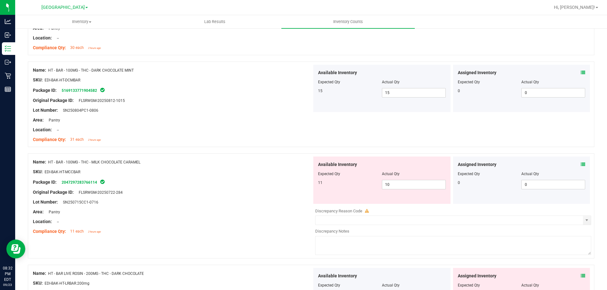
scroll to position [1138, 0]
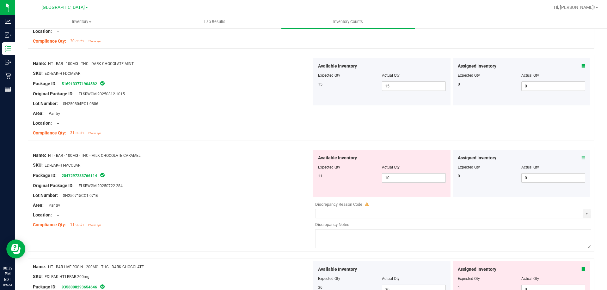
click at [581, 158] on icon at bounding box center [583, 158] width 4 height 4
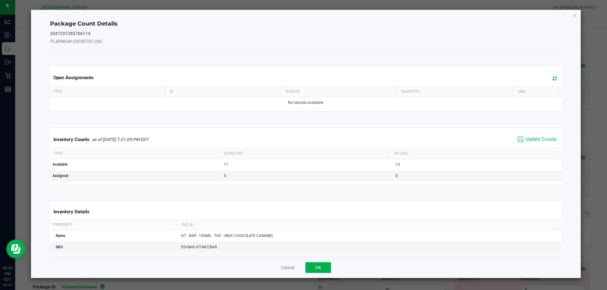
click at [546, 142] on span "Update Counts" at bounding box center [537, 139] width 42 height 9
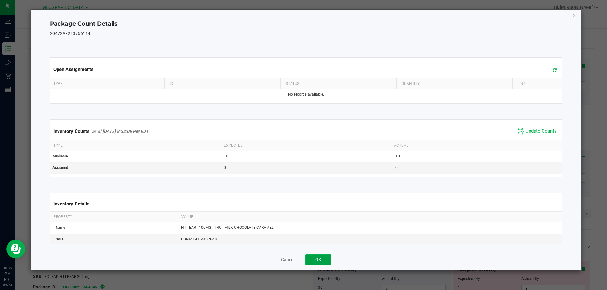
click at [328, 260] on button "OK" at bounding box center [318, 260] width 26 height 11
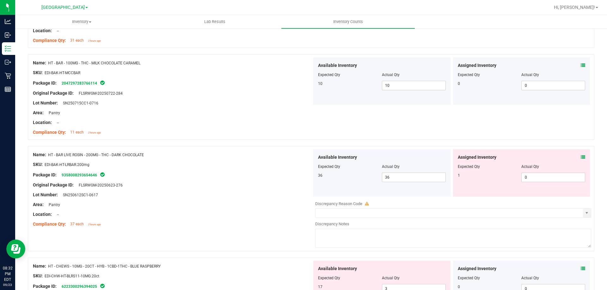
scroll to position [1233, 0]
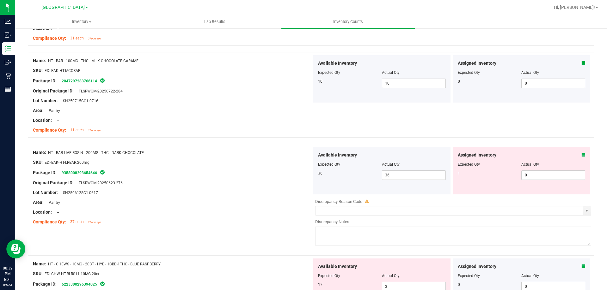
click at [581, 157] on span at bounding box center [583, 155] width 4 height 7
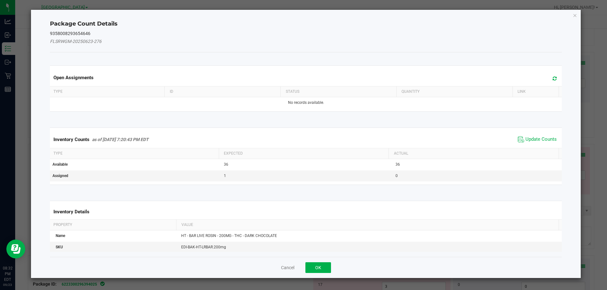
click at [538, 143] on span "Update Counts" at bounding box center [537, 139] width 42 height 9
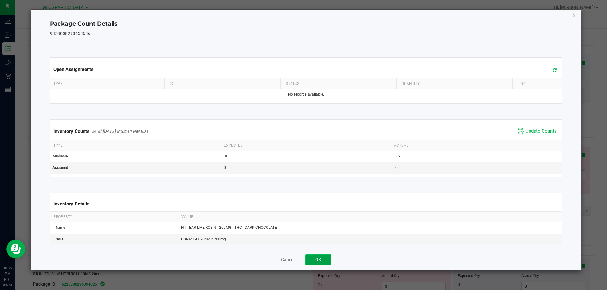
click at [320, 260] on button "OK" at bounding box center [318, 260] width 26 height 11
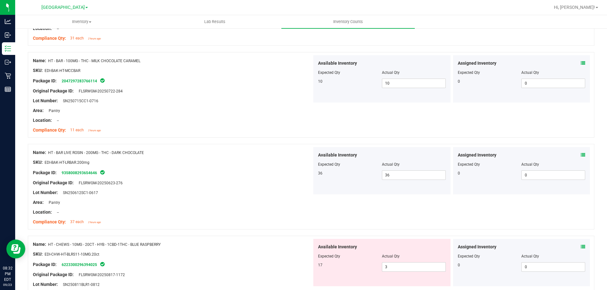
scroll to position [1359, 0]
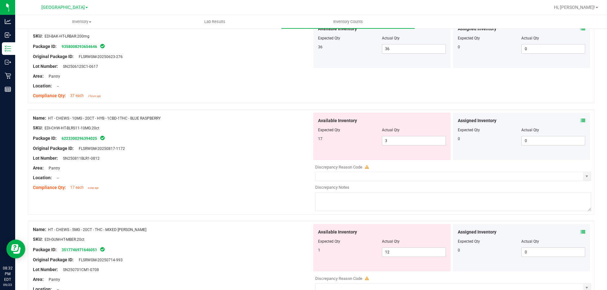
click at [581, 121] on icon at bounding box center [583, 121] width 4 height 4
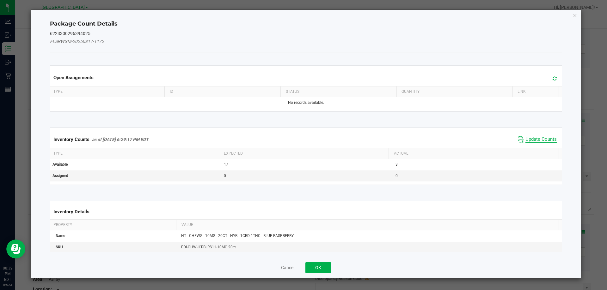
click at [537, 141] on span "Update Counts" at bounding box center [540, 140] width 31 height 6
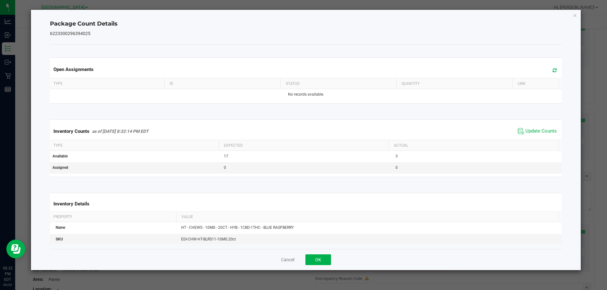
click at [316, 267] on div "Cancel OK" at bounding box center [306, 259] width 512 height 21
click at [320, 258] on button "OK" at bounding box center [318, 260] width 26 height 11
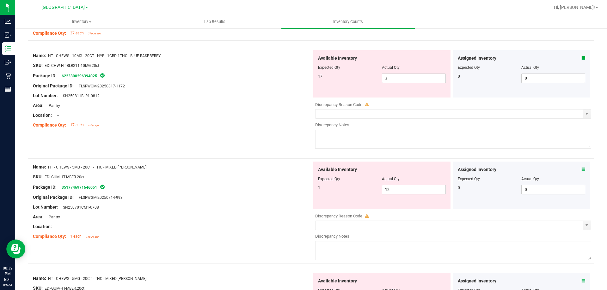
scroll to position [1422, 0]
drag, startPoint x: 392, startPoint y: 77, endPoint x: 353, endPoint y: 81, distance: 38.7
click at [359, 80] on div "17 3 3" at bounding box center [382, 77] width 128 height 9
type input "17"
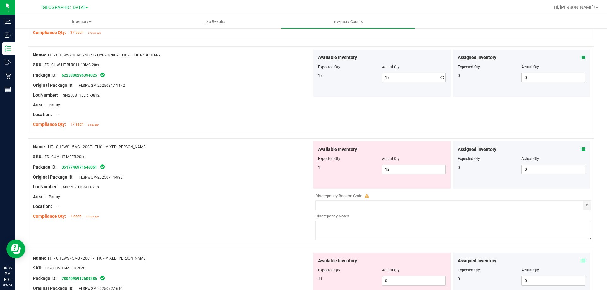
click at [275, 112] on div "Location: --" at bounding box center [172, 115] width 279 height 7
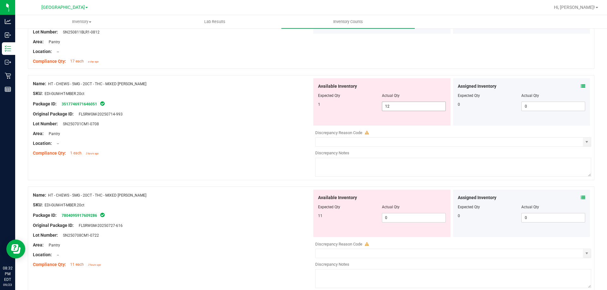
drag, startPoint x: 376, startPoint y: 107, endPoint x: 340, endPoint y: 112, distance: 36.3
click at [359, 109] on div "1 12 12" at bounding box center [382, 106] width 128 height 9
type input "1"
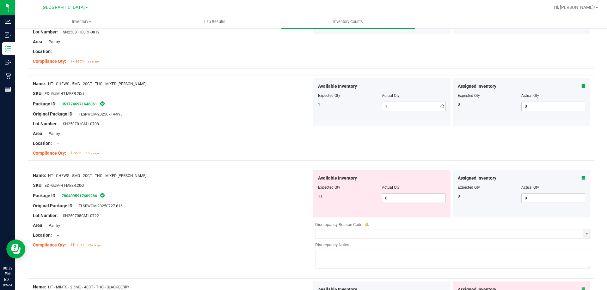
drag, startPoint x: 295, startPoint y: 127, endPoint x: 397, endPoint y: 204, distance: 127.5
click at [295, 129] on div "Name: HT - CHEWS - 5MG - 20CT - THC - MIXED [PERSON_NAME] SKU: EDI-GUM-HT-MBER.…" at bounding box center [172, 118] width 279 height 81
drag, startPoint x: 399, startPoint y: 201, endPoint x: 357, endPoint y: 200, distance: 41.4
click at [359, 201] on div "11 0 0" at bounding box center [382, 198] width 128 height 9
type input "11"
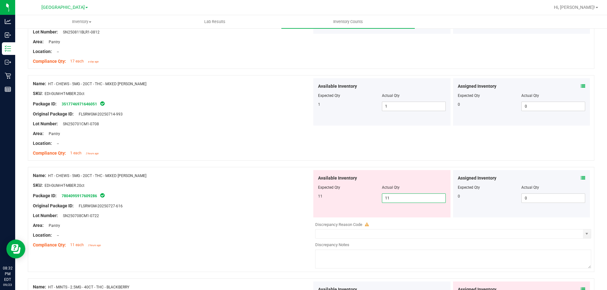
type input "11"
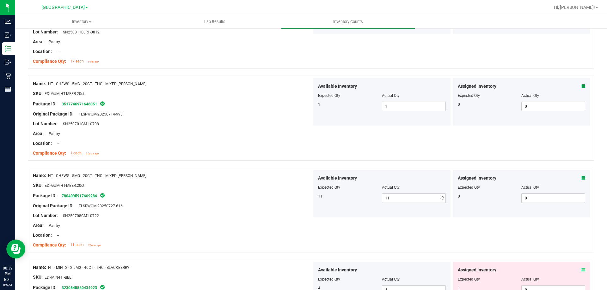
click at [321, 191] on div at bounding box center [382, 192] width 128 height 3
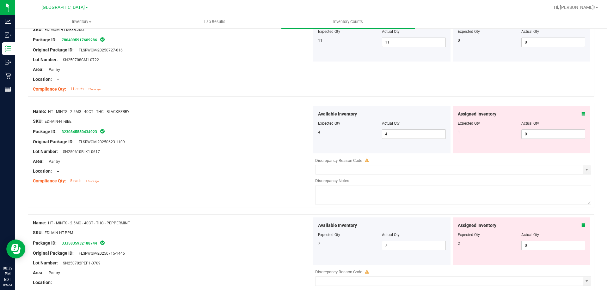
scroll to position [1644, 0]
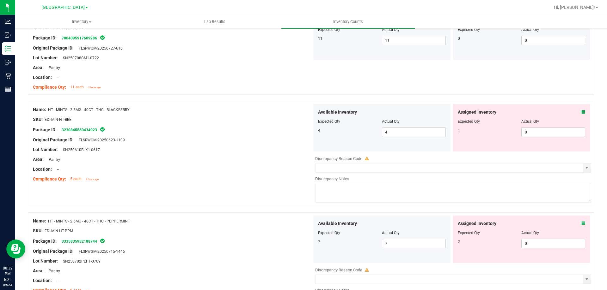
click at [581, 111] on icon at bounding box center [583, 112] width 4 height 4
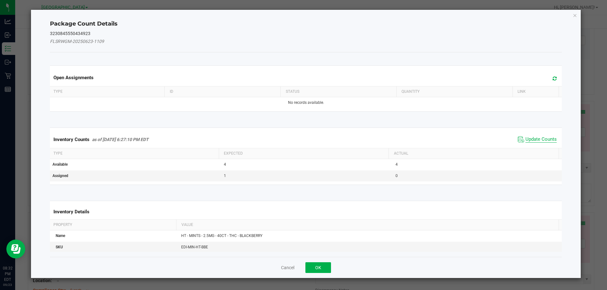
click at [538, 137] on span "Update Counts" at bounding box center [540, 140] width 31 height 6
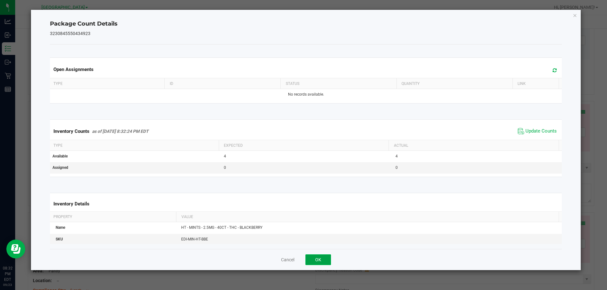
click at [328, 259] on button "OK" at bounding box center [318, 260] width 26 height 11
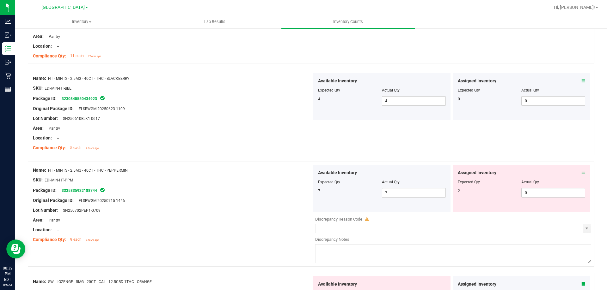
scroll to position [1675, 0]
click at [581, 171] on icon at bounding box center [583, 172] width 4 height 4
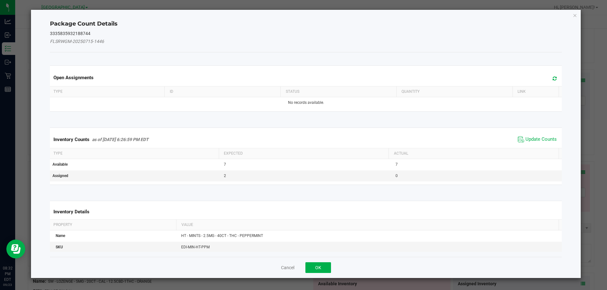
click at [534, 144] on span "Update Counts" at bounding box center [537, 139] width 42 height 9
click at [323, 265] on button "OK" at bounding box center [318, 268] width 26 height 11
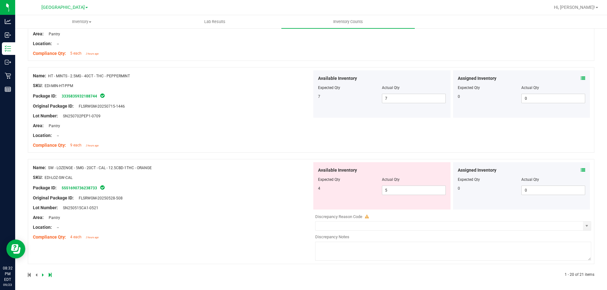
scroll to position [1770, 0]
click at [581, 173] on span at bounding box center [583, 170] width 4 height 7
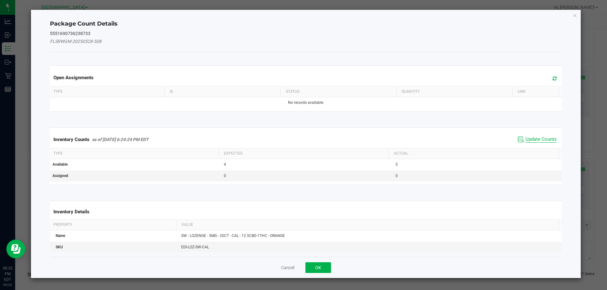
click at [538, 142] on span "Update Counts" at bounding box center [540, 140] width 31 height 6
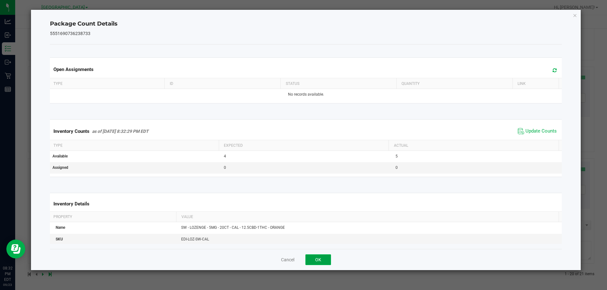
click at [326, 259] on button "OK" at bounding box center [318, 260] width 26 height 11
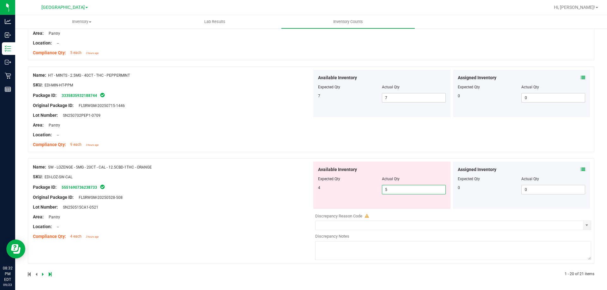
drag, startPoint x: 397, startPoint y: 192, endPoint x: 343, endPoint y: 187, distance: 54.2
click at [351, 188] on div "4 5 5" at bounding box center [382, 189] width 128 height 9
type input "4"
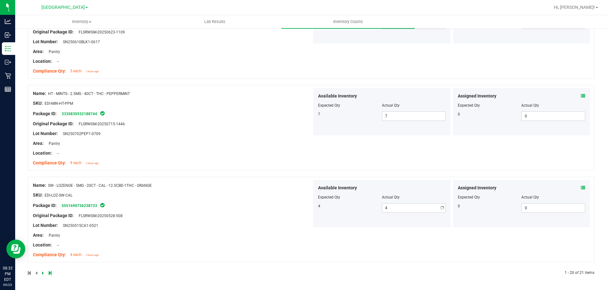
drag, startPoint x: 247, startPoint y: 191, endPoint x: 317, endPoint y: 182, distance: 70.4
click at [245, 190] on div "Name: SW - LOZENGE - 5MG - 20CT - CAL - 12.5CBD-1THC - ORANGE SKU: EDI-LOZ-SW-C…" at bounding box center [172, 220] width 279 height 81
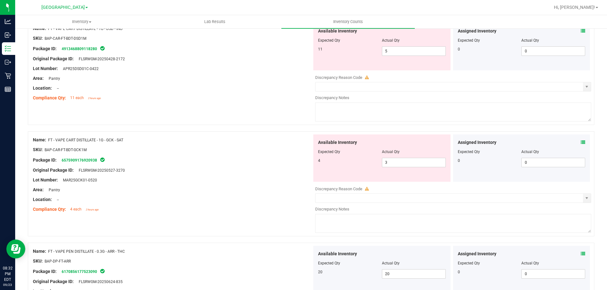
scroll to position [0, 0]
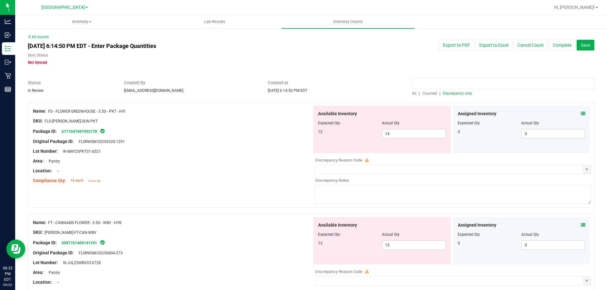
click at [459, 88] on input at bounding box center [503, 83] width 182 height 11
click at [459, 89] on div at bounding box center [503, 85] width 182 height 11
click at [457, 91] on div "All | Counted | Discrepancy only" at bounding box center [503, 94] width 182 height 6
click at [456, 92] on span "Discrepancy only" at bounding box center [457, 93] width 29 height 4
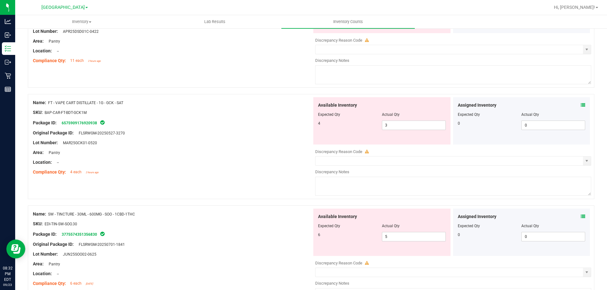
scroll to position [392, 0]
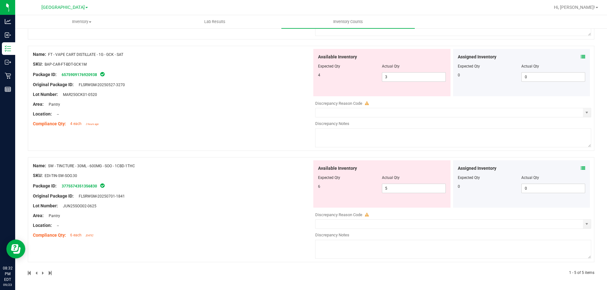
click at [581, 168] on icon at bounding box center [583, 168] width 4 height 4
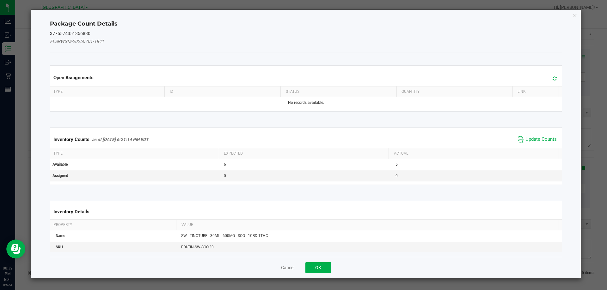
click at [524, 135] on span "Update Counts" at bounding box center [537, 139] width 42 height 9
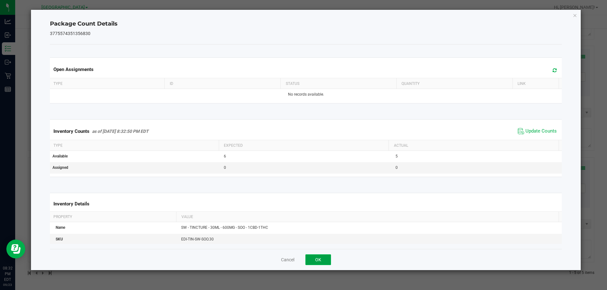
click at [316, 259] on button "OK" at bounding box center [318, 260] width 26 height 11
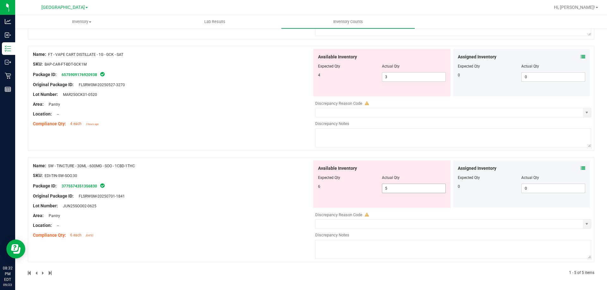
drag, startPoint x: 394, startPoint y: 188, endPoint x: 280, endPoint y: 187, distance: 114.4
click at [283, 188] on div "Name: SW - TINCTURE - 30ML - 600MG - SOO - 1CBD-1THC SKU: EDI-TIN-SW-SOO.30 Pac…" at bounding box center [311, 209] width 566 height 105
type input "6"
drag, startPoint x: 277, startPoint y: 186, endPoint x: 481, endPoint y: 183, distance: 204.5
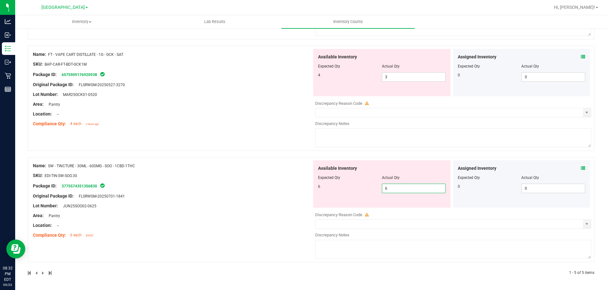
click at [278, 186] on div "Name: SW - TINCTURE - 30ML - 600MG - SOO - 1CBD-1THC SKU: EDI-TIN-SW-SOO.30 Pac…" at bounding box center [172, 201] width 279 height 81
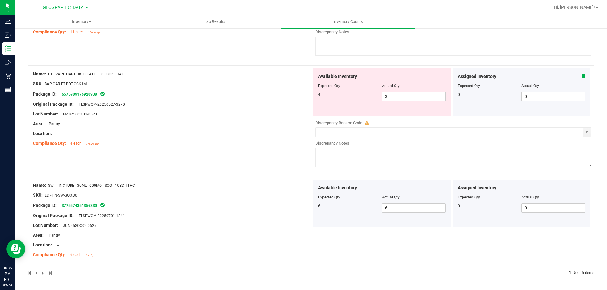
scroll to position [0, 0]
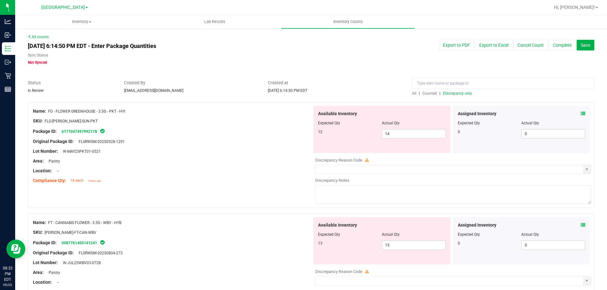
click at [453, 92] on span "Discrepancy only" at bounding box center [457, 93] width 29 height 4
drag, startPoint x: 383, startPoint y: 131, endPoint x: 316, endPoint y: 129, distance: 67.3
click at [318, 129] on div "12 14 14" at bounding box center [382, 133] width 128 height 9
type input "12"
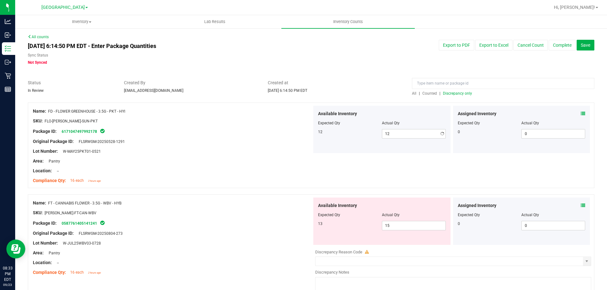
click at [294, 135] on div "Package ID: 6171047497992178" at bounding box center [172, 132] width 279 height 8
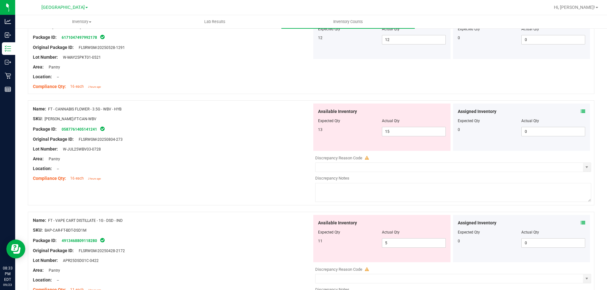
scroll to position [95, 0]
drag, startPoint x: 395, startPoint y: 126, endPoint x: 372, endPoint y: 130, distance: 23.4
click at [372, 130] on div "13 15 15" at bounding box center [382, 130] width 128 height 9
type input "13"
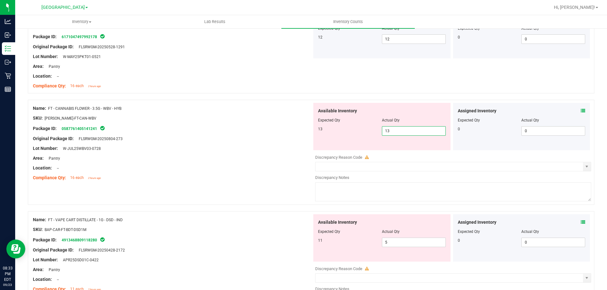
click at [306, 136] on div "Original Package ID: FLSRWGM-20250804-273" at bounding box center [172, 139] width 279 height 7
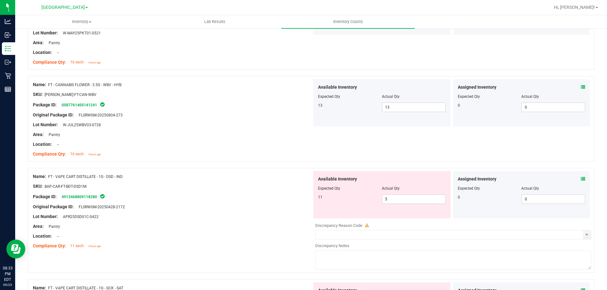
scroll to position [158, 0]
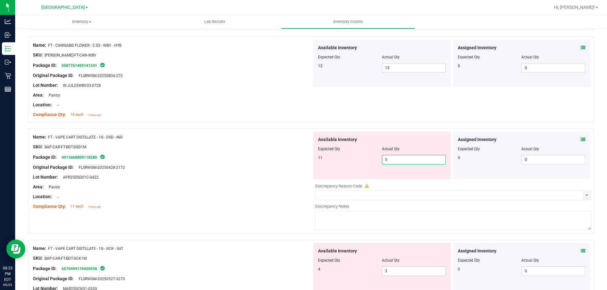
drag, startPoint x: 397, startPoint y: 162, endPoint x: 380, endPoint y: 161, distance: 17.2
click at [382, 161] on span "5 5" at bounding box center [414, 159] width 64 height 9
type input "11"
click at [281, 152] on div at bounding box center [172, 151] width 279 height 3
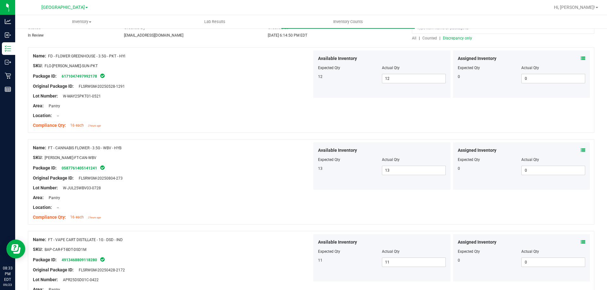
scroll to position [0, 0]
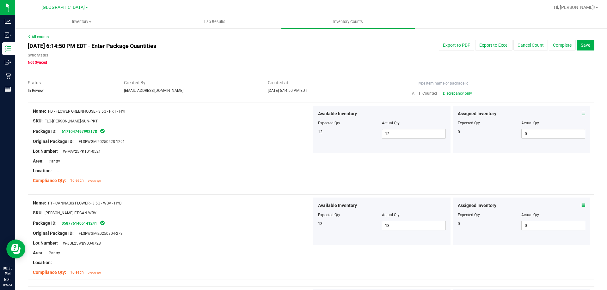
click at [456, 93] on span "Discrepancy only" at bounding box center [457, 93] width 29 height 4
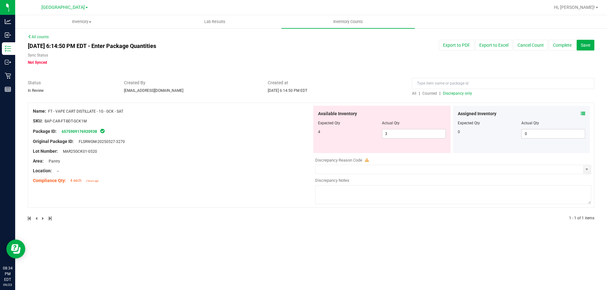
click at [579, 113] on div "Assigned Inventory" at bounding box center [522, 114] width 128 height 7
click at [582, 115] on icon at bounding box center [583, 114] width 4 height 4
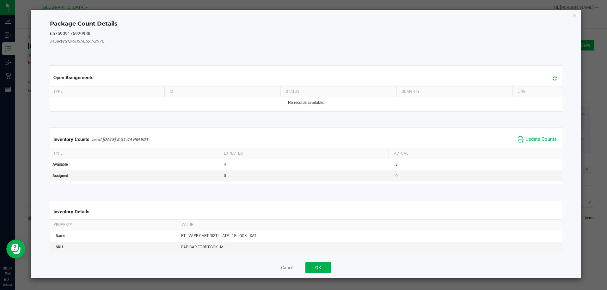
click at [531, 135] on span "Update Counts" at bounding box center [537, 139] width 42 height 9
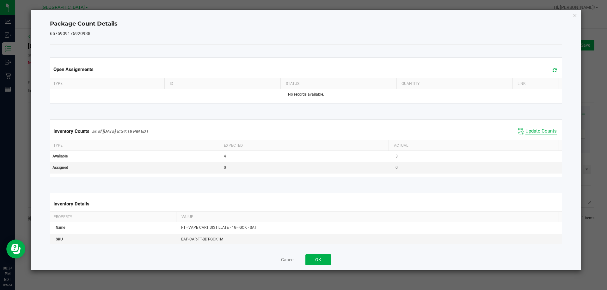
click at [530, 132] on span "Update Counts" at bounding box center [540, 131] width 31 height 6
click at [313, 264] on button "OK" at bounding box center [318, 260] width 26 height 11
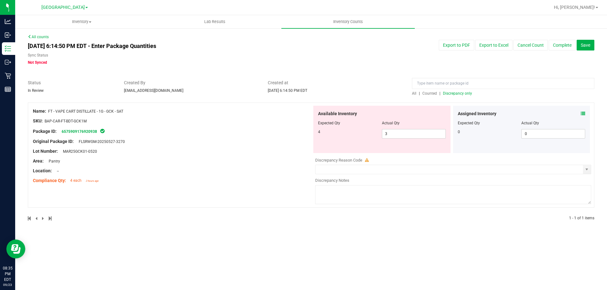
click at [585, 113] on icon at bounding box center [583, 114] width 4 height 4
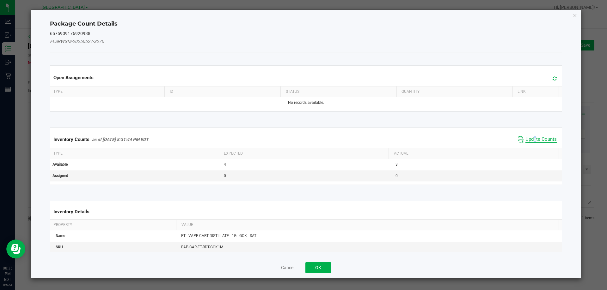
click at [531, 139] on span "Update Counts" at bounding box center [540, 140] width 31 height 6
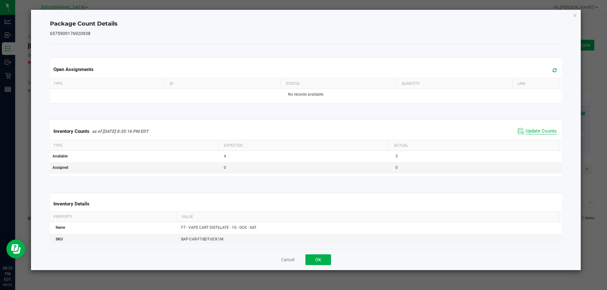
drag, startPoint x: 543, startPoint y: 130, endPoint x: 503, endPoint y: 160, distance: 49.6
click at [542, 130] on span "Update Counts" at bounding box center [540, 131] width 31 height 6
click at [316, 258] on button "OK" at bounding box center [318, 260] width 26 height 11
